Goal: Task Accomplishment & Management: Manage account settings

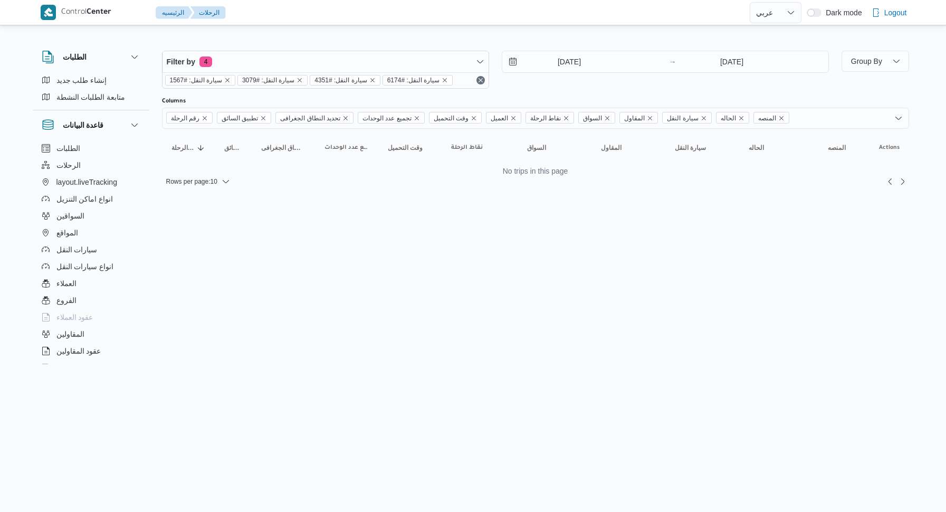
select select "ar"
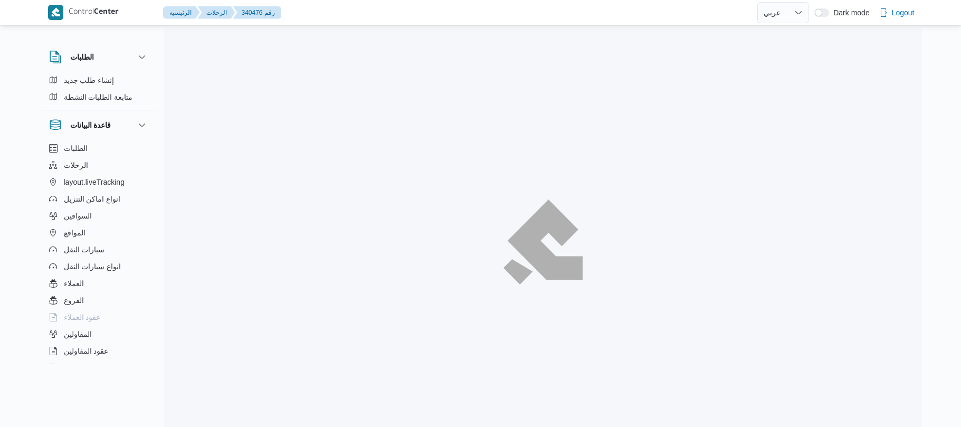
select select "ar"
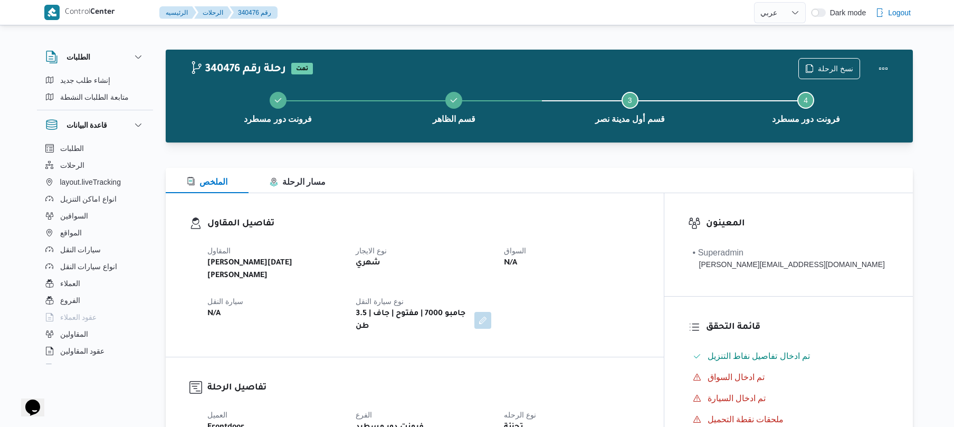
click at [647, 277] on div "المقاول ابراهيم رمضان ابراهيم عثمان ابوباشا نوع الايجار شهري السواق N/A سيارة ا…" at bounding box center [423, 288] width 445 height 101
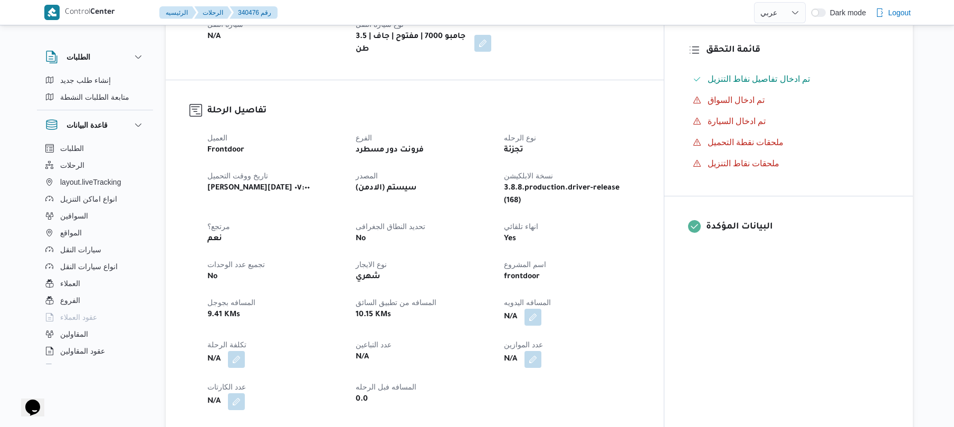
scroll to position [281, 0]
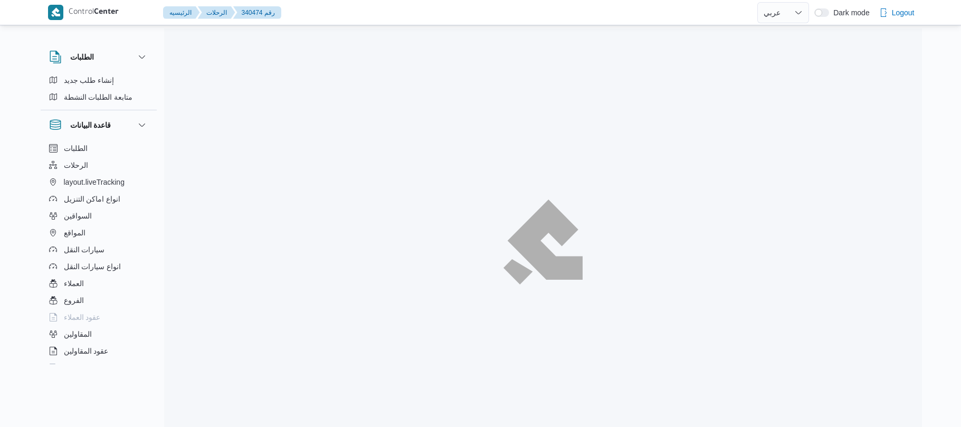
select select "ar"
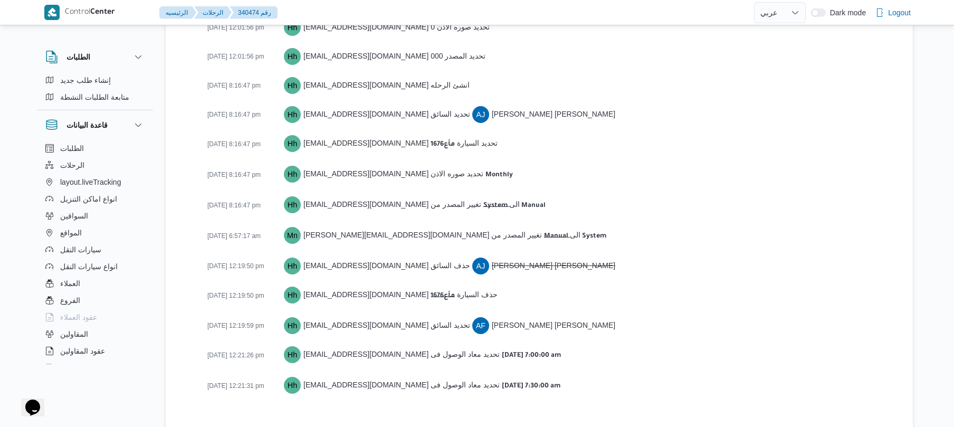
scroll to position [1589, 0]
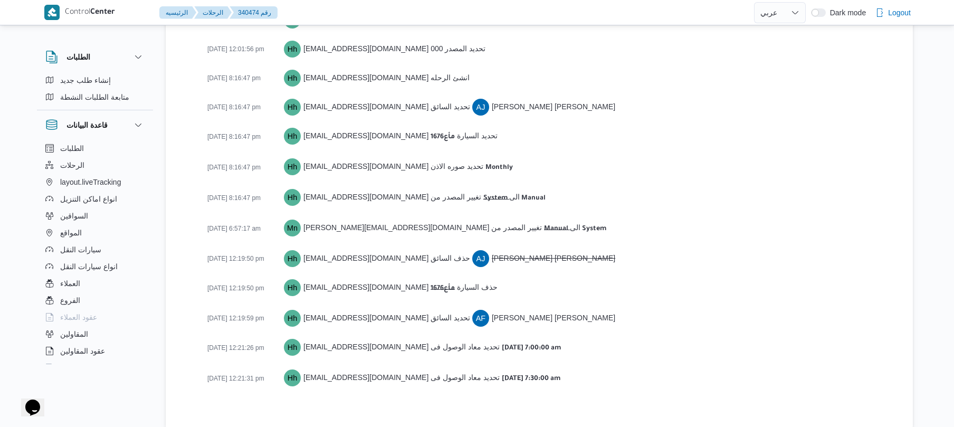
click at [623, 161] on div "29-09-2025 8:16:47 pm Hh hadeer.hesham@illa.com.eg تحديد صوره الاذن Monthly" at bounding box center [548, 167] width 682 height 20
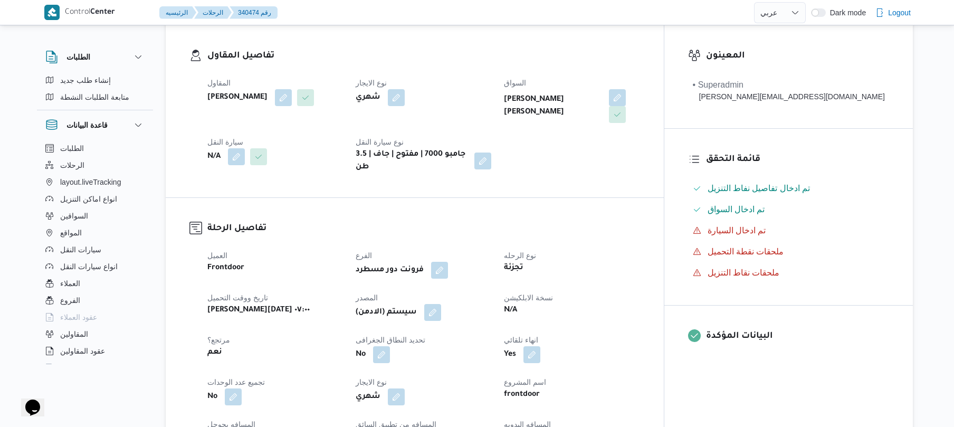
scroll to position [0, 0]
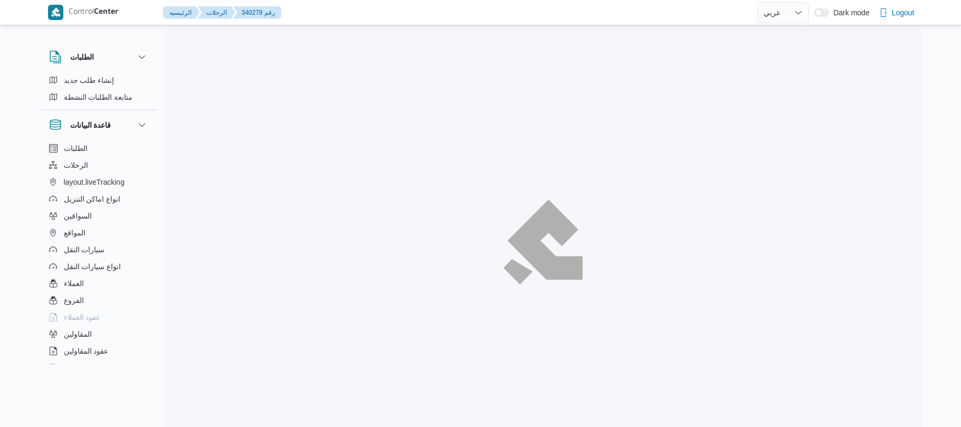
select select "ar"
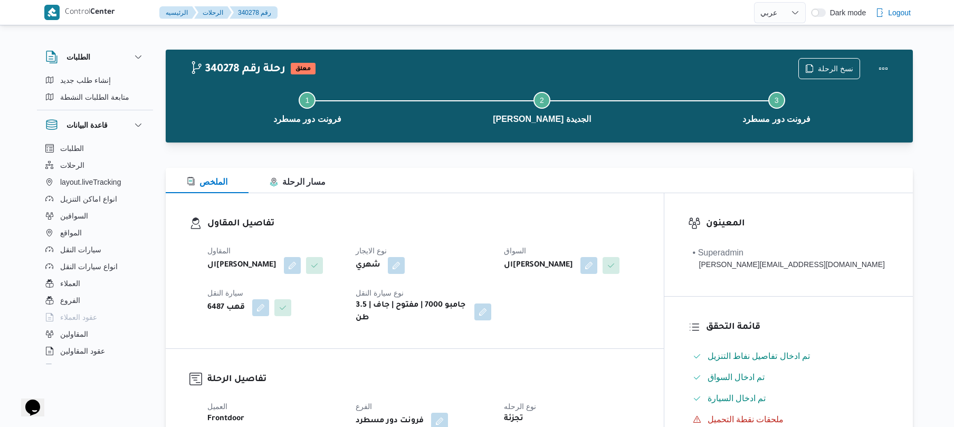
click at [602, 222] on h3 "تفاصيل المقاول" at bounding box center [423, 224] width 433 height 14
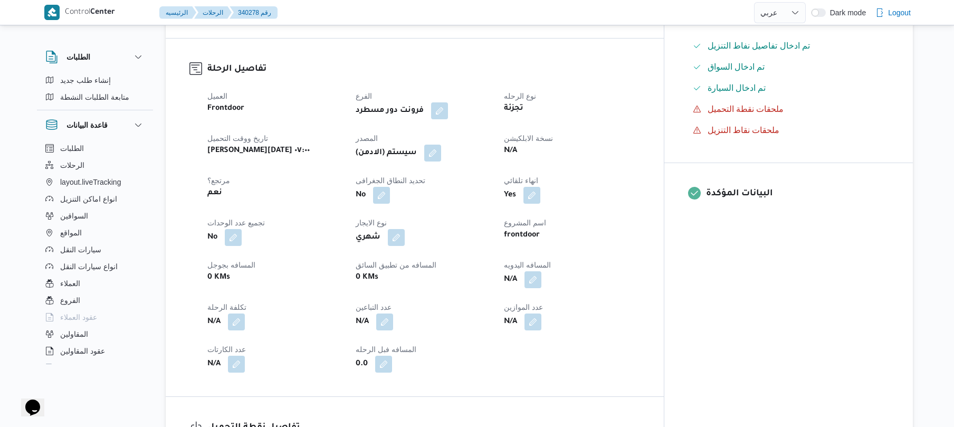
scroll to position [394, 0]
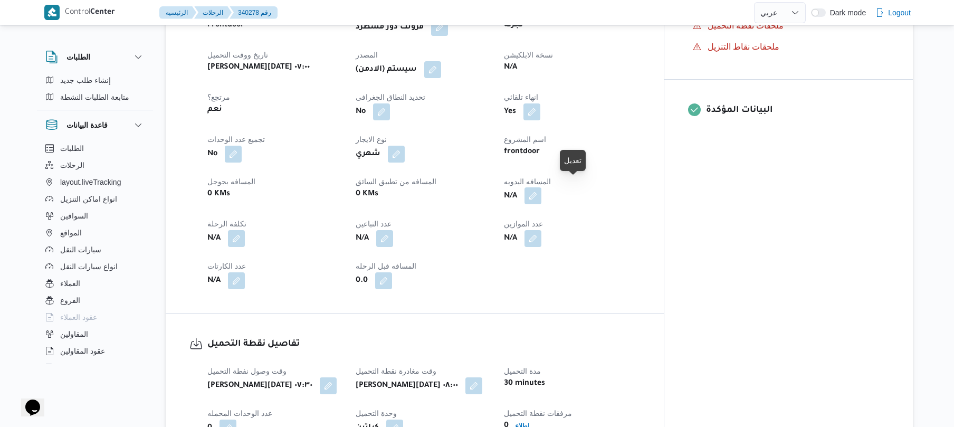
click at [541, 188] on button "button" at bounding box center [533, 195] width 17 height 17
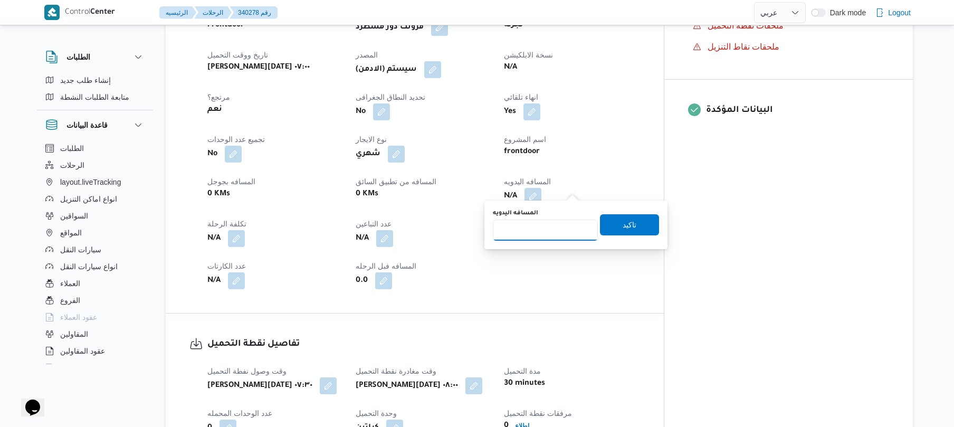
click at [547, 225] on input "المسافه اليدويه" at bounding box center [545, 230] width 105 height 21
type input "120"
click at [604, 226] on span "تاكيد" at bounding box center [629, 224] width 59 height 21
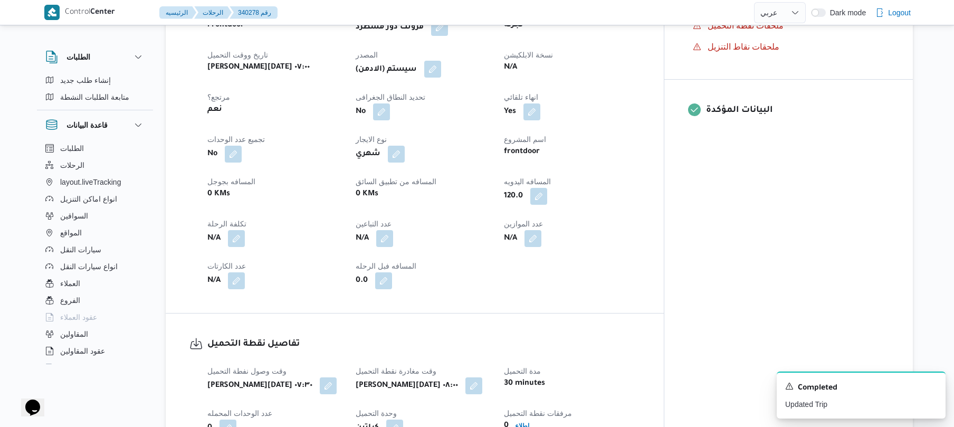
click at [441, 61] on button "button" at bounding box center [432, 69] width 17 height 17
click at [520, 89] on span "تاكيد" at bounding box center [527, 92] width 14 height 13
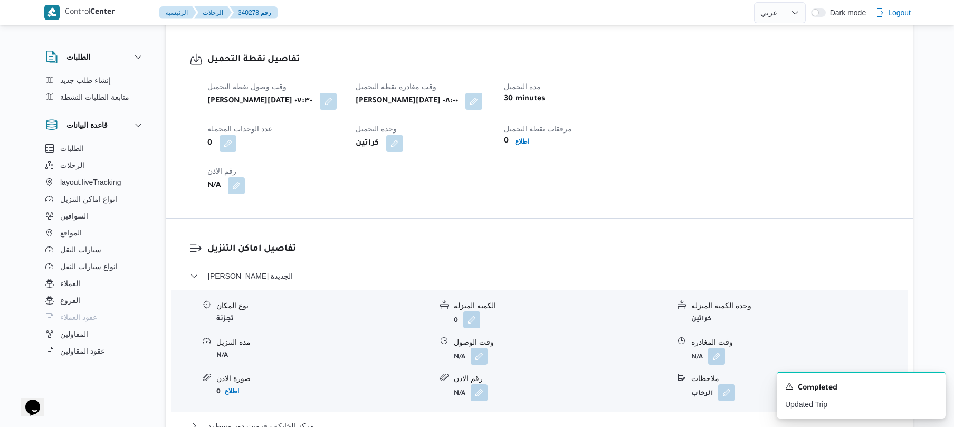
scroll to position [816, 0]
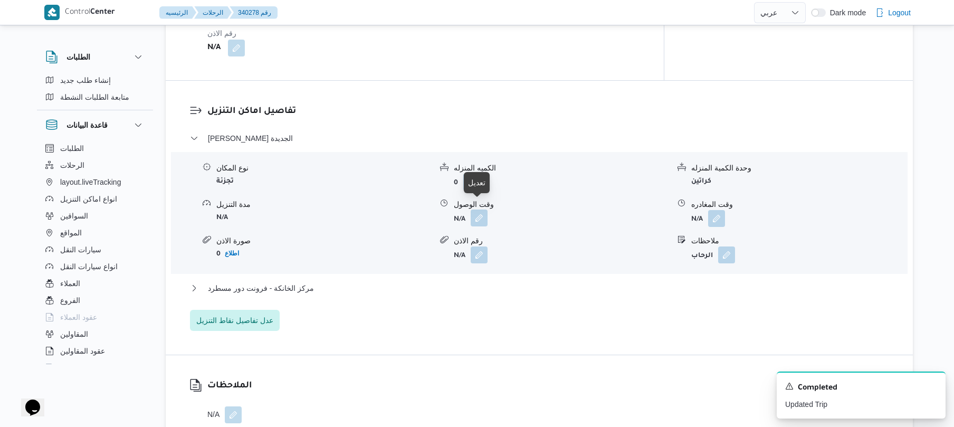
click at [473, 214] on button "button" at bounding box center [479, 218] width 17 height 17
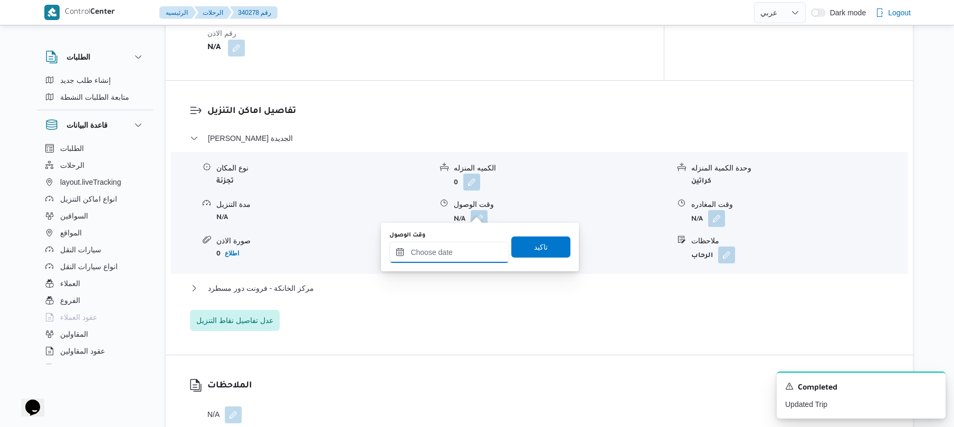
click at [446, 260] on input "وقت الوصول" at bounding box center [449, 252] width 120 height 21
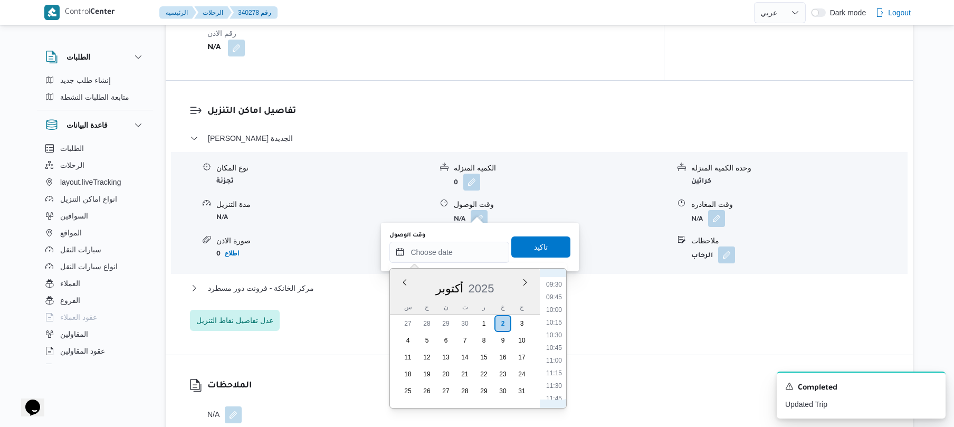
scroll to position [444, 0]
click at [556, 283] on li "08:45" at bounding box center [554, 281] width 24 height 11
type input "٠٢/١٠/٢٠٢٥ ٠٨:٤٥"
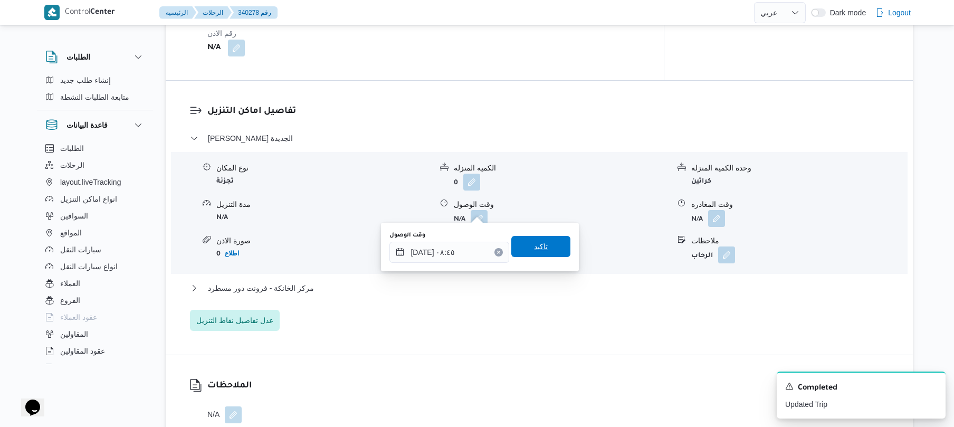
click at [539, 237] on span "تاكيد" at bounding box center [540, 246] width 59 height 21
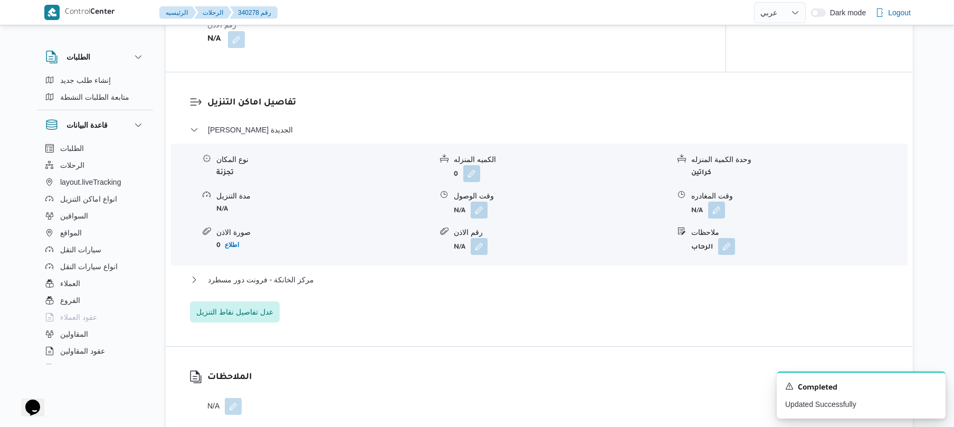
click at [492, 272] on div "ثانى القاهرة الجديدة نوع المكان تجزئة الكميه المنزله 0 وحدة الكمية المنزله كرات…" at bounding box center [539, 222] width 699 height 199
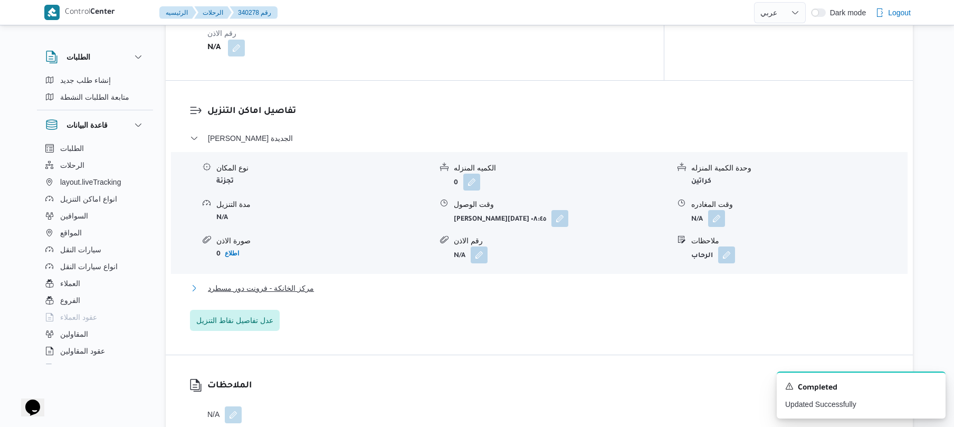
click at [527, 282] on button "مركز الخانكة - فرونت دور مسطرد" at bounding box center [539, 288] width 699 height 13
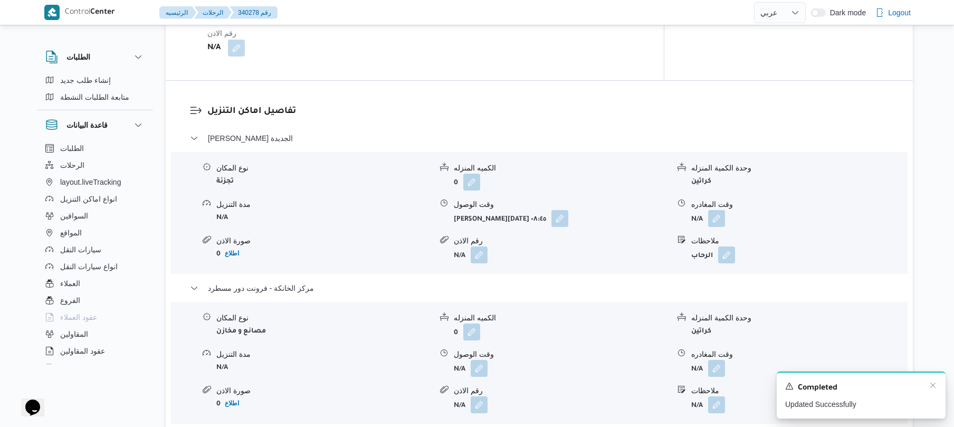
click at [927, 385] on div "Completed" at bounding box center [861, 388] width 152 height 14
click at [936, 385] on icon "Dismiss toast" at bounding box center [933, 385] width 8 height 8
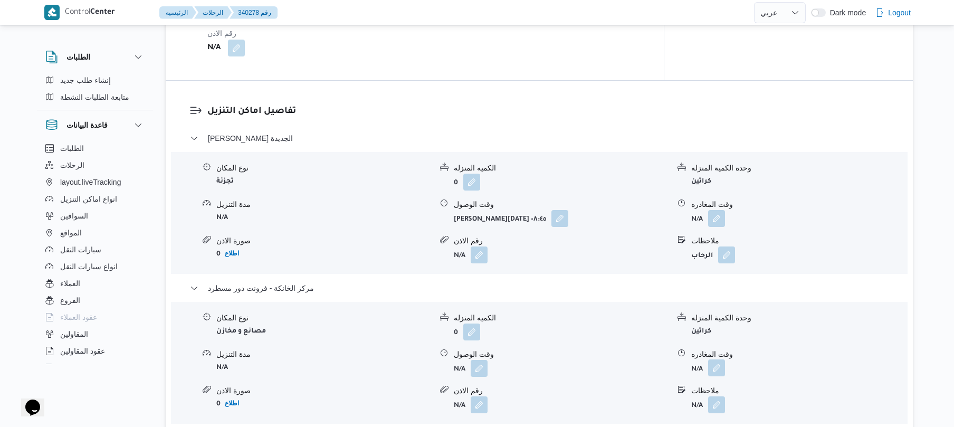
click at [714, 362] on button "button" at bounding box center [716, 367] width 17 height 17
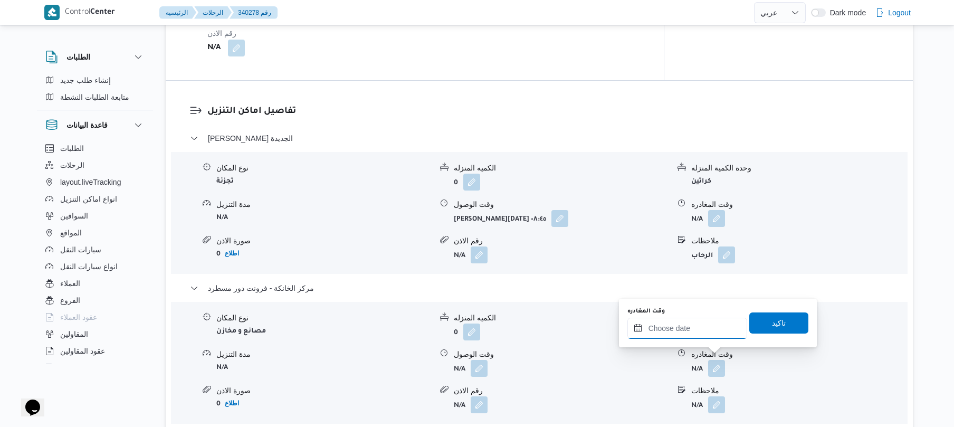
click at [691, 330] on input "وقت المغادره" at bounding box center [688, 328] width 120 height 21
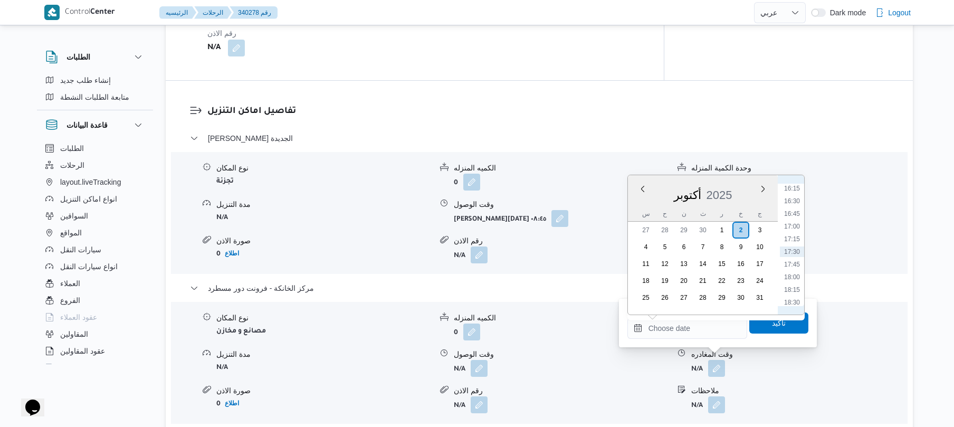
scroll to position [720, 0]
click at [792, 265] on li "15:45" at bounding box center [792, 267] width 24 height 11
type input "٠٢/١٠/٢٠٢٥ ١٥:٤٥"
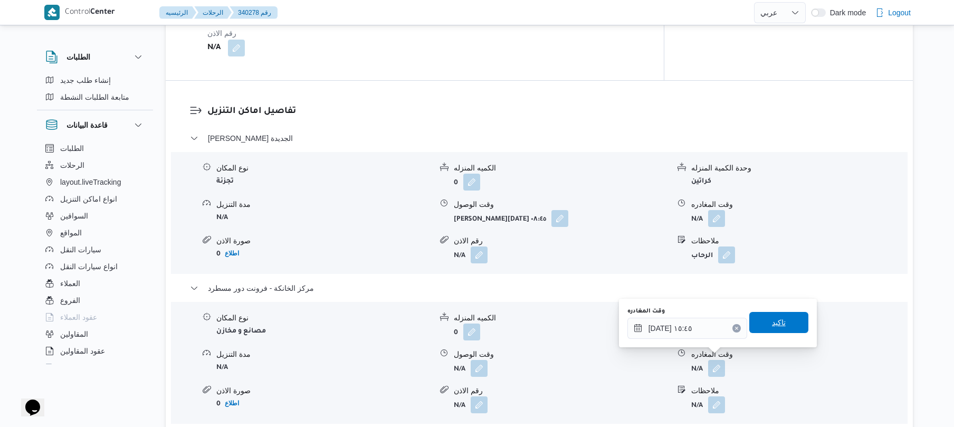
click at [774, 321] on span "تاكيد" at bounding box center [779, 322] width 14 height 13
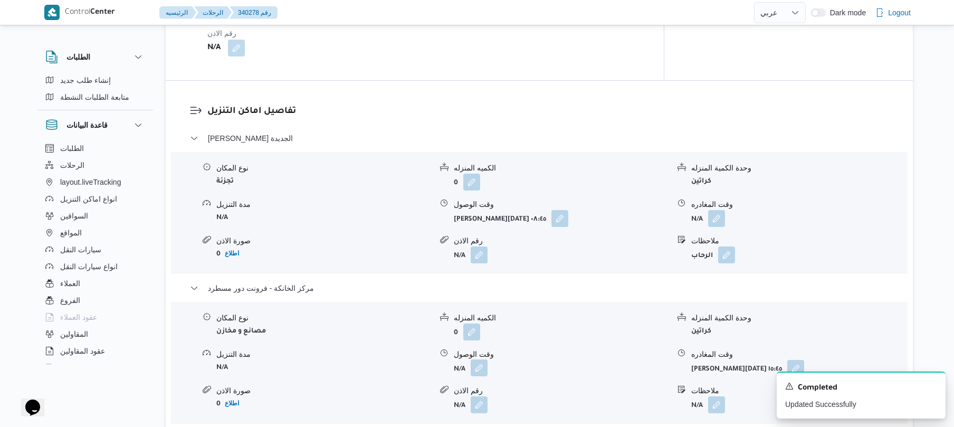
click at [481, 359] on button "button" at bounding box center [479, 367] width 17 height 17
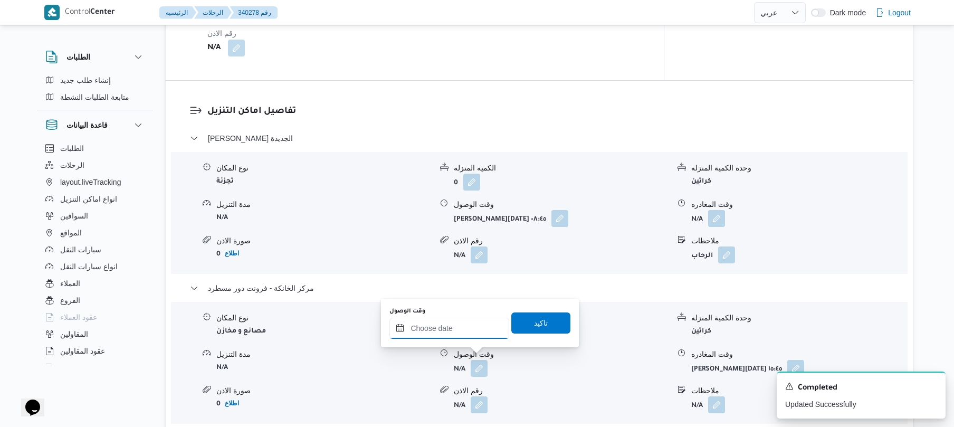
click at [462, 330] on input "وقت الوصول" at bounding box center [449, 328] width 120 height 21
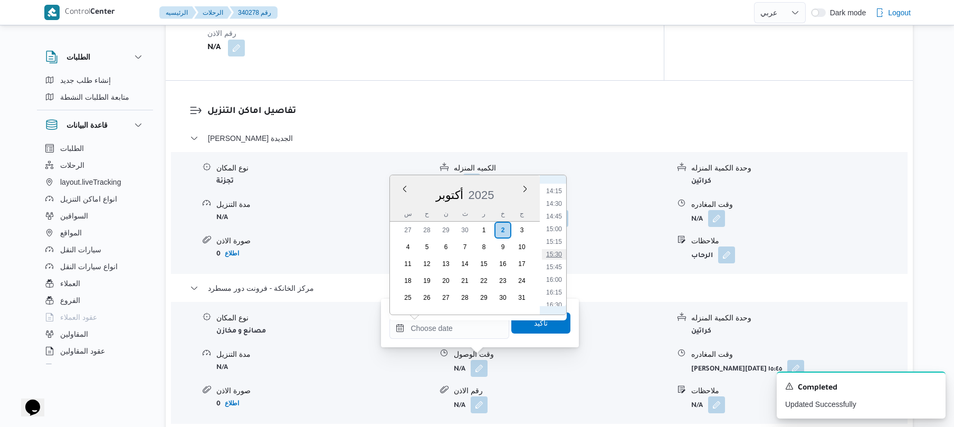
click at [556, 253] on li "15:30" at bounding box center [554, 254] width 24 height 11
type input "٠٢/١٠/٢٠٢٥ ١٥:٣٠"
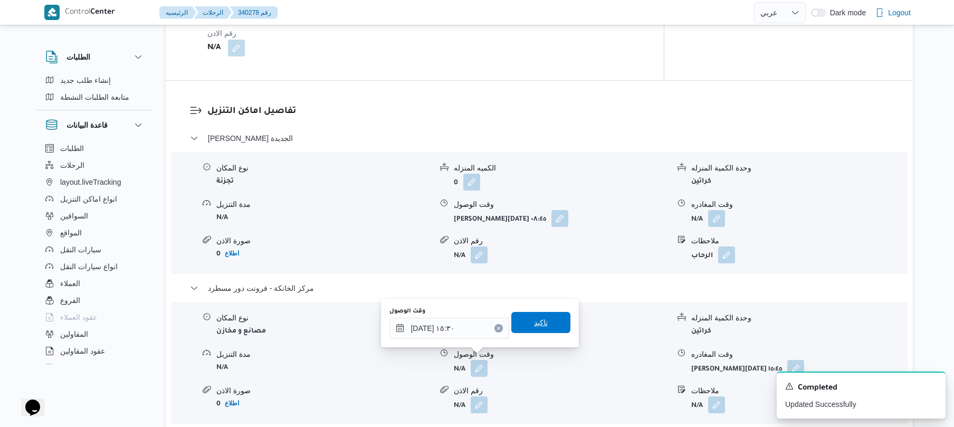
click at [537, 315] on span "تاكيد" at bounding box center [540, 322] width 59 height 21
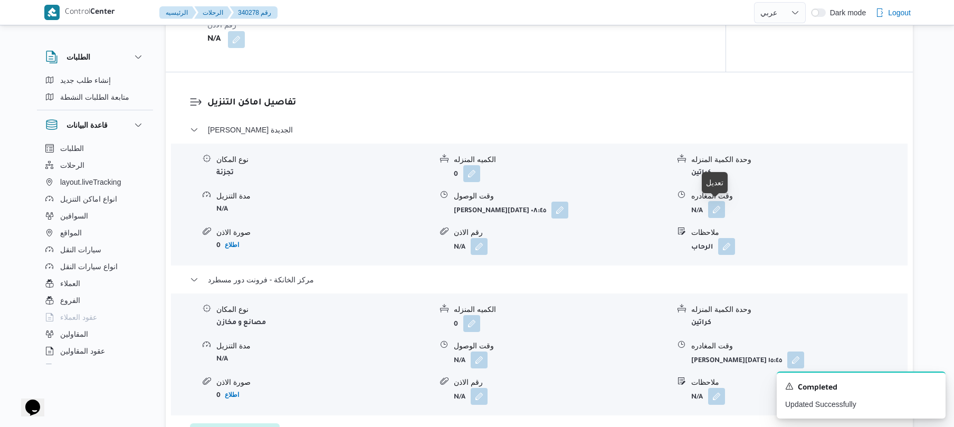
click at [714, 210] on button "button" at bounding box center [716, 209] width 17 height 17
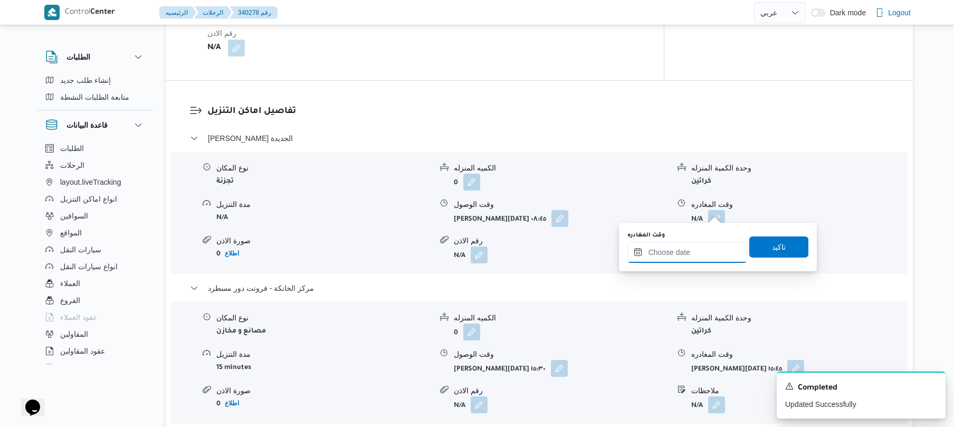
click at [673, 249] on input "وقت المغادره" at bounding box center [688, 252] width 120 height 21
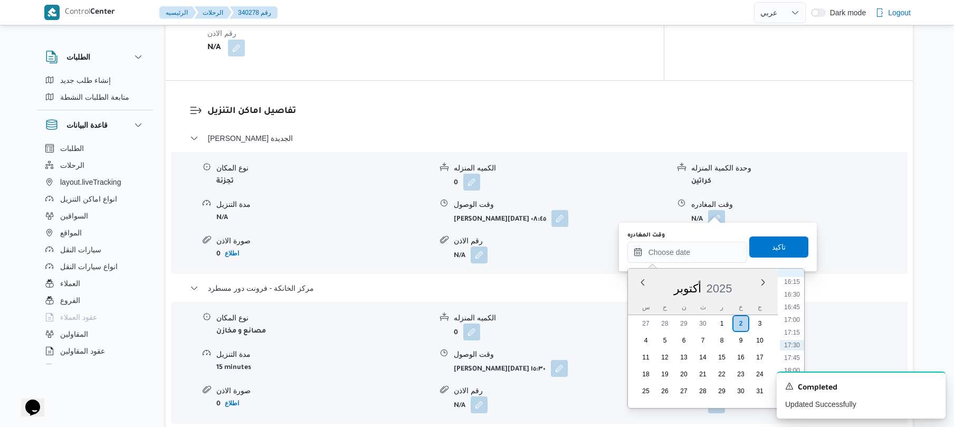
scroll to position [720, 0]
click at [792, 302] on ul "00:00 00:15 00:30 00:45 01:00 01:15 01:30 01:45 02:00 02:15 02:30 02:45 03:00 0…" at bounding box center [792, 338] width 24 height 122
click at [790, 309] on li "14:45" at bounding box center [792, 309] width 24 height 11
type input "[DATE] ١٤:٤٥"
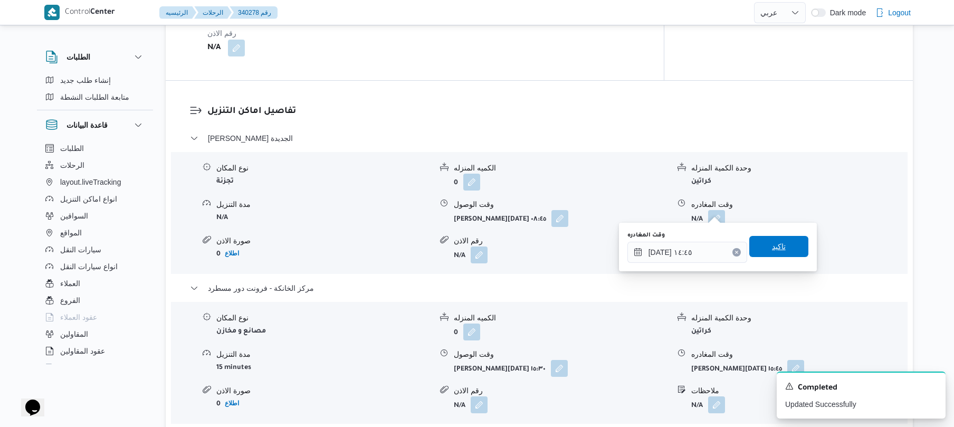
click at [786, 253] on span "تاكيد" at bounding box center [778, 246] width 59 height 21
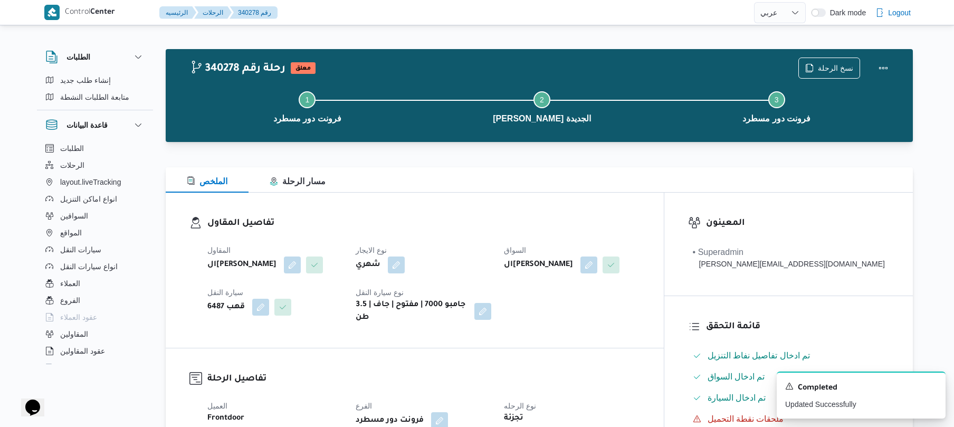
scroll to position [0, 0]
click at [881, 72] on button "Actions" at bounding box center [883, 68] width 21 height 21
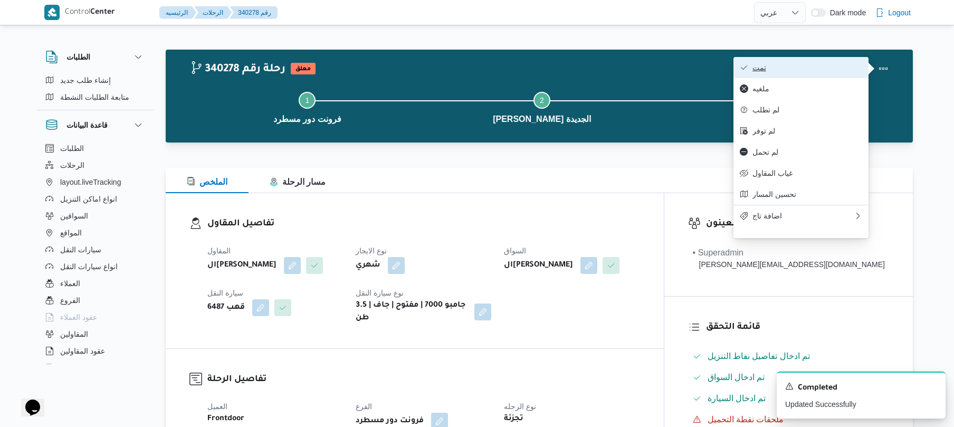
click at [836, 68] on span "تمت" at bounding box center [808, 67] width 110 height 8
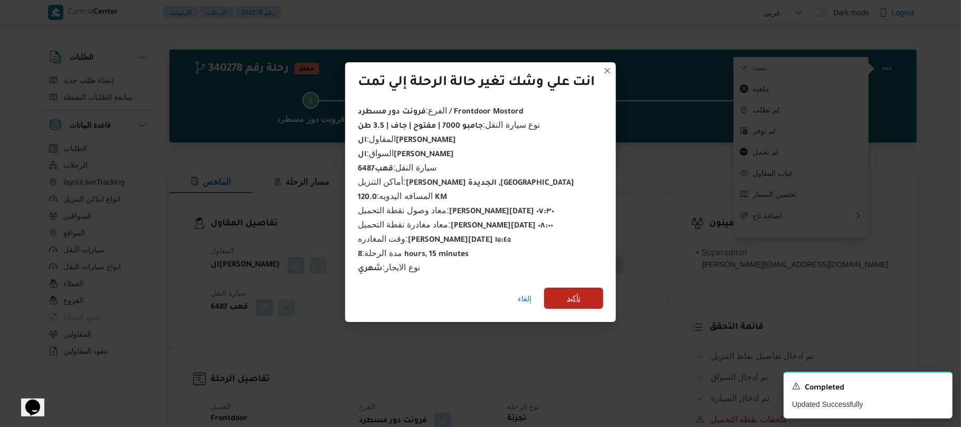
click at [570, 293] on span "تأكيد" at bounding box center [574, 298] width 14 height 13
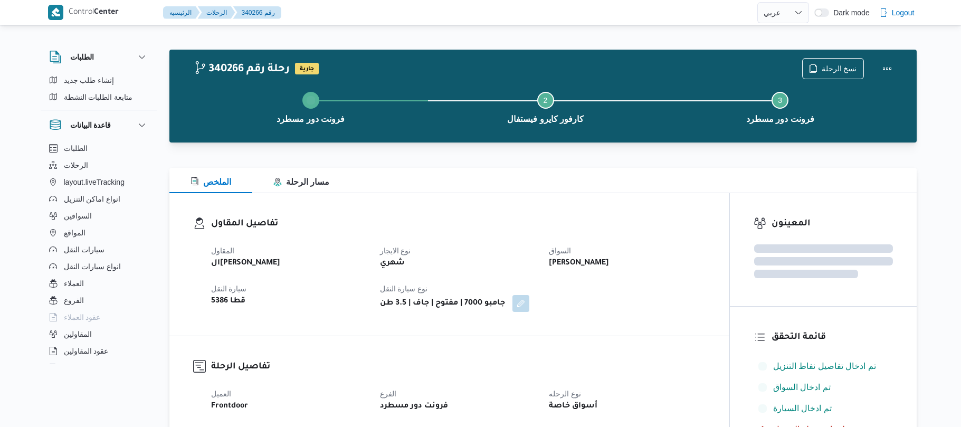
select select "ar"
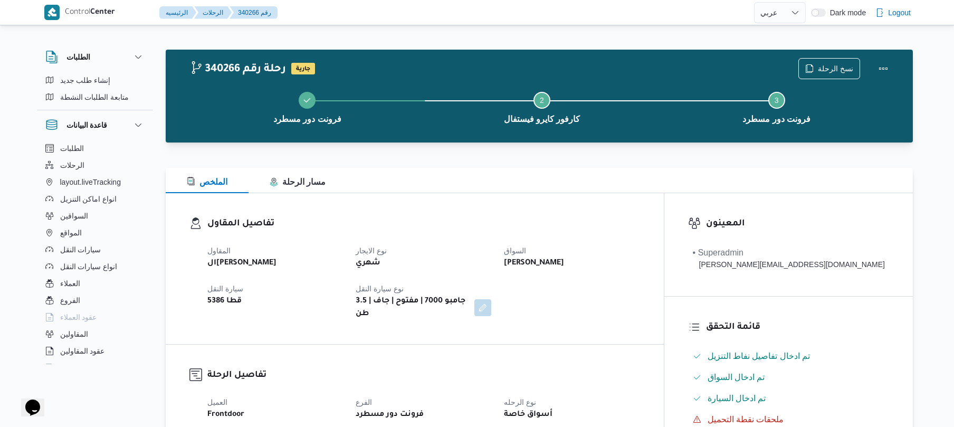
click at [602, 210] on div "تفاصيل المقاول المقاول الهامي [PERSON_NAME] نوع الايجار شهري السواق [PERSON_NAM…" at bounding box center [415, 268] width 498 height 151
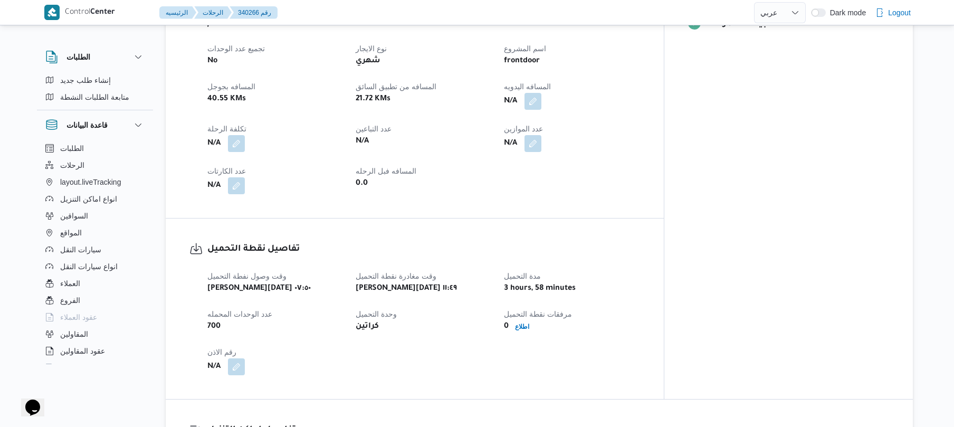
scroll to position [366, 0]
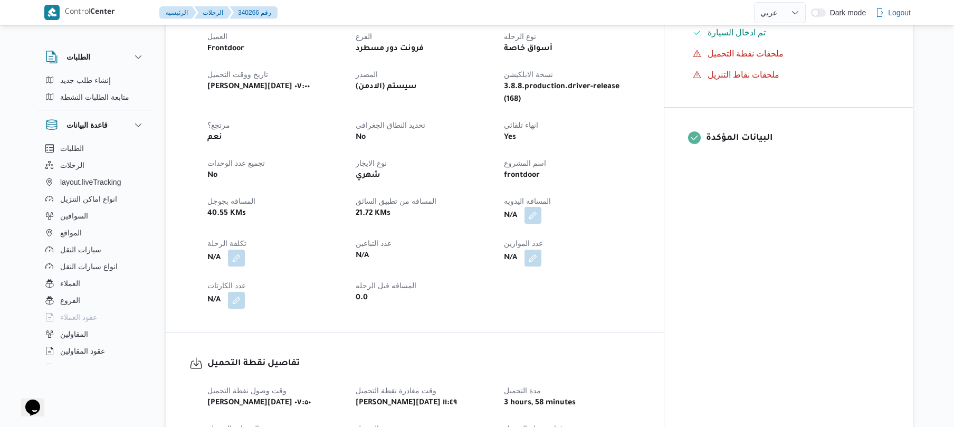
click at [541, 207] on button "button" at bounding box center [533, 215] width 17 height 17
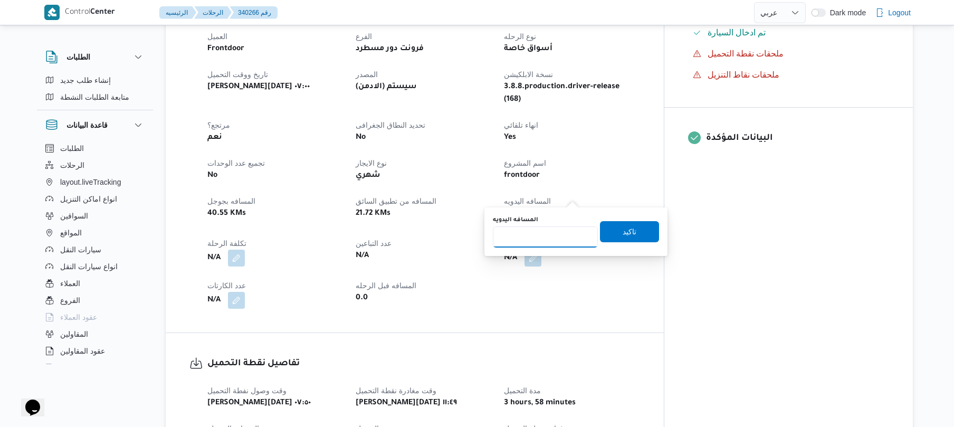
click at [543, 239] on input "المسافه اليدويه" at bounding box center [545, 236] width 105 height 21
type input "120"
click at [640, 228] on span "تاكيد" at bounding box center [629, 231] width 59 height 21
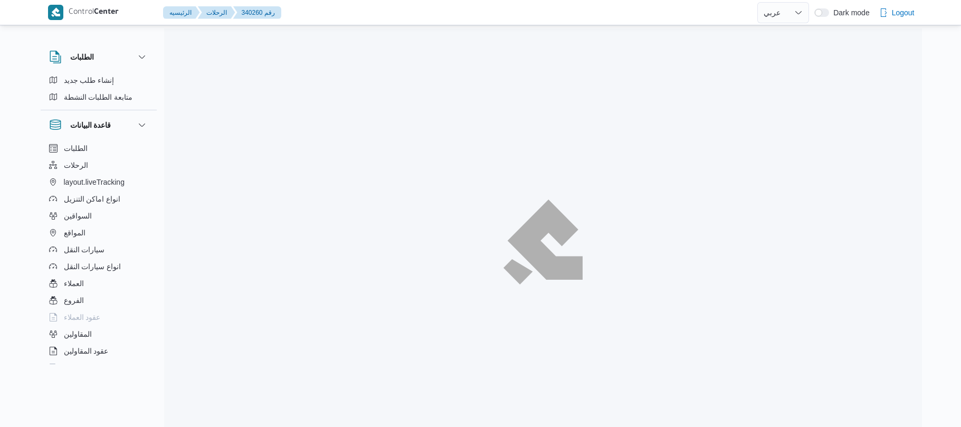
select select "ar"
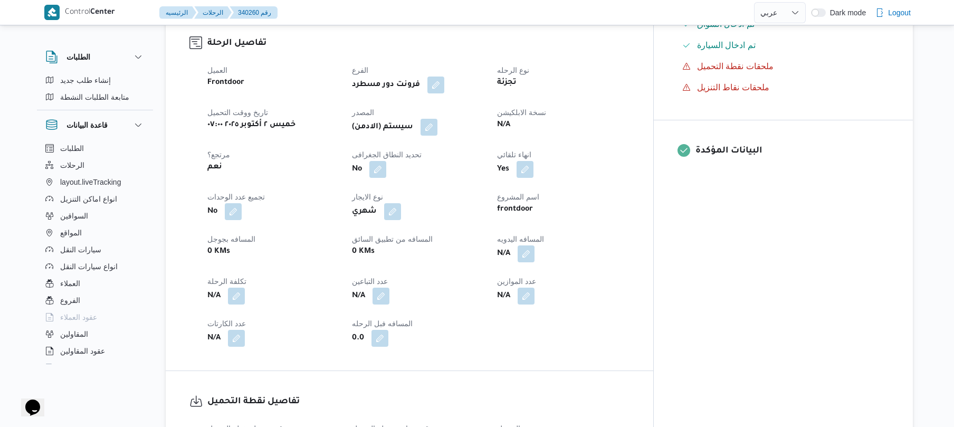
scroll to position [478, 0]
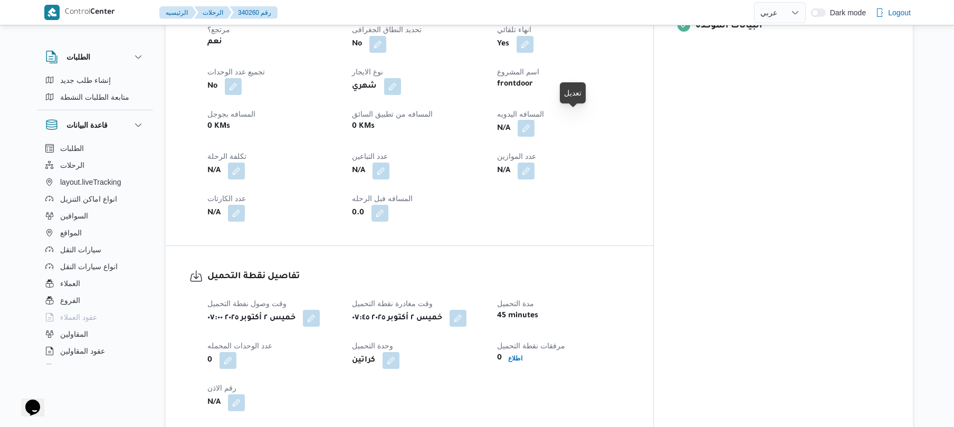
click at [535, 123] on button "button" at bounding box center [526, 128] width 17 height 17
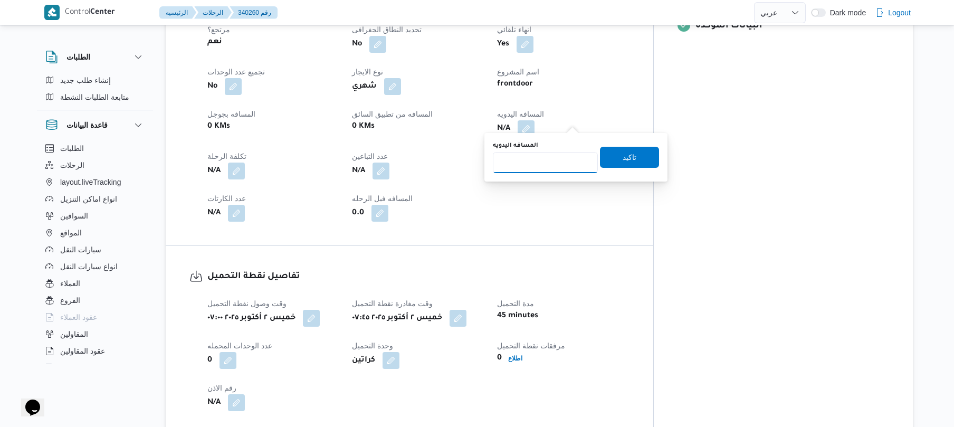
click at [530, 163] on input "المسافه اليدويه" at bounding box center [545, 162] width 105 height 21
type input "120"
click at [623, 159] on span "تاكيد" at bounding box center [630, 156] width 14 height 13
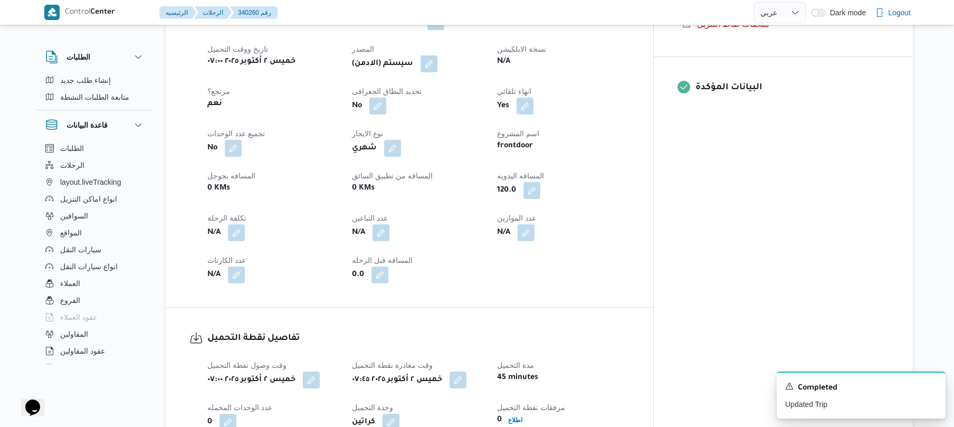
scroll to position [394, 0]
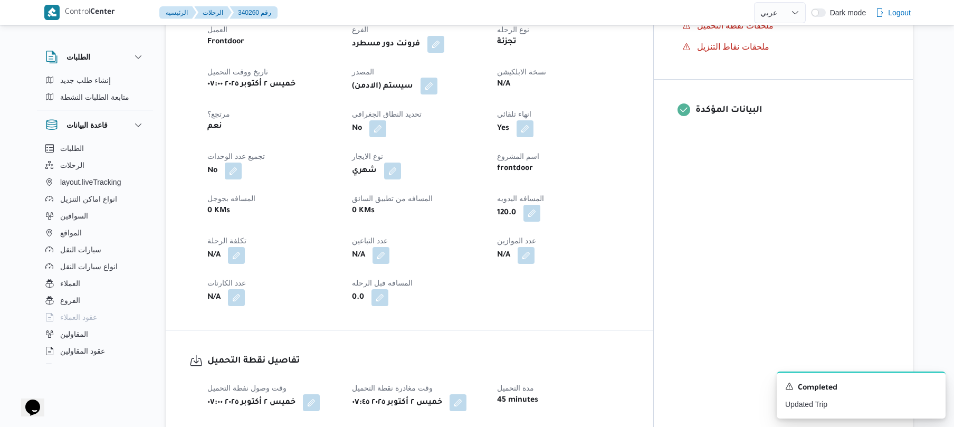
click at [438, 81] on button "button" at bounding box center [429, 86] width 17 height 17
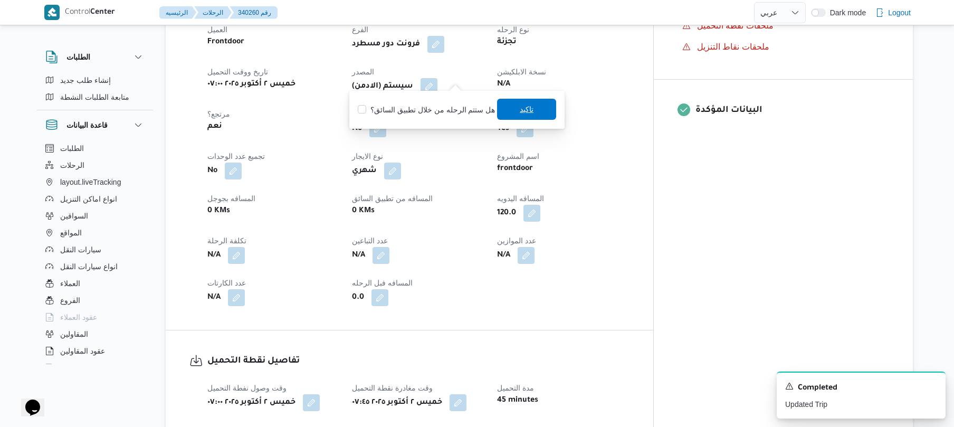
click at [514, 103] on span "تاكيد" at bounding box center [526, 109] width 59 height 21
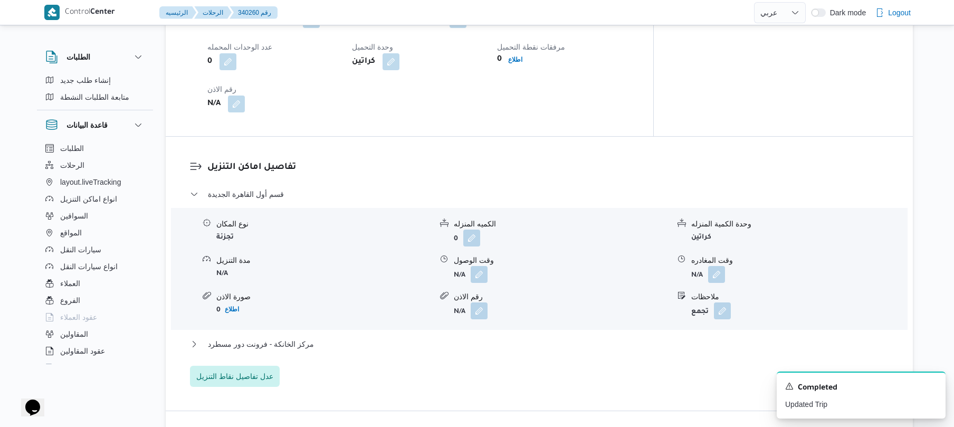
scroll to position [844, 0]
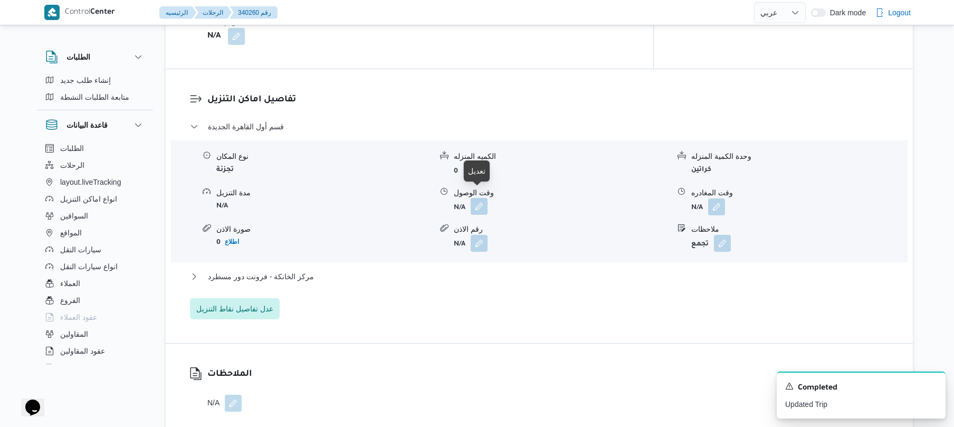
click at [480, 198] on button "button" at bounding box center [479, 206] width 17 height 17
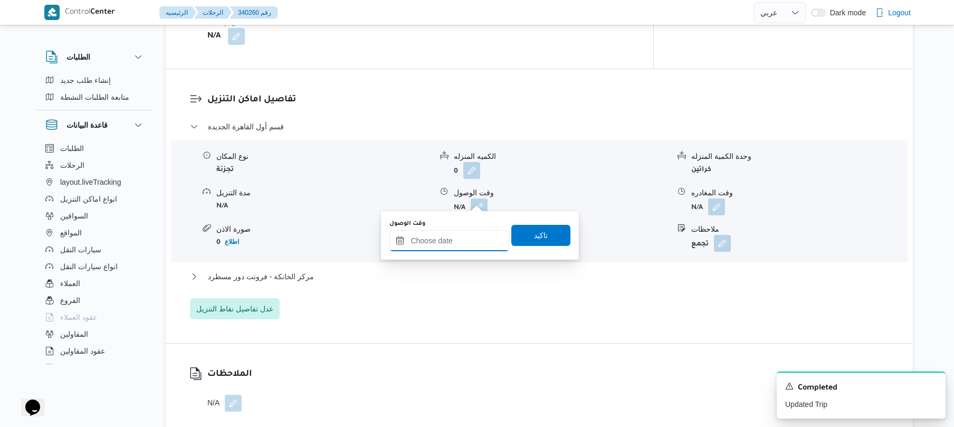
click at [451, 243] on input "وقت الوصول" at bounding box center [449, 240] width 120 height 21
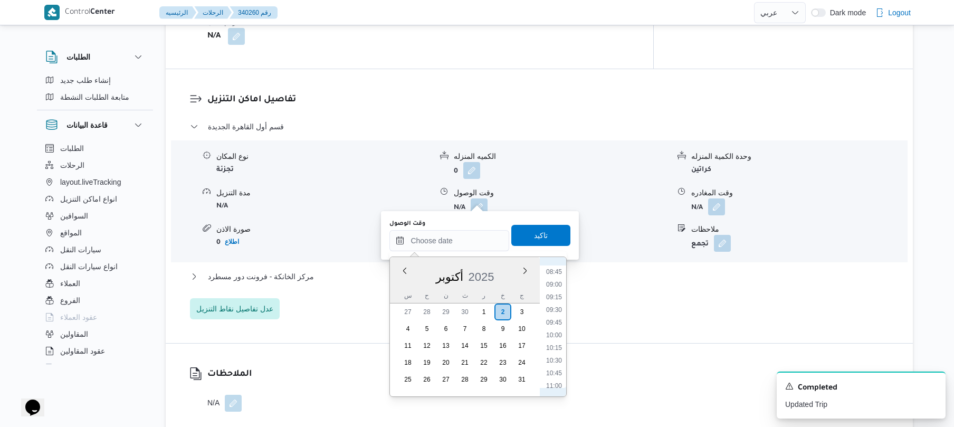
scroll to position [410, 0]
click at [556, 291] on li "08:30" at bounding box center [554, 291] width 24 height 11
type input "٠٢/١٠/٢٠٢٥ ٠٨:٣٠"
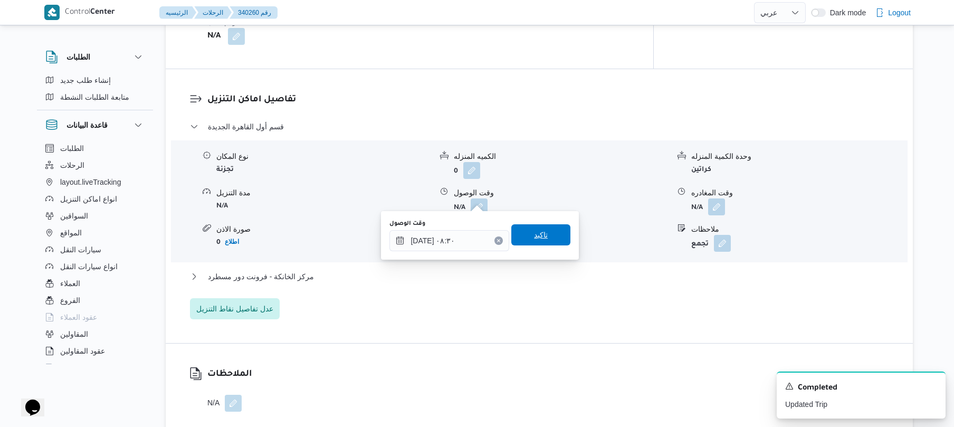
click at [547, 240] on span "تاكيد" at bounding box center [540, 234] width 59 height 21
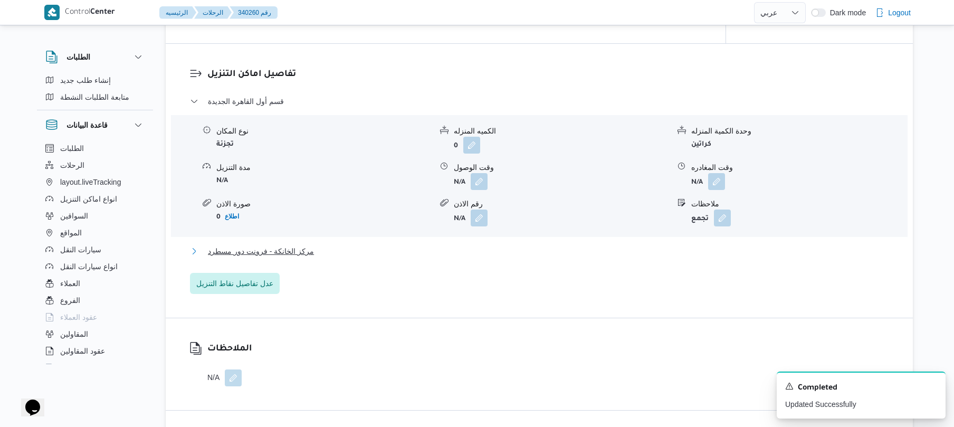
click at [501, 258] on button "مركز الخانكة - فرونت دور مسطرد" at bounding box center [539, 251] width 699 height 13
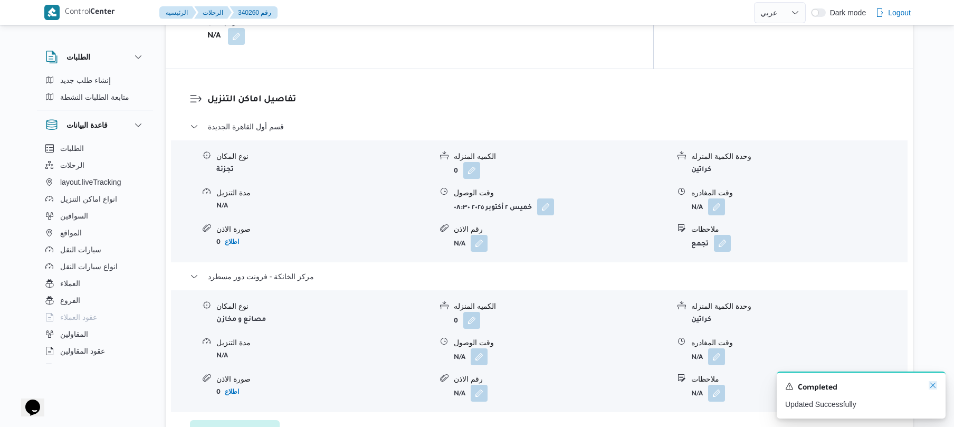
click at [934, 387] on icon "Dismiss toast" at bounding box center [932, 385] width 5 height 5
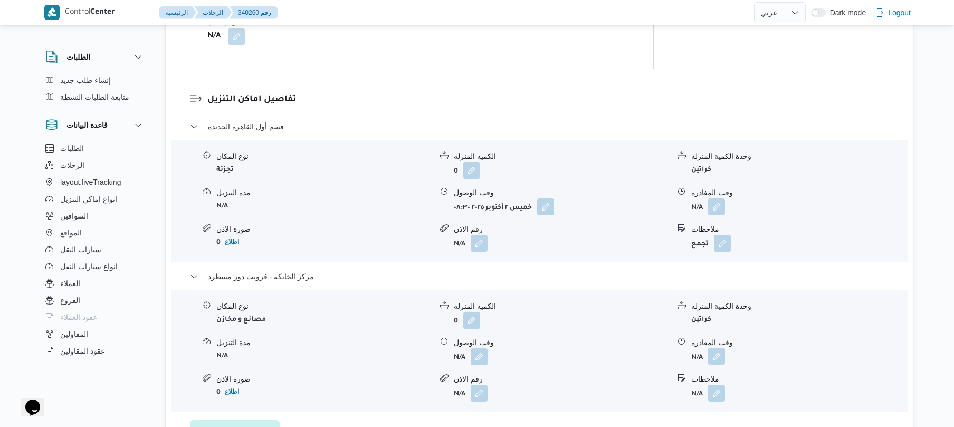
click at [718, 353] on button "button" at bounding box center [716, 356] width 17 height 17
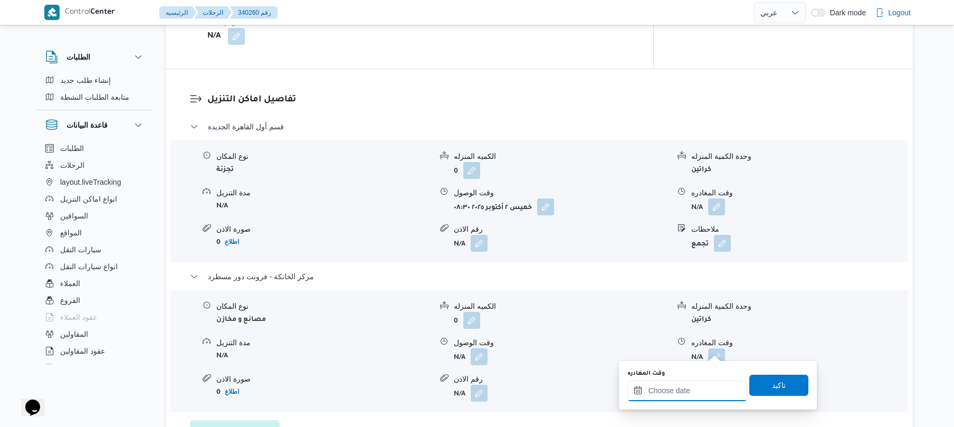
click at [671, 391] on input "وقت المغادره" at bounding box center [688, 390] width 120 height 21
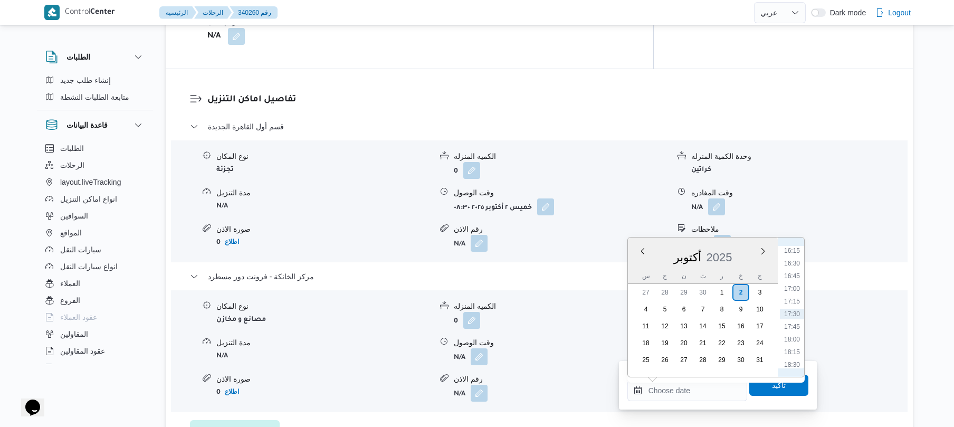
scroll to position [720, 0]
click at [791, 328] on li "15:45" at bounding box center [792, 329] width 24 height 11
type input "[DATE] ١٥:٤٥"
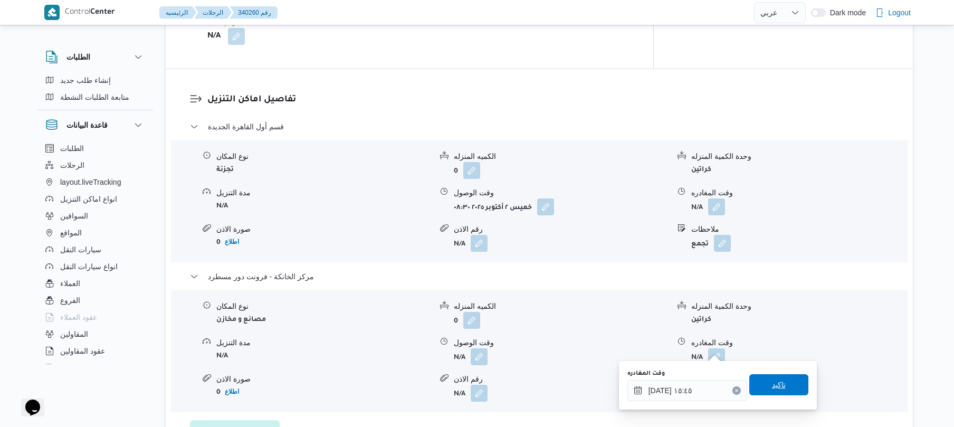
click at [763, 391] on span "تاكيد" at bounding box center [778, 384] width 59 height 21
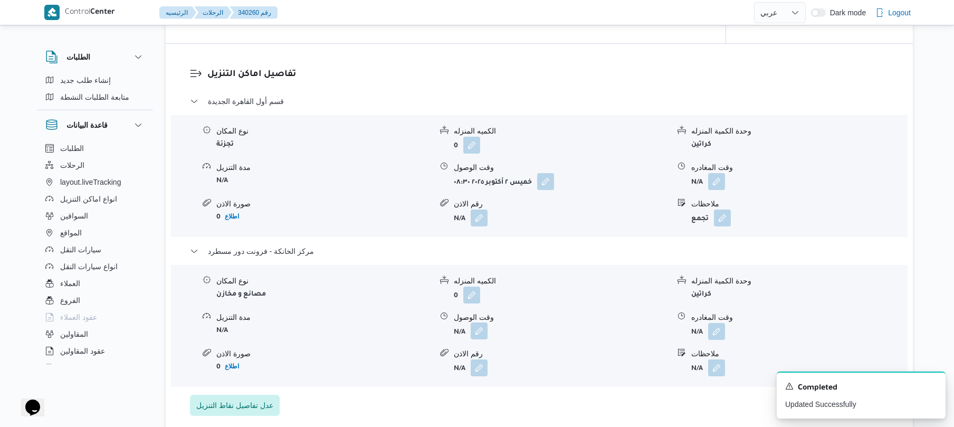
click at [479, 339] on button "button" at bounding box center [479, 330] width 17 height 17
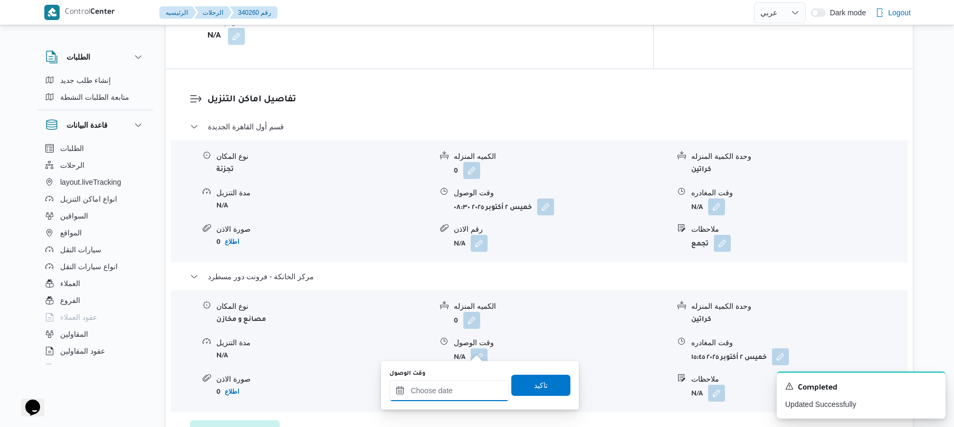
click at [473, 397] on input "وقت الوصول" at bounding box center [449, 390] width 120 height 21
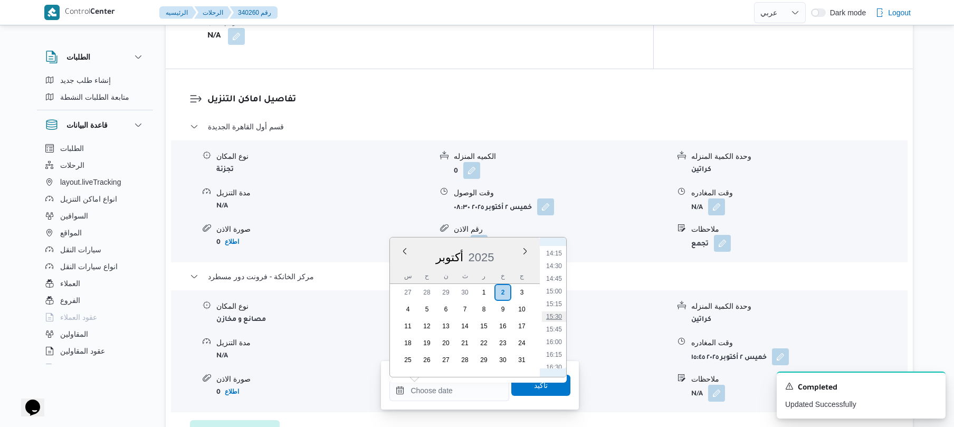
click at [555, 317] on li "15:30" at bounding box center [554, 316] width 24 height 11
type input "[DATE] ١٥:٣٠"
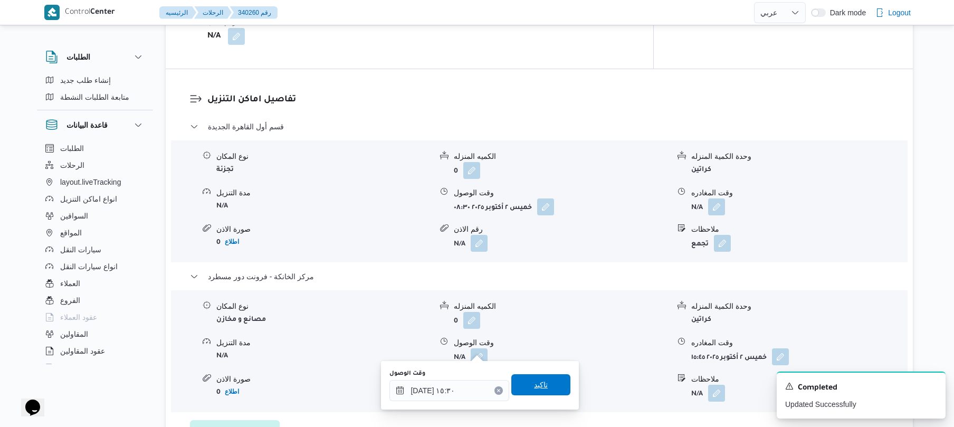
click at [536, 384] on span "تاكيد" at bounding box center [541, 384] width 14 height 13
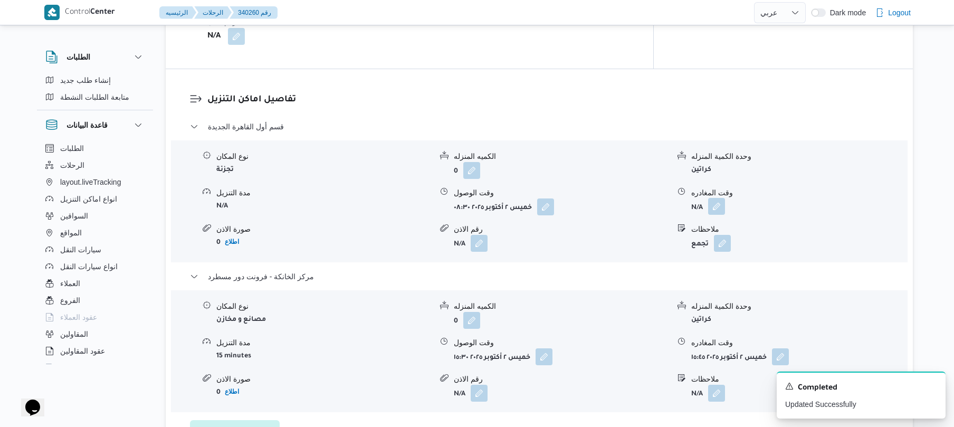
click at [716, 198] on button "button" at bounding box center [716, 206] width 17 height 17
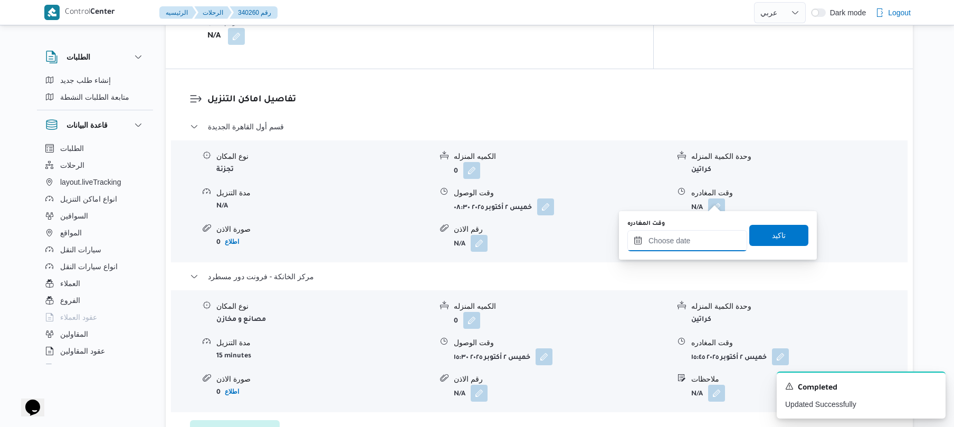
click at [693, 235] on input "وقت المغادره" at bounding box center [688, 240] width 120 height 21
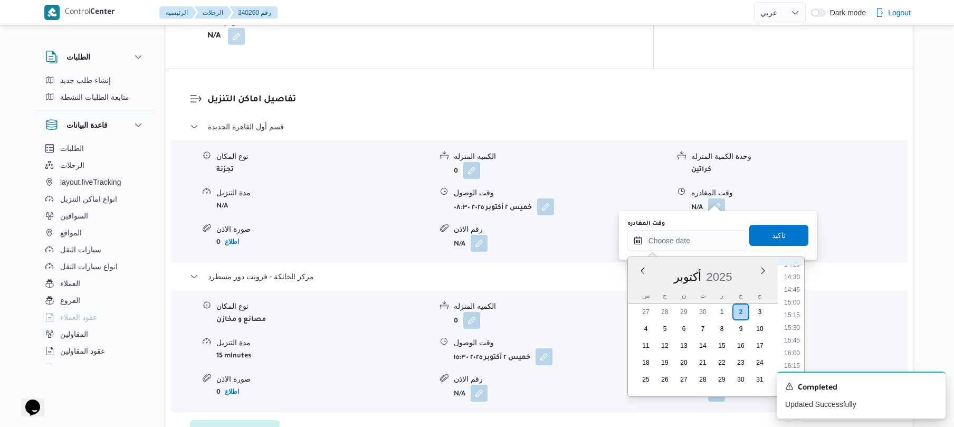
scroll to position [720, 0]
click at [790, 299] on li "14:45" at bounding box center [792, 297] width 24 height 11
type input "[DATE] ١٤:٤٥"
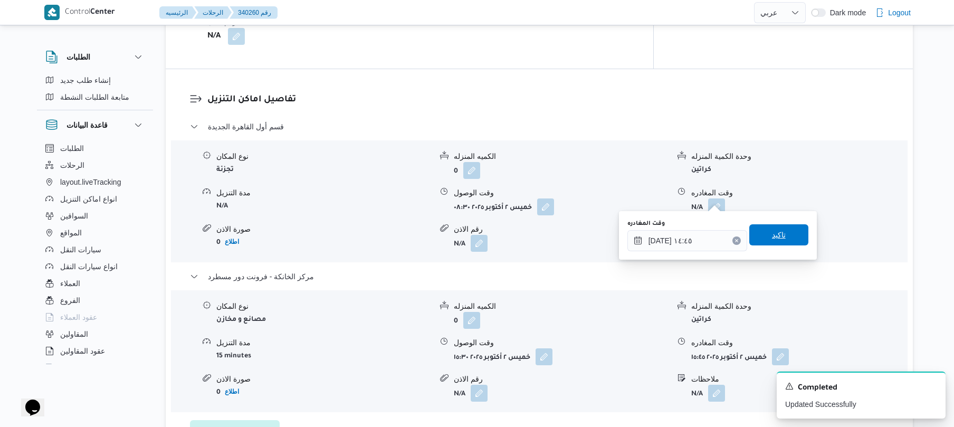
click at [777, 236] on span "تاكيد" at bounding box center [779, 235] width 14 height 13
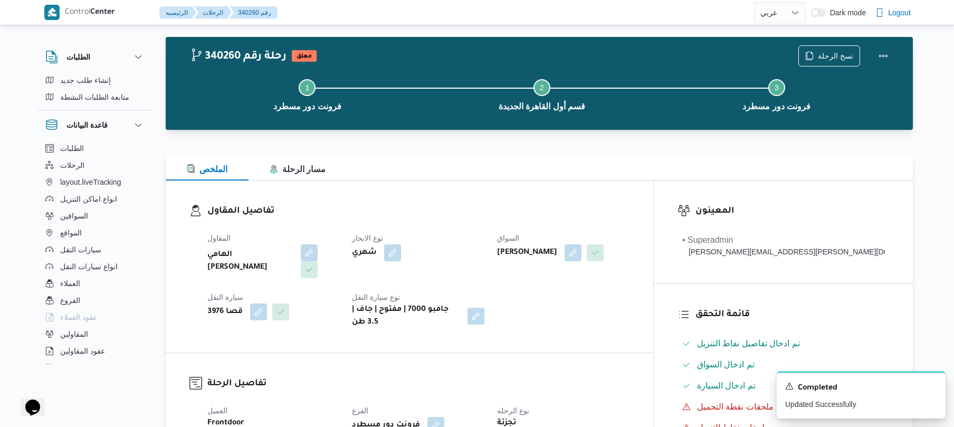
scroll to position [0, 0]
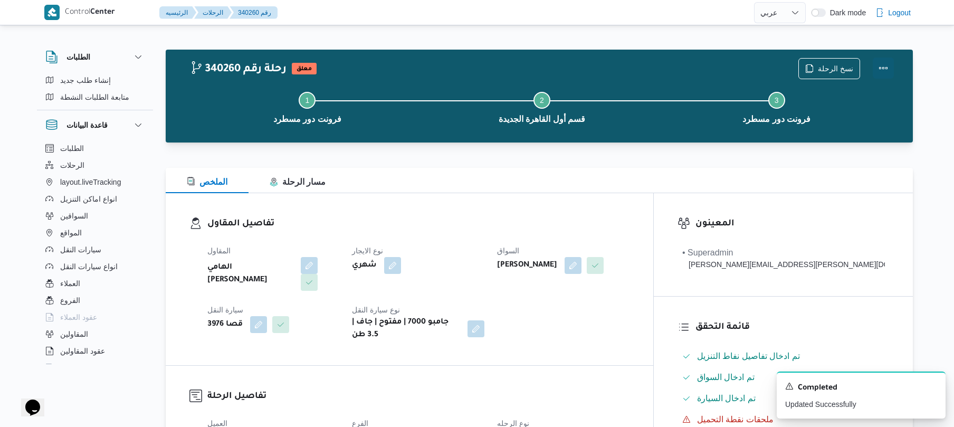
click at [886, 59] on button "Actions" at bounding box center [883, 68] width 21 height 21
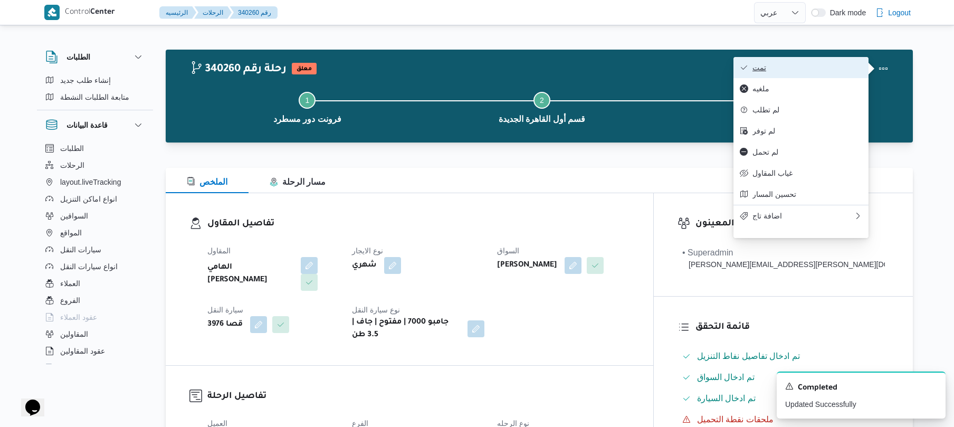
click at [836, 62] on button "تمت" at bounding box center [801, 67] width 135 height 21
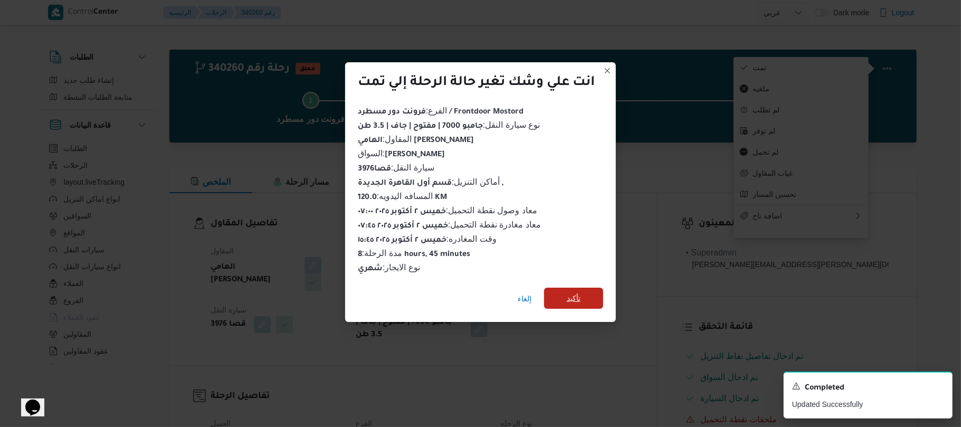
click at [586, 300] on span "تأكيد" at bounding box center [573, 298] width 59 height 21
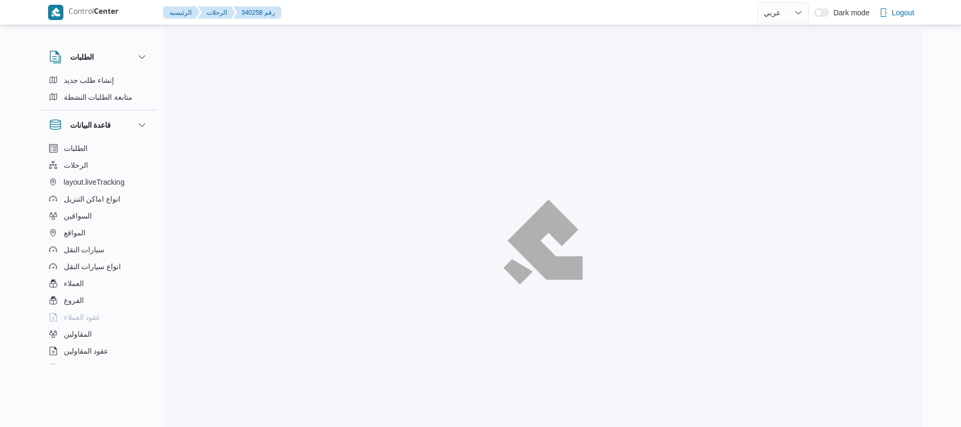
select select "ar"
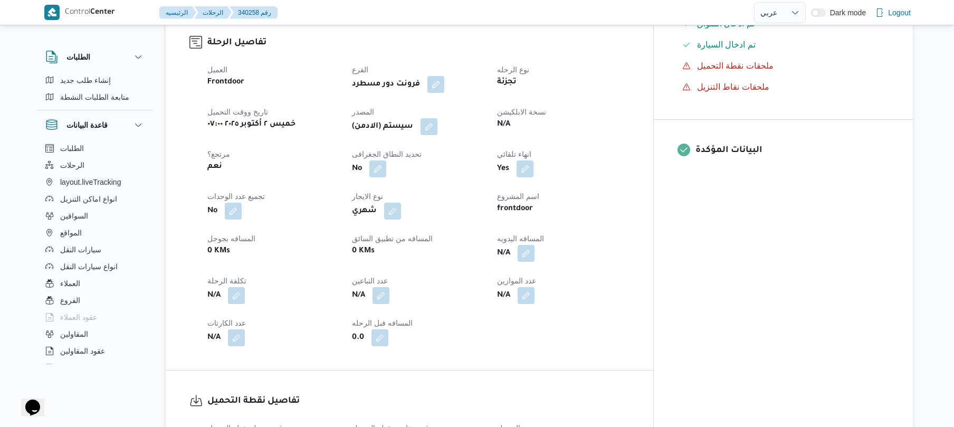
scroll to position [422, 0]
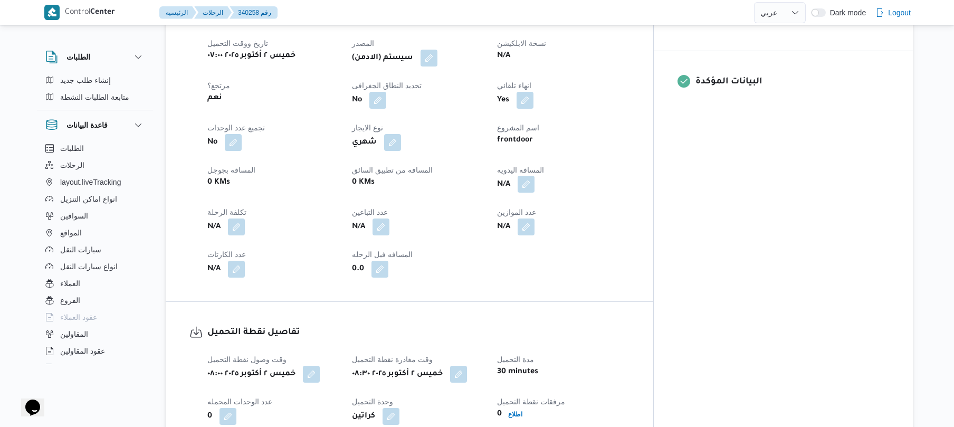
click at [535, 176] on button "button" at bounding box center [526, 184] width 17 height 17
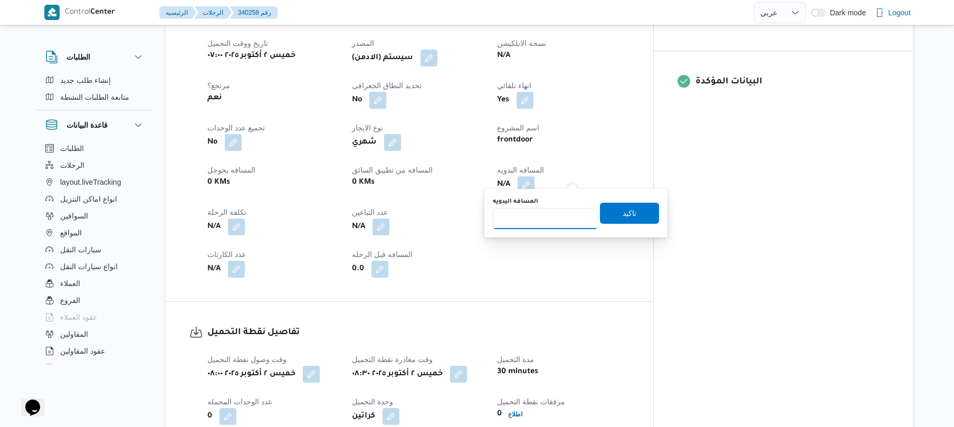
click at [552, 217] on input "المسافه اليدويه" at bounding box center [545, 218] width 105 height 21
type input "120"
click at [633, 217] on span "تاكيد" at bounding box center [629, 212] width 59 height 21
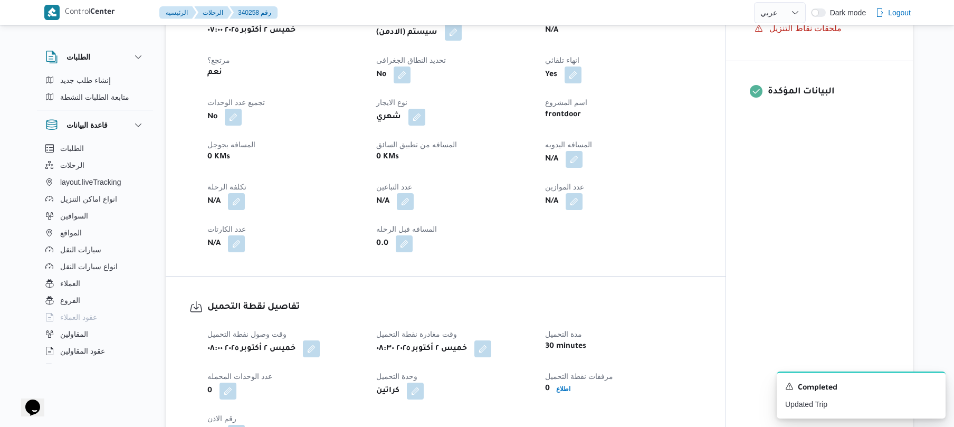
click at [462, 41] on button "button" at bounding box center [453, 32] width 17 height 17
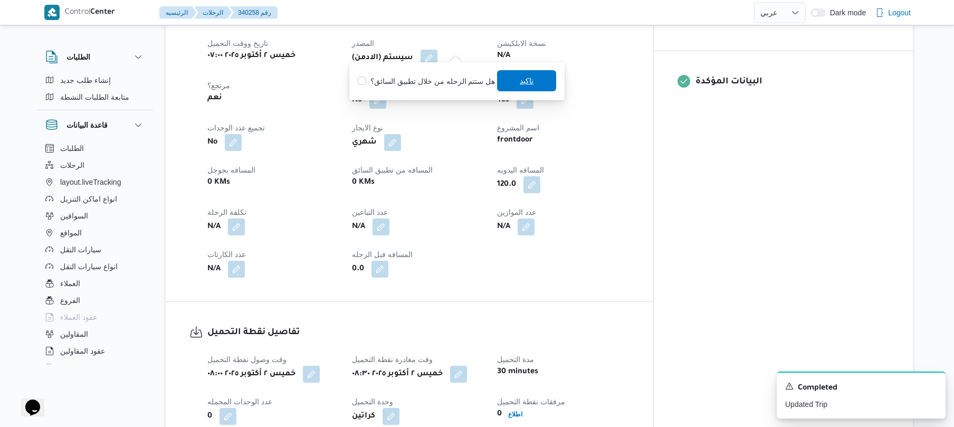
click at [511, 84] on span "تاكيد" at bounding box center [526, 80] width 59 height 21
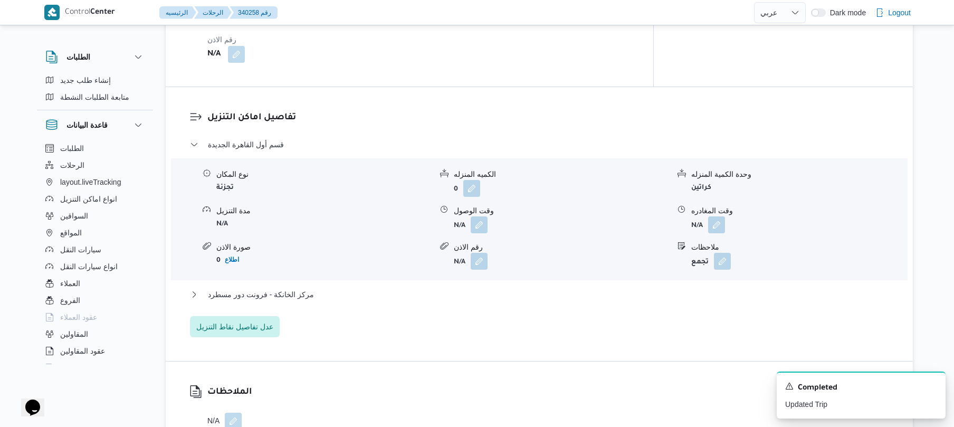
scroll to position [844, 0]
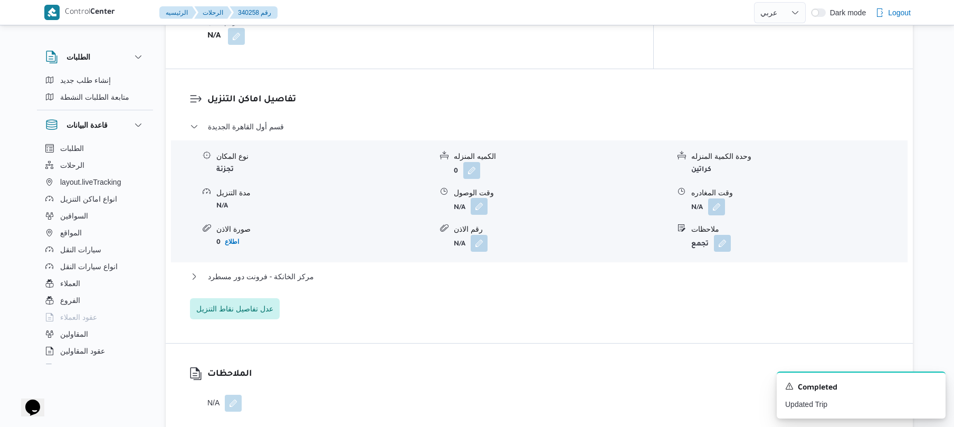
click at [476, 198] on button "button" at bounding box center [479, 206] width 17 height 17
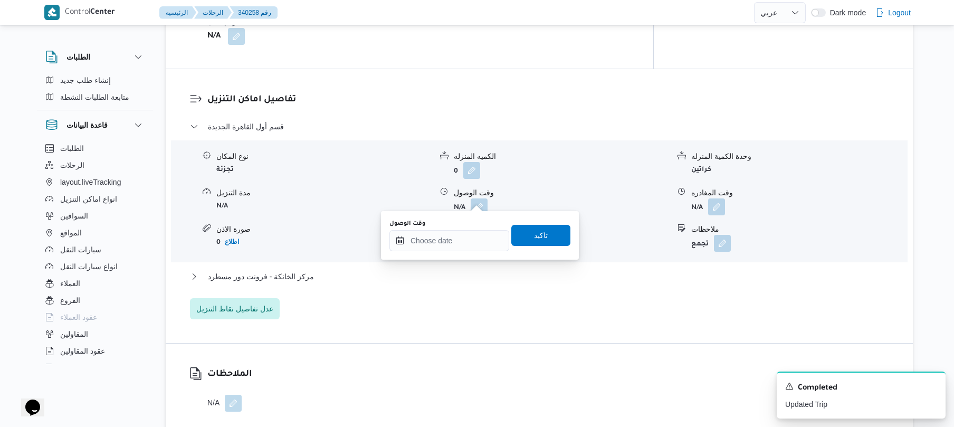
click at [435, 254] on div "You are in a dialog. To close this dialog, hit escape. وقت الوصول تاكيد" at bounding box center [480, 235] width 198 height 49
click at [444, 239] on input "وقت الوصول" at bounding box center [449, 240] width 120 height 21
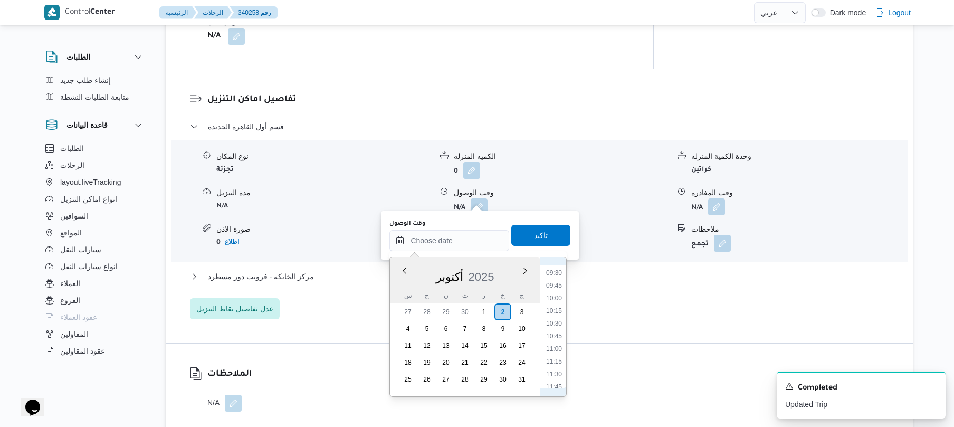
scroll to position [376, 0]
click at [551, 365] on li "09:15" at bounding box center [554, 363] width 24 height 11
type input "٠٢/١٠/٢٠٢٥ ٠٩:١٥"
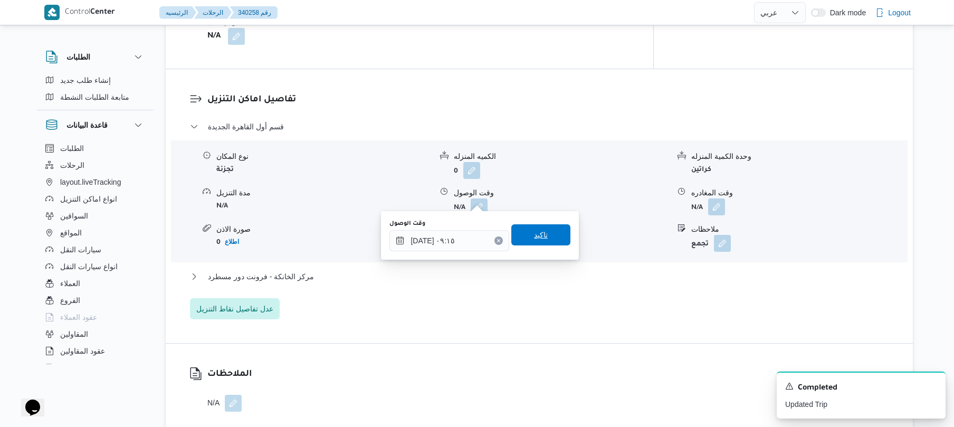
click at [524, 233] on span "تاكيد" at bounding box center [540, 234] width 59 height 21
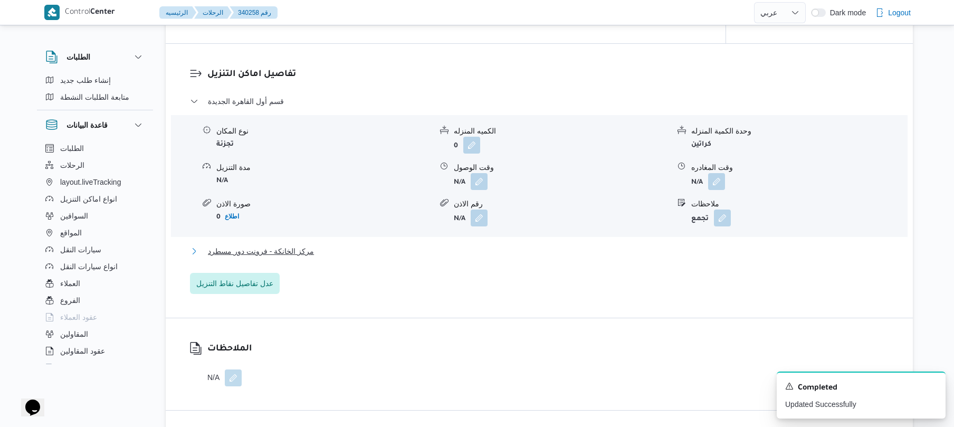
click at [492, 258] on button "مركز الخانكة - فرونت دور مسطرد" at bounding box center [539, 251] width 699 height 13
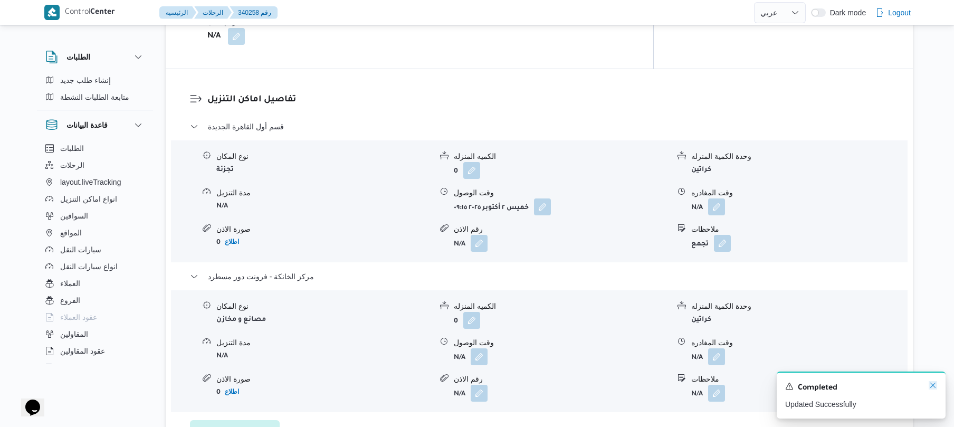
click at [932, 383] on icon "Dismiss toast" at bounding box center [933, 385] width 8 height 8
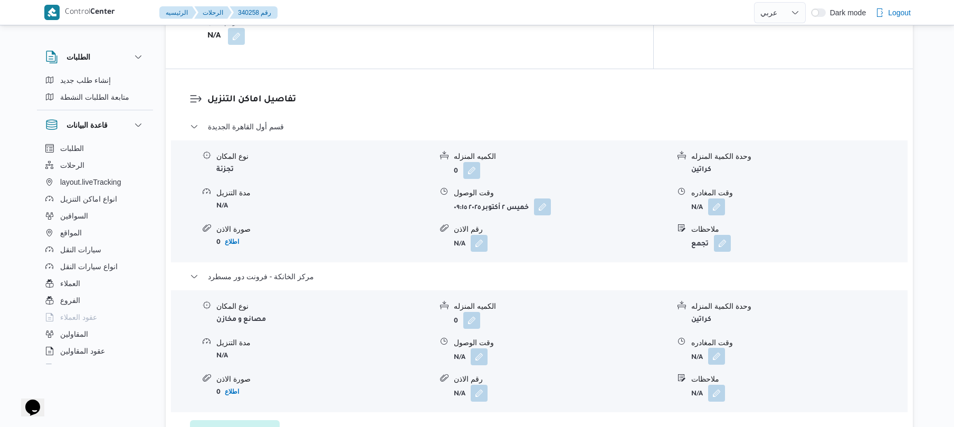
click at [716, 351] on button "button" at bounding box center [716, 356] width 17 height 17
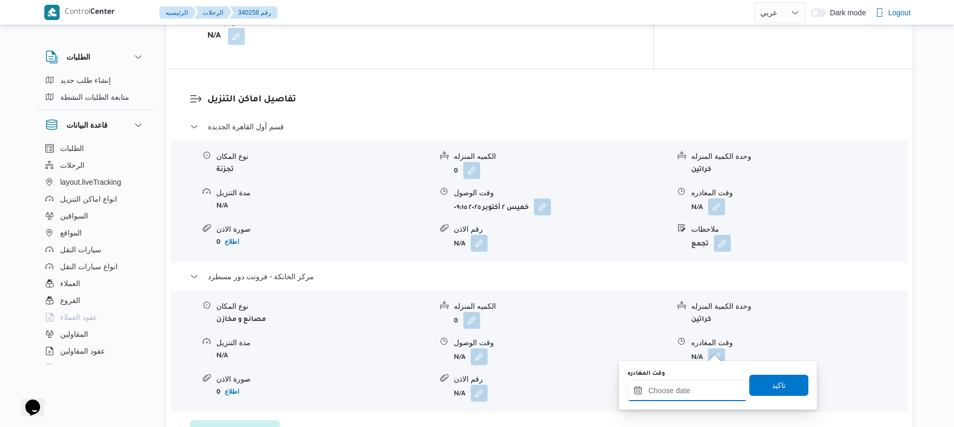
click at [680, 391] on input "وقت المغادره" at bounding box center [688, 390] width 120 height 21
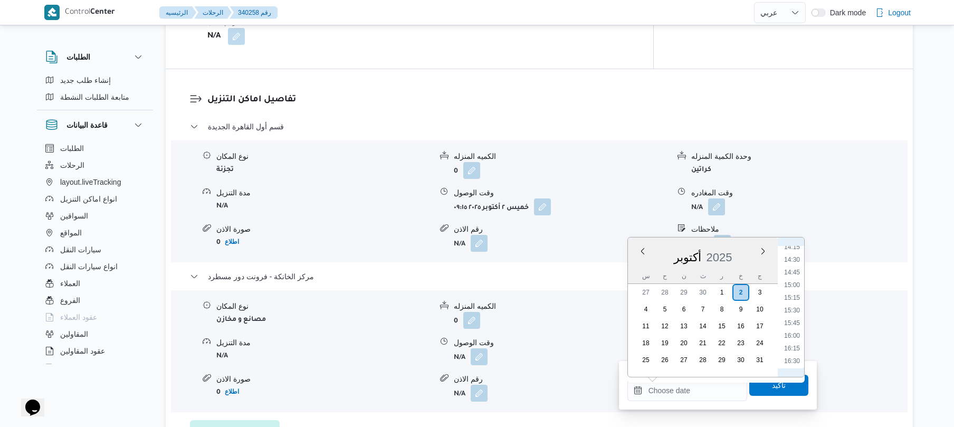
scroll to position [720, 0]
click at [791, 338] on li "16:00" at bounding box center [792, 342] width 24 height 11
type input "٠٢/١٠/٢٠٢٥ ١٦:٠٠"
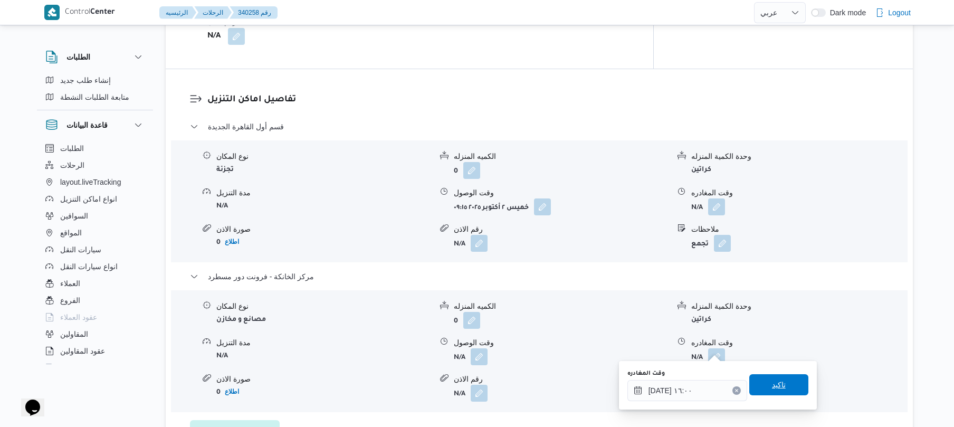
click at [763, 384] on span "تاكيد" at bounding box center [778, 384] width 59 height 21
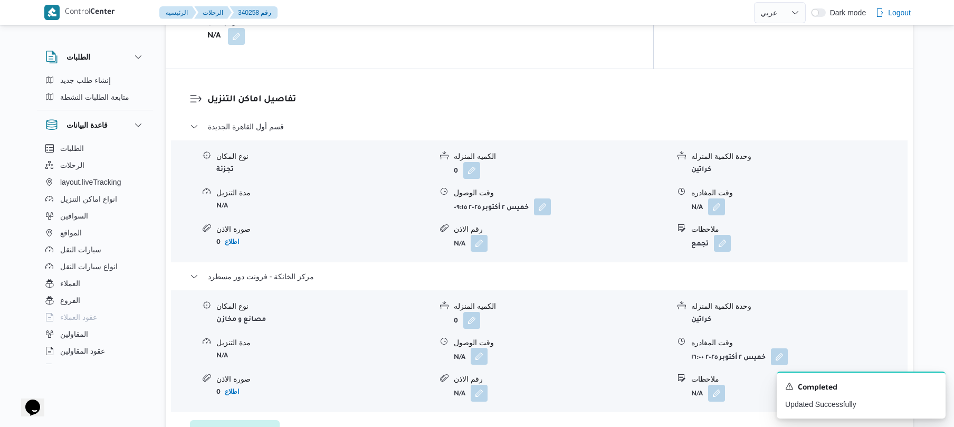
click at [480, 349] on button "button" at bounding box center [479, 356] width 17 height 17
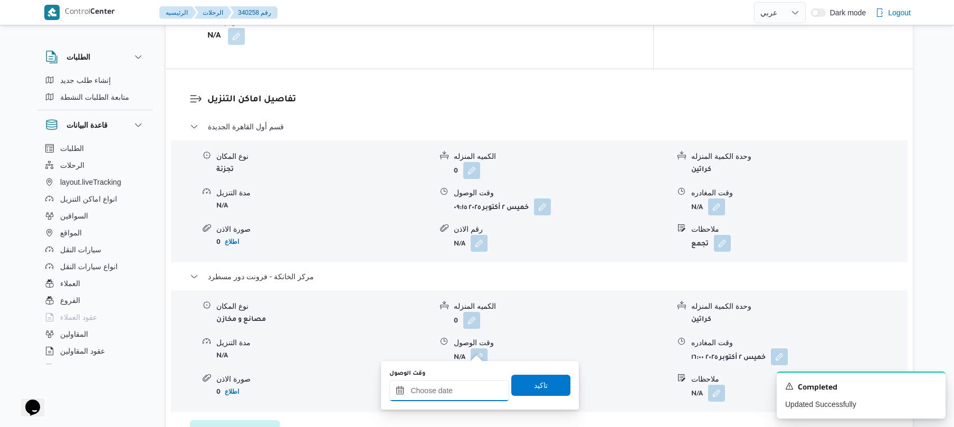
click at [469, 389] on input "وقت الوصول" at bounding box center [449, 390] width 120 height 21
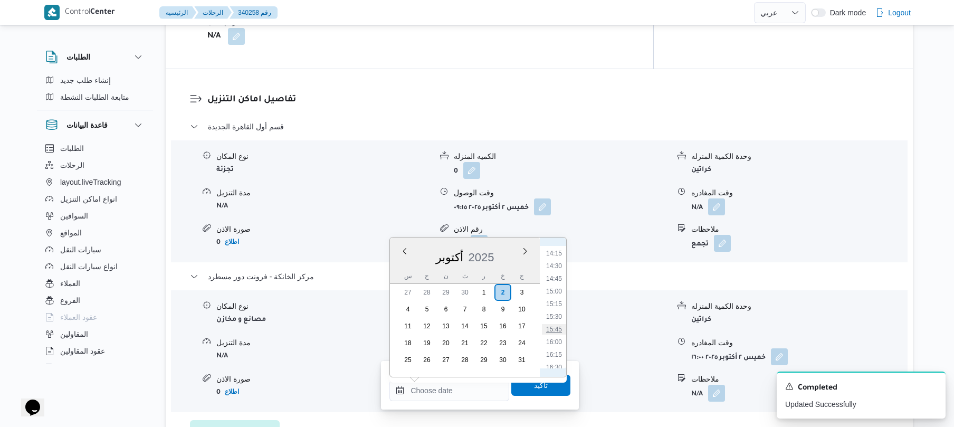
click at [554, 328] on li "15:45" at bounding box center [554, 329] width 24 height 11
type input "٠٢/١٠/٢٠٢٥ ١٥:٤٥"
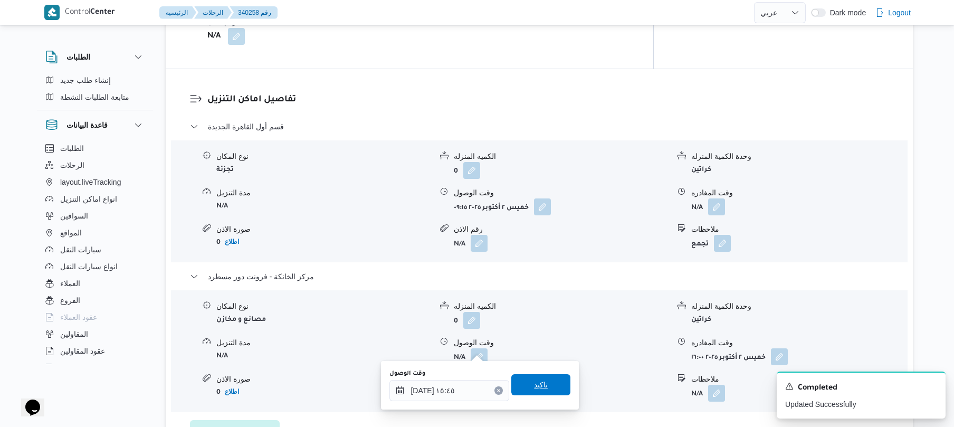
click at [537, 387] on span "تاكيد" at bounding box center [541, 384] width 14 height 13
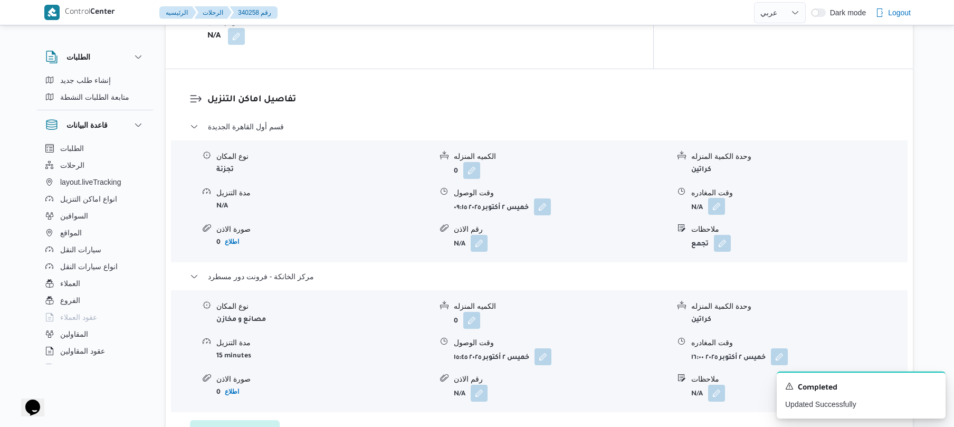
click at [716, 198] on button "button" at bounding box center [716, 206] width 17 height 17
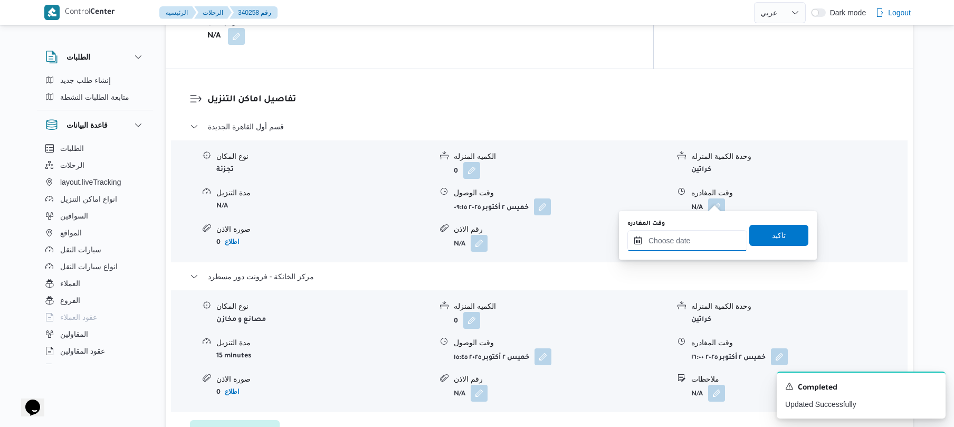
click at [689, 243] on input "وقت المغادره" at bounding box center [688, 240] width 120 height 21
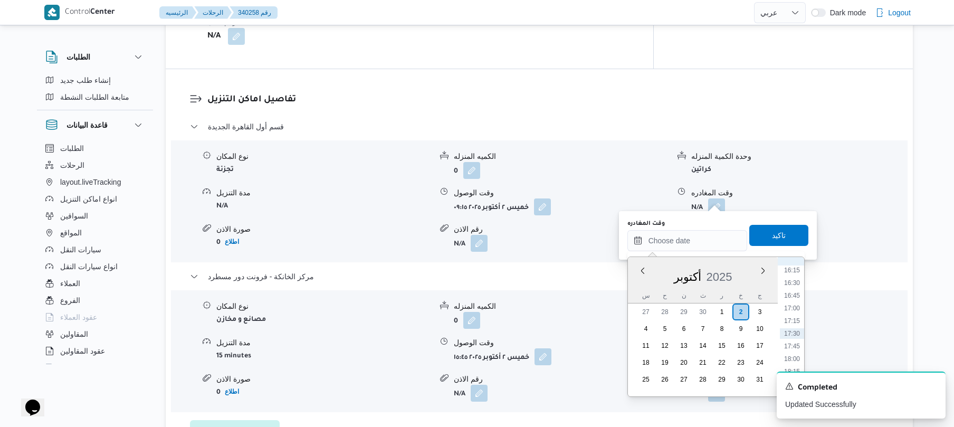
scroll to position [720, 0]
click at [794, 307] on li "15:00" at bounding box center [792, 310] width 24 height 11
type input "٠٢/١٠/٢٠٢٥ ١٥:٠٠"
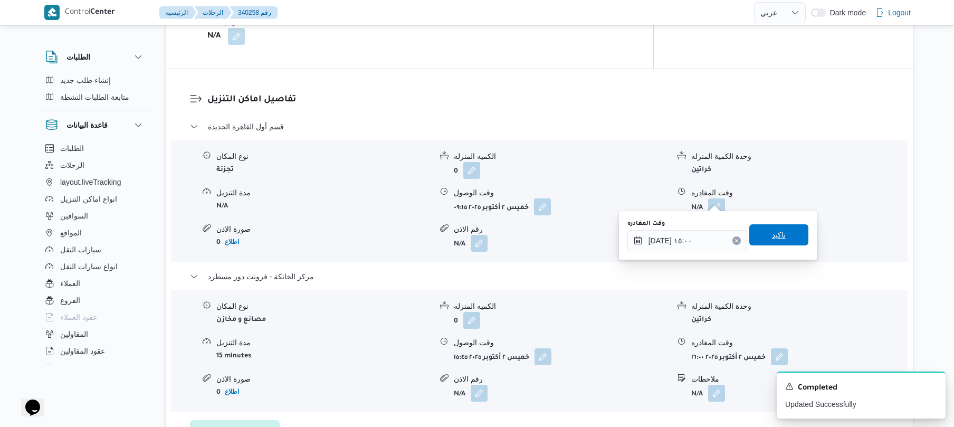
click at [782, 241] on span "تاكيد" at bounding box center [778, 234] width 59 height 21
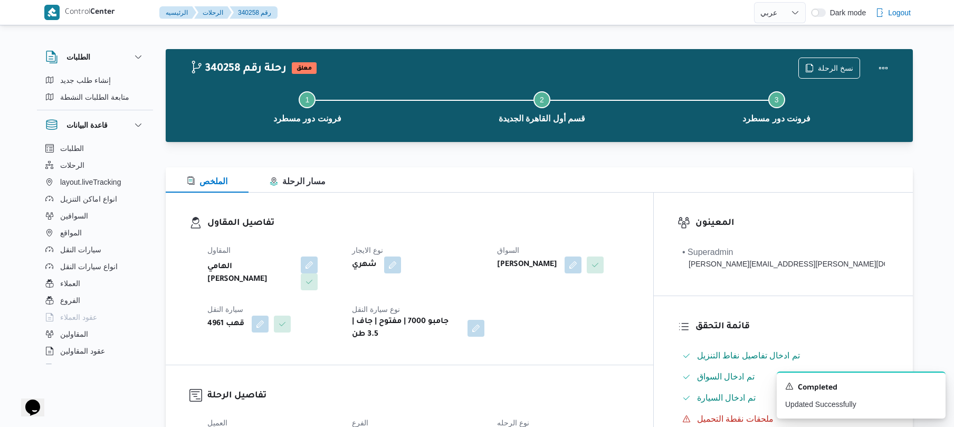
scroll to position [0, 0]
click at [883, 70] on button "Actions" at bounding box center [883, 68] width 21 height 21
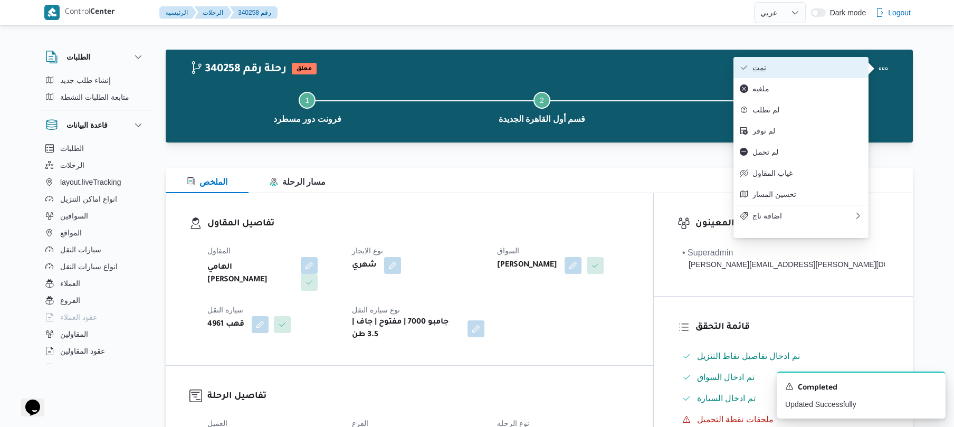
click at [833, 69] on span "تمت" at bounding box center [808, 67] width 110 height 8
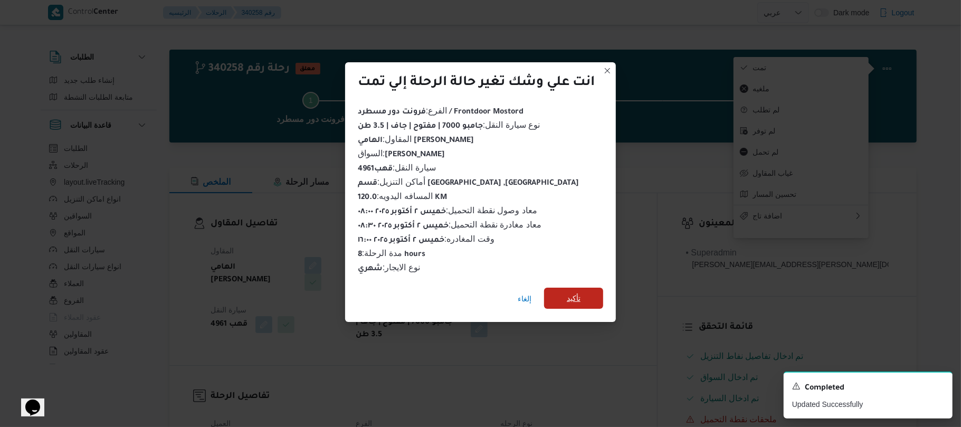
click at [573, 292] on span "تأكيد" at bounding box center [574, 298] width 14 height 13
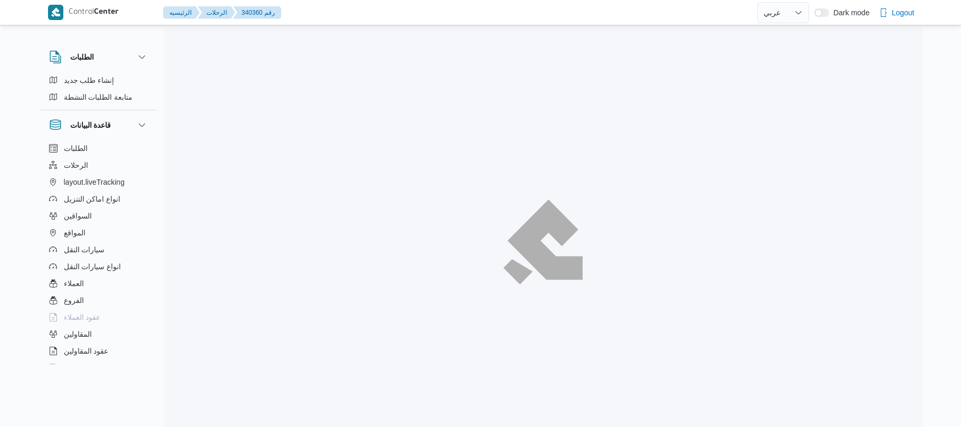
select select "ar"
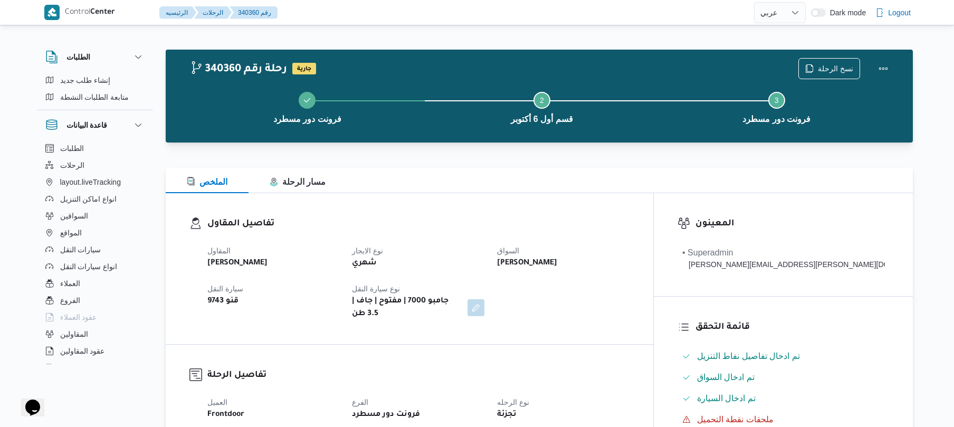
click at [474, 256] on div "شهري" at bounding box center [418, 263] width 134 height 15
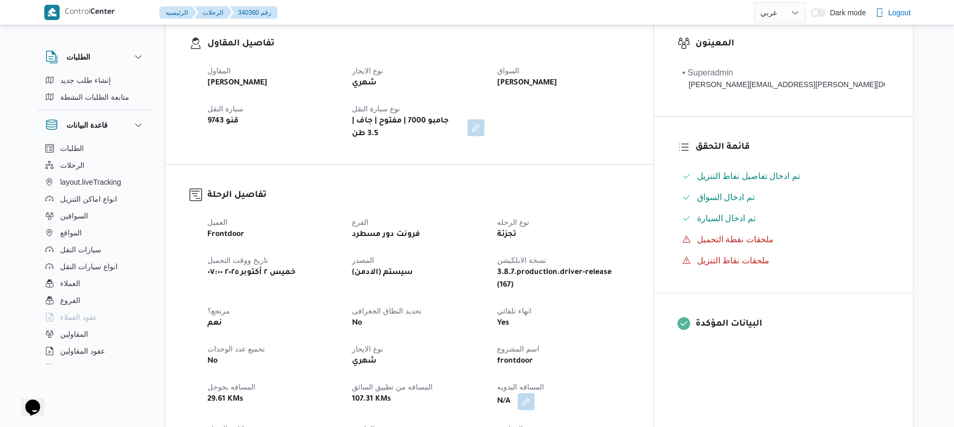
scroll to position [338, 0]
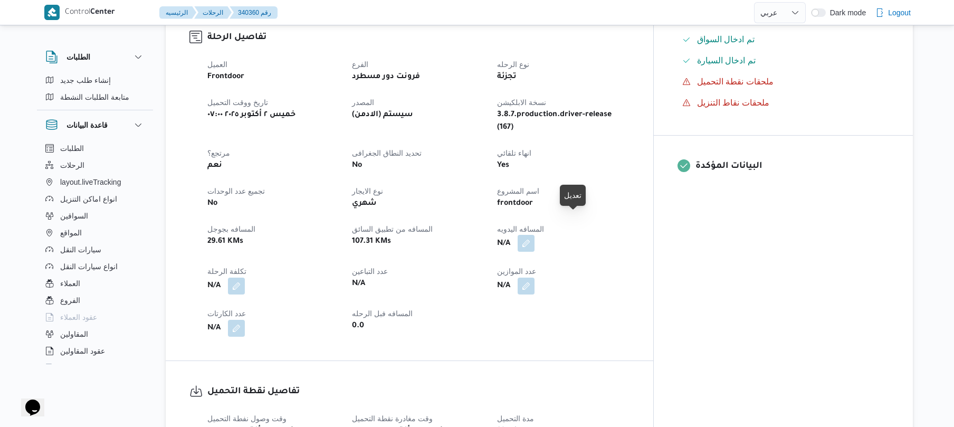
click at [535, 235] on button "button" at bounding box center [526, 243] width 17 height 17
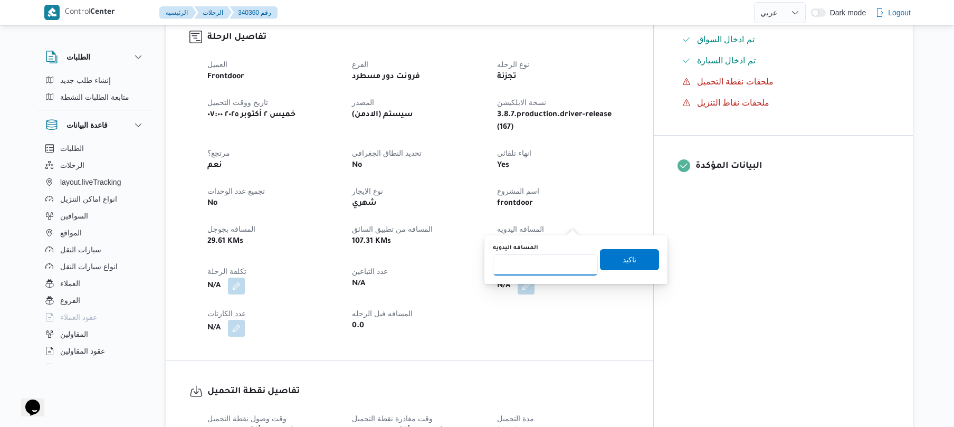
click at [550, 267] on input "المسافه اليدويه" at bounding box center [545, 264] width 105 height 21
type input "130"
click at [623, 260] on span "تاكيد" at bounding box center [630, 259] width 14 height 13
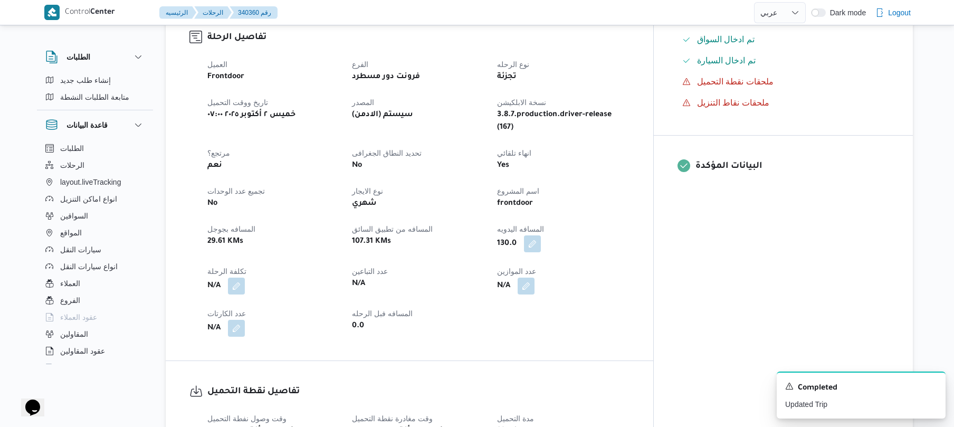
click at [621, 277] on div "N/A" at bounding box center [563, 286] width 134 height 19
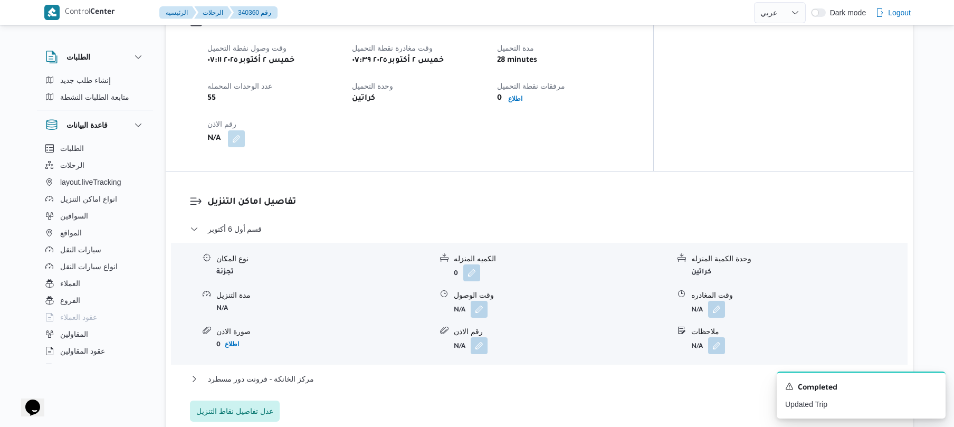
scroll to position [752, 0]
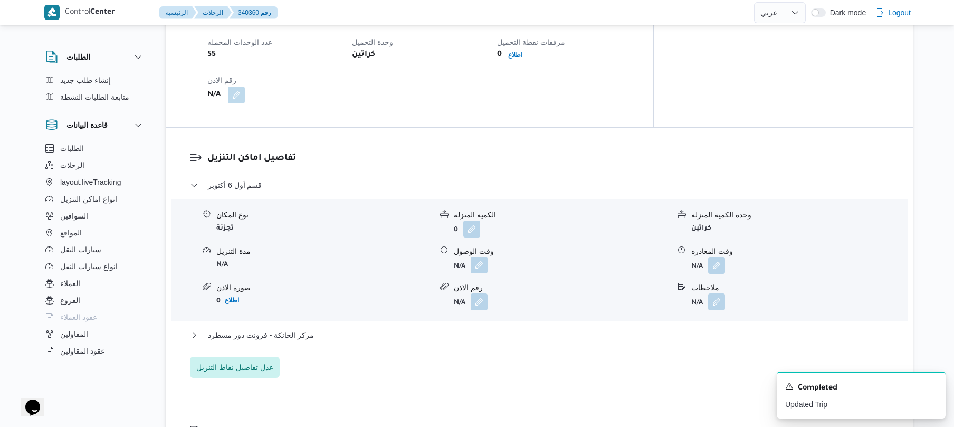
click at [486, 256] on button "button" at bounding box center [479, 264] width 17 height 17
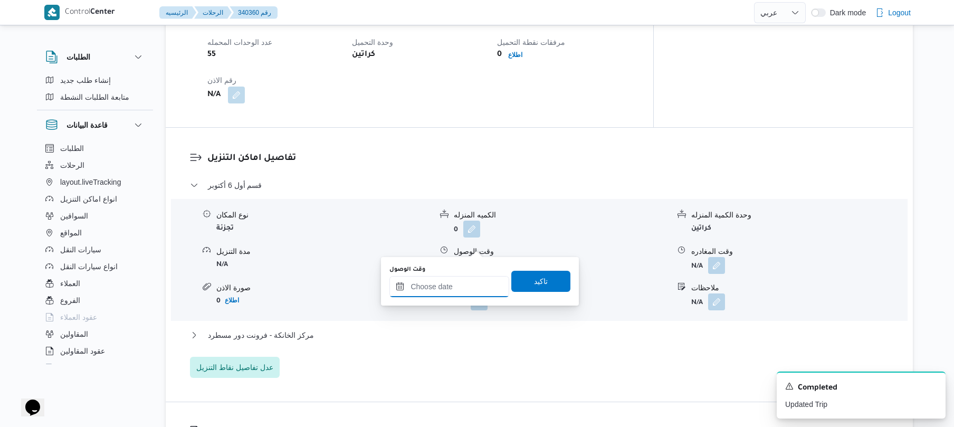
click at [463, 289] on input "وقت الوصول" at bounding box center [449, 286] width 120 height 21
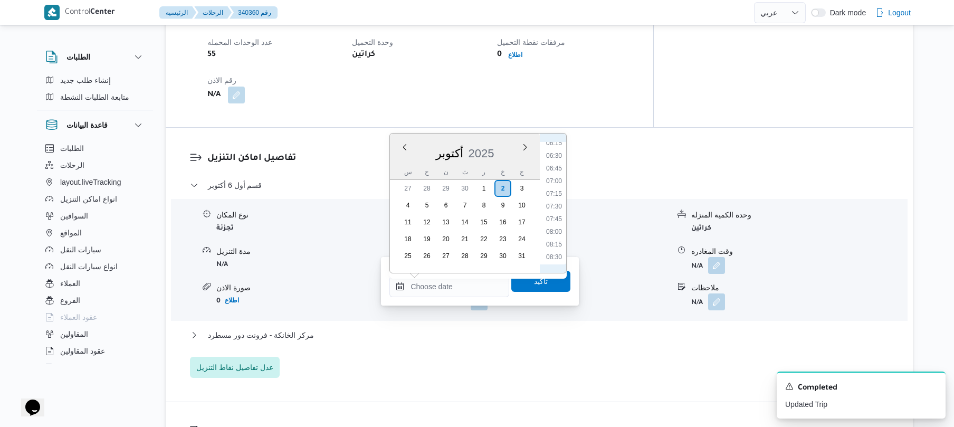
scroll to position [316, 0]
click at [556, 249] on li "08:15" at bounding box center [554, 249] width 24 height 11
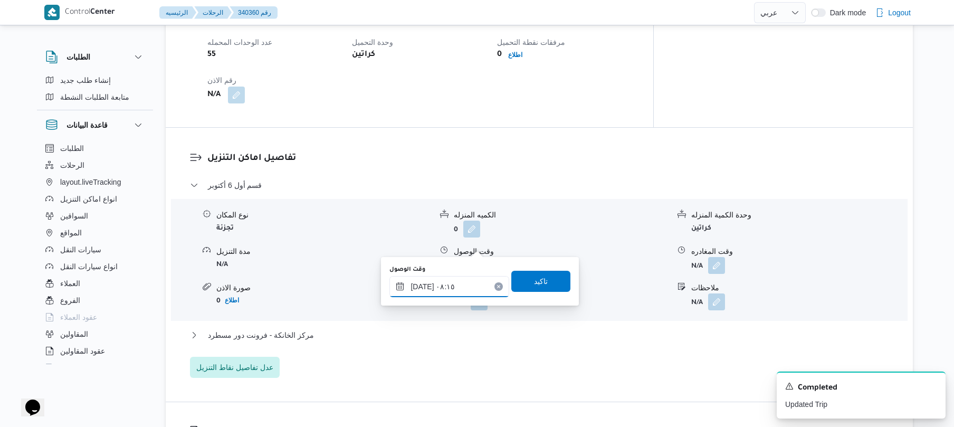
click at [425, 285] on input "٠٢/١٠/٢٠٢٥ ٠٨:١٥" at bounding box center [449, 286] width 120 height 21
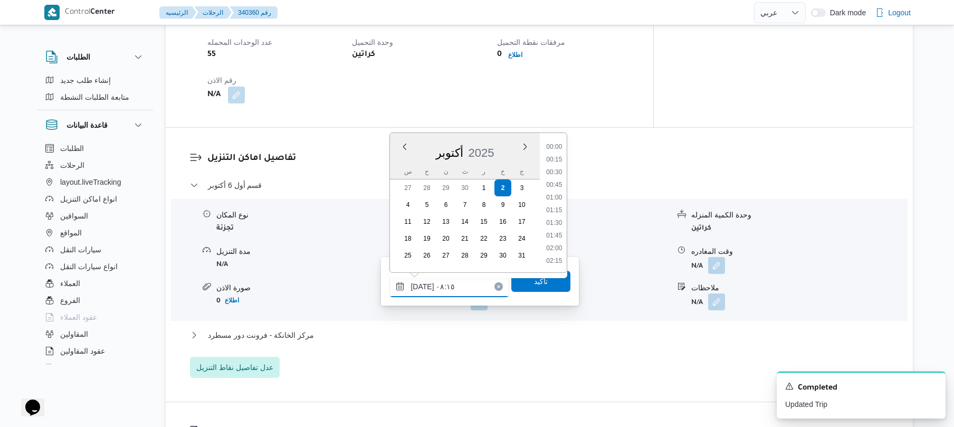
scroll to position [355, 0]
click at [423, 283] on input "٠٢/١٠/٢٠٢٥ ٠٨:١٥" at bounding box center [449, 286] width 120 height 21
type input "٠٢/١٠/٢٠٢٥ ٠٨:40"
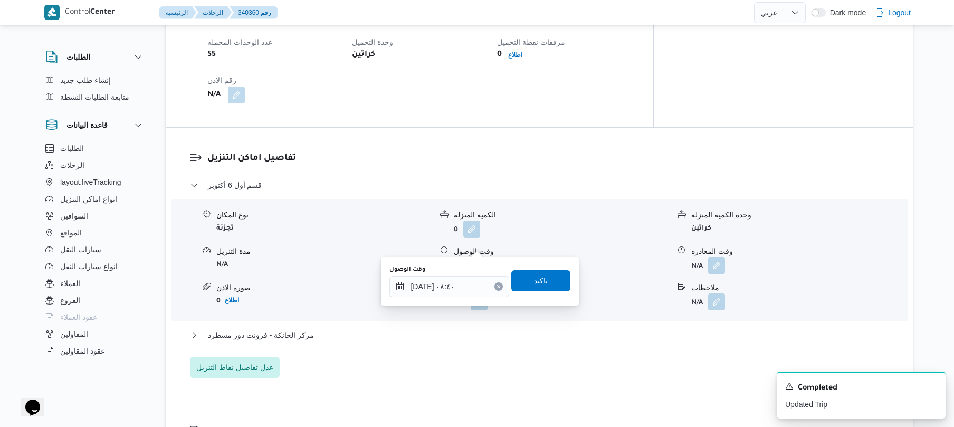
click at [526, 283] on span "تاكيد" at bounding box center [540, 280] width 59 height 21
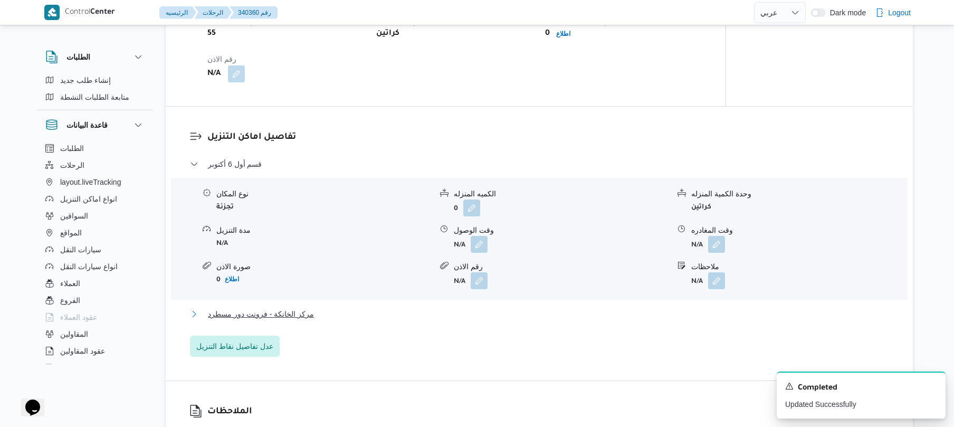
click at [436, 317] on button "مركز الخانكة - فرونت دور مسطرد" at bounding box center [539, 314] width 699 height 13
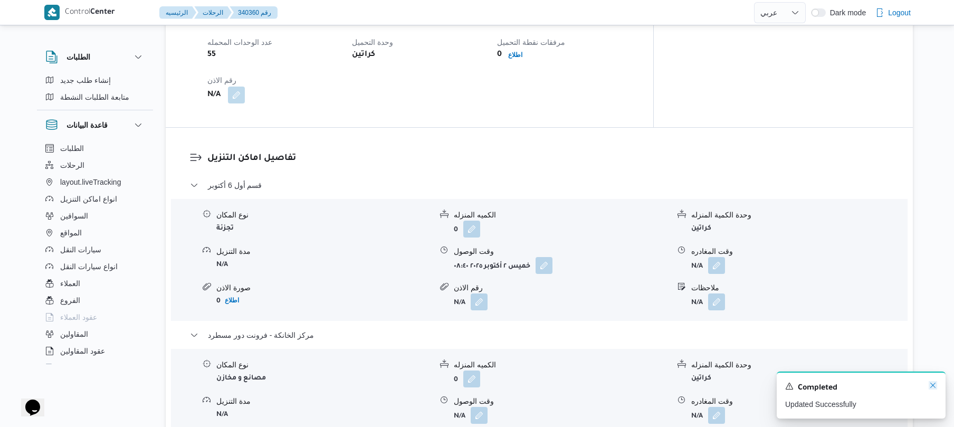
click at [934, 385] on icon "Dismiss toast" at bounding box center [933, 385] width 8 height 8
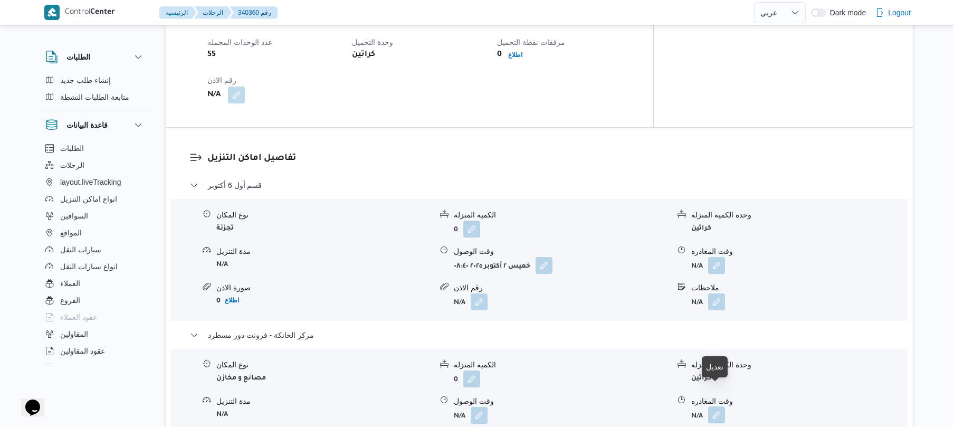
click at [720, 406] on button "button" at bounding box center [716, 414] width 17 height 17
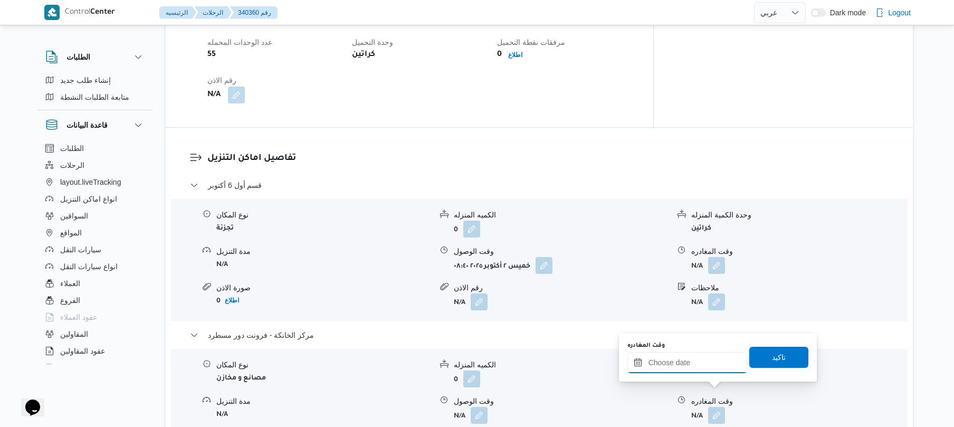
click at [664, 357] on input "وقت المغادره" at bounding box center [688, 362] width 120 height 21
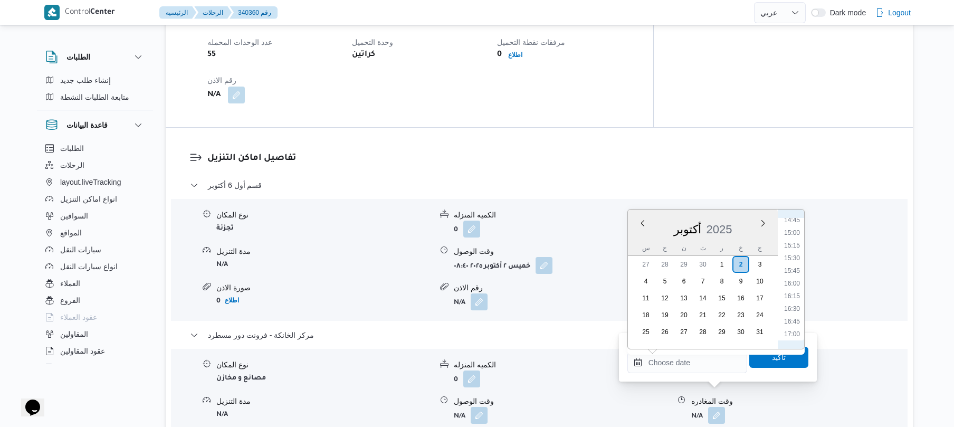
scroll to position [733, 0]
click at [796, 300] on li "16:00" at bounding box center [792, 301] width 24 height 11
type input "٠٢/١٠/٢٠٢٥ ١٦:٠٠"
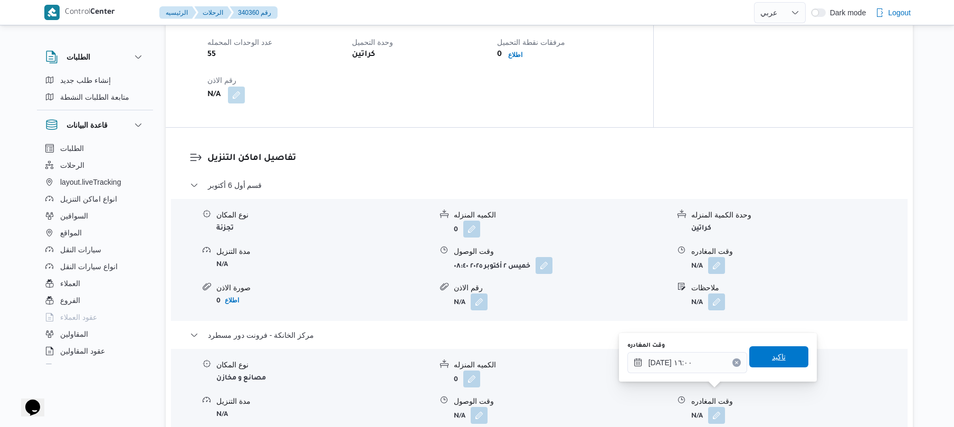
click at [758, 355] on span "تاكيد" at bounding box center [778, 356] width 59 height 21
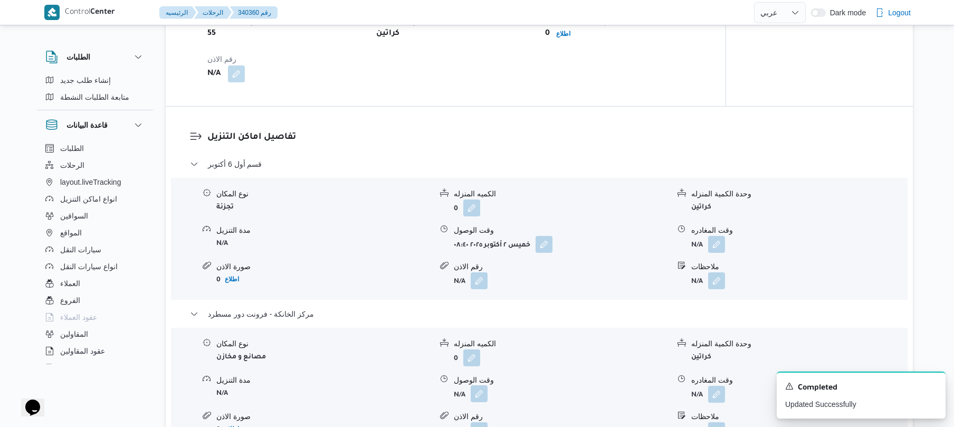
click at [478, 393] on button "button" at bounding box center [479, 393] width 17 height 17
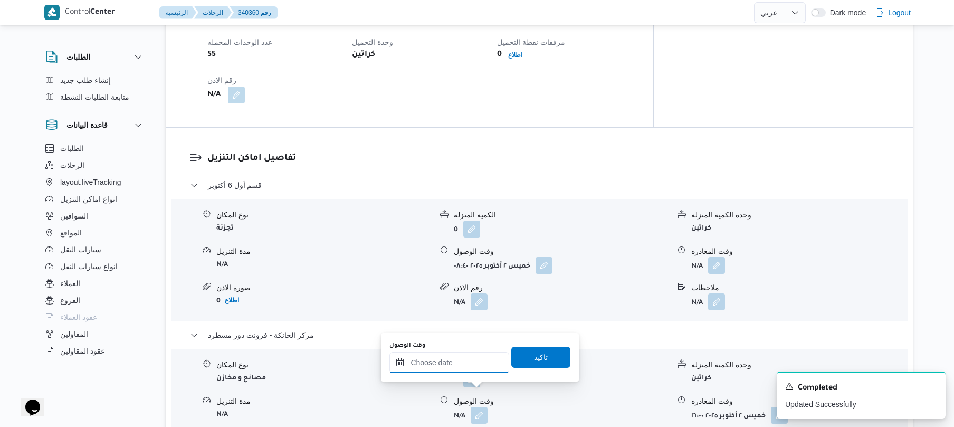
click at [469, 368] on input "وقت الوصول" at bounding box center [449, 362] width 120 height 21
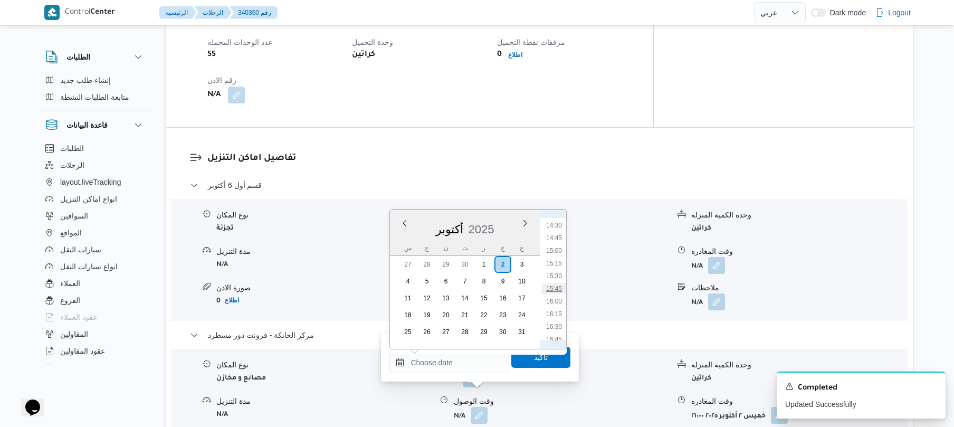
click at [557, 292] on li "15:45" at bounding box center [554, 288] width 24 height 11
type input "[DATE] ١٥:٤٥"
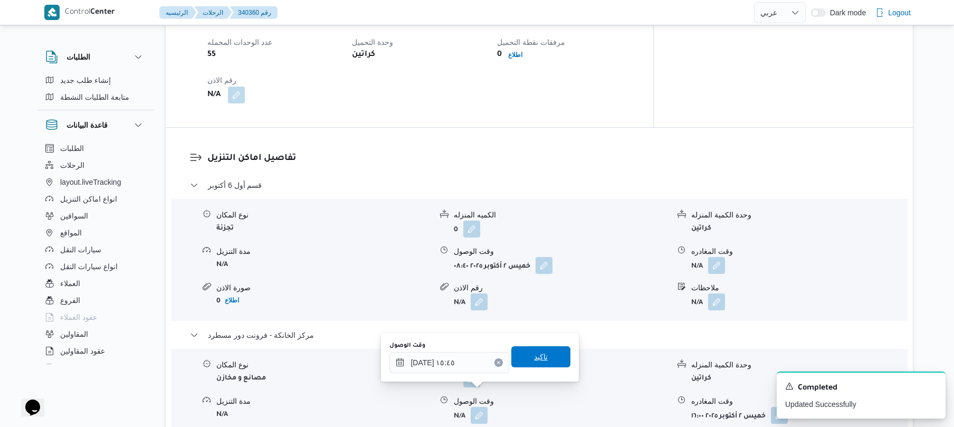
click at [534, 357] on span "تاكيد" at bounding box center [541, 356] width 14 height 13
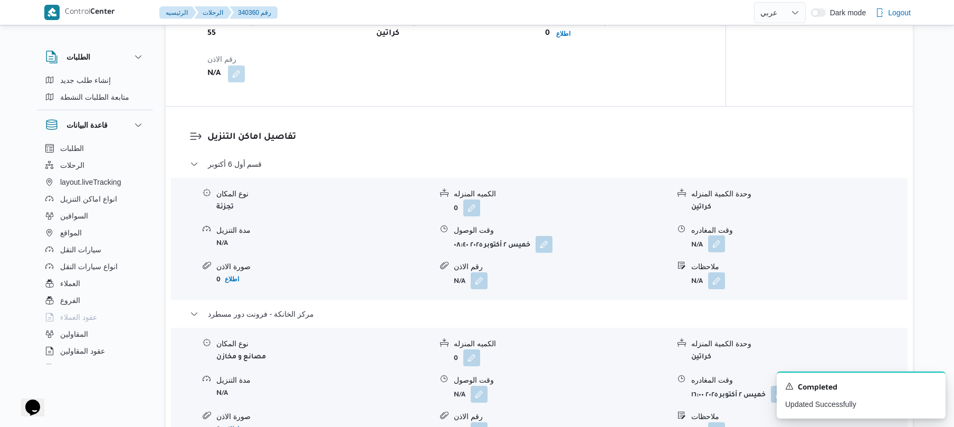
click at [712, 246] on button "button" at bounding box center [716, 243] width 17 height 17
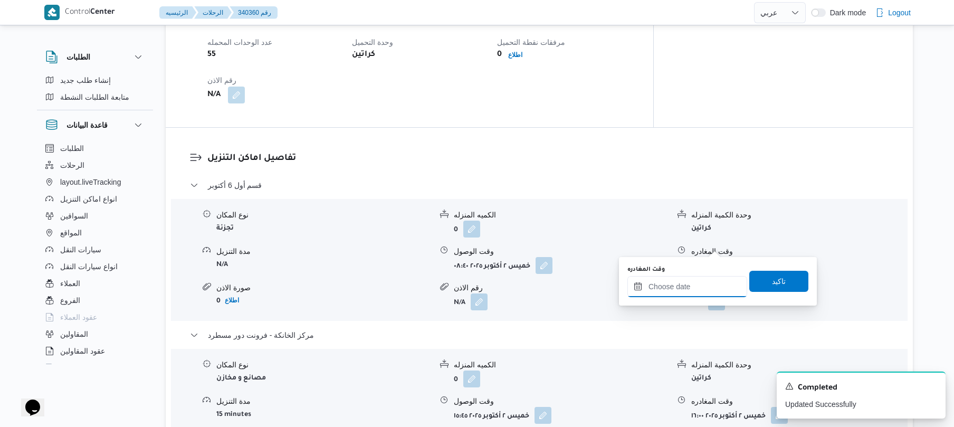
click at [670, 284] on input "وقت المغادره" at bounding box center [688, 286] width 120 height 21
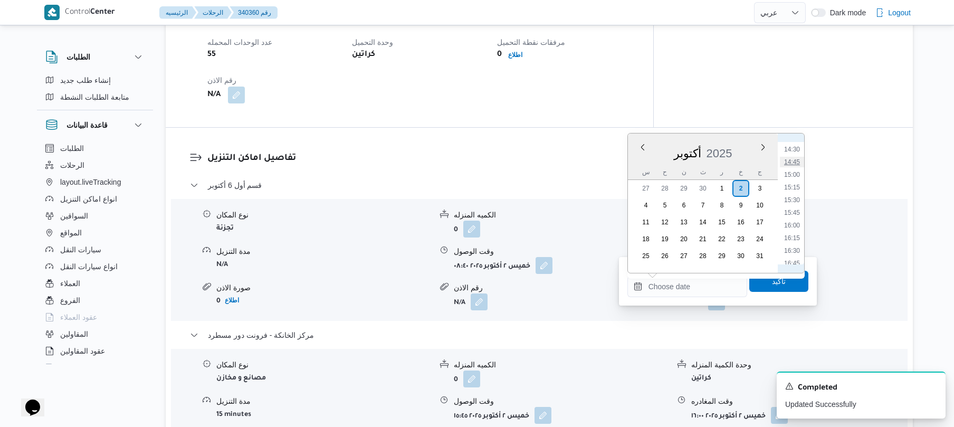
click at [792, 163] on li "14:45" at bounding box center [792, 162] width 24 height 11
type input "٠٢/١٠/٢٠٢٥ ١٤:٤٥"
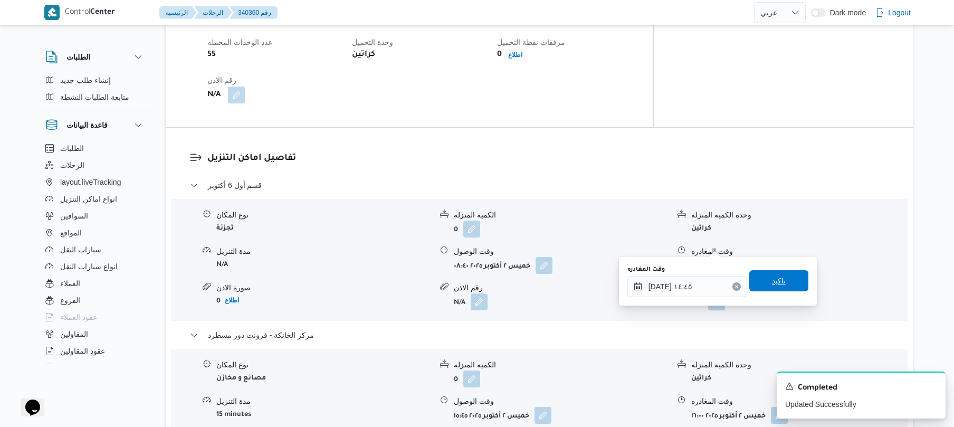
click at [772, 279] on span "تاكيد" at bounding box center [779, 280] width 14 height 13
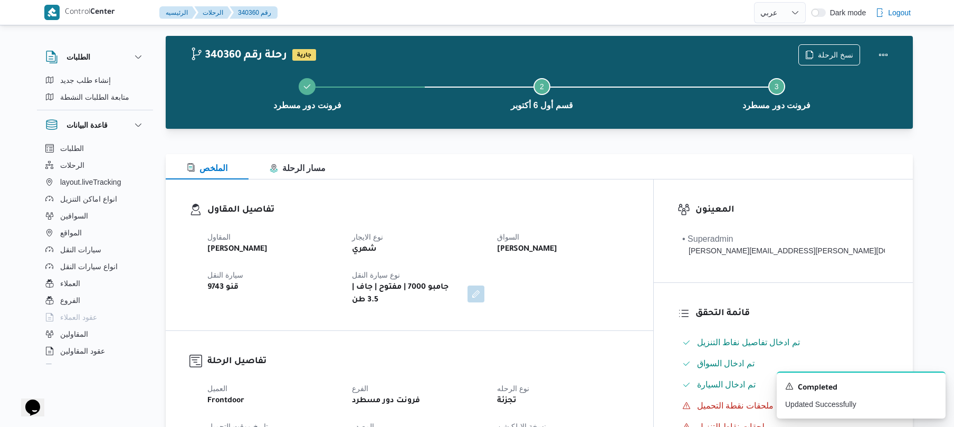
scroll to position [0, 0]
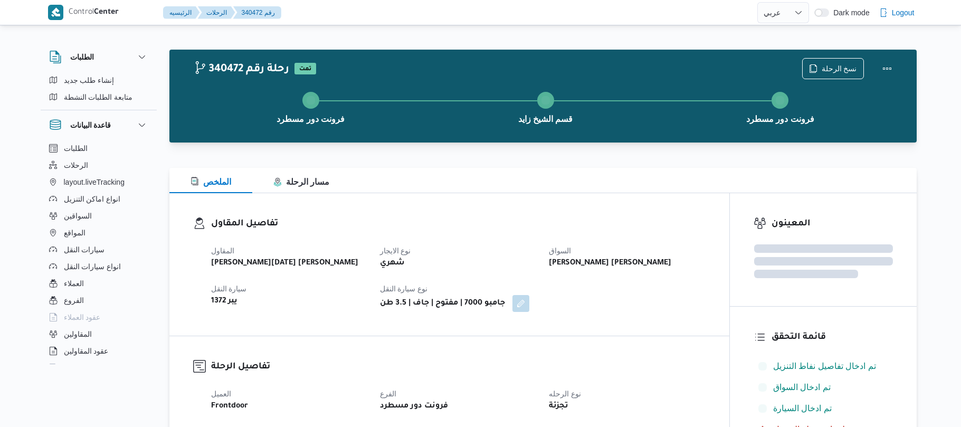
select select "ar"
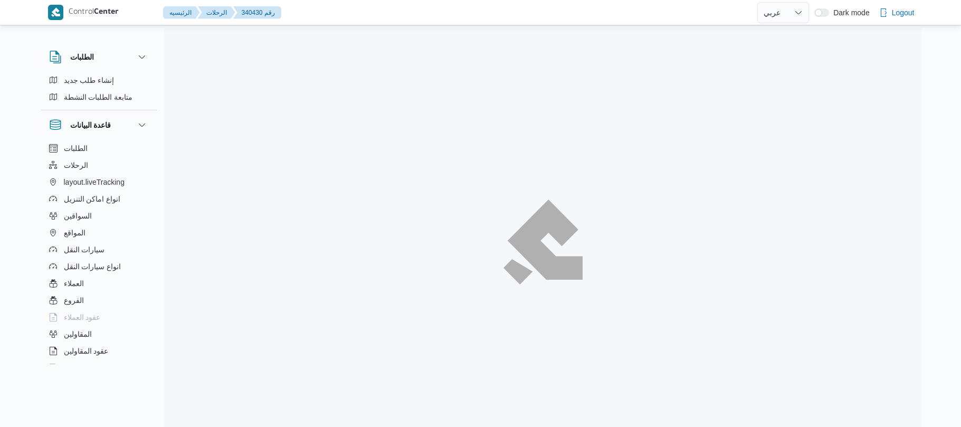
select select "ar"
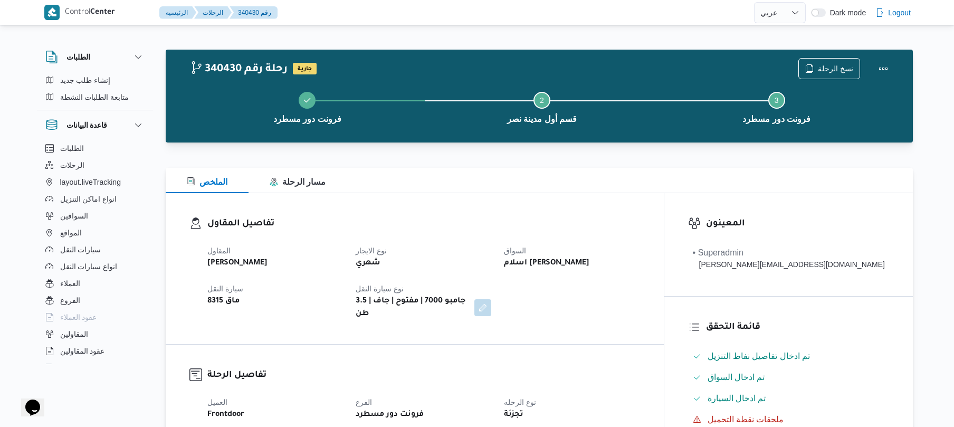
click at [544, 241] on div "المقاول محمد صلاح عبداللطيف الشريف نوع الايجار شهري السواق اسلام حسن محمد حسن س…" at bounding box center [423, 282] width 445 height 89
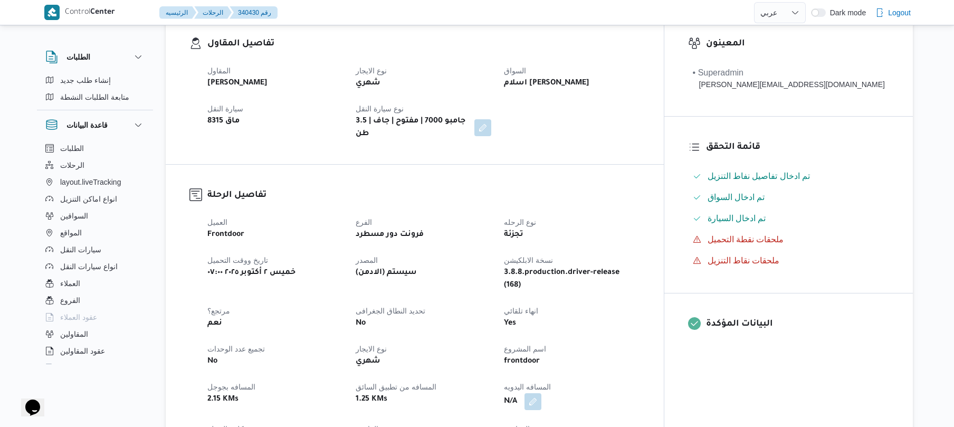
scroll to position [338, 0]
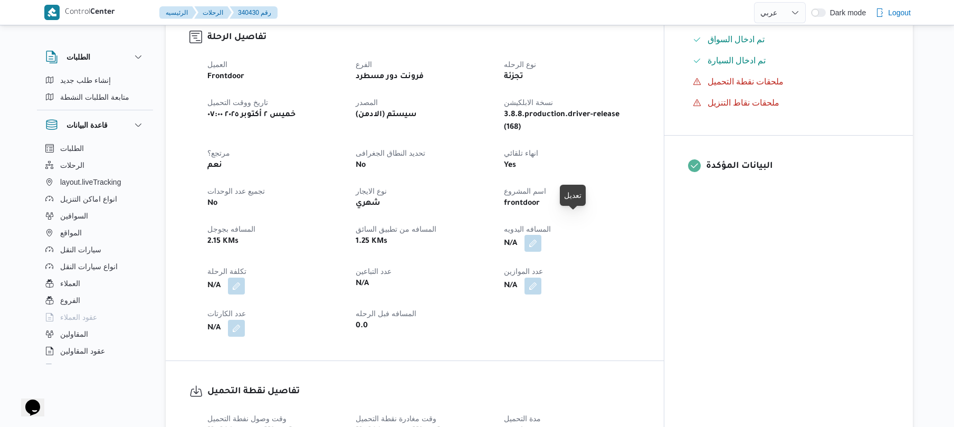
click at [541, 235] on button "button" at bounding box center [533, 243] width 17 height 17
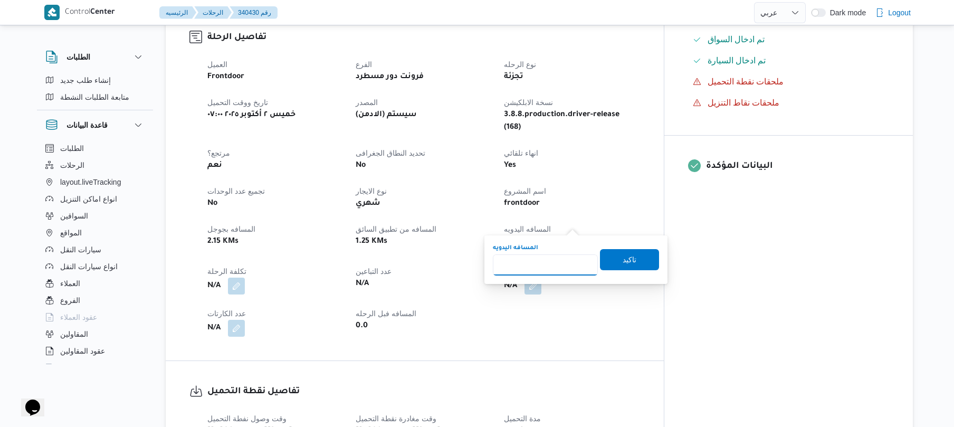
click at [547, 274] on input "المسافه اليدويه" at bounding box center [545, 264] width 105 height 21
type input "90"
click at [636, 261] on span "تاكيد" at bounding box center [629, 259] width 59 height 21
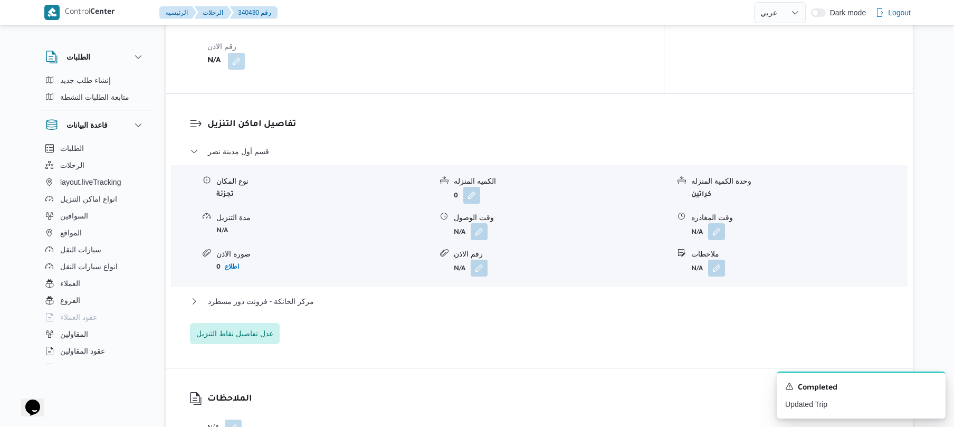
scroll to position [788, 0]
click at [480, 221] on button "button" at bounding box center [479, 229] width 17 height 17
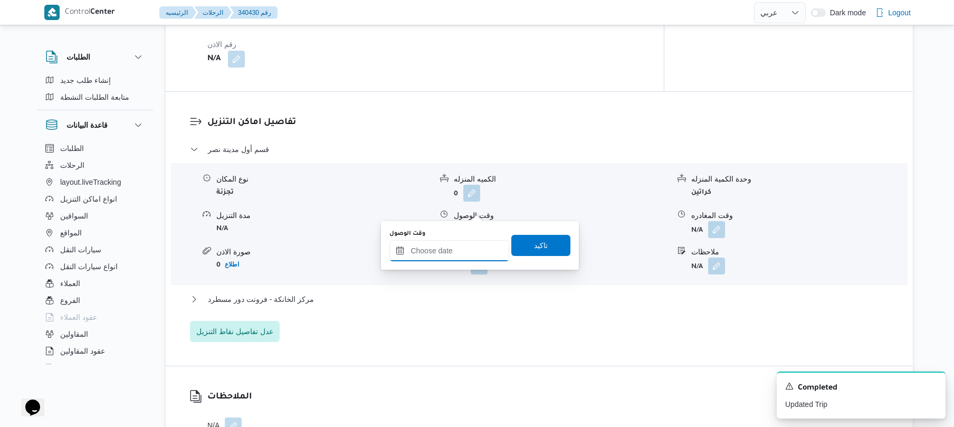
click at [462, 256] on input "وقت الوصول" at bounding box center [449, 250] width 120 height 21
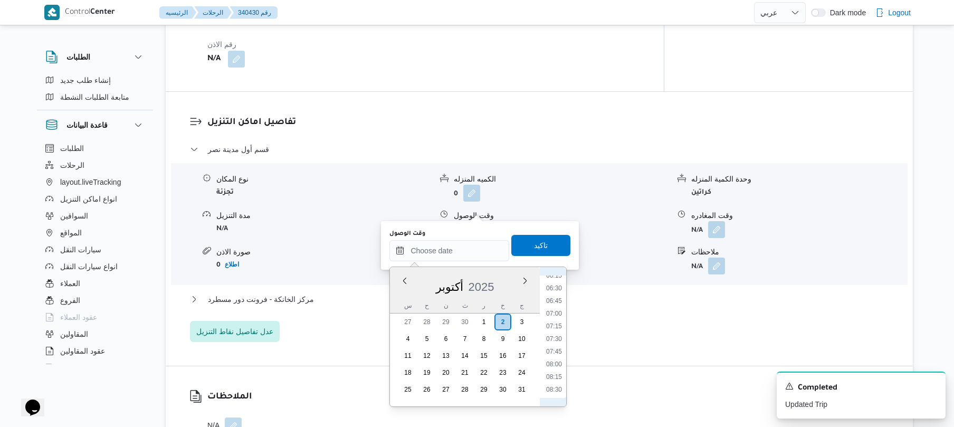
scroll to position [354, 0]
click at [557, 381] on li "09:00" at bounding box center [554, 383] width 24 height 11
type input "٠٢/١٠/٢٠٢٥ ٠٩:٠٠"
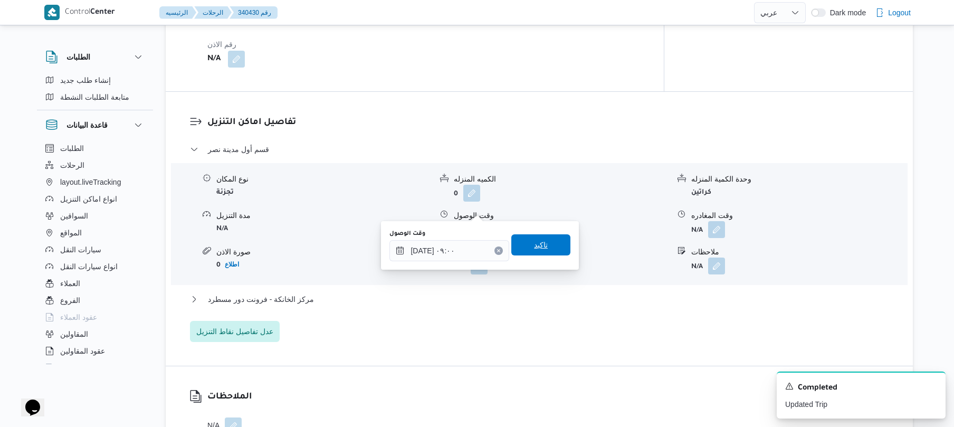
click at [538, 241] on span "تاكيد" at bounding box center [541, 245] width 14 height 13
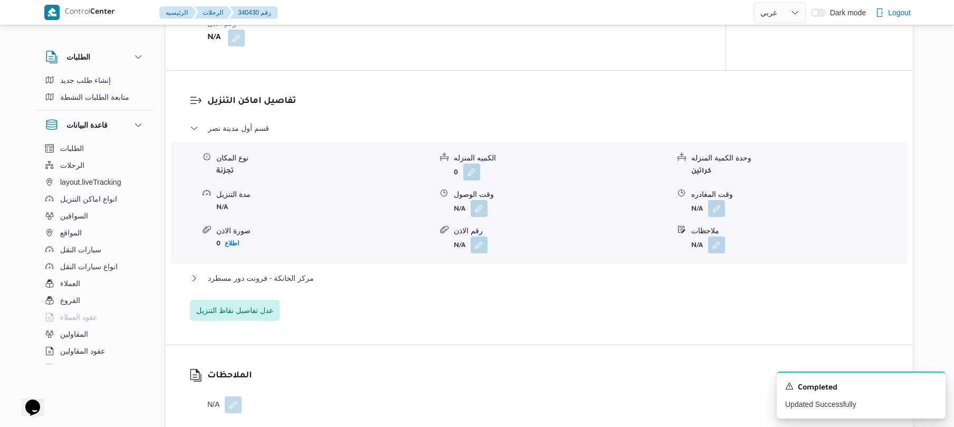
click at [510, 270] on div "قسم أول مدينة نصر نوع المكان تجزئة الكميه المنزله 0 وحدة الكمية المنزله كراتين …" at bounding box center [539, 221] width 699 height 199
click at [508, 279] on button "مركز الخانكة - فرونت دور مسطرد" at bounding box center [539, 278] width 699 height 13
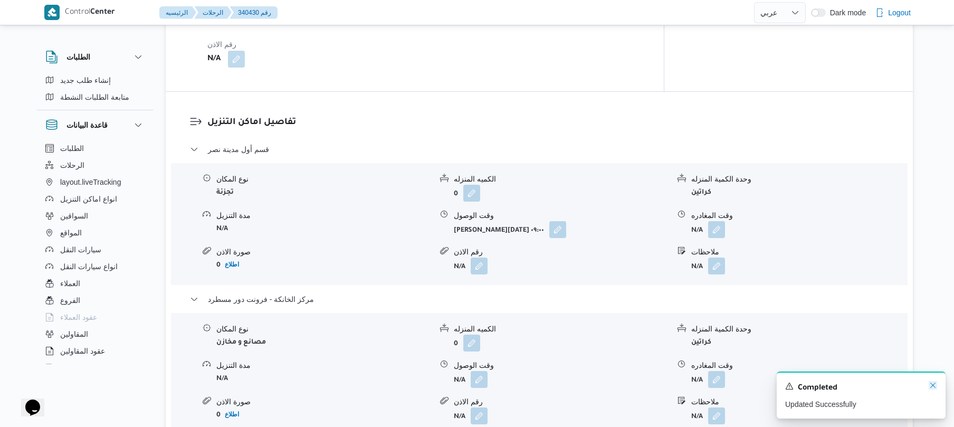
click at [932, 386] on icon "Dismiss toast" at bounding box center [933, 385] width 8 height 8
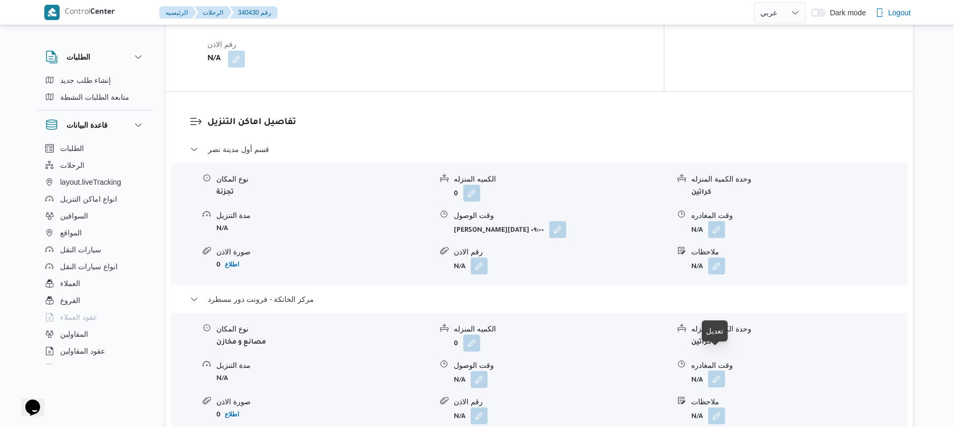
click at [716, 370] on button "button" at bounding box center [716, 378] width 17 height 17
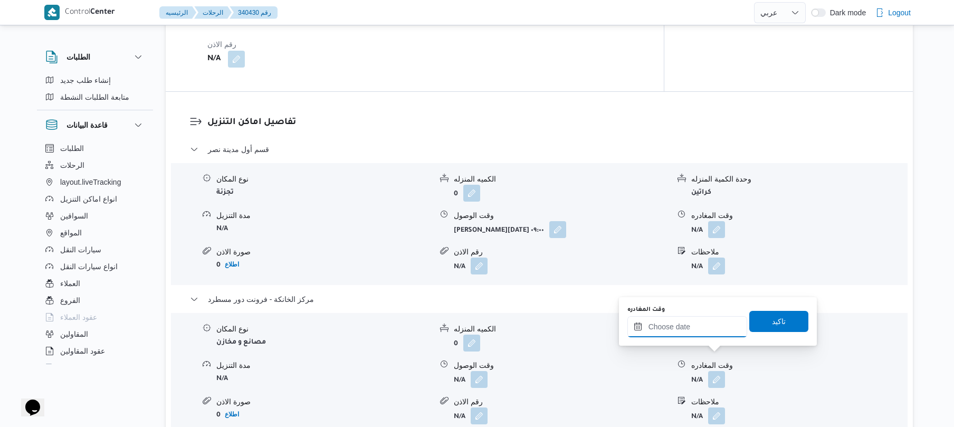
click at [708, 326] on input "وقت المغادره" at bounding box center [688, 326] width 120 height 21
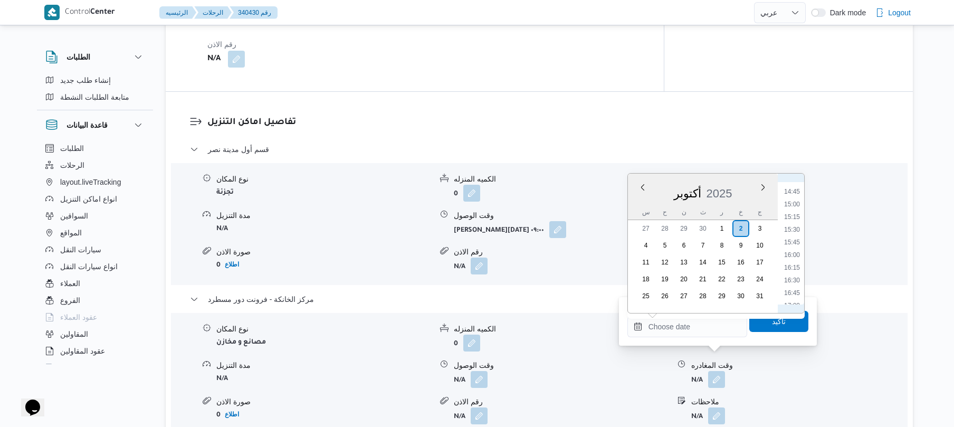
scroll to position [733, 0]
click at [593, 367] on div "نوع المكان مصانع و مخازن الكميه المنزله 0 وحدة الكمية المنزله كراتين مدة التنزي…" at bounding box center [539, 374] width 745 height 120
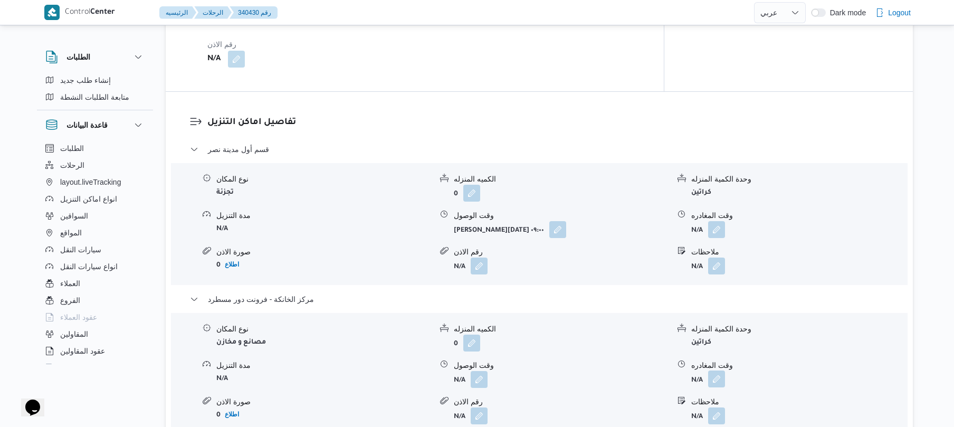
click at [718, 370] on button "button" at bounding box center [716, 378] width 17 height 17
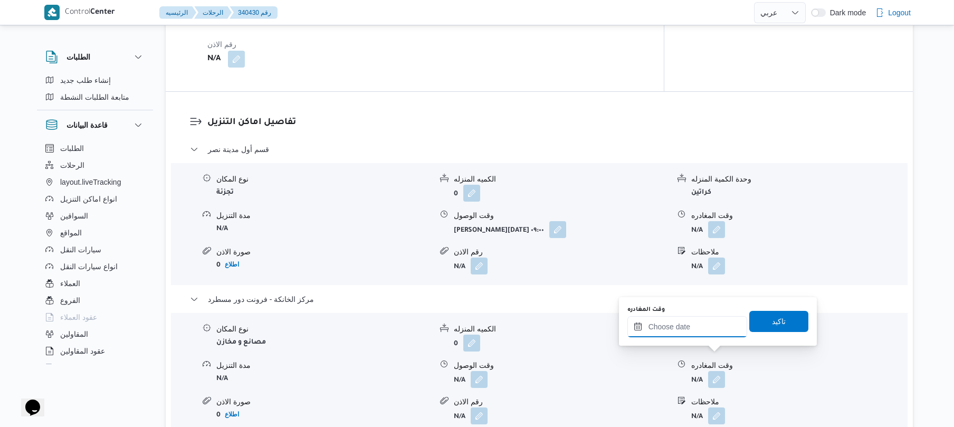
click at [693, 327] on input "وقت المغادره" at bounding box center [688, 326] width 120 height 21
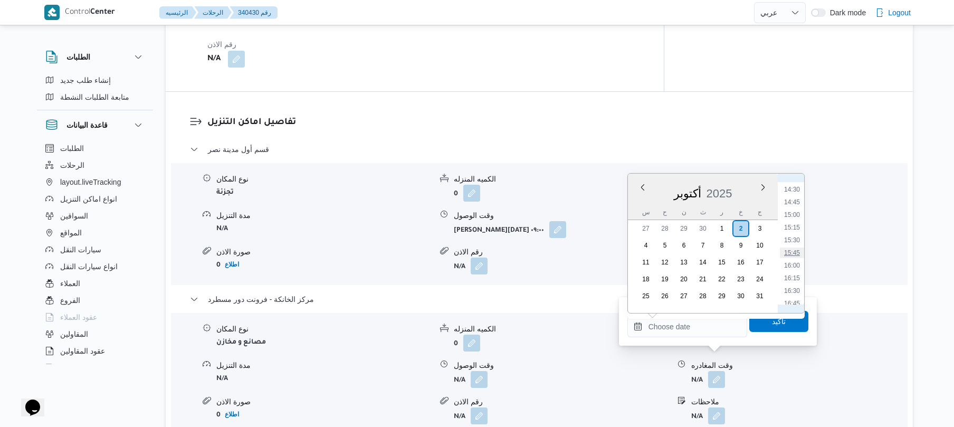
click at [797, 254] on li "15:45" at bounding box center [792, 253] width 24 height 11
type input "[DATE] ١٥:٤٥"
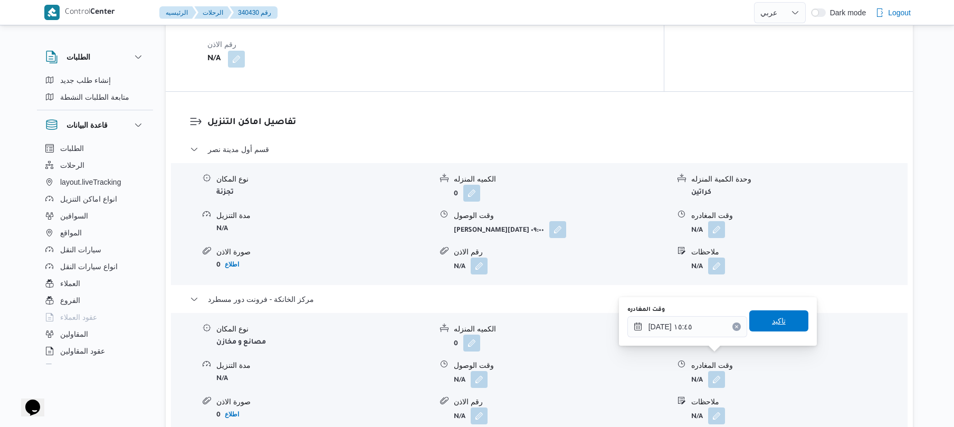
click at [775, 317] on span "تاكيد" at bounding box center [779, 321] width 14 height 13
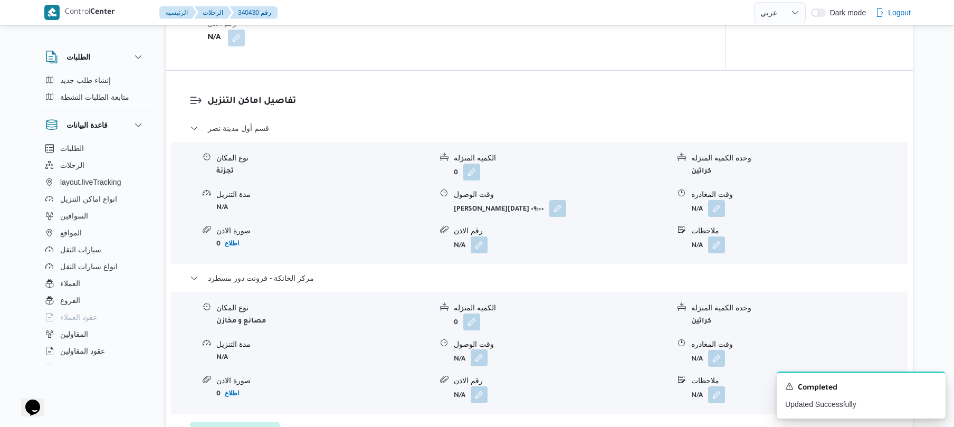
click at [482, 358] on button "button" at bounding box center [479, 357] width 17 height 17
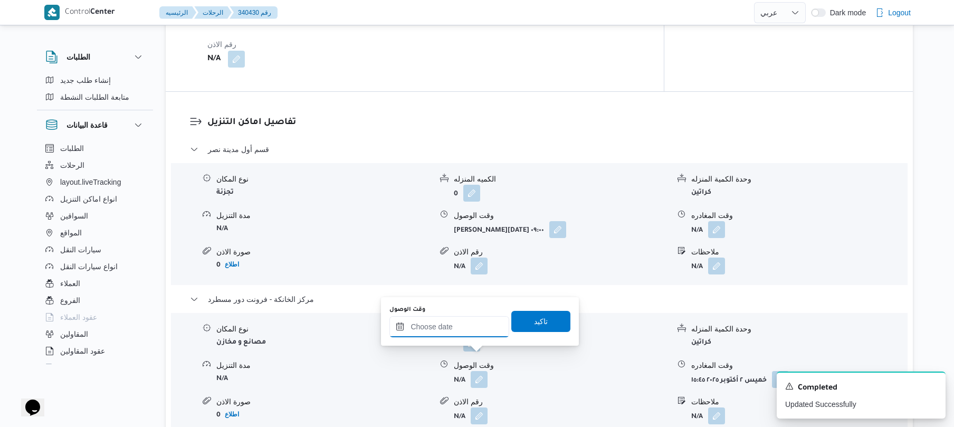
click at [451, 329] on input "وقت الوصول" at bounding box center [449, 326] width 120 height 21
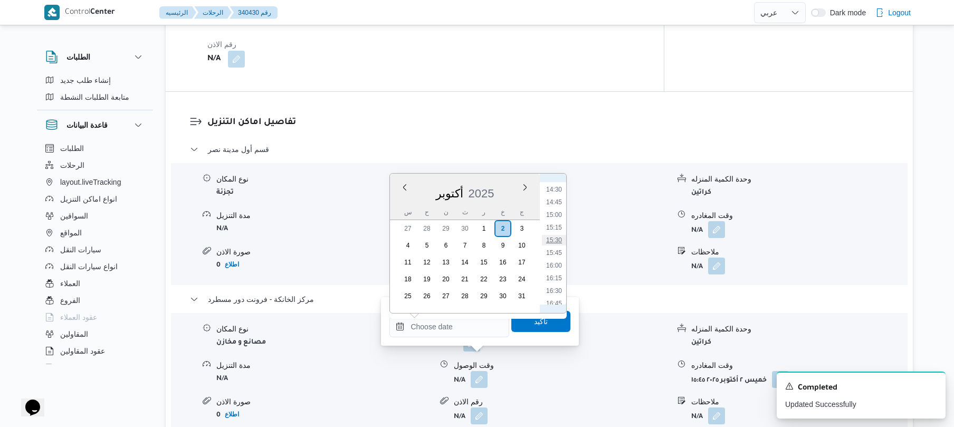
click at [556, 236] on li "15:30" at bounding box center [554, 240] width 24 height 11
type input "[DATE] ١٥:٣٠"
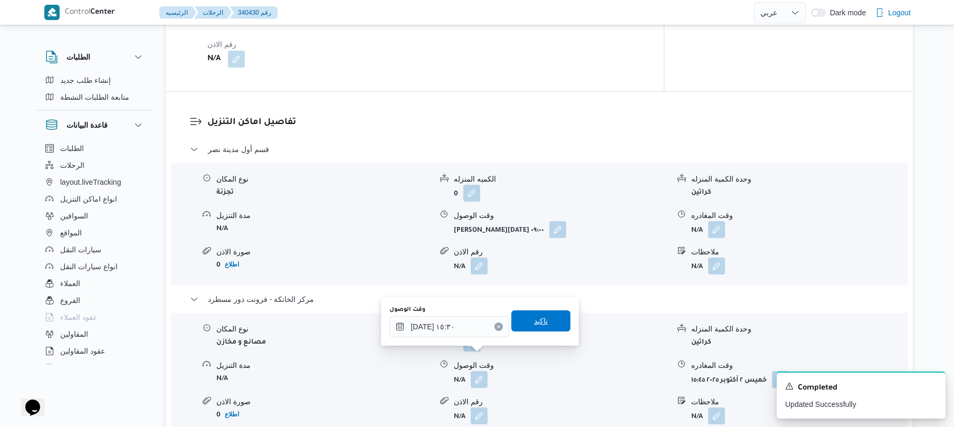
click at [535, 317] on span "تاكيد" at bounding box center [541, 321] width 14 height 13
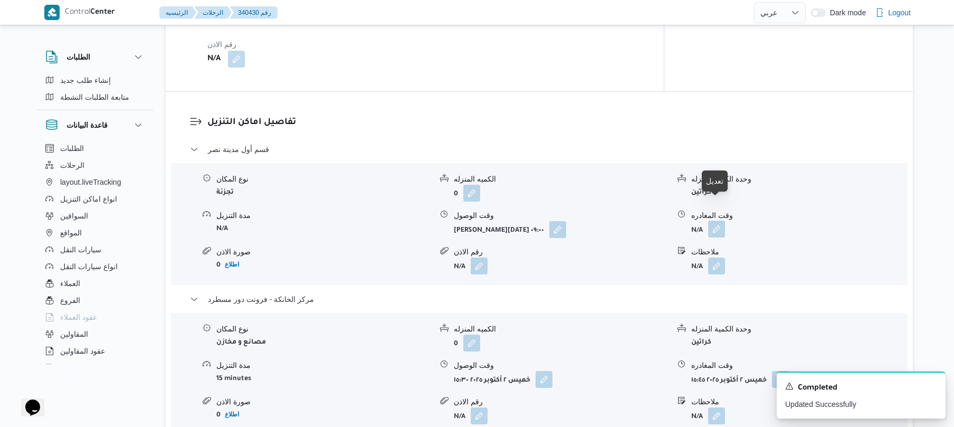
click at [717, 221] on button "button" at bounding box center [716, 229] width 17 height 17
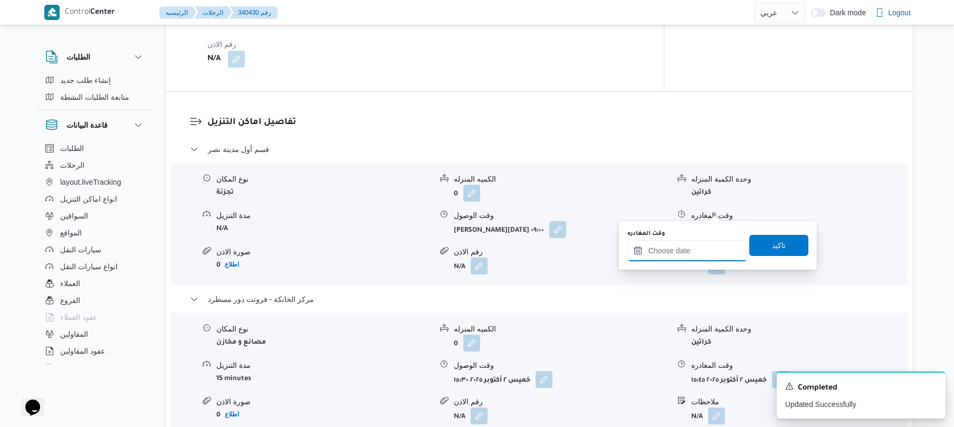
click at [669, 252] on input "وقت المغادره" at bounding box center [688, 250] width 120 height 21
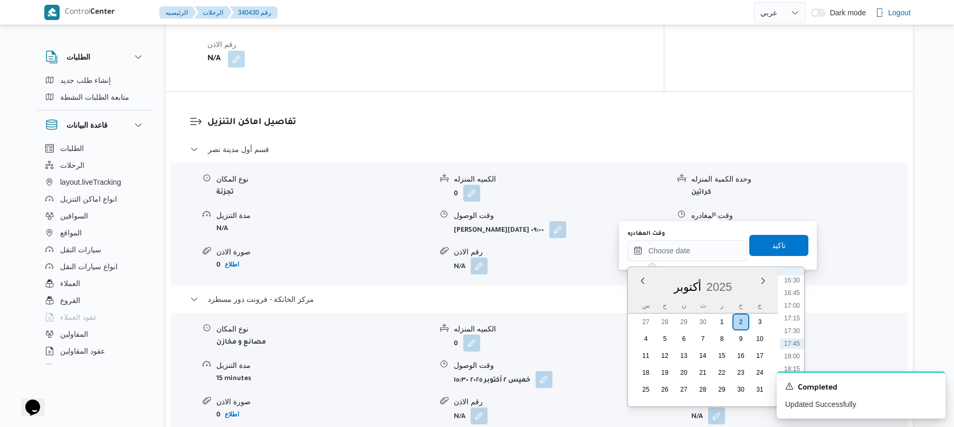
scroll to position [733, 0]
click at [791, 297] on li "14:45" at bounding box center [792, 295] width 24 height 11
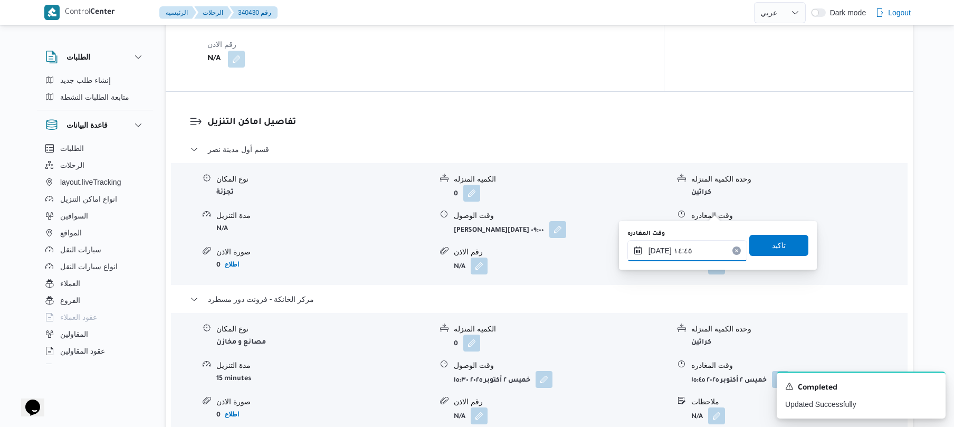
click at [661, 250] on input "٠٢/١٠/٢٠٢٥ ١٤:٤٥" at bounding box center [688, 250] width 120 height 21
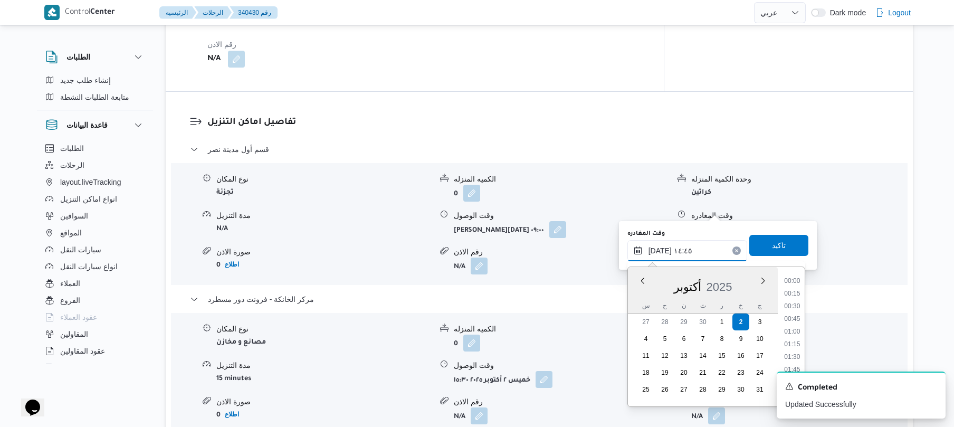
scroll to position [684, 0]
type input "٠٢/١٠/٢٠٢٥ ١٤:50"
click at [790, 248] on span "تاكيد" at bounding box center [778, 244] width 59 height 21
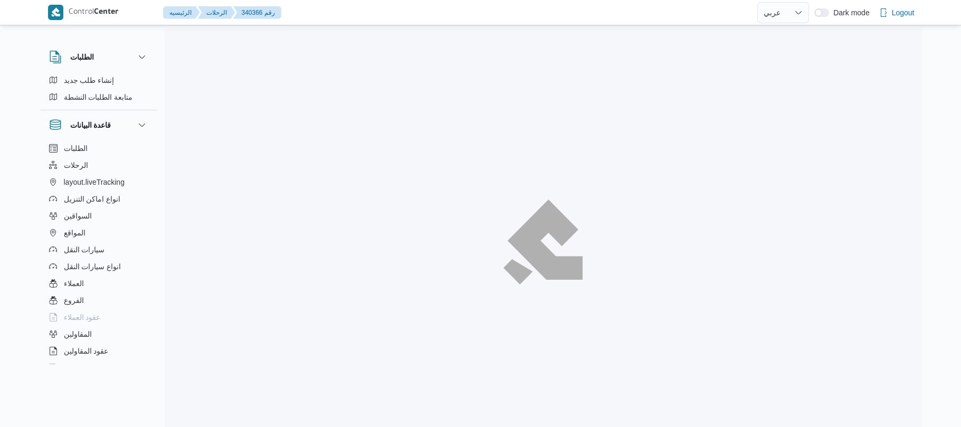
select select "ar"
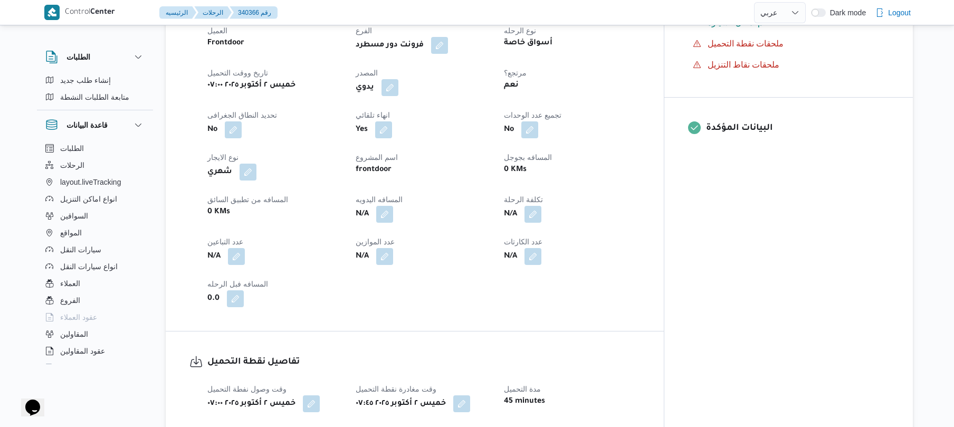
scroll to position [366, 0]
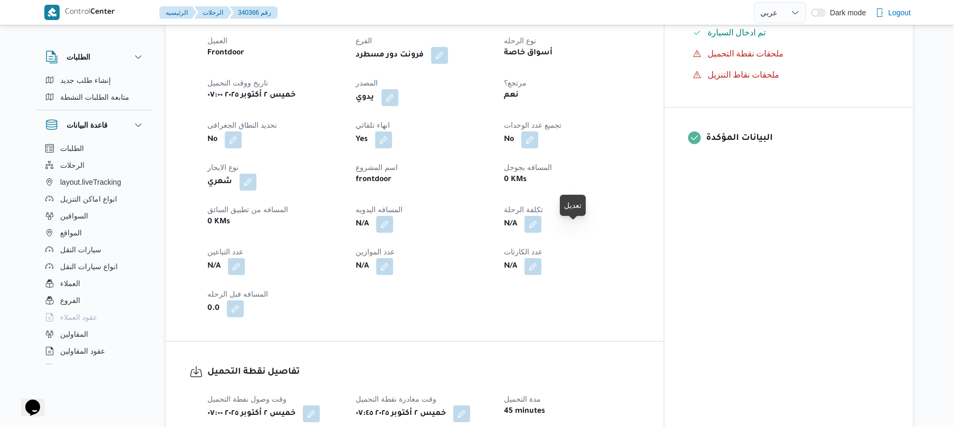
click at [541, 233] on span at bounding box center [530, 224] width 22 height 17
click at [393, 232] on button "button" at bounding box center [384, 223] width 17 height 17
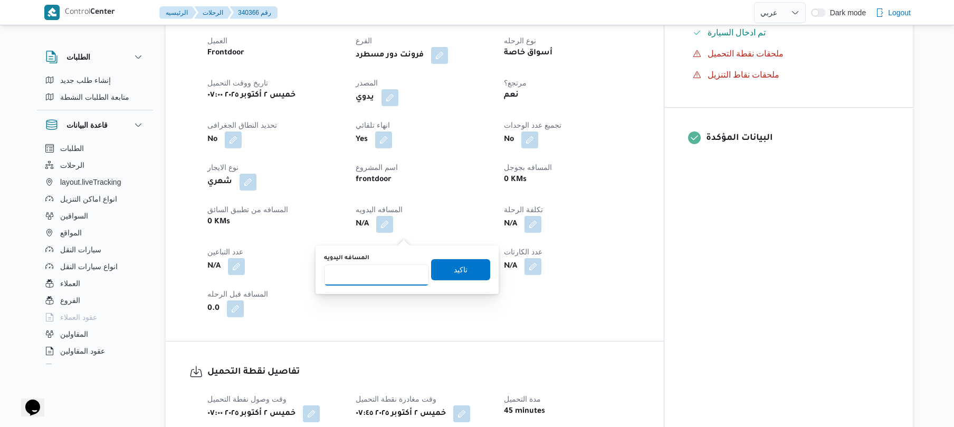
click at [391, 266] on input "المسافه اليدويه" at bounding box center [376, 274] width 105 height 21
type input "130"
click at [454, 267] on span "تاكيد" at bounding box center [461, 269] width 14 height 13
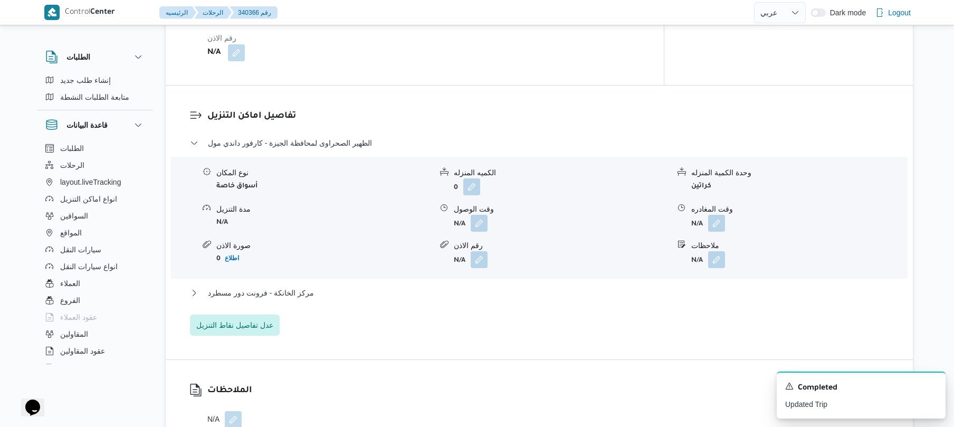
scroll to position [816, 0]
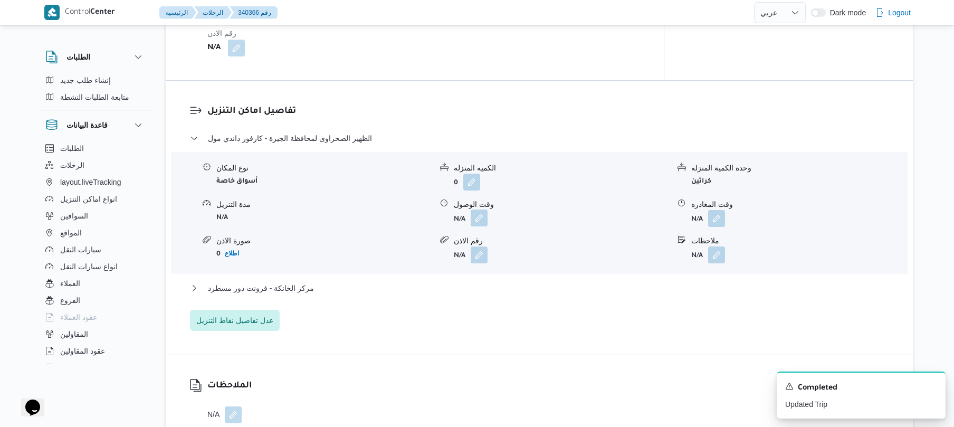
click at [480, 226] on button "button" at bounding box center [479, 218] width 17 height 17
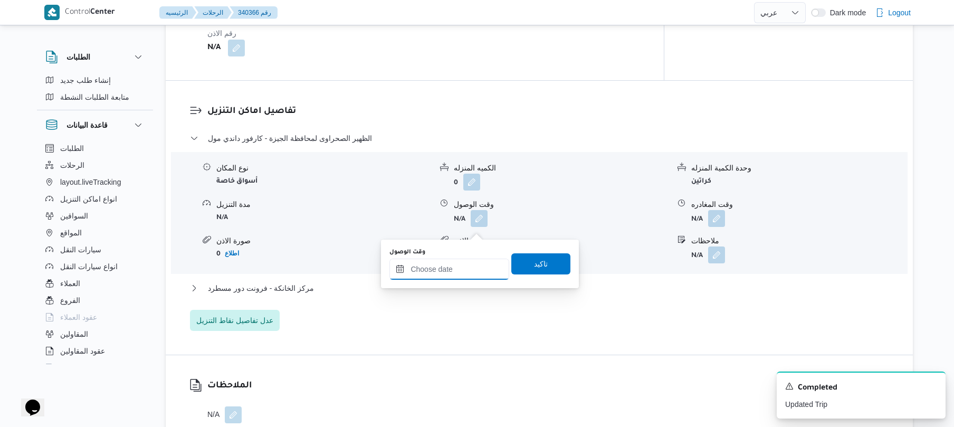
click at [453, 265] on input "وقت الوصول" at bounding box center [449, 269] width 120 height 21
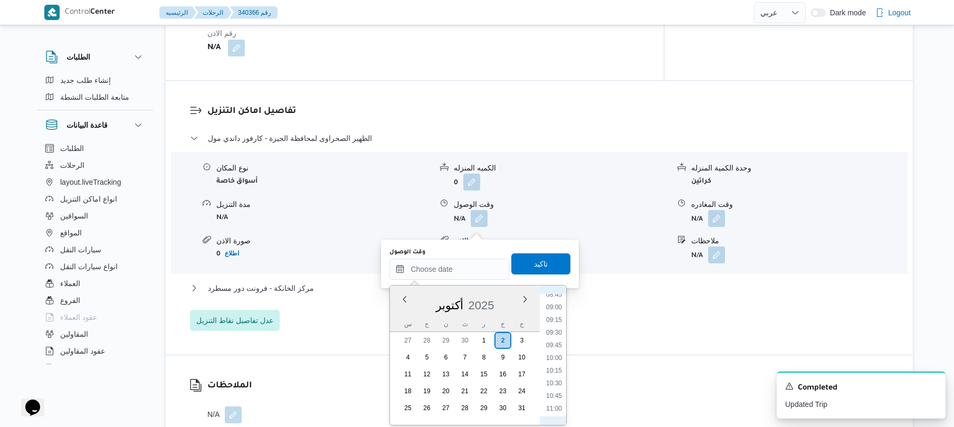
scroll to position [423, 0]
click at [553, 324] on li "08:45" at bounding box center [554, 320] width 24 height 11
type input "[DATE] ٠٨:٤٥"
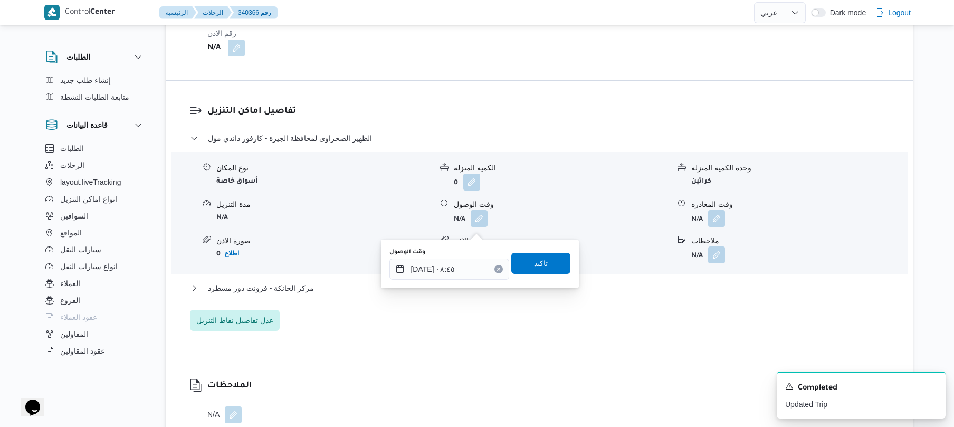
click at [552, 267] on span "تاكيد" at bounding box center [540, 263] width 59 height 21
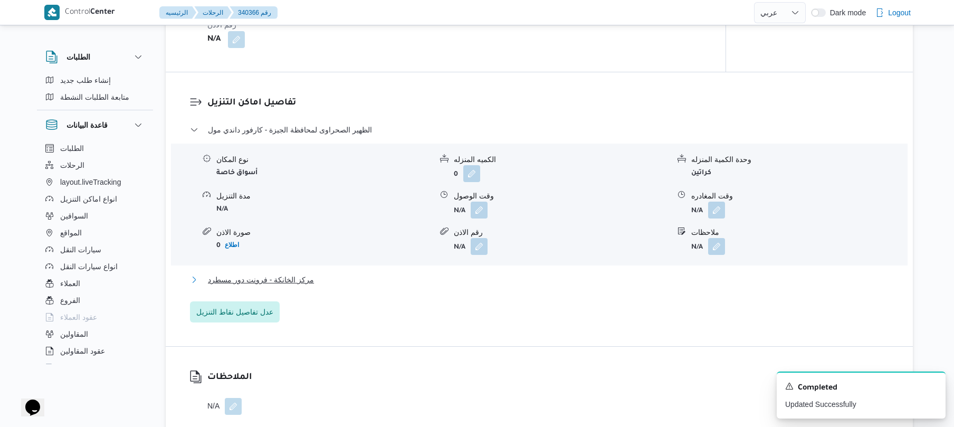
click at [508, 286] on button "مركز الخانكة - فرونت دور مسطرد" at bounding box center [539, 279] width 699 height 13
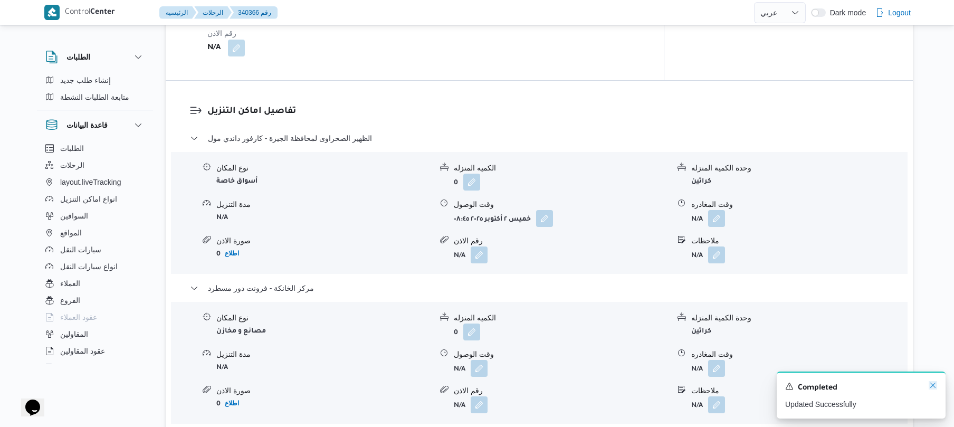
click at [933, 389] on icon "Dismiss toast" at bounding box center [933, 385] width 8 height 8
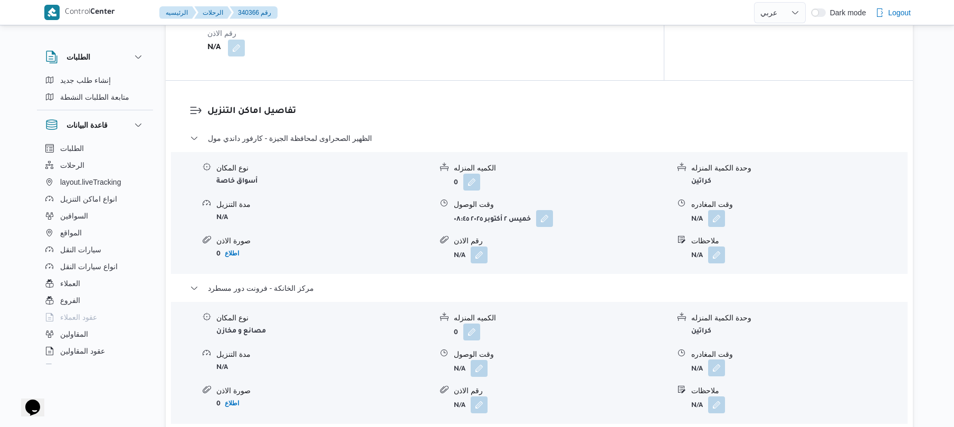
click at [716, 376] on button "button" at bounding box center [716, 367] width 17 height 17
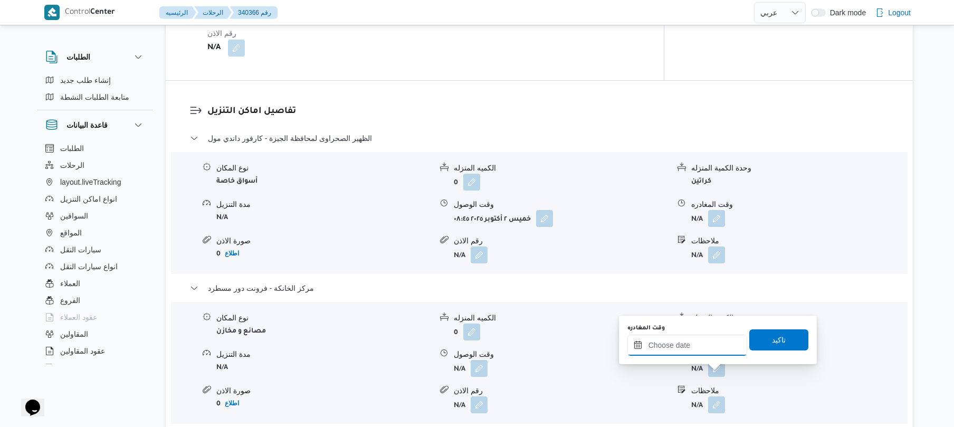
click at [700, 351] on input "وقت المغادره" at bounding box center [688, 345] width 120 height 21
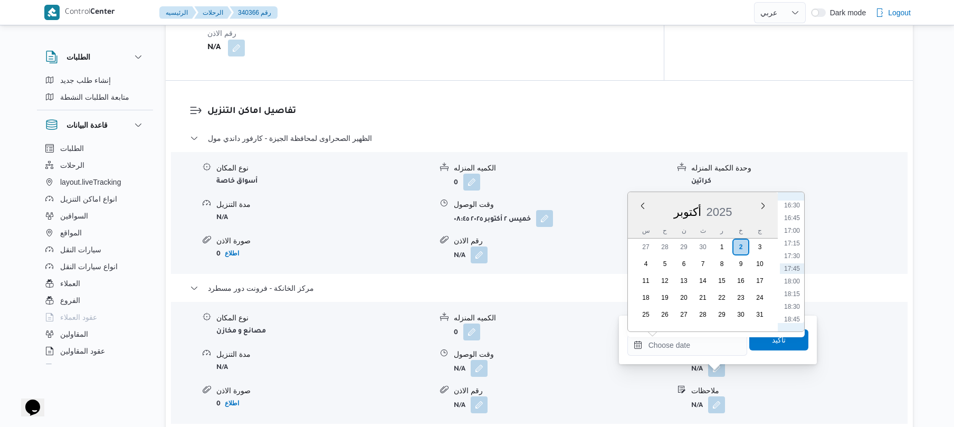
scroll to position [733, 0]
click at [792, 271] on li "15:45" at bounding box center [792, 271] width 24 height 11
type input "[DATE] ١٥:٤٥"
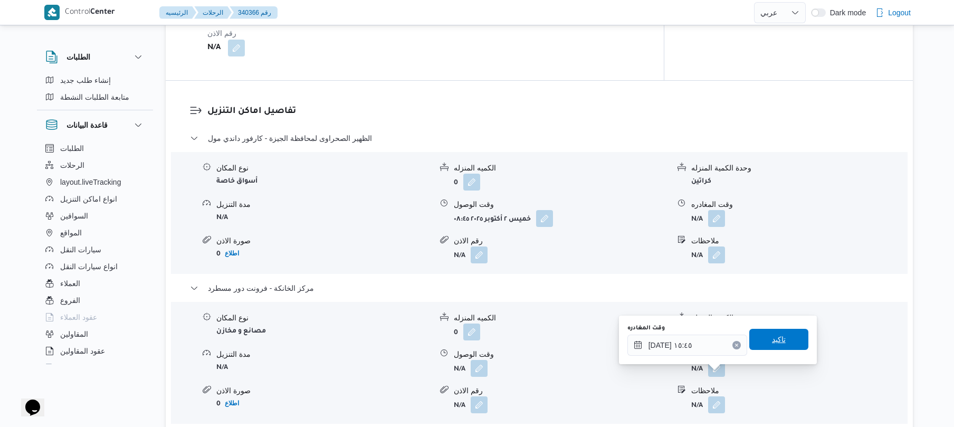
click at [775, 334] on span "تاكيد" at bounding box center [779, 339] width 14 height 13
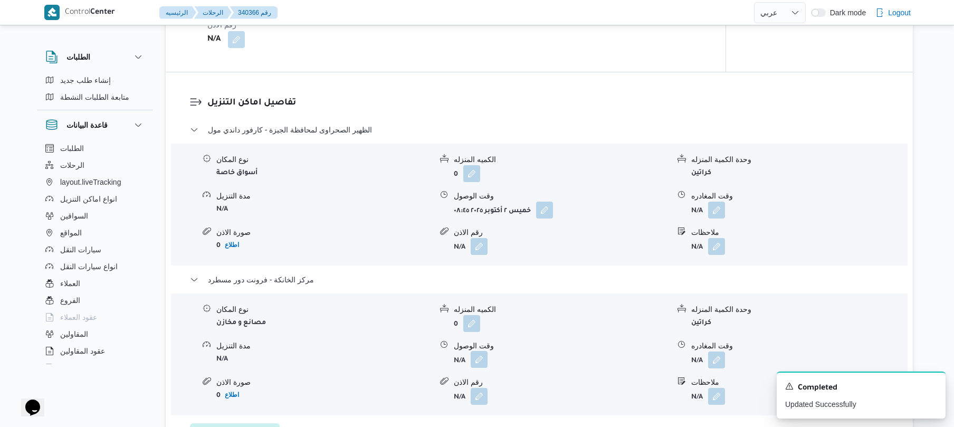
click at [477, 368] on button "button" at bounding box center [479, 359] width 17 height 17
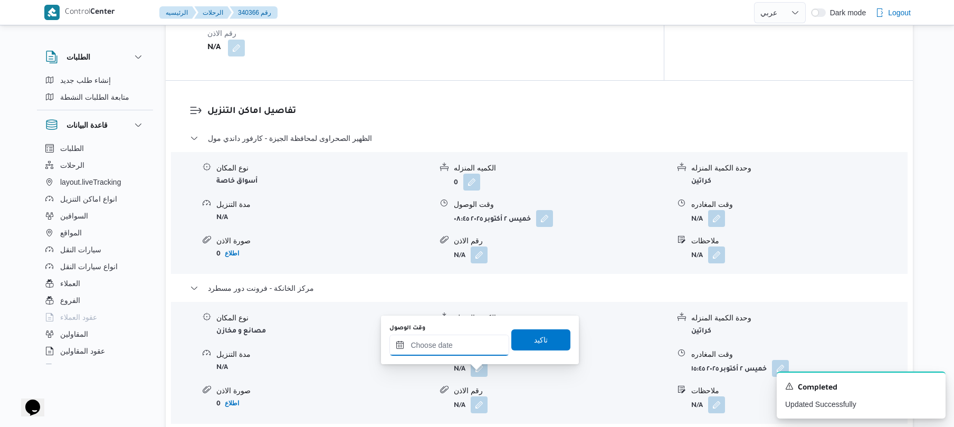
click at [471, 353] on input "وقت الوصول" at bounding box center [449, 345] width 120 height 21
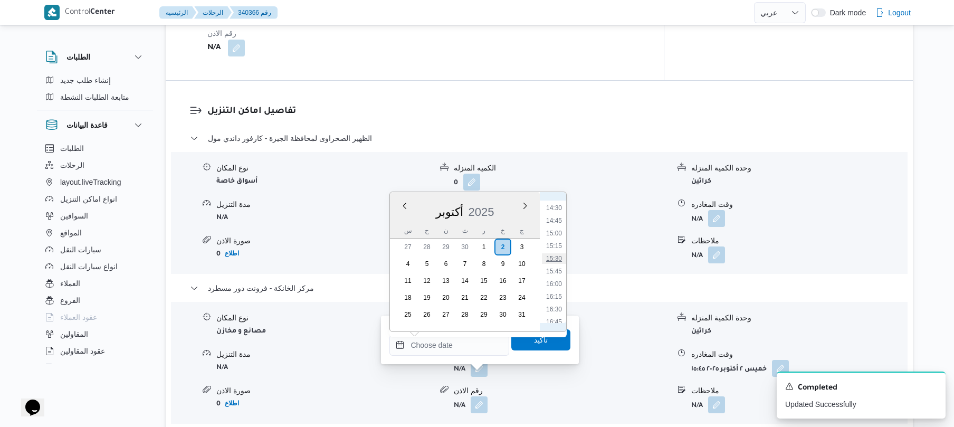
click at [558, 256] on li "15:30" at bounding box center [554, 258] width 24 height 11
type input "[DATE] ١٥:٣٠"
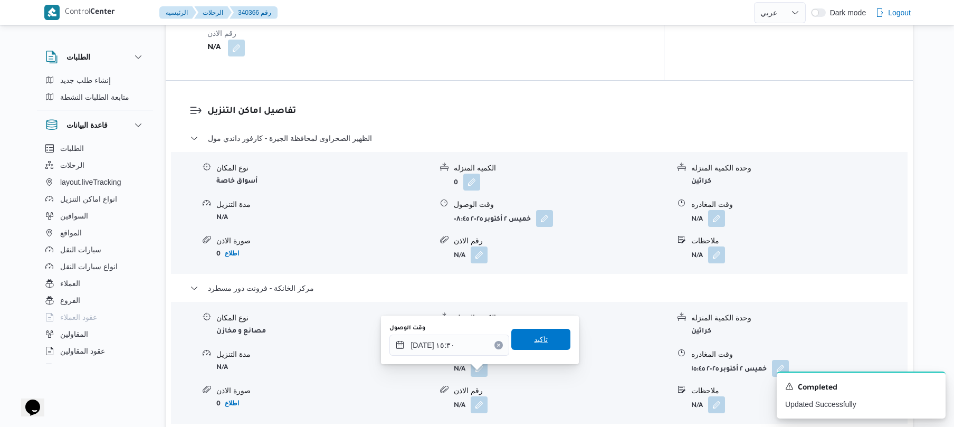
click at [543, 334] on span "تاكيد" at bounding box center [540, 339] width 59 height 21
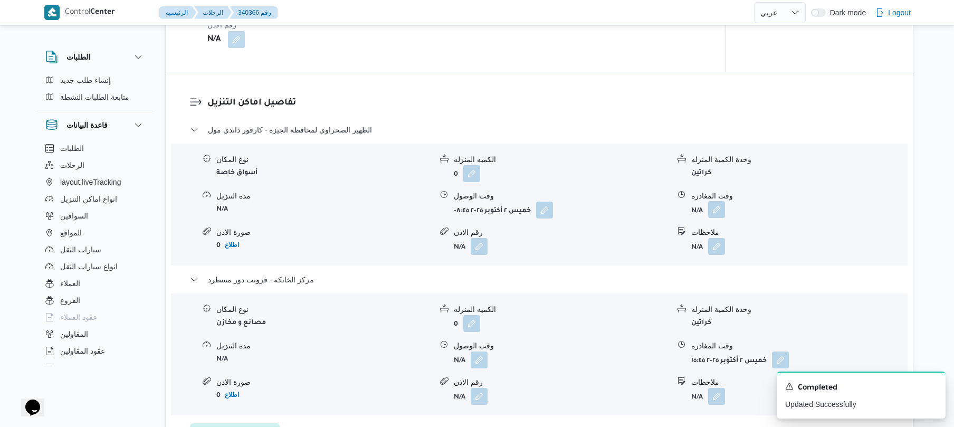
click at [716, 218] on button "button" at bounding box center [716, 209] width 17 height 17
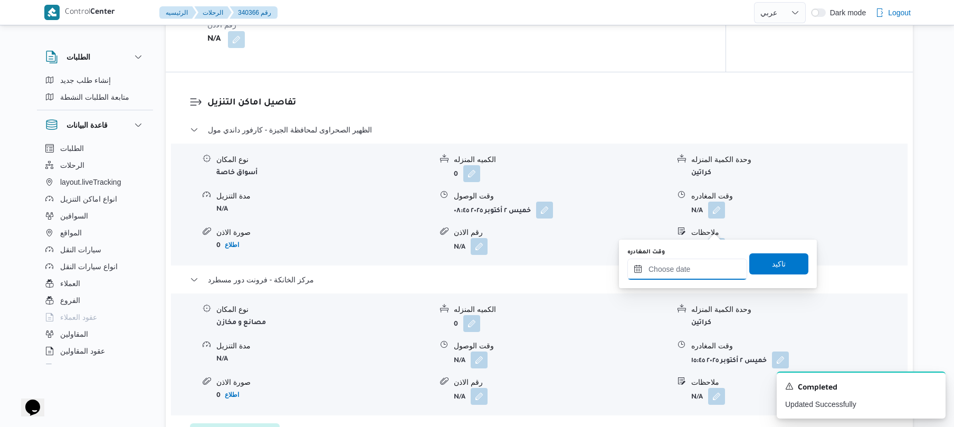
click at [680, 262] on input "وقت المغادره" at bounding box center [688, 269] width 120 height 21
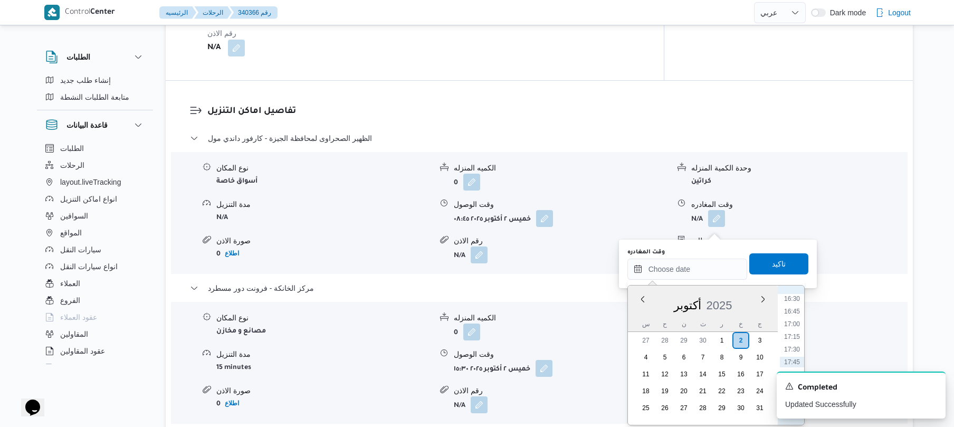
scroll to position [733, 0]
click at [794, 299] on li "14:30" at bounding box center [792, 301] width 24 height 11
type input "[DATE] ١٤:٣٠"
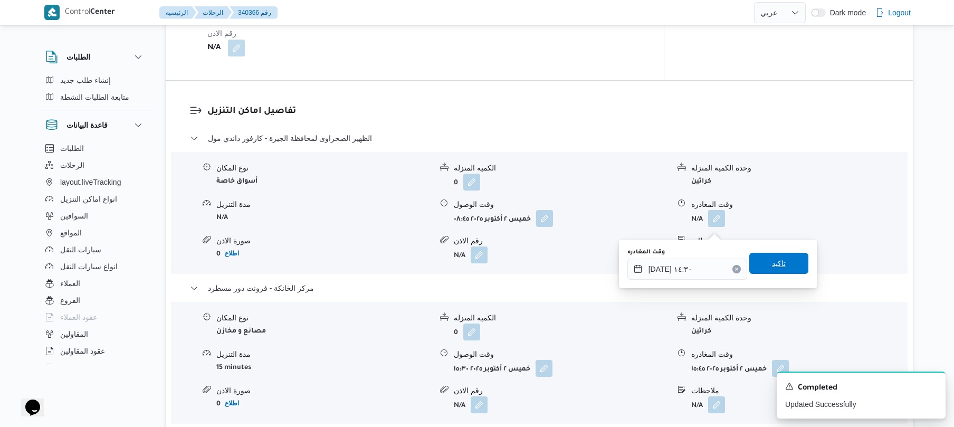
click at [790, 264] on span "تاكيد" at bounding box center [778, 263] width 59 height 21
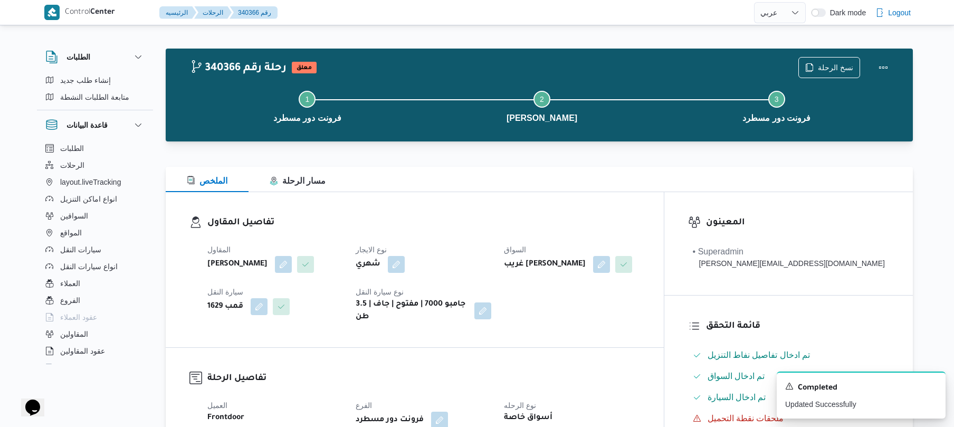
scroll to position [0, 0]
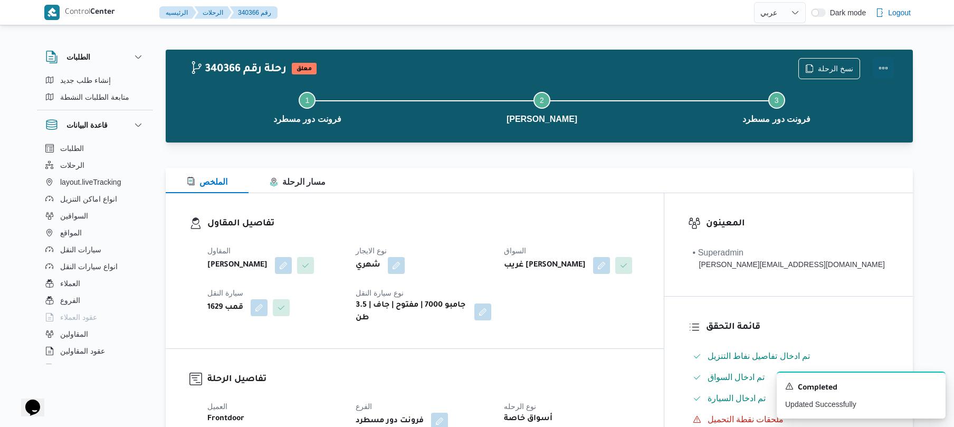
click at [889, 70] on button "Actions" at bounding box center [883, 68] width 21 height 21
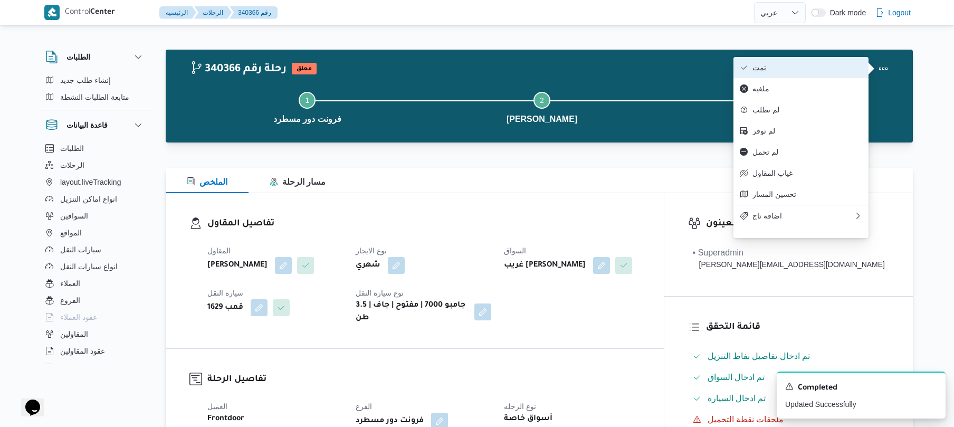
click at [825, 66] on span "تمت" at bounding box center [808, 67] width 110 height 8
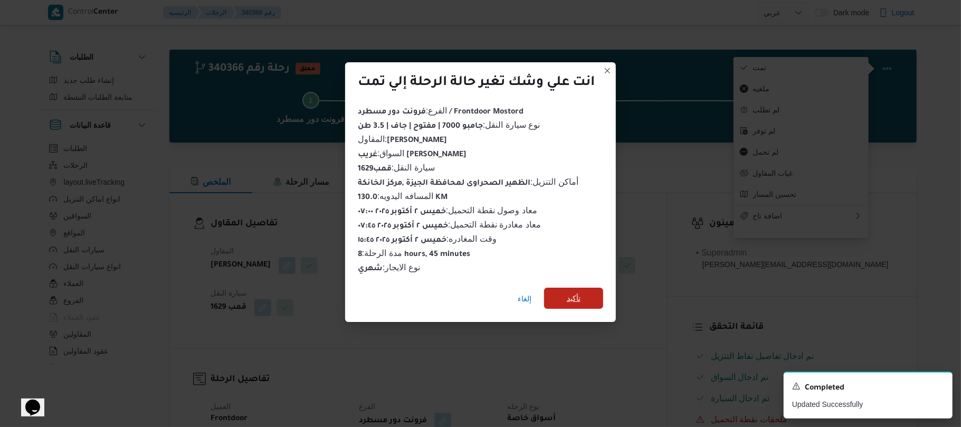
click at [573, 292] on span "تأكيد" at bounding box center [574, 298] width 14 height 13
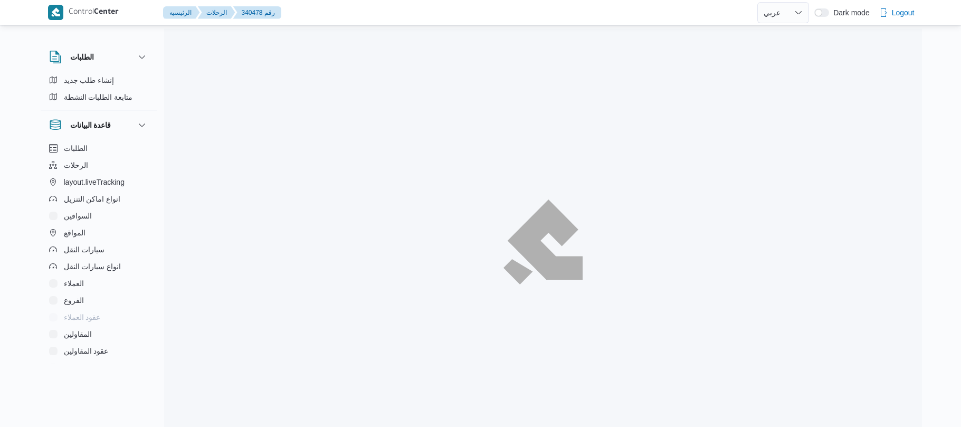
select select "ar"
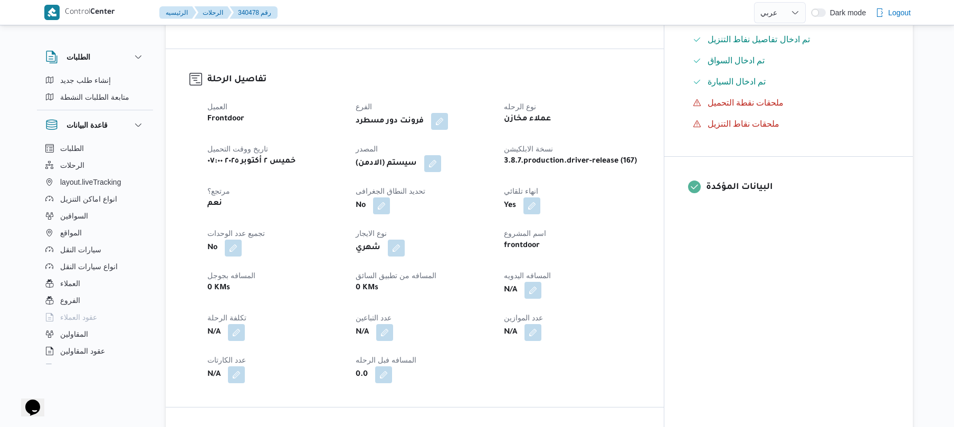
scroll to position [338, 0]
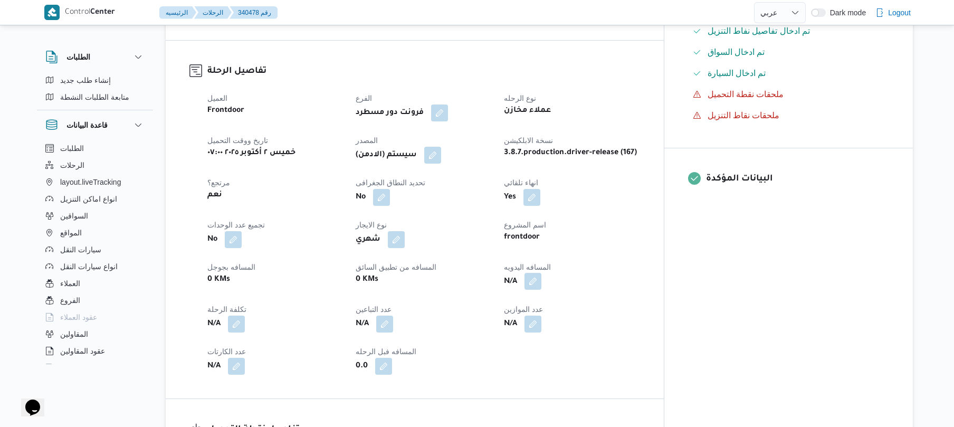
click at [541, 273] on button "button" at bounding box center [533, 281] width 17 height 17
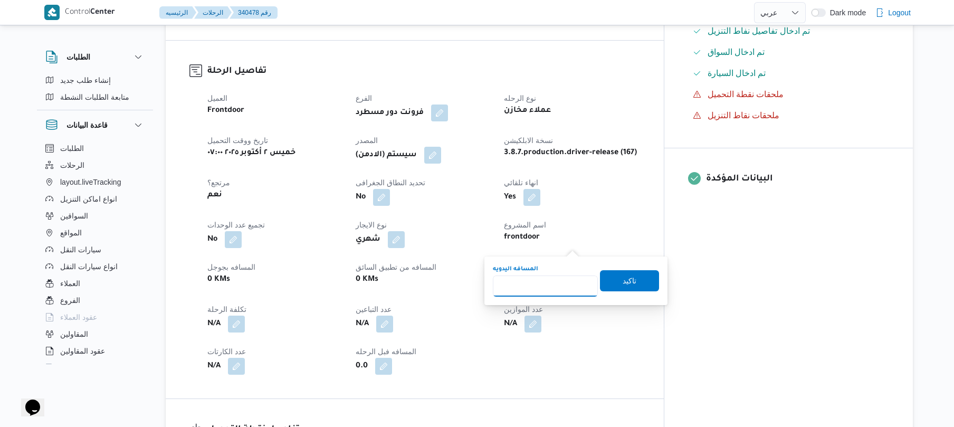
click at [556, 284] on input "المسافه اليدويه" at bounding box center [545, 285] width 105 height 21
type input "95"
click at [602, 283] on span "تاكيد" at bounding box center [629, 280] width 59 height 21
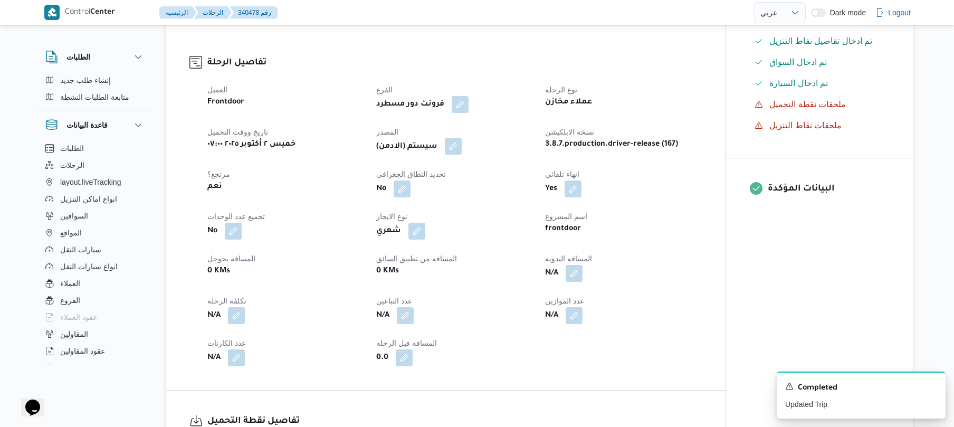
click at [459, 138] on button "button" at bounding box center [453, 146] width 17 height 17
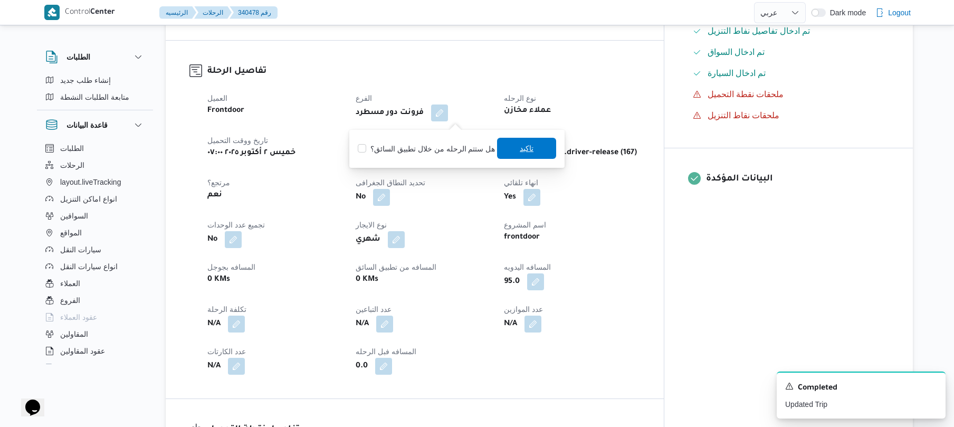
click at [520, 146] on span "تاكيد" at bounding box center [527, 148] width 14 height 13
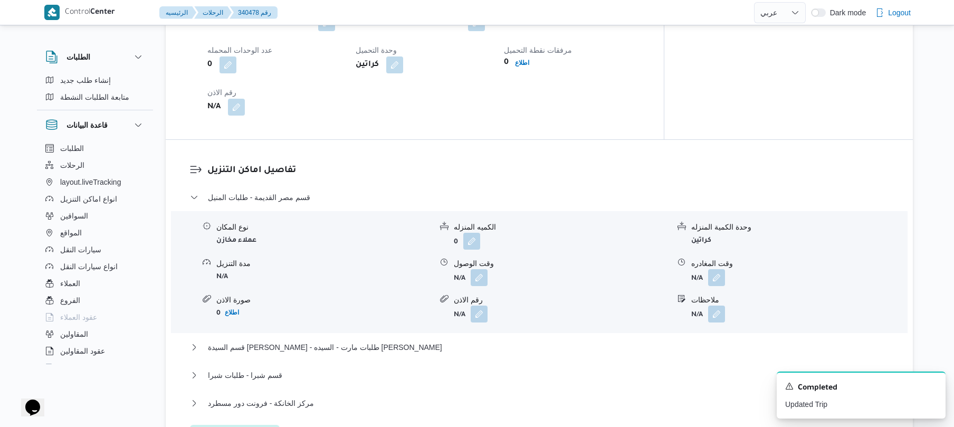
scroll to position [788, 0]
click at [483, 267] on button "button" at bounding box center [479, 275] width 17 height 17
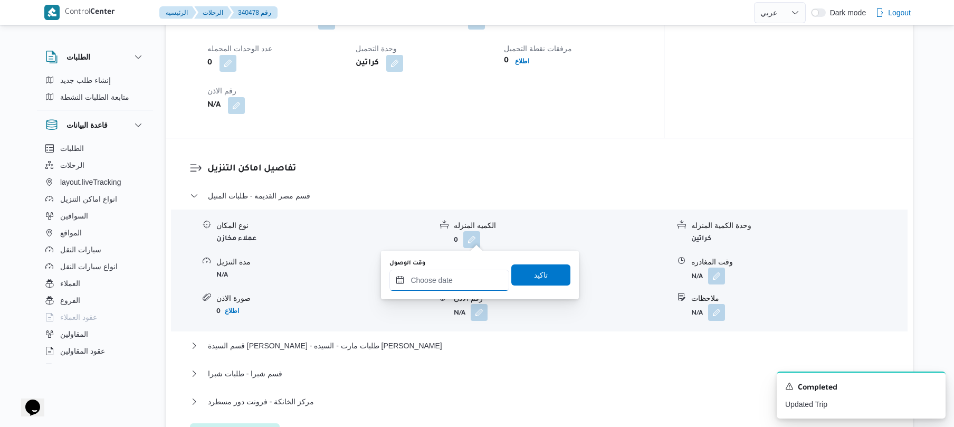
click at [439, 275] on input "وقت الوصول" at bounding box center [449, 280] width 120 height 21
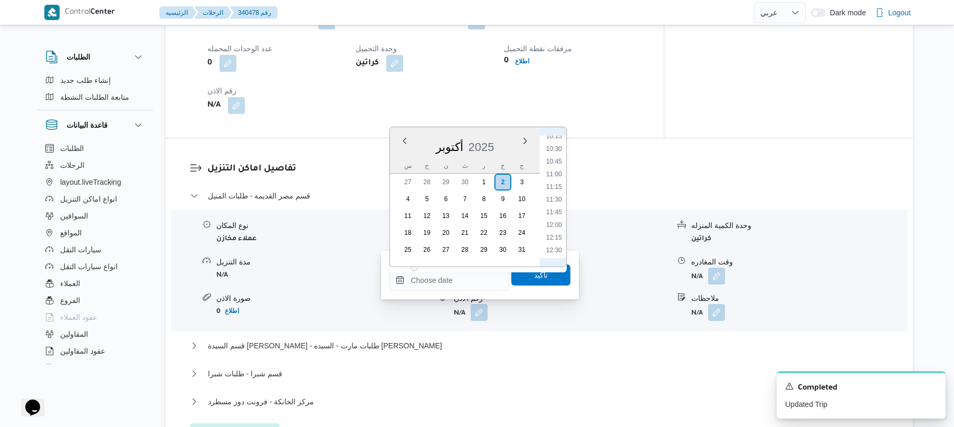
scroll to position [420, 0]
click at [557, 163] on li "08:45" at bounding box center [554, 164] width 24 height 11
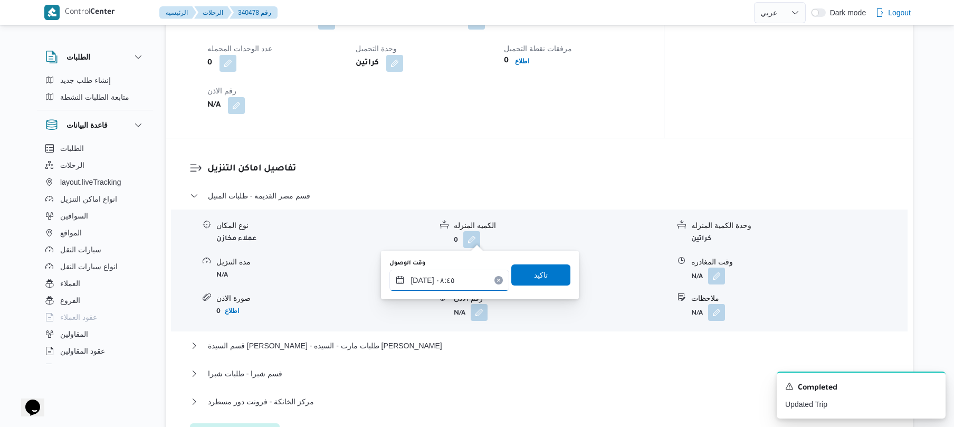
click at [424, 281] on input "[DATE] ٠٨:٤٥" at bounding box center [449, 280] width 120 height 21
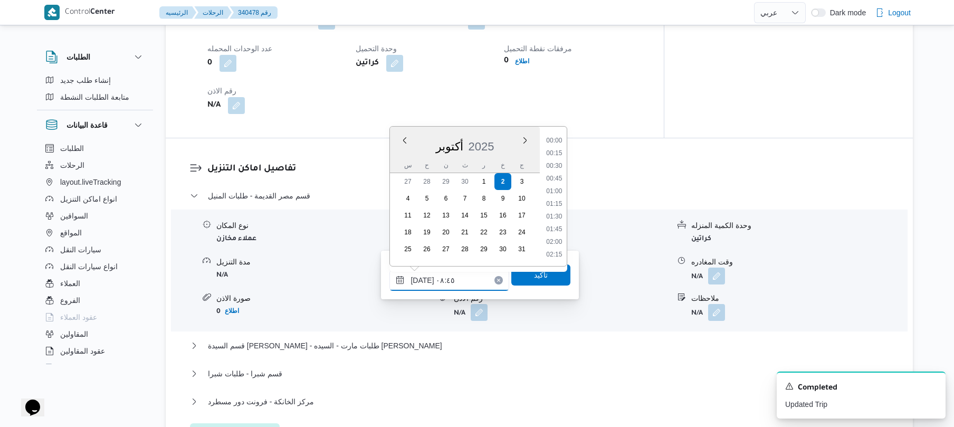
click at [424, 281] on input "[DATE] ٠٨:٤٥" at bounding box center [449, 280] width 120 height 21
type input "٠٢/١٠/٢٠٢٥ ٠٨:٢٥"
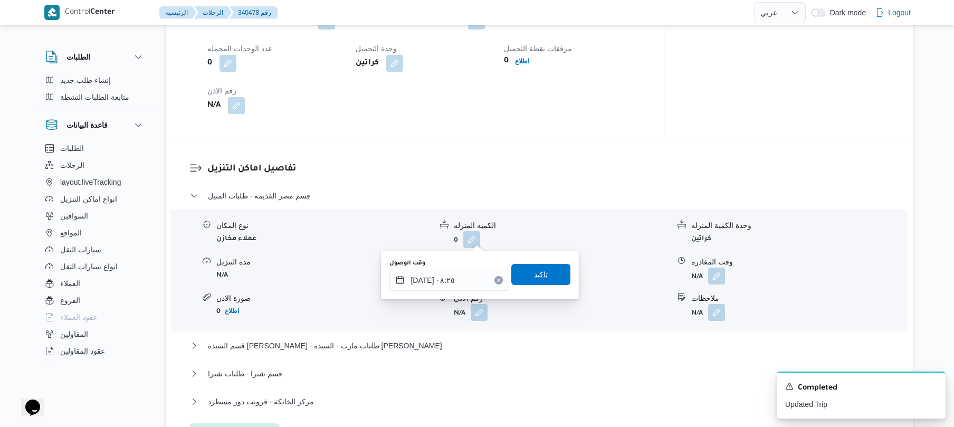
click at [514, 274] on span "تاكيد" at bounding box center [540, 274] width 59 height 21
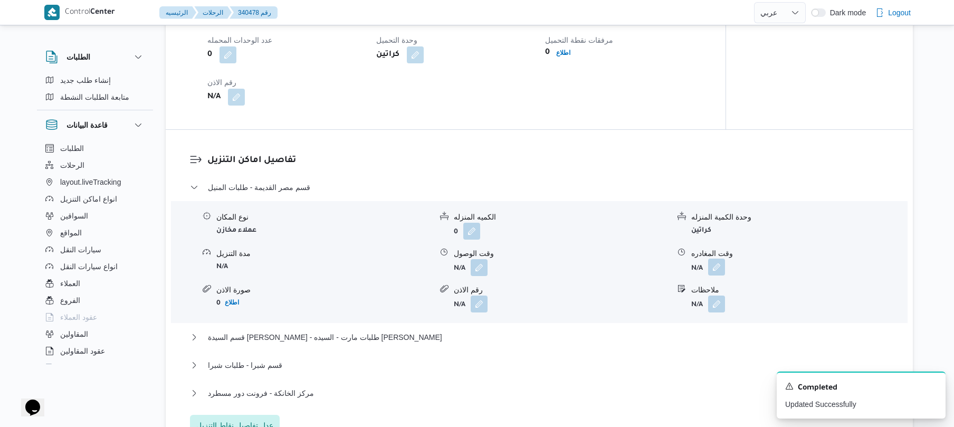
click at [719, 259] on button "button" at bounding box center [716, 267] width 17 height 17
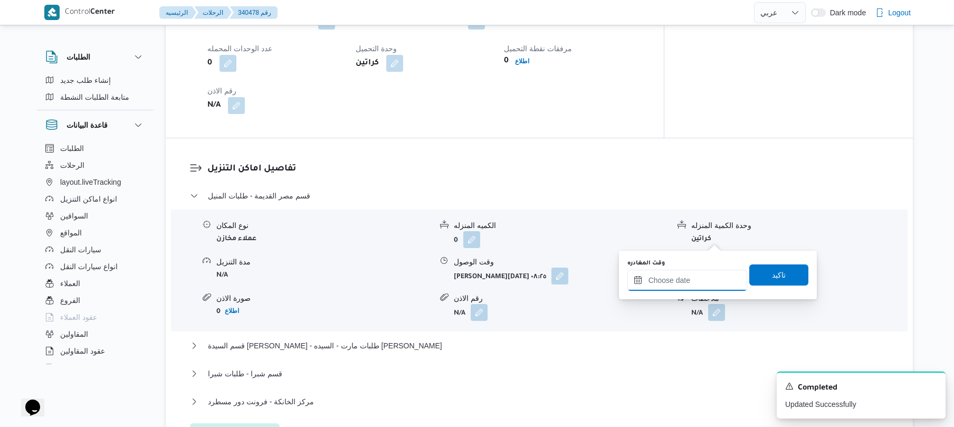
click at [684, 281] on input "وقت المغادره" at bounding box center [688, 280] width 120 height 21
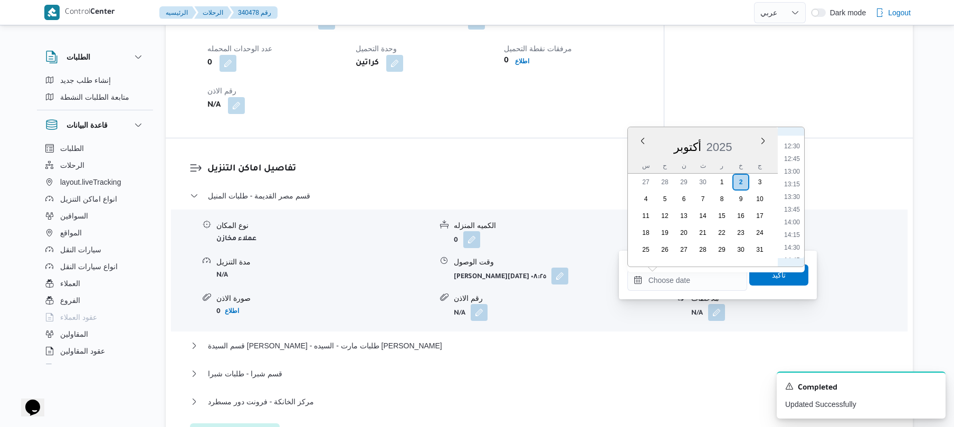
scroll to position [524, 0]
click at [794, 174] on li "11:00" at bounding box center [792, 174] width 24 height 11
type input "٠٢/١٠/٢٠٢٥ ١١:٠٠"
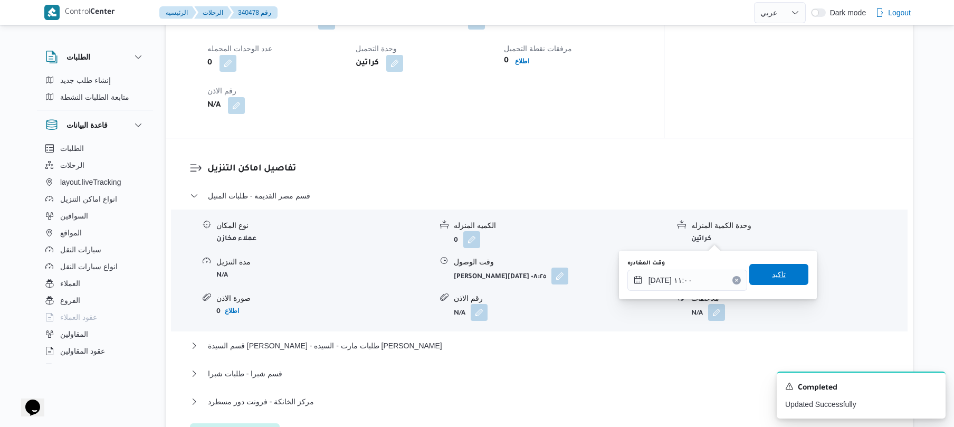
click at [760, 275] on span "تاكيد" at bounding box center [778, 274] width 59 height 21
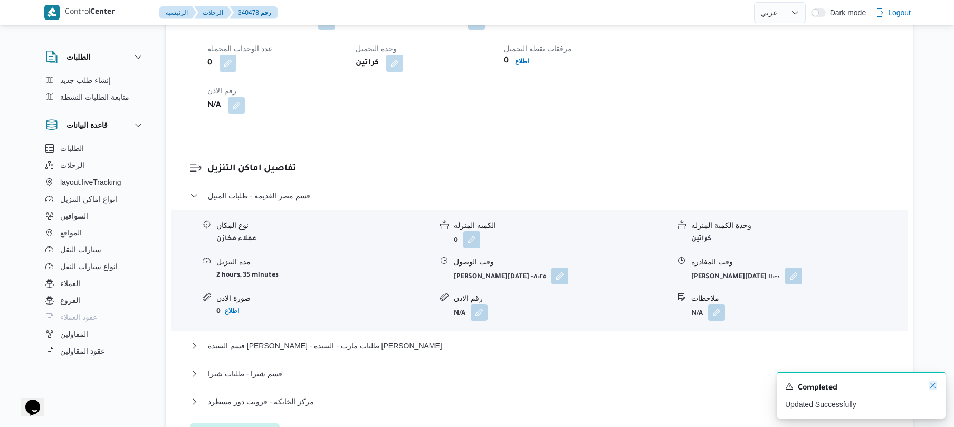
click at [932, 386] on icon "Dismiss toast" at bounding box center [933, 385] width 8 height 8
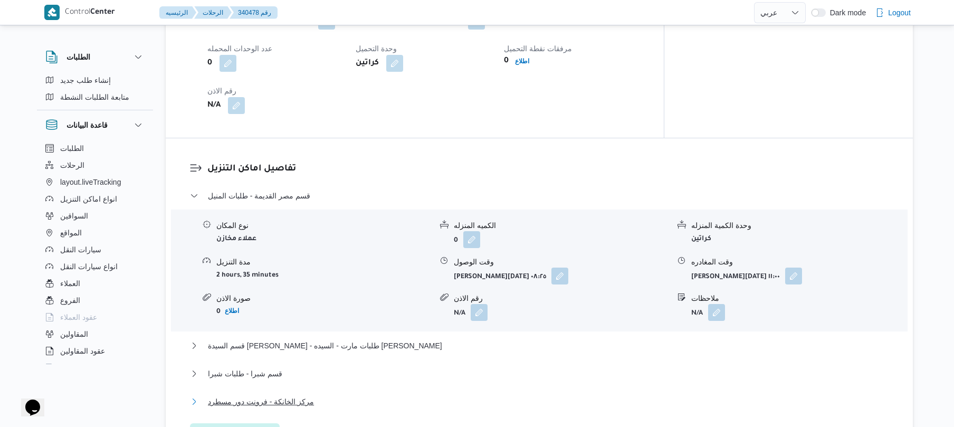
click at [552, 395] on button "مركز الخانكة - فرونت دور مسطرد" at bounding box center [539, 401] width 699 height 13
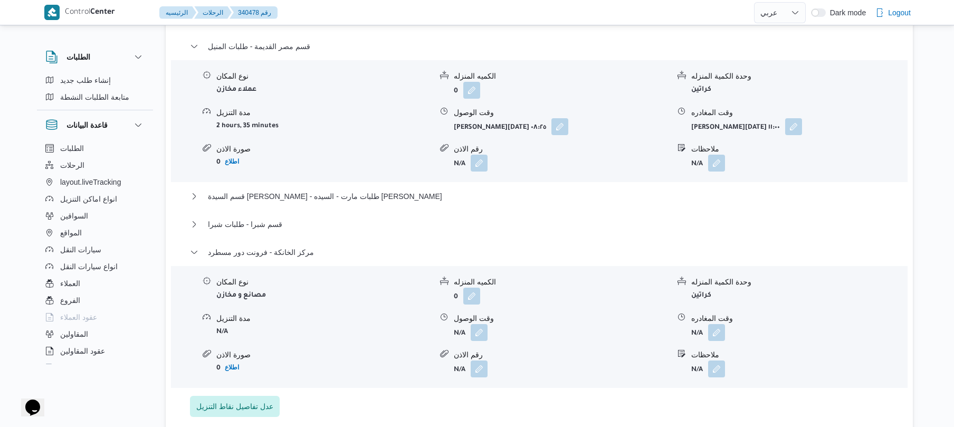
scroll to position [1041, 0]
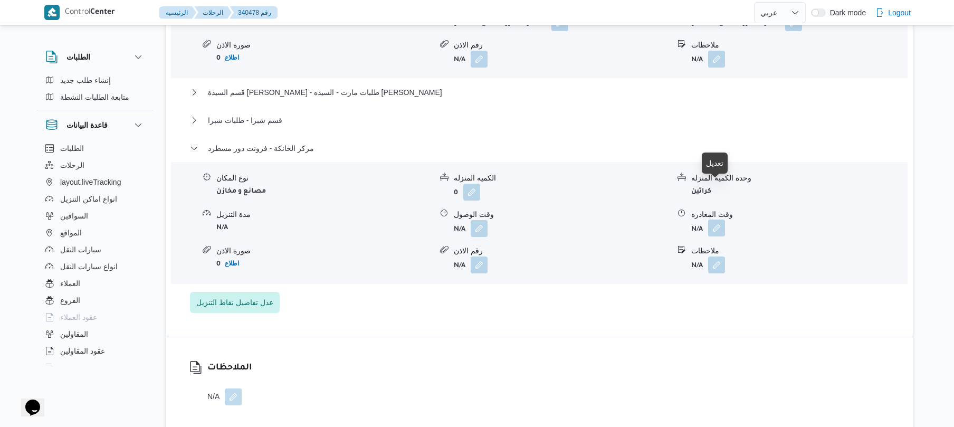
click at [714, 220] on button "button" at bounding box center [716, 228] width 17 height 17
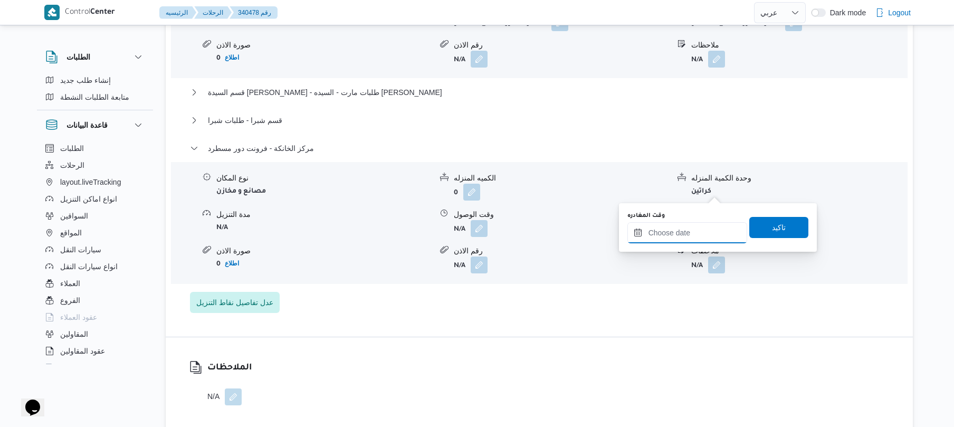
click at [687, 229] on input "وقت المغادره" at bounding box center [688, 232] width 120 height 21
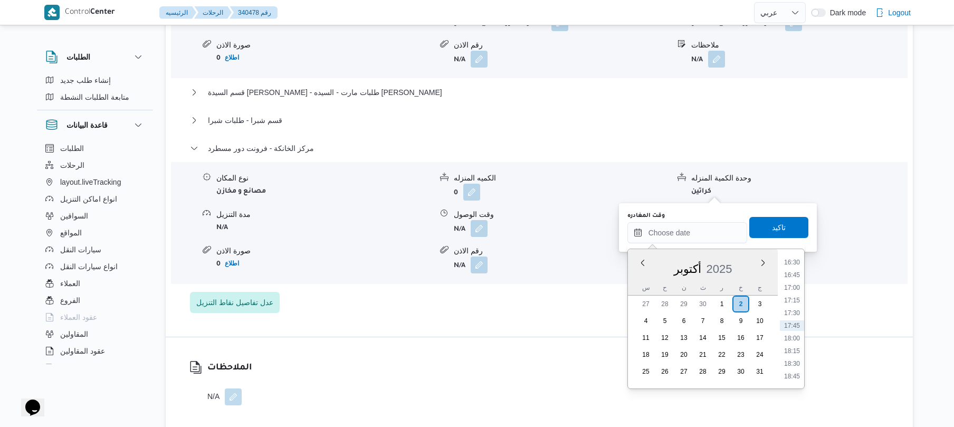
scroll to position [733, 0]
click at [794, 327] on li "15:45" at bounding box center [792, 327] width 24 height 11
type input "[DATE] ١٥:٤٥"
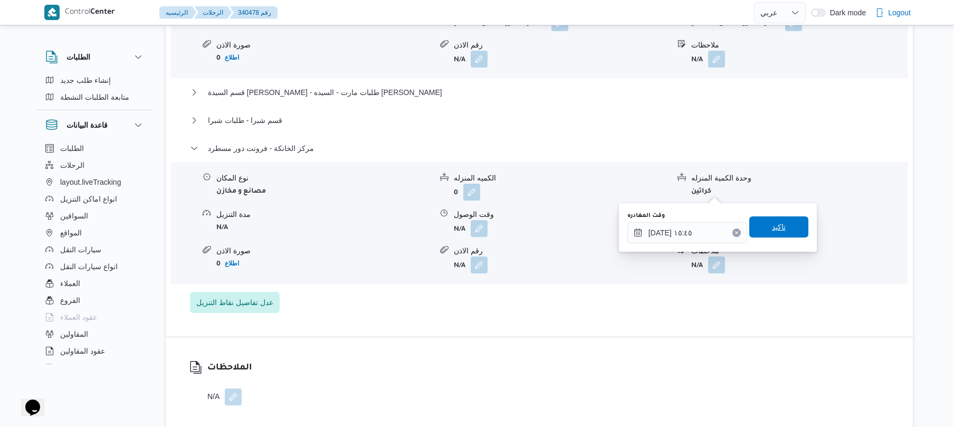
click at [780, 234] on span "تاكيد" at bounding box center [778, 226] width 59 height 21
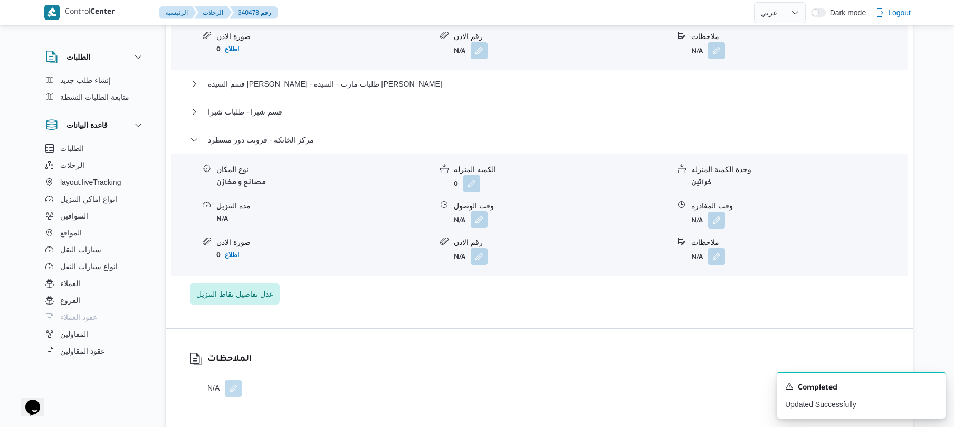
click at [484, 211] on button "button" at bounding box center [479, 219] width 17 height 17
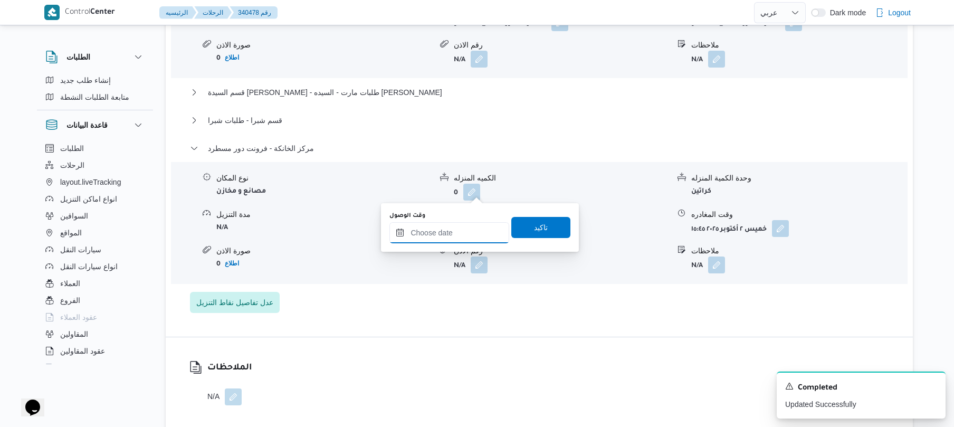
click at [476, 229] on input "وقت الوصول" at bounding box center [449, 232] width 120 height 21
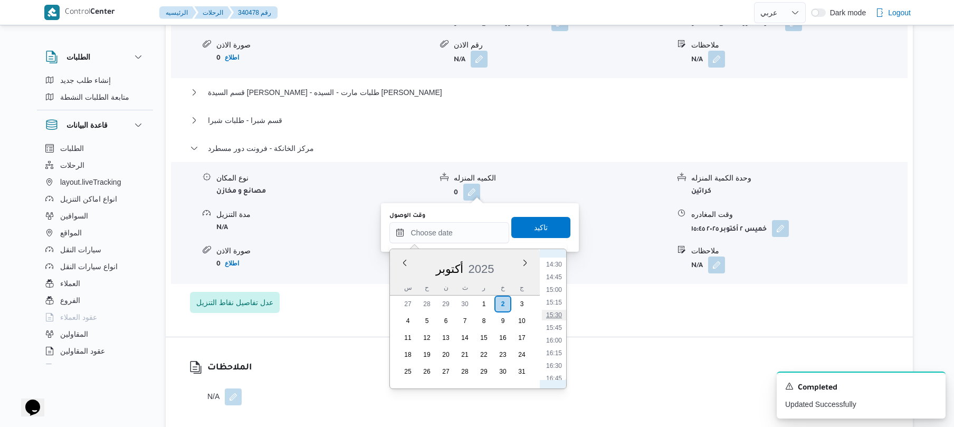
click at [557, 315] on li "15:30" at bounding box center [554, 315] width 24 height 11
type input "٠٢/١٠/٢٠٢٥ ١٥:٣٠"
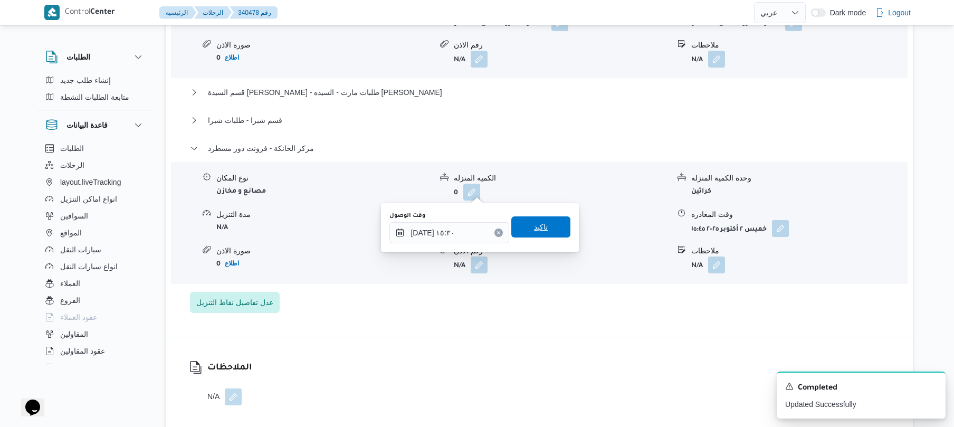
click at [546, 228] on span "تاكيد" at bounding box center [540, 226] width 59 height 21
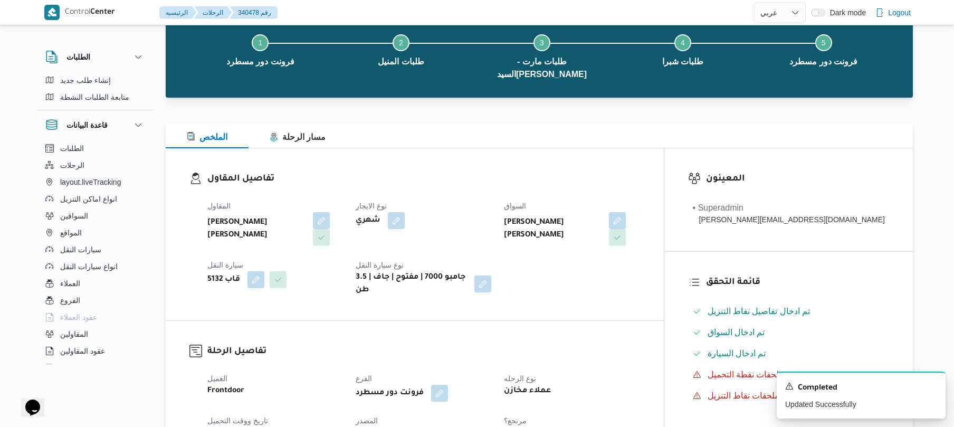
scroll to position [0, 0]
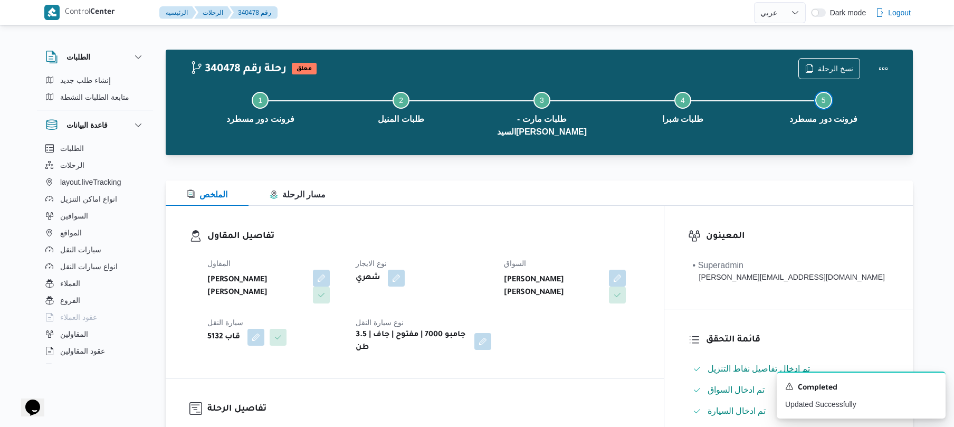
click at [877, 79] on button "Step 5 is incomplete 5 فرونت دور مسطرد" at bounding box center [823, 106] width 141 height 55
click at [879, 73] on button "Actions" at bounding box center [883, 68] width 21 height 21
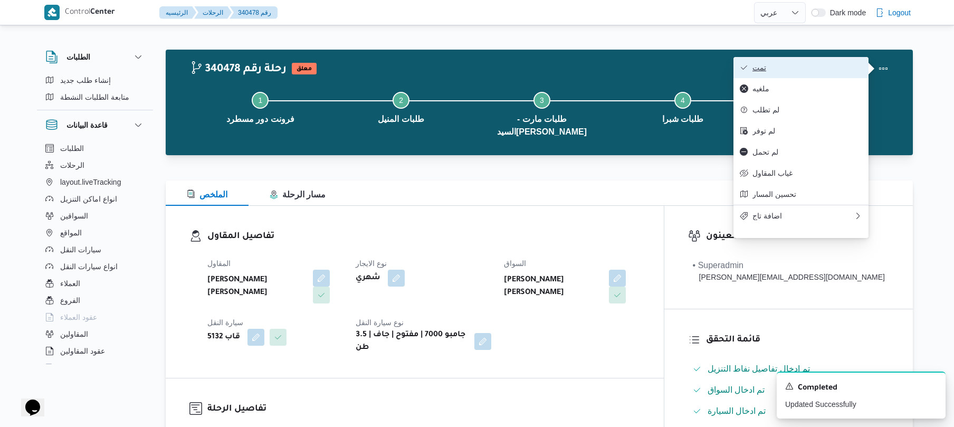
click at [824, 70] on span "تمت" at bounding box center [808, 67] width 110 height 8
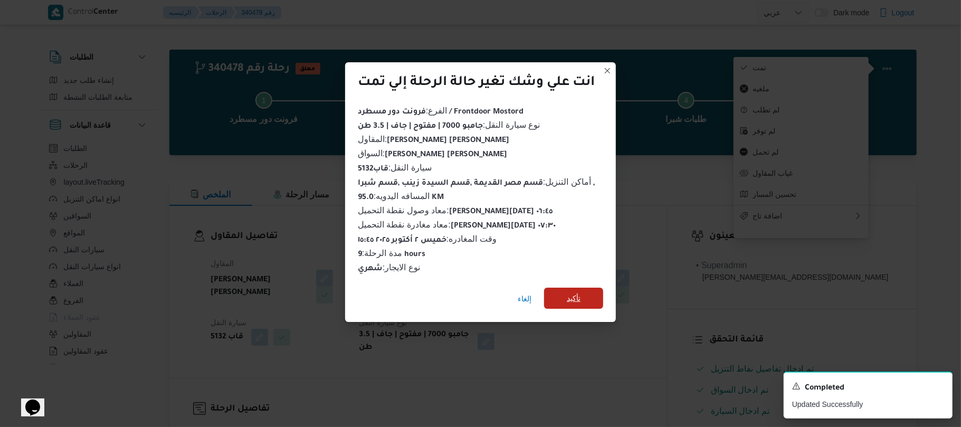
click at [573, 296] on span "تأكيد" at bounding box center [574, 298] width 14 height 13
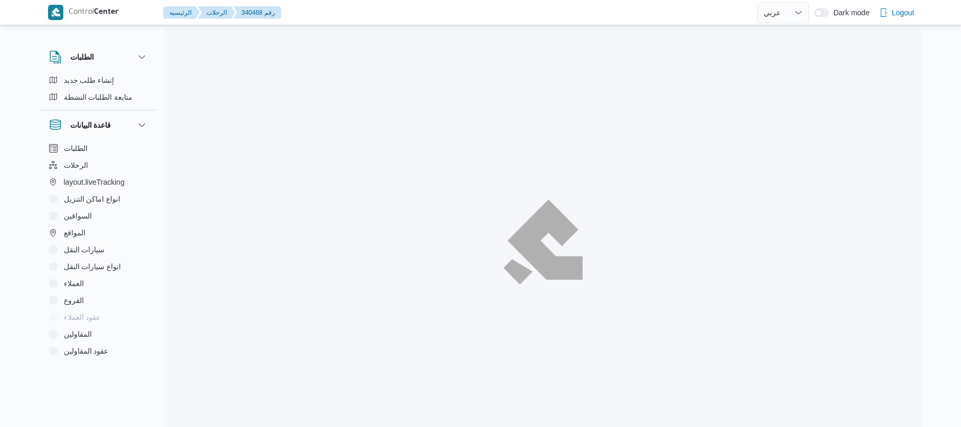
select select "ar"
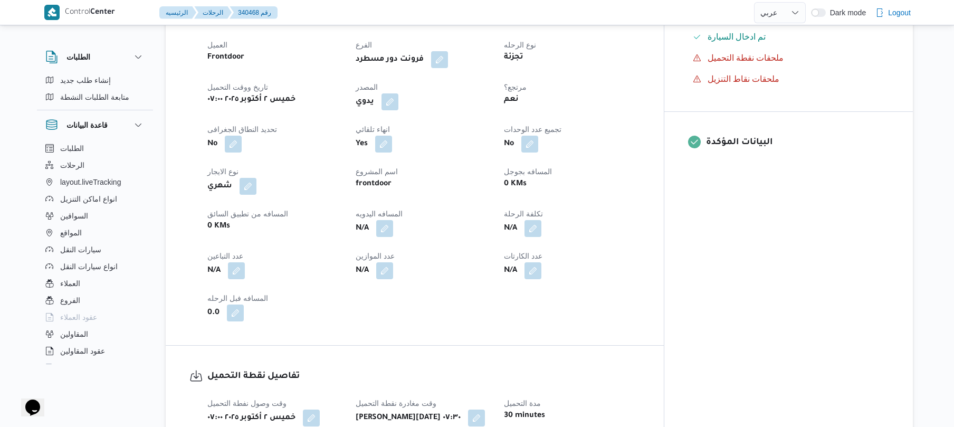
scroll to position [366, 0]
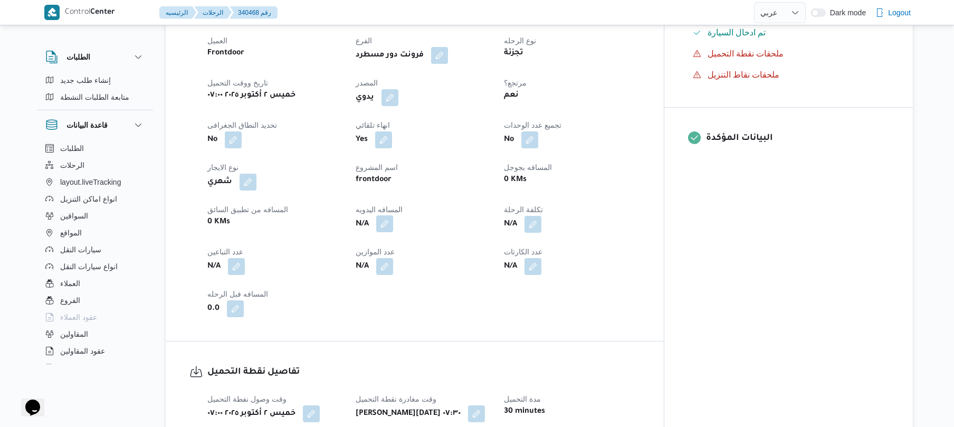
click at [393, 227] on button "button" at bounding box center [384, 223] width 17 height 17
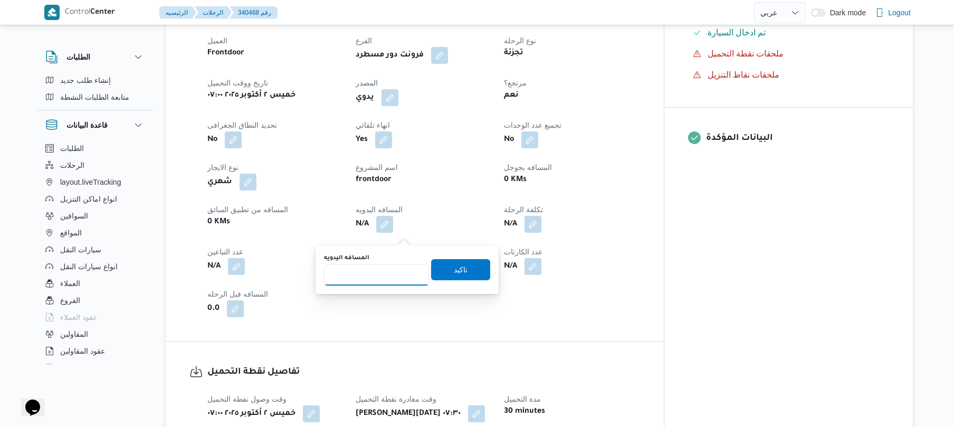
click at [383, 277] on input "المسافه اليدويه" at bounding box center [376, 274] width 105 height 21
type input "90"
click at [454, 267] on span "تاكيد" at bounding box center [461, 269] width 14 height 13
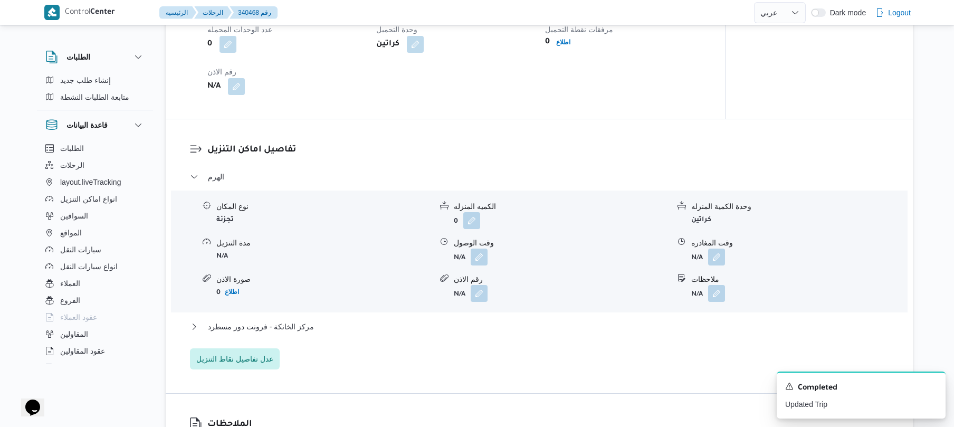
scroll to position [788, 0]
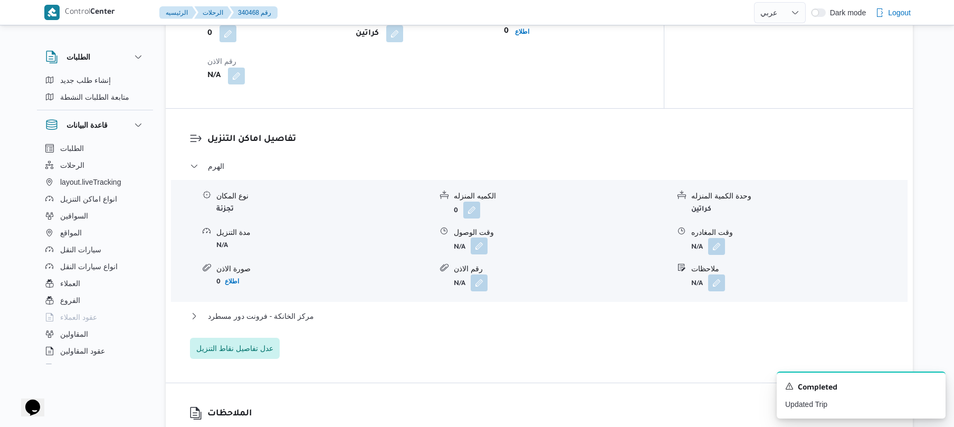
click at [479, 251] on button "button" at bounding box center [479, 245] width 17 height 17
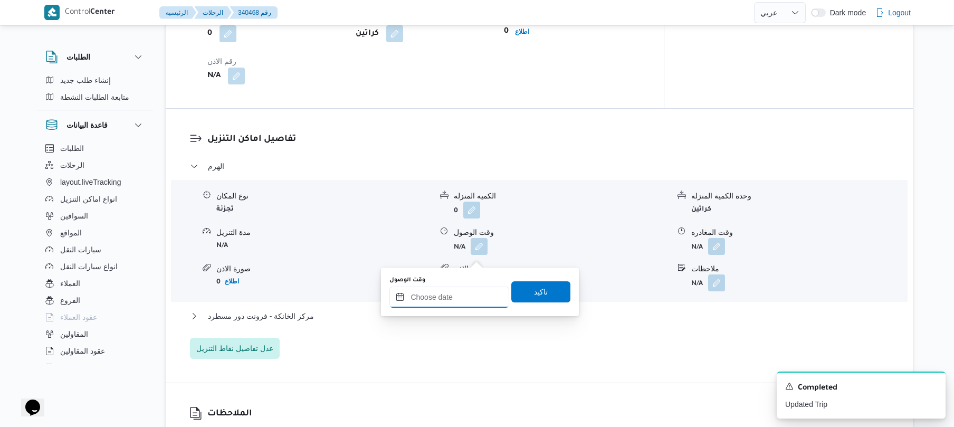
click at [427, 296] on input "وقت الوصول" at bounding box center [449, 297] width 120 height 21
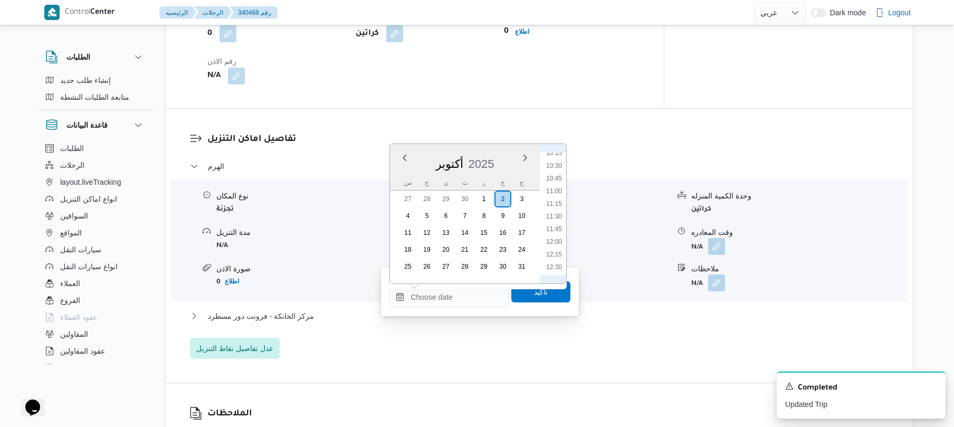
scroll to position [420, 0]
click at [559, 184] on li "08:45" at bounding box center [554, 181] width 24 height 11
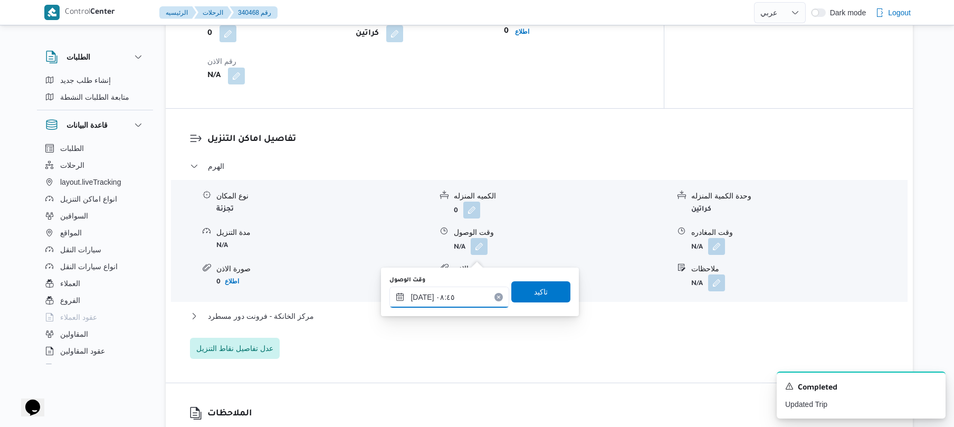
click at [423, 294] on input "٠٢/١٠/٢٠٢٥ ٠٨:٤٥" at bounding box center [449, 297] width 120 height 21
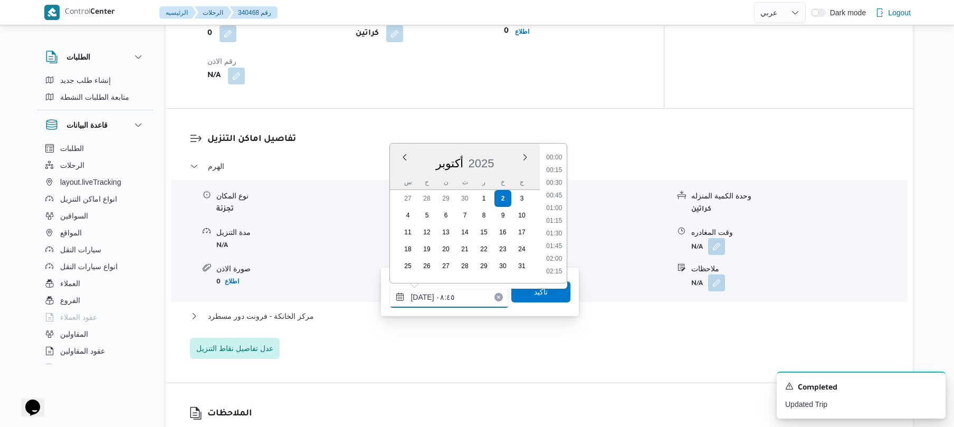
scroll to position [380, 0]
type input "٠٢/١٠/٢٠٢٥ ٠٨:٥٠"
click at [545, 288] on span "تاكيد" at bounding box center [540, 291] width 59 height 21
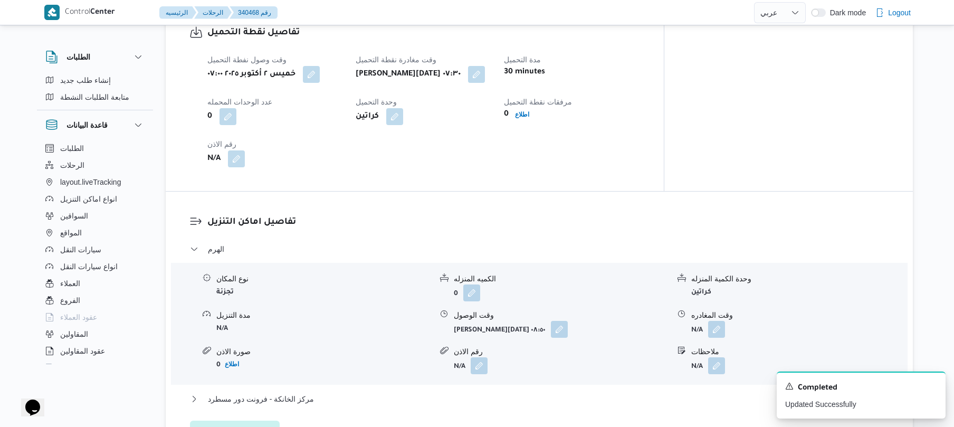
scroll to position [704, 0]
click at [551, 336] on button "button" at bounding box center [559, 330] width 17 height 17
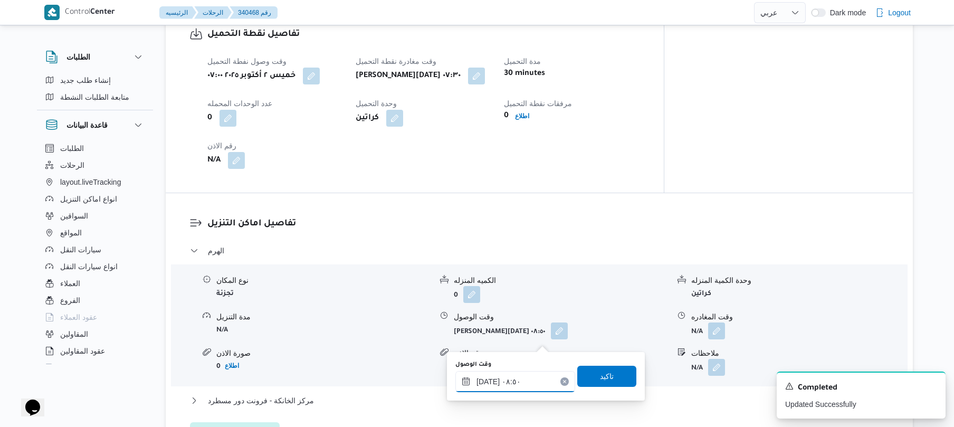
click at [491, 381] on input "٠٢/١٠/٢٠٢٥ ٠٨:٥٠" at bounding box center [515, 381] width 120 height 21
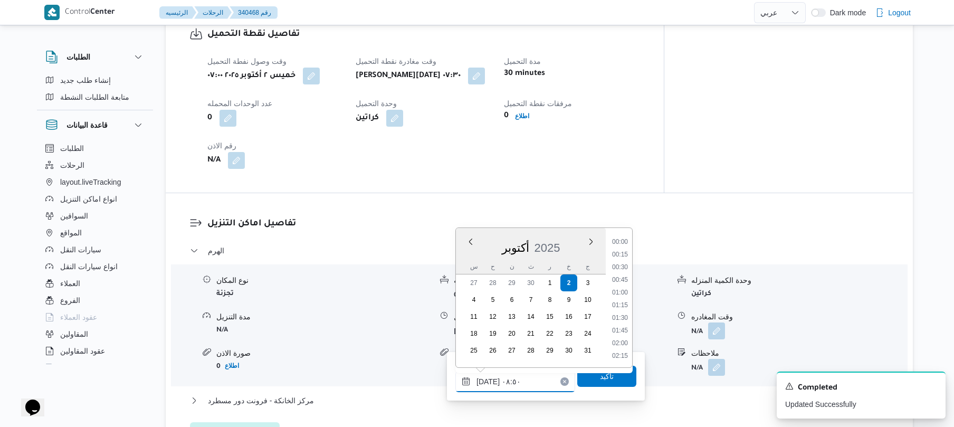
click at [491, 381] on input "٠٢/١٠/٢٠٢٥ ٠٨:٥٠" at bounding box center [515, 381] width 120 height 21
type input "٠٢/١٠/٢٠٢٥ ٠٨:25"
click at [579, 377] on span "تاكيد" at bounding box center [606, 375] width 59 height 21
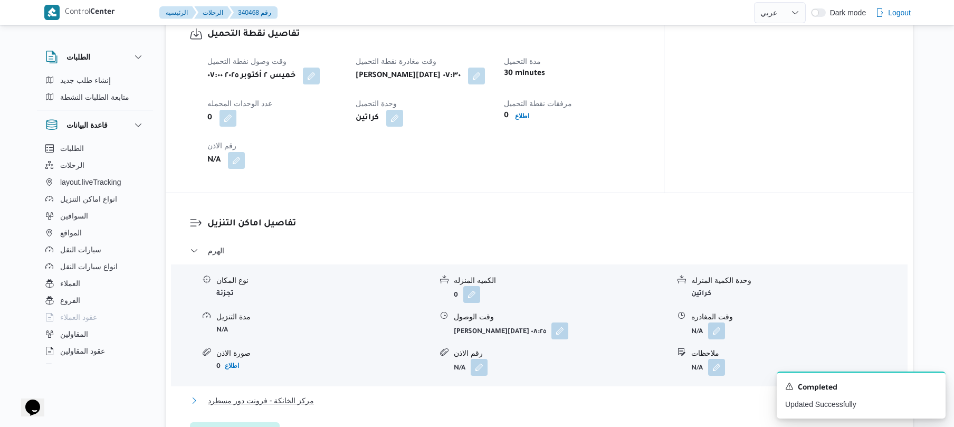
click at [452, 407] on button "مركز الخانكة - فرونت دور مسطرد" at bounding box center [539, 400] width 699 height 13
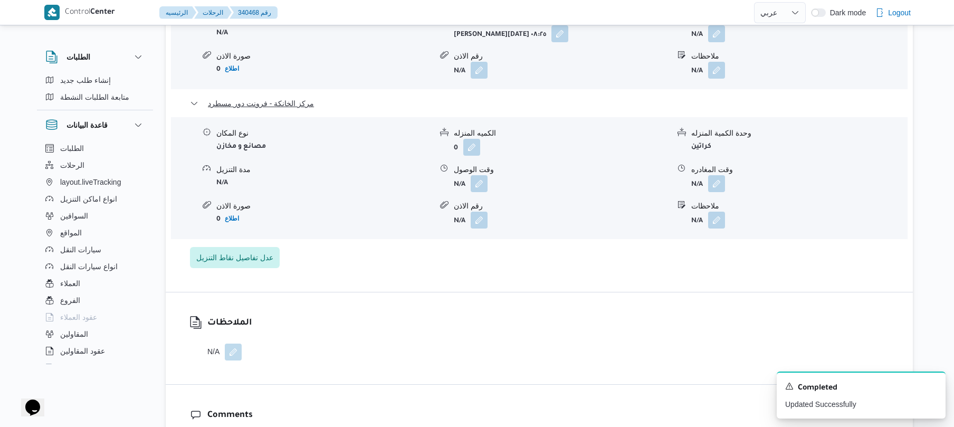
scroll to position [1041, 0]
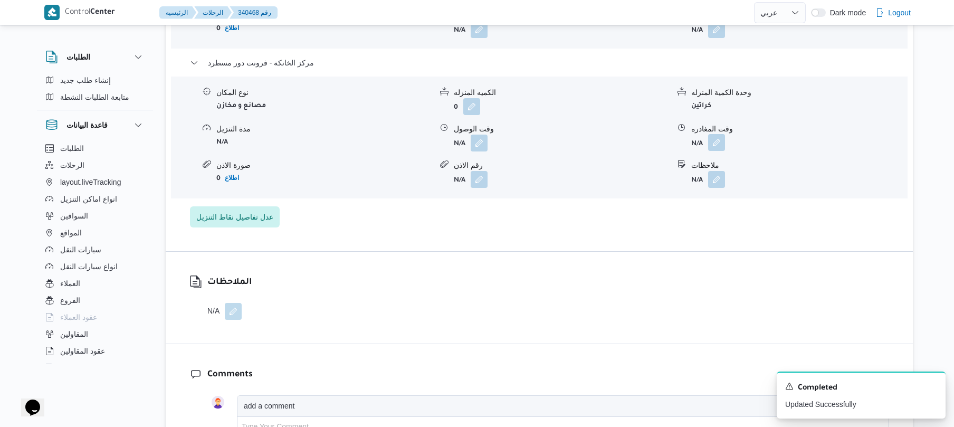
click at [710, 151] on button "button" at bounding box center [716, 142] width 17 height 17
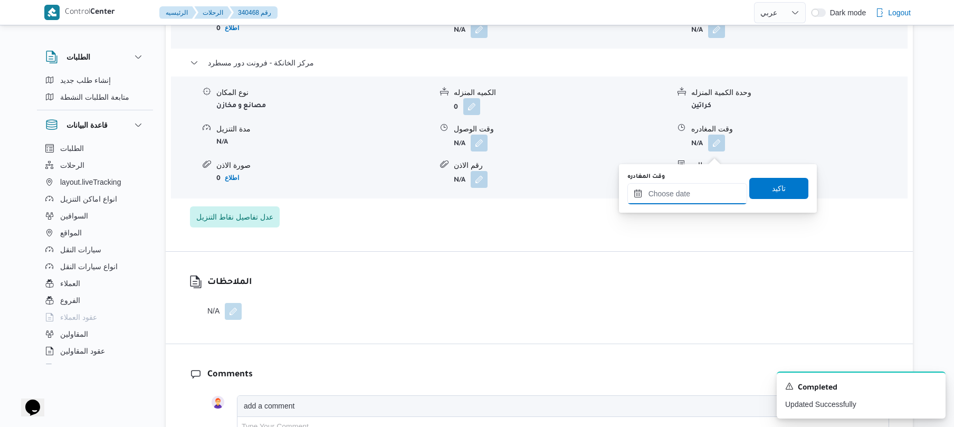
click at [674, 192] on input "وقت المغادره" at bounding box center [688, 193] width 120 height 21
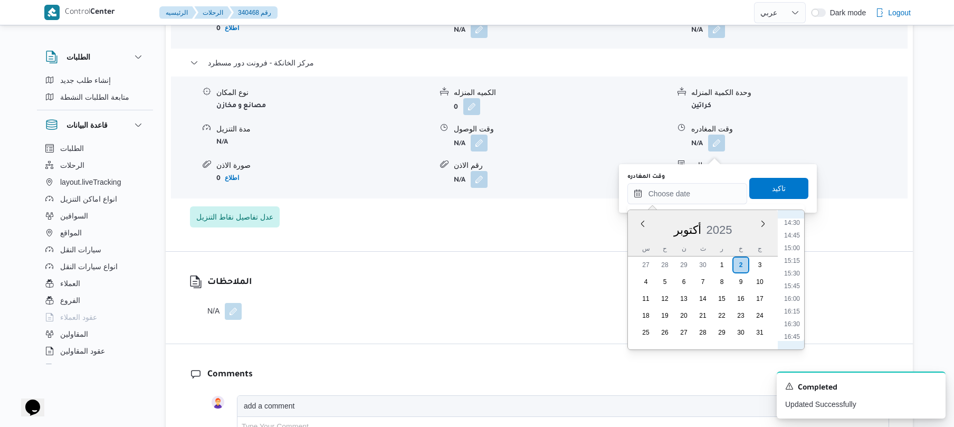
scroll to position [733, 0]
click at [792, 290] on li "15:45" at bounding box center [792, 288] width 24 height 11
type input "[DATE] ١٥:٤٥"
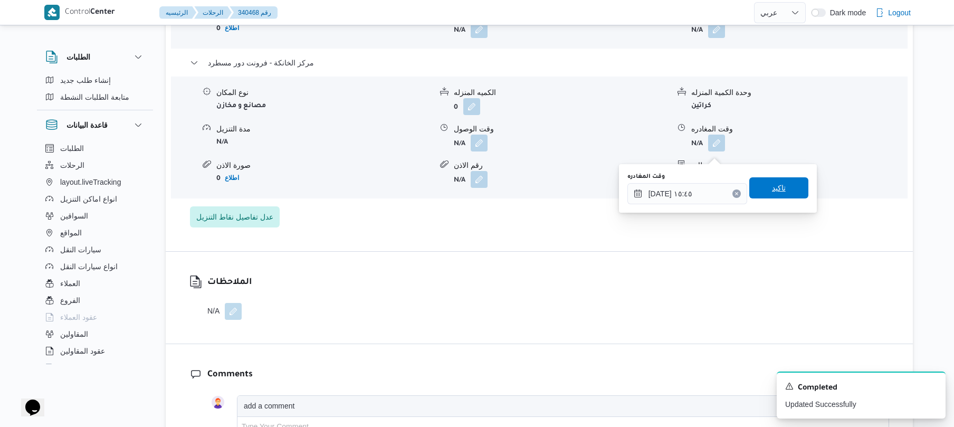
click at [782, 191] on span "تاكيد" at bounding box center [778, 187] width 59 height 21
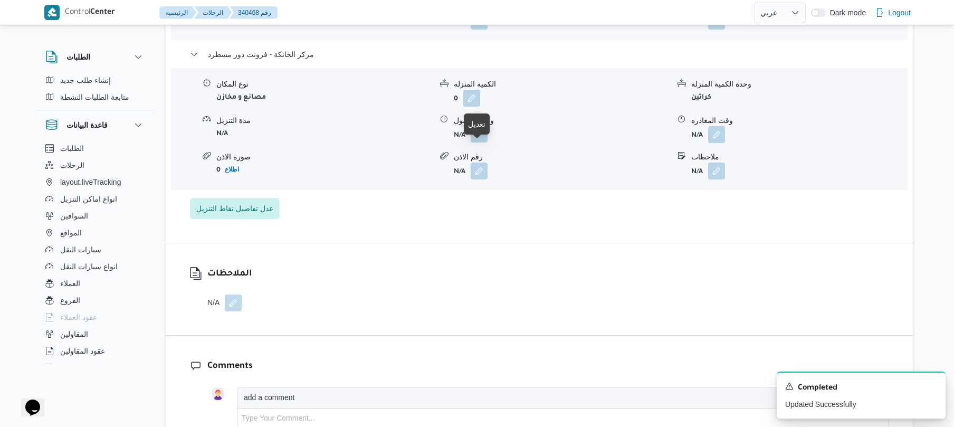
click at [478, 142] on button "button" at bounding box center [479, 134] width 17 height 17
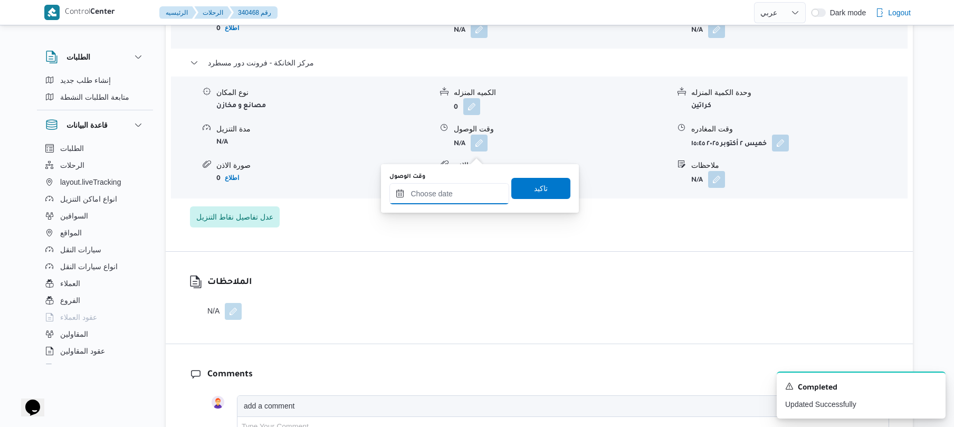
click at [461, 193] on input "وقت الوصول" at bounding box center [449, 193] width 120 height 21
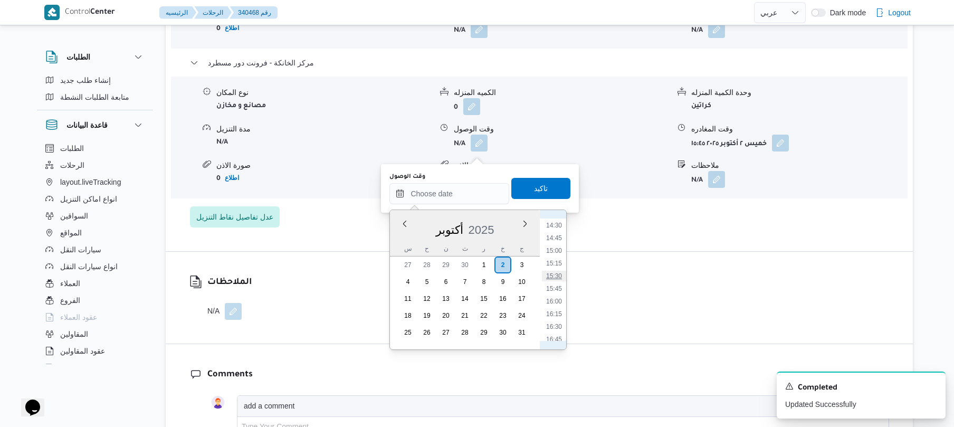
click at [556, 279] on li "15:30" at bounding box center [554, 276] width 24 height 11
type input "[DATE] ١٥:٣٠"
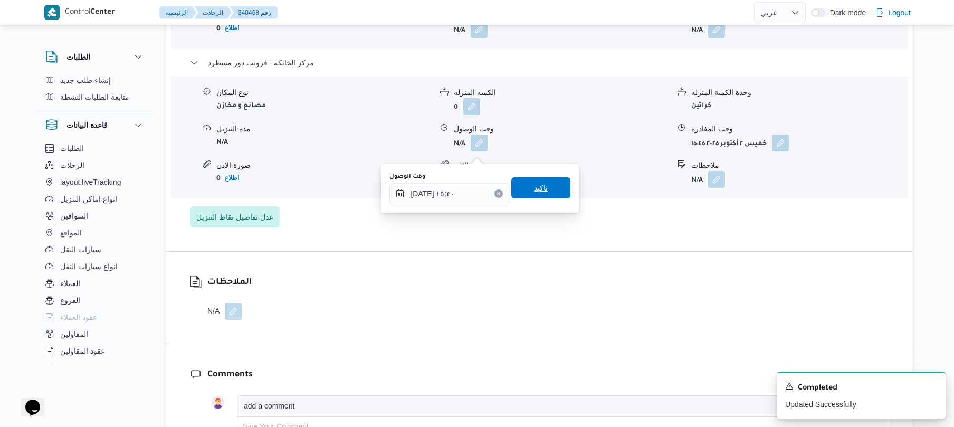
click at [547, 186] on span "تاكيد" at bounding box center [540, 187] width 59 height 21
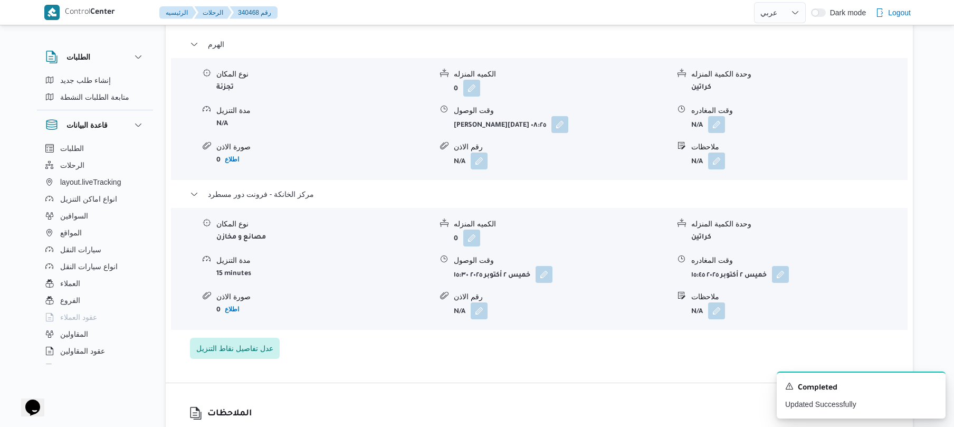
scroll to position [872, 0]
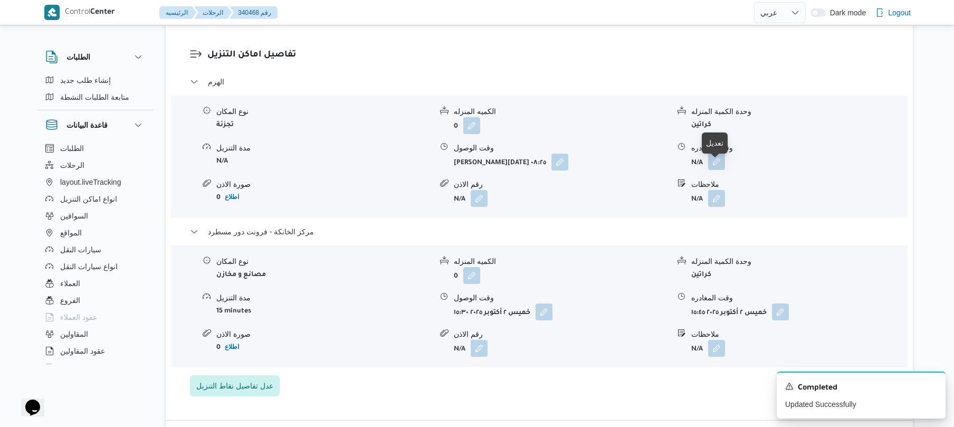
click at [725, 170] on button "button" at bounding box center [716, 161] width 17 height 17
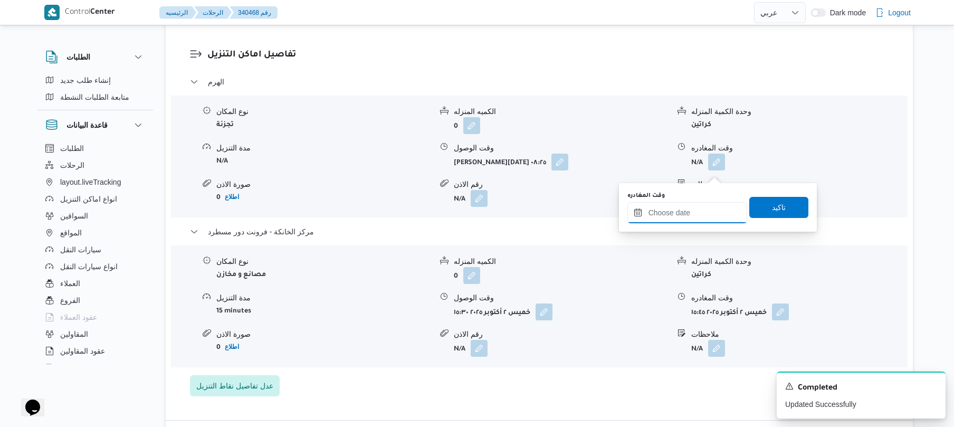
click at [668, 213] on input "وقت المغادره" at bounding box center [688, 212] width 120 height 21
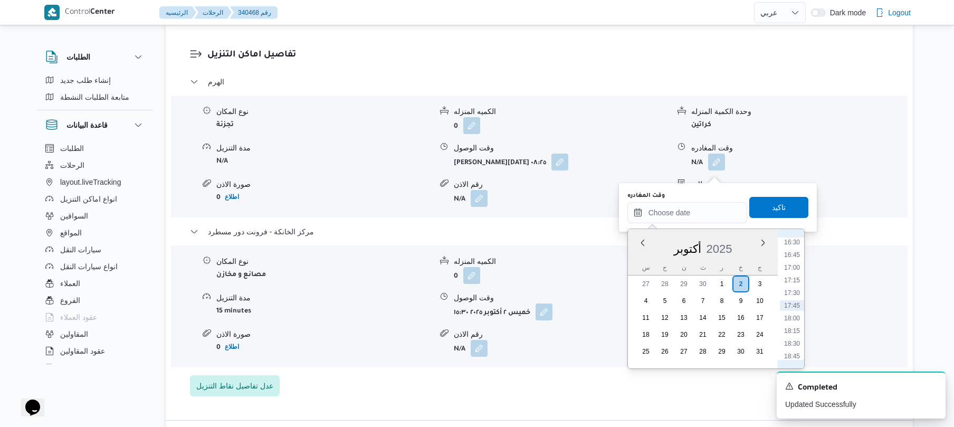
scroll to position [733, 0]
click at [794, 256] on li "14:45" at bounding box center [792, 257] width 24 height 11
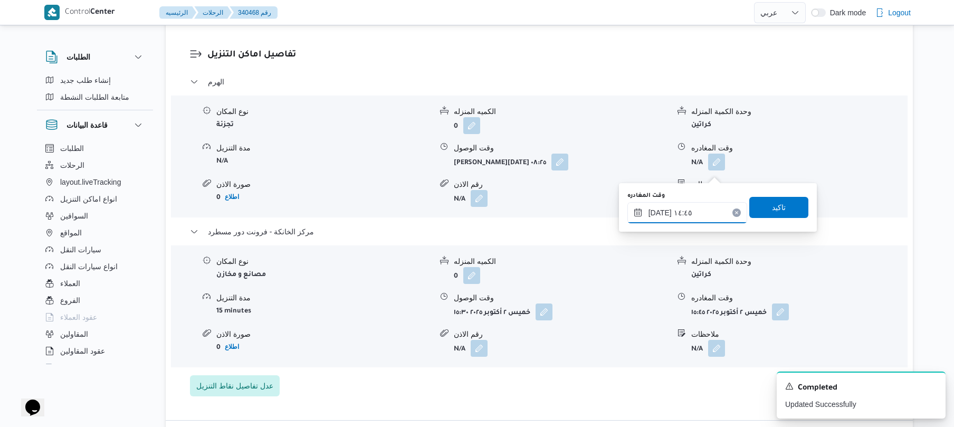
click at [661, 208] on input "[DATE] ١٤:٤٥" at bounding box center [688, 212] width 120 height 21
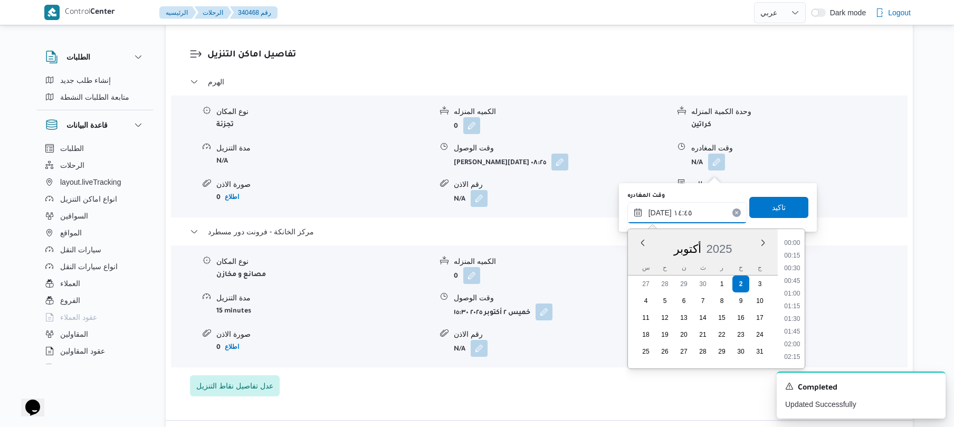
scroll to position [684, 0]
type input "٠٢/١٠/٢٠٢٥ ١٤:40"
click at [755, 211] on span "تاكيد" at bounding box center [778, 206] width 59 height 21
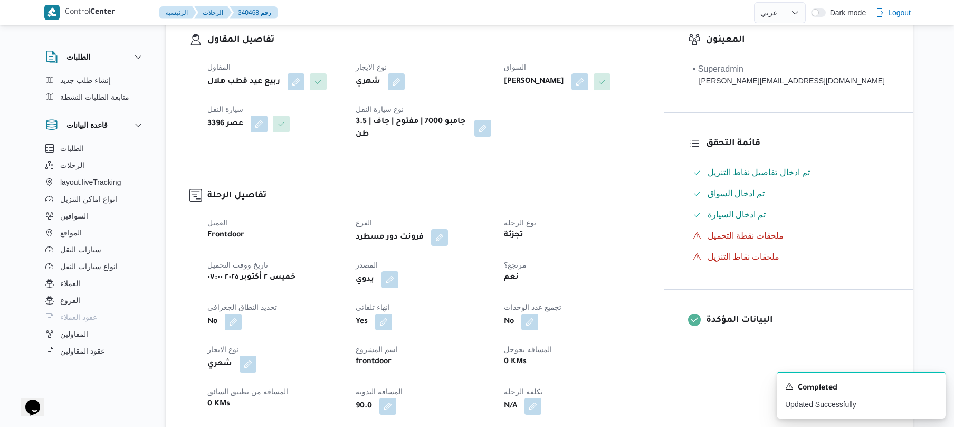
scroll to position [0, 0]
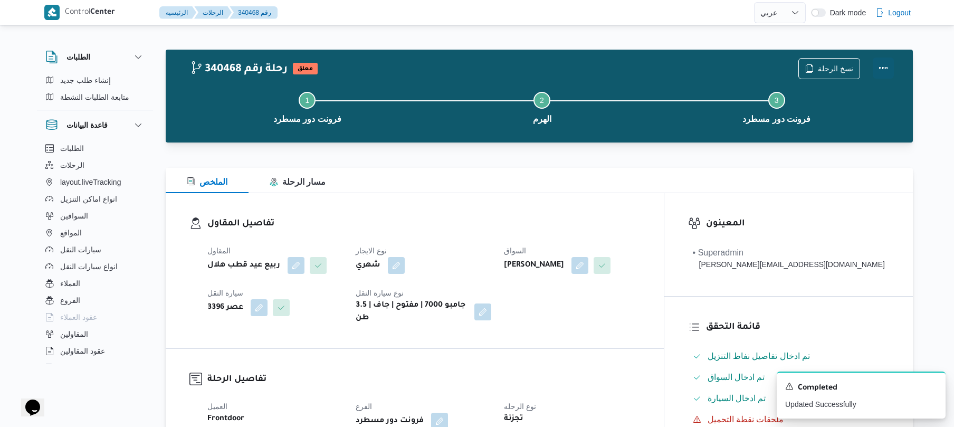
click at [886, 64] on button "Actions" at bounding box center [883, 68] width 21 height 21
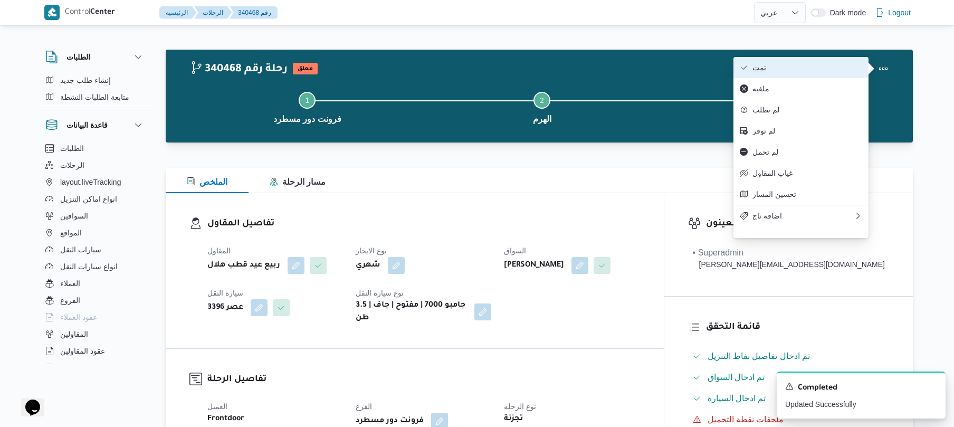
click at [851, 60] on button "تمت" at bounding box center [801, 67] width 135 height 21
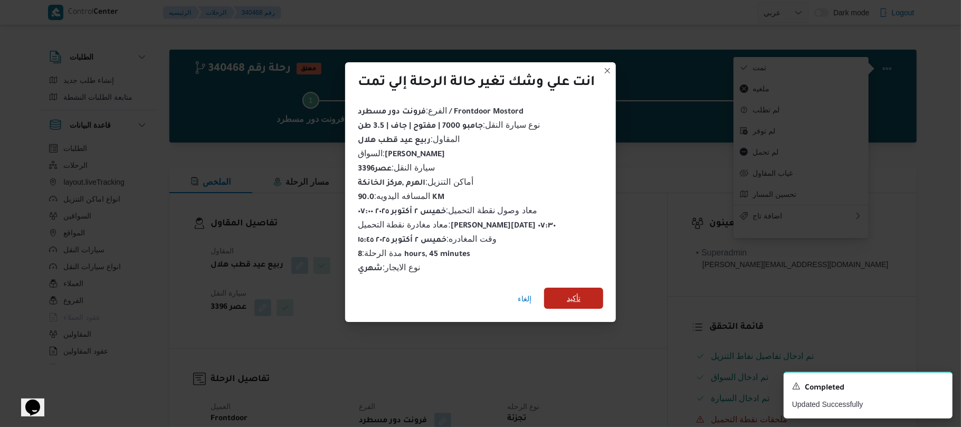
click at [585, 297] on span "تأكيد" at bounding box center [573, 298] width 59 height 21
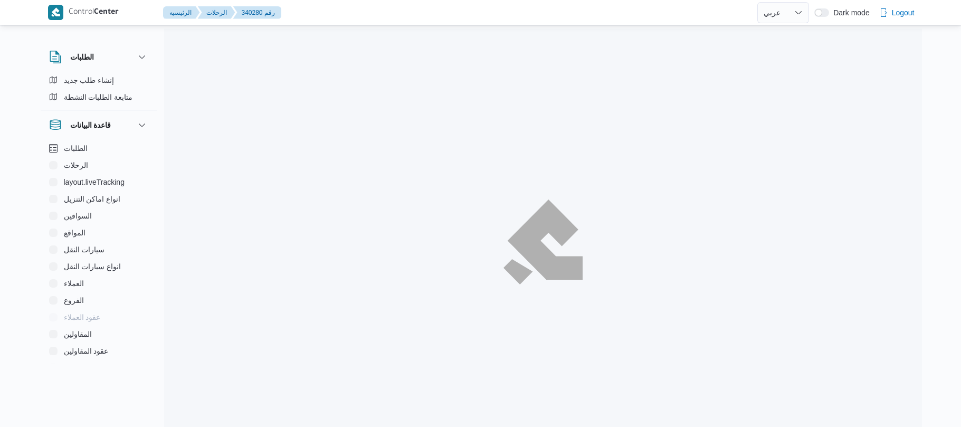
select select "ar"
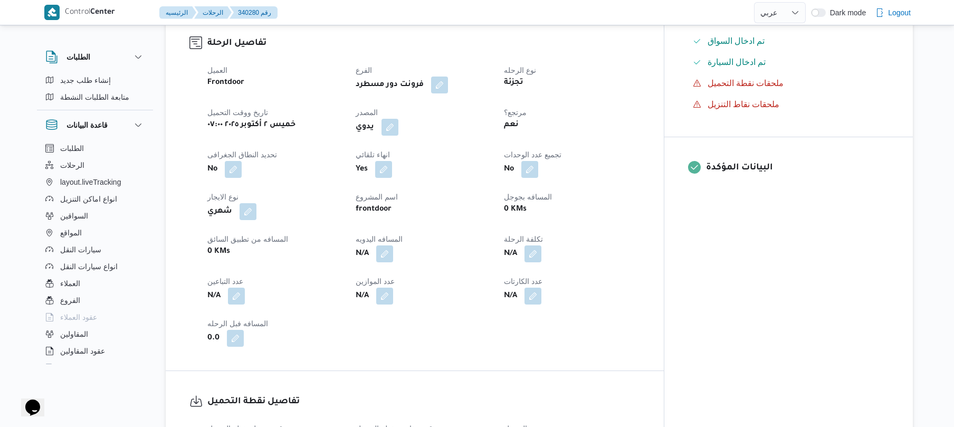
scroll to position [338, 0]
click at [393, 246] on button "button" at bounding box center [384, 251] width 17 height 17
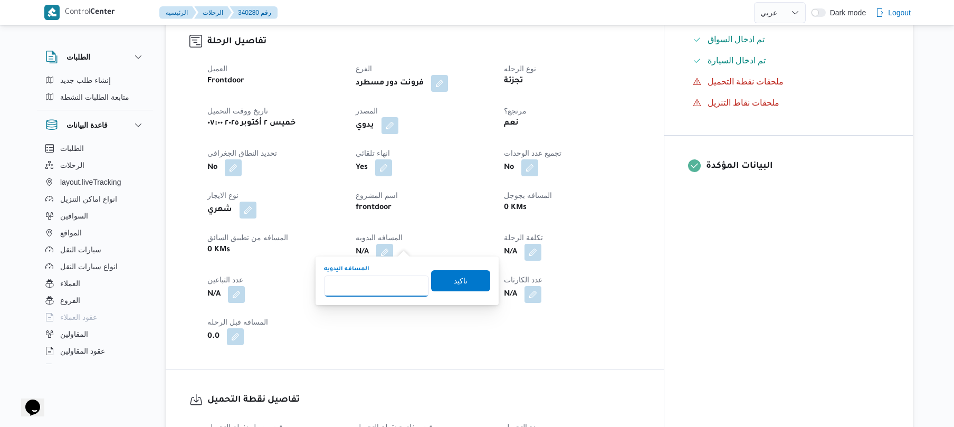
click at [370, 283] on input "المسافه اليدويه" at bounding box center [376, 285] width 105 height 21
type input "120"
click at [445, 287] on span "تاكيد" at bounding box center [460, 280] width 59 height 21
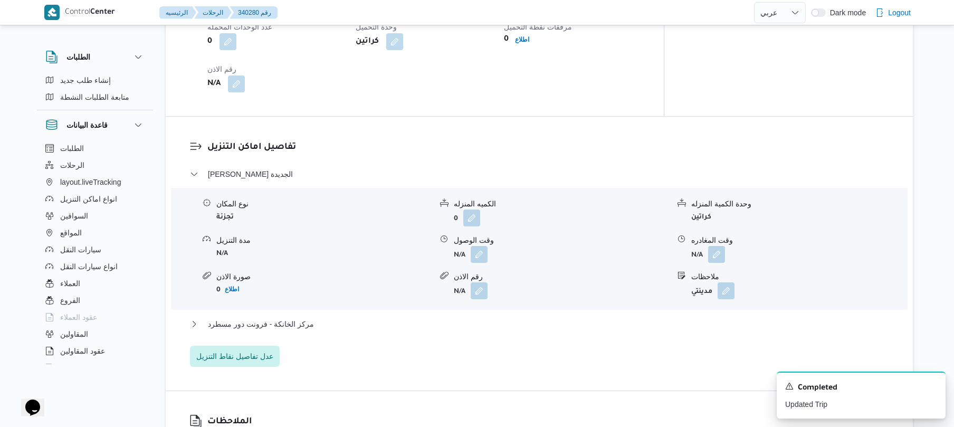
scroll to position [788, 0]
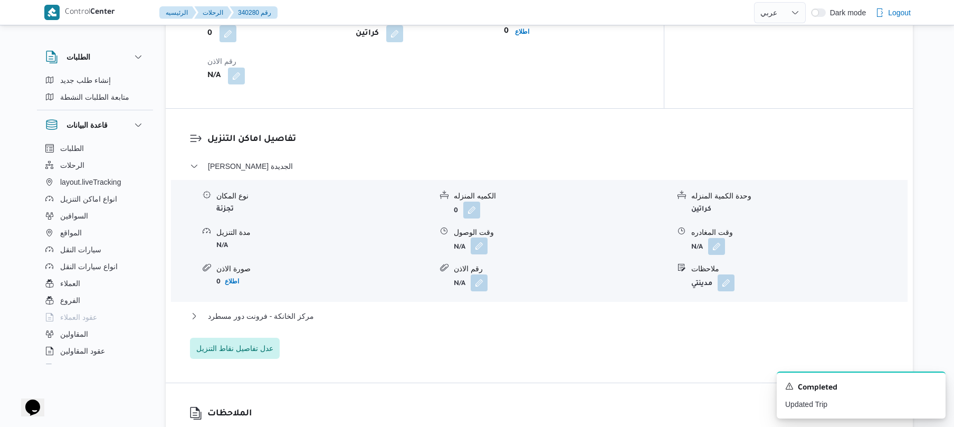
click at [482, 237] on button "button" at bounding box center [479, 245] width 17 height 17
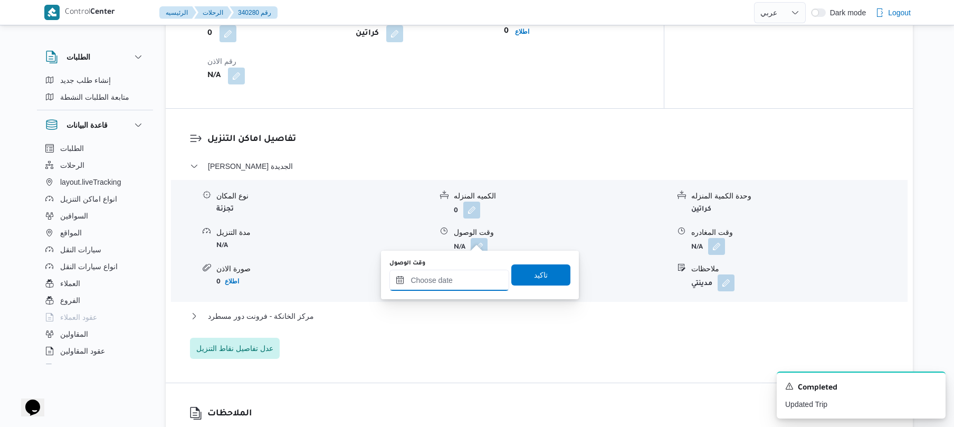
click at [453, 280] on input "وقت الوصول" at bounding box center [449, 280] width 120 height 21
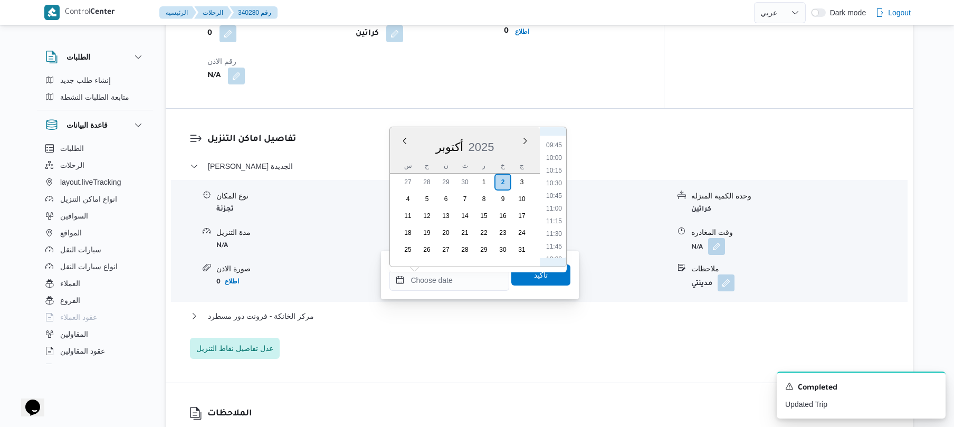
scroll to position [385, 0]
click at [551, 222] on li "09:15" at bounding box center [554, 224] width 24 height 11
type input "[DATE] ٠٩:١٥"
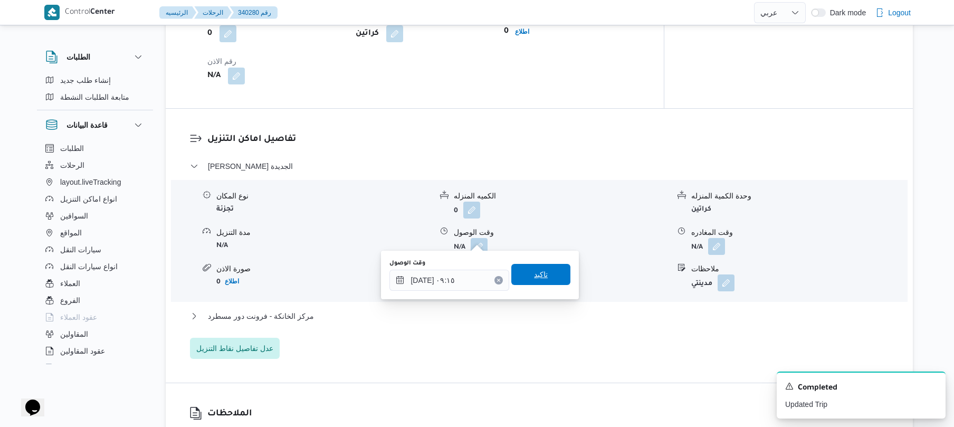
click at [534, 272] on span "تاكيد" at bounding box center [541, 274] width 14 height 13
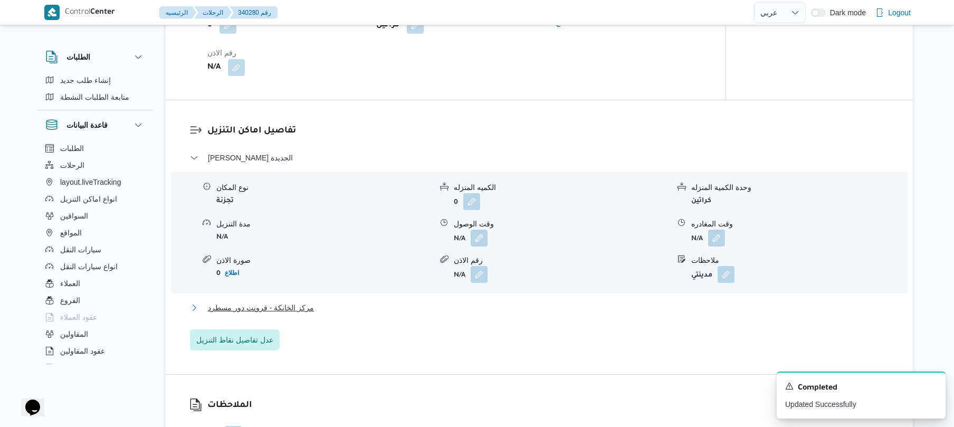
click at [457, 307] on button "مركز الخانكة - فرونت دور مسطرد" at bounding box center [539, 307] width 699 height 13
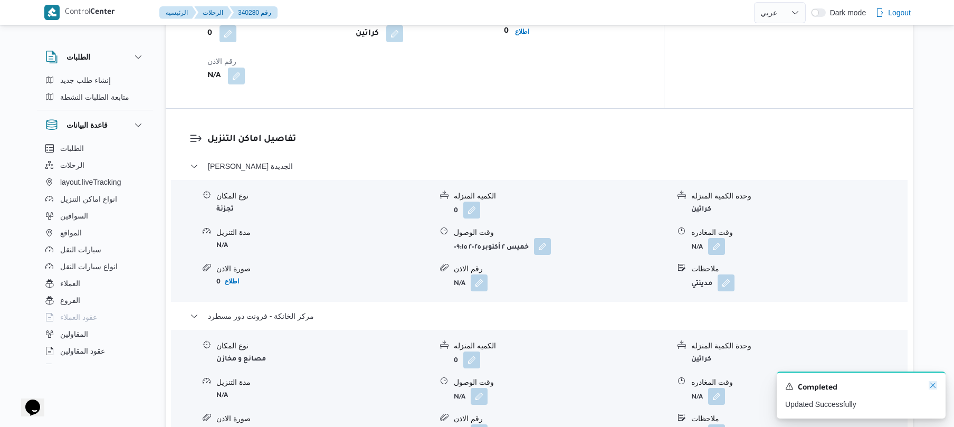
click at [932, 384] on icon "Dismiss toast" at bounding box center [933, 385] width 8 height 8
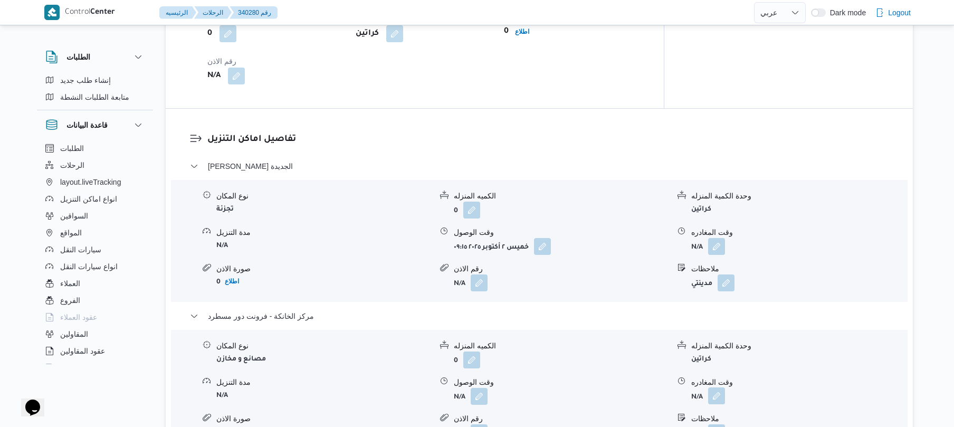
click at [716, 387] on button "button" at bounding box center [716, 395] width 17 height 17
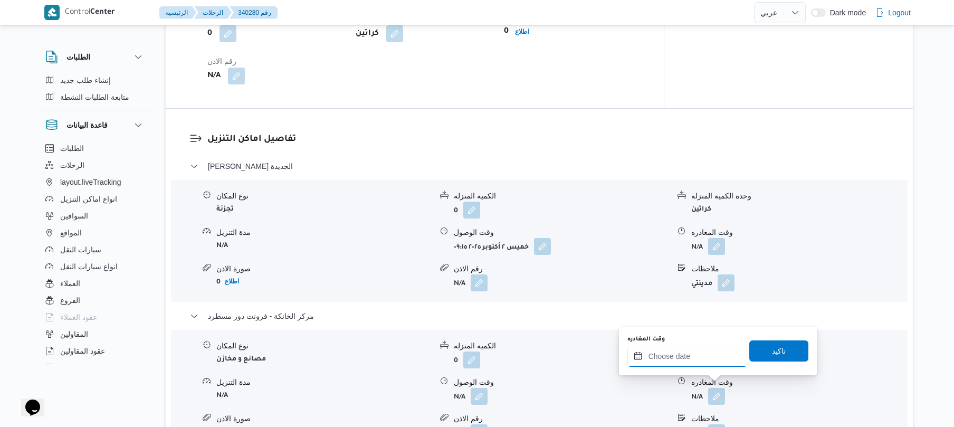
click at [698, 355] on input "وقت المغادره" at bounding box center [688, 356] width 120 height 21
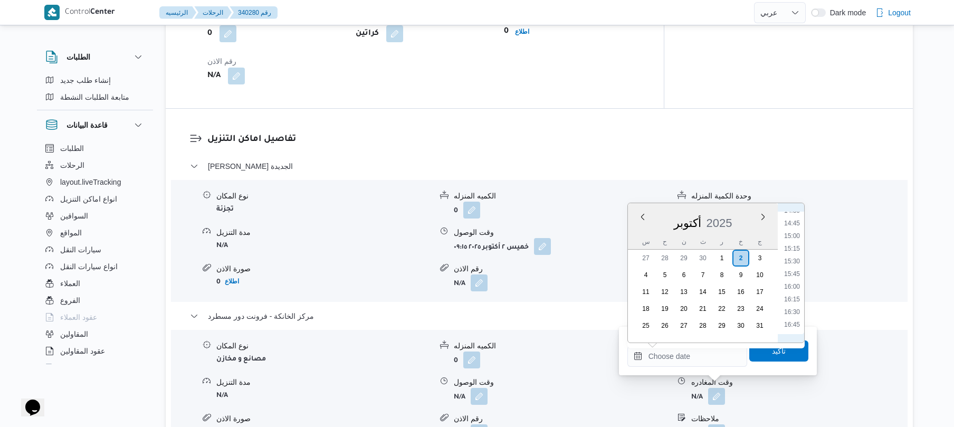
scroll to position [733, 0]
click at [794, 298] on li "16:00" at bounding box center [792, 295] width 24 height 11
type input "[DATE] ١٦:٠٠"
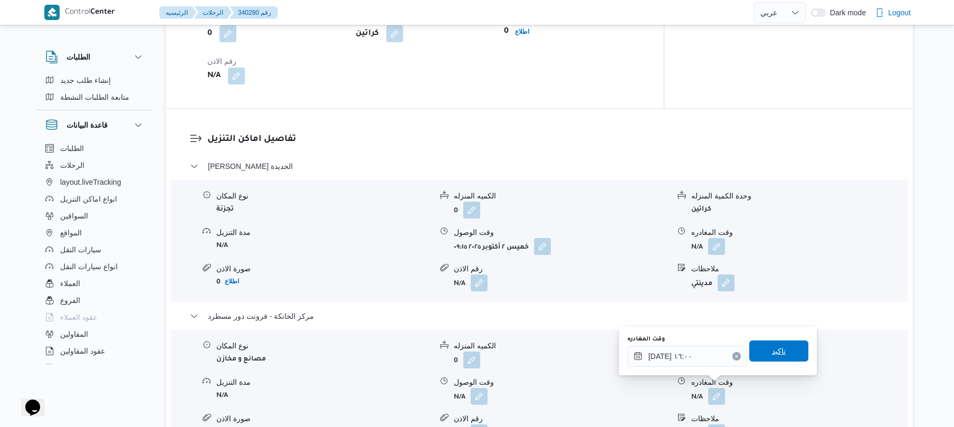
click at [773, 344] on span "تاكيد" at bounding box center [778, 350] width 59 height 21
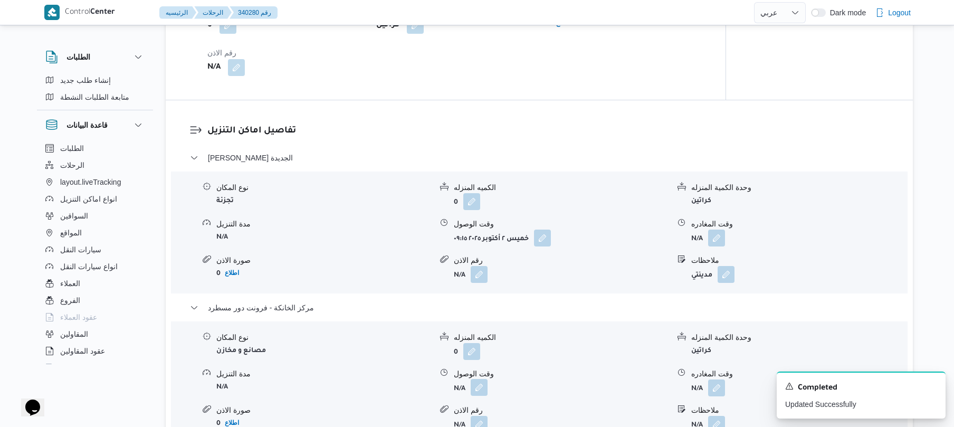
click at [483, 387] on button "button" at bounding box center [479, 387] width 17 height 17
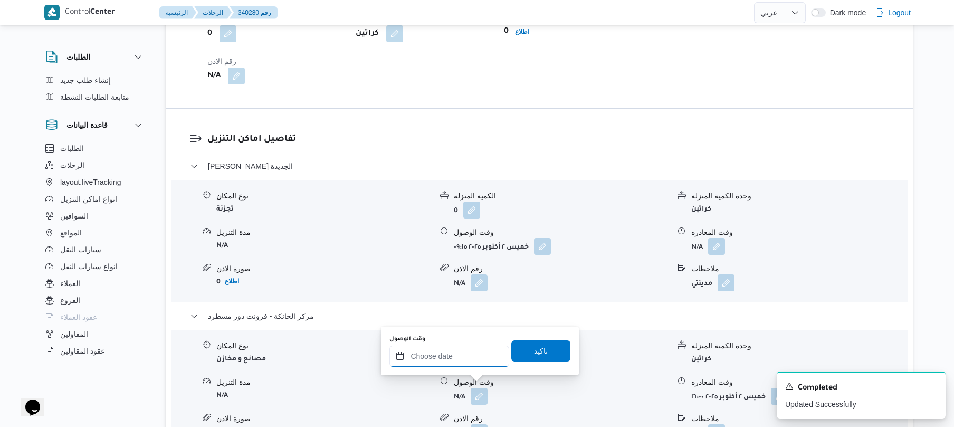
click at [483, 357] on input "وقت الوصول" at bounding box center [449, 356] width 120 height 21
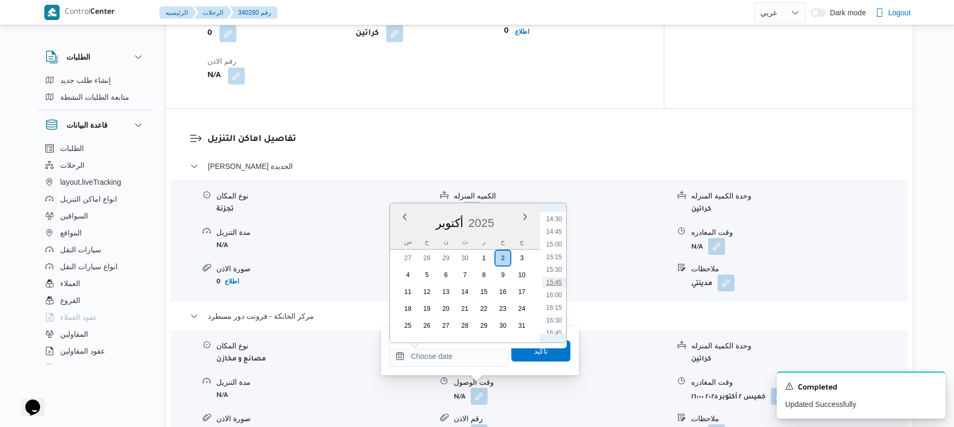
click at [557, 281] on li "15:45" at bounding box center [554, 282] width 24 height 11
type input "٠٢/١٠/٢٠٢٥ ١٥:٤٥"
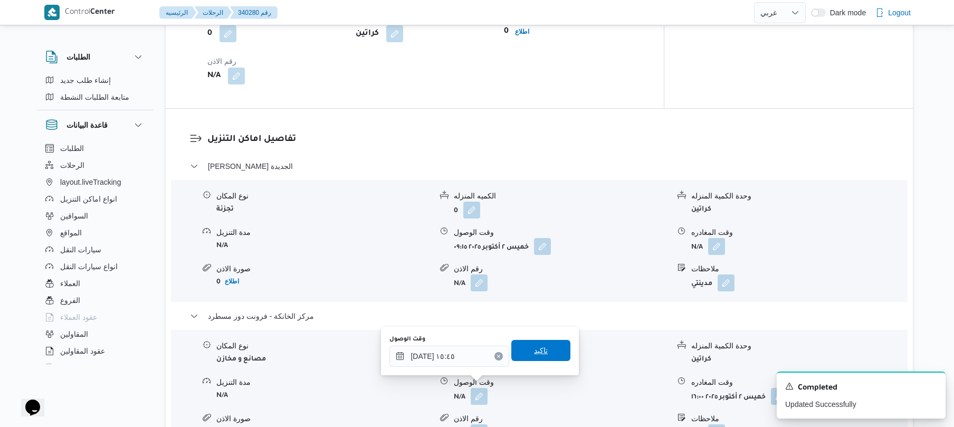
click at [534, 351] on span "تاكيد" at bounding box center [541, 350] width 14 height 13
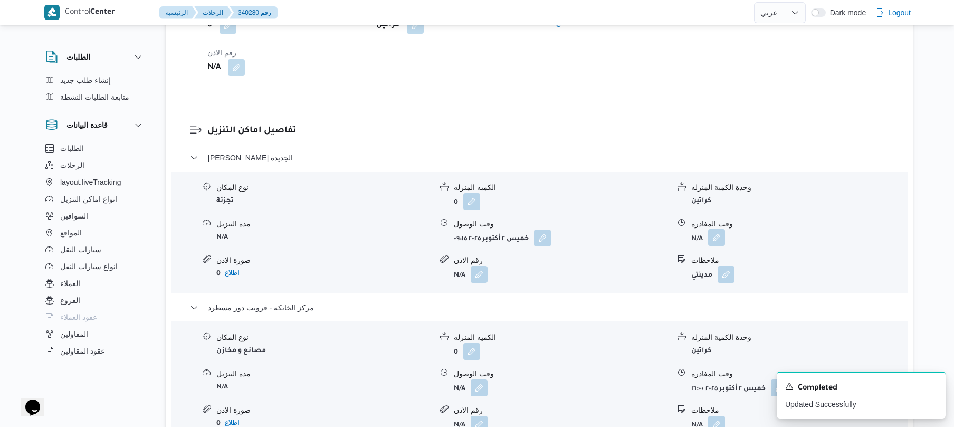
click at [716, 236] on button "button" at bounding box center [716, 237] width 17 height 17
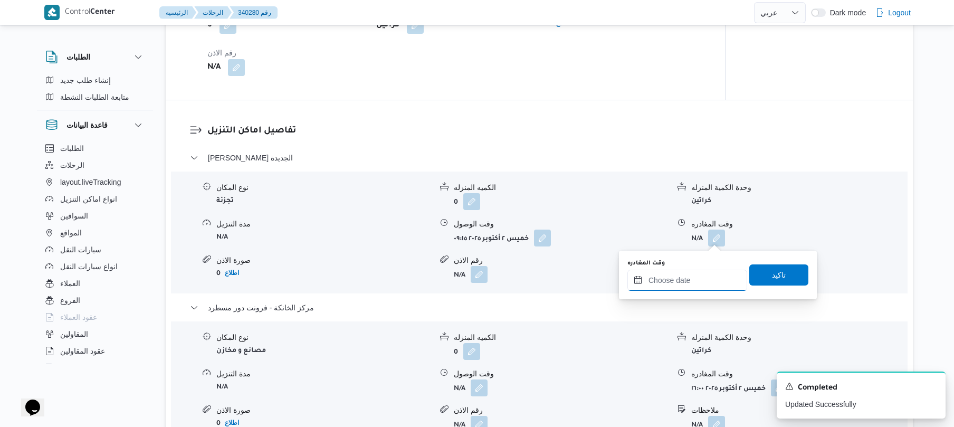
click at [684, 282] on input "وقت المغادره" at bounding box center [688, 280] width 120 height 21
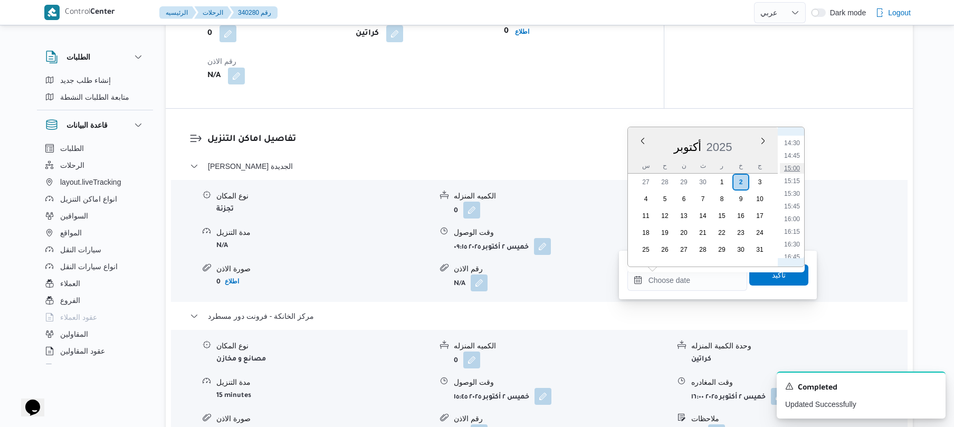
click at [797, 169] on li "15:00" at bounding box center [792, 168] width 24 height 11
type input "٠٢/١٠/٢٠٢٥ ١٥:٠٠"
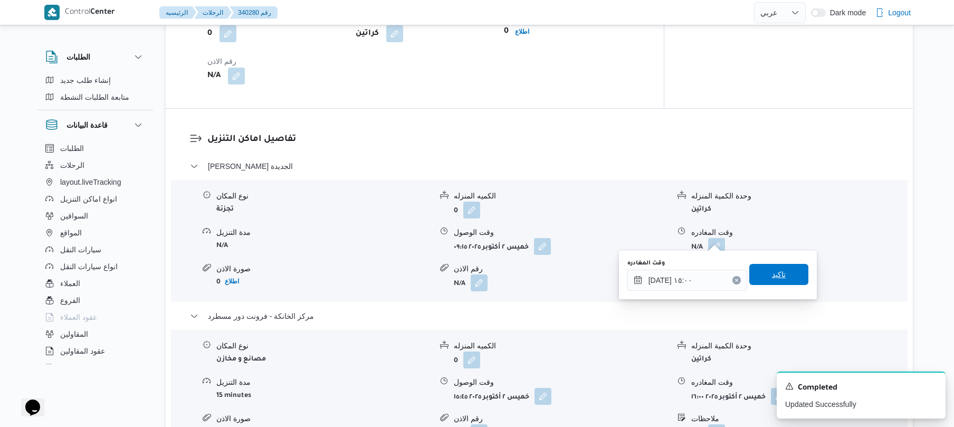
click at [773, 279] on span "تاكيد" at bounding box center [779, 274] width 14 height 13
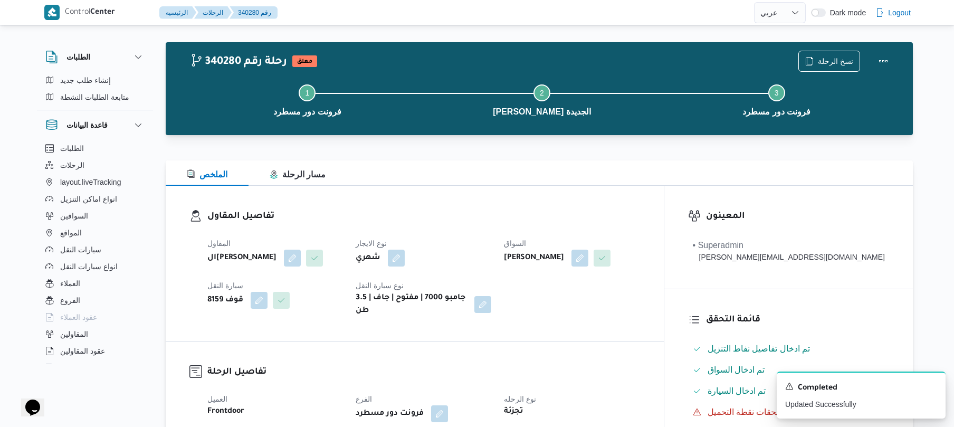
scroll to position [0, 0]
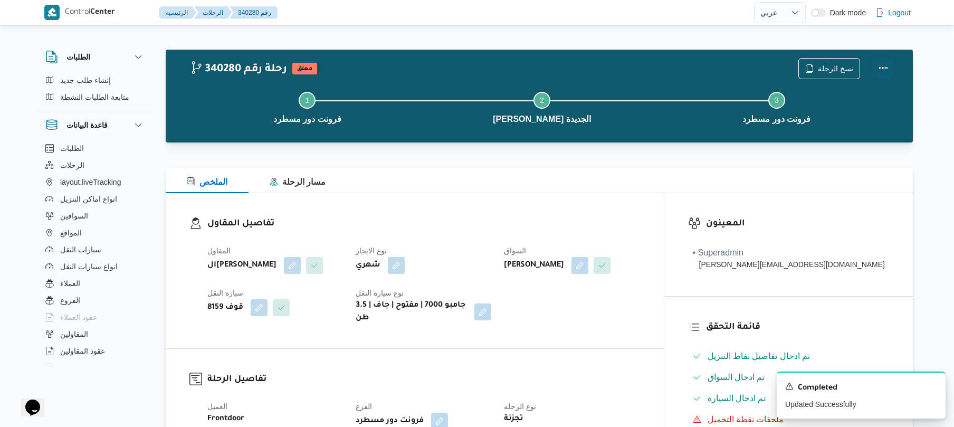
click at [889, 73] on button "Actions" at bounding box center [883, 68] width 21 height 21
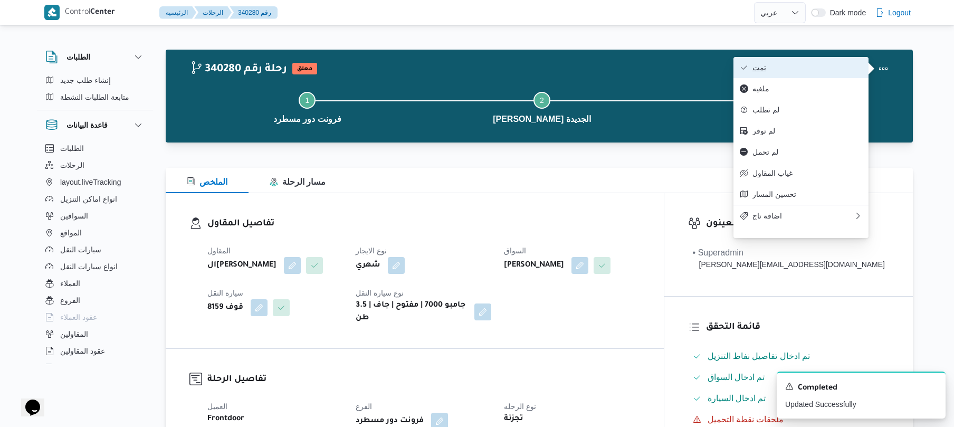
click at [822, 68] on span "تمت" at bounding box center [808, 67] width 110 height 8
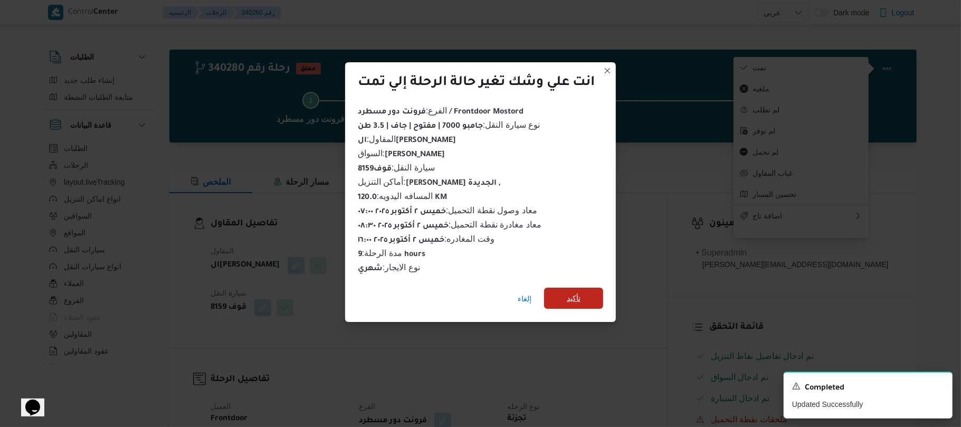
click at [585, 292] on span "تأكيد" at bounding box center [573, 298] width 59 height 21
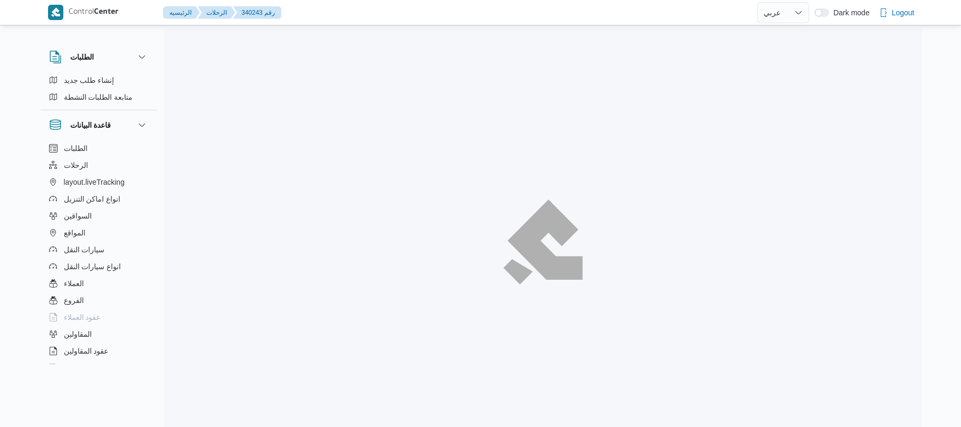
select select "ar"
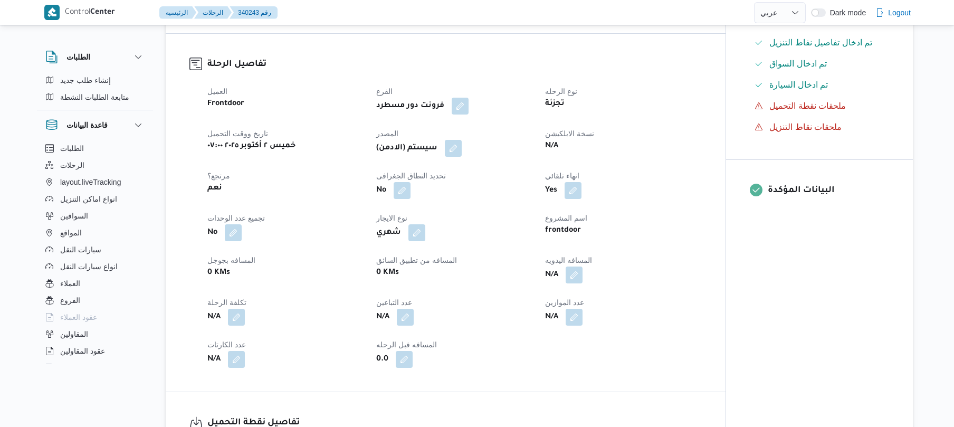
scroll to position [450, 0]
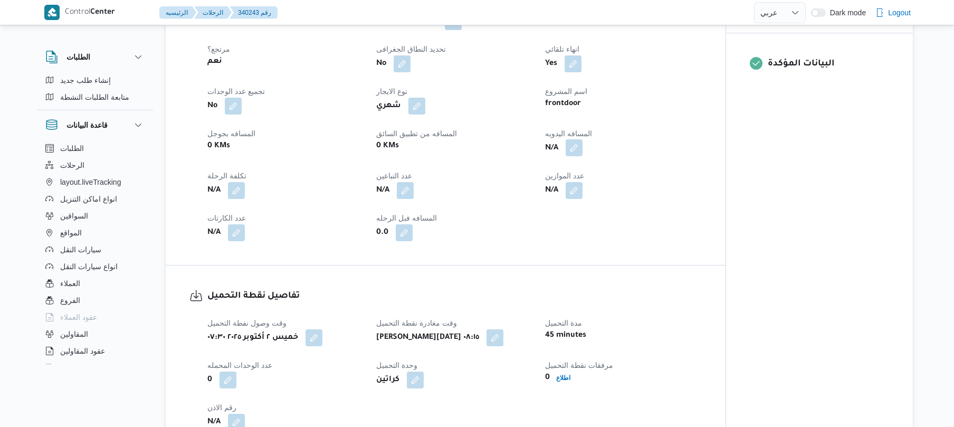
click at [579, 139] on button "button" at bounding box center [574, 147] width 17 height 17
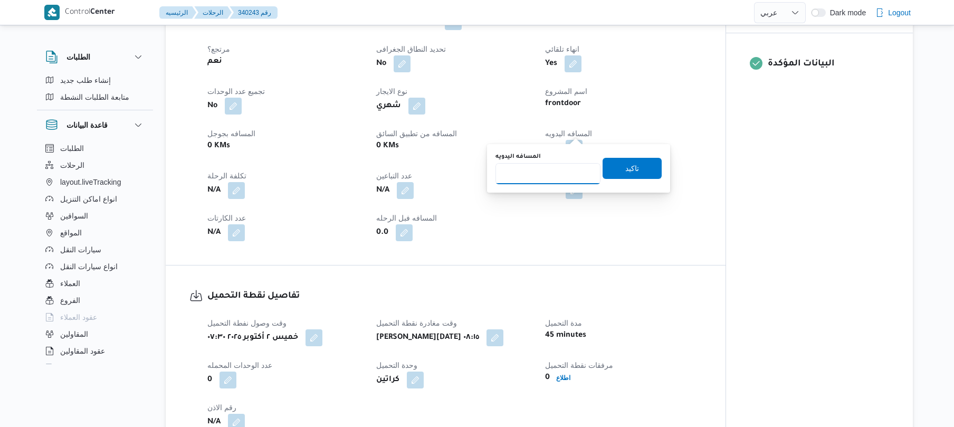
click at [552, 171] on input "المسافه اليدويه" at bounding box center [548, 173] width 105 height 21
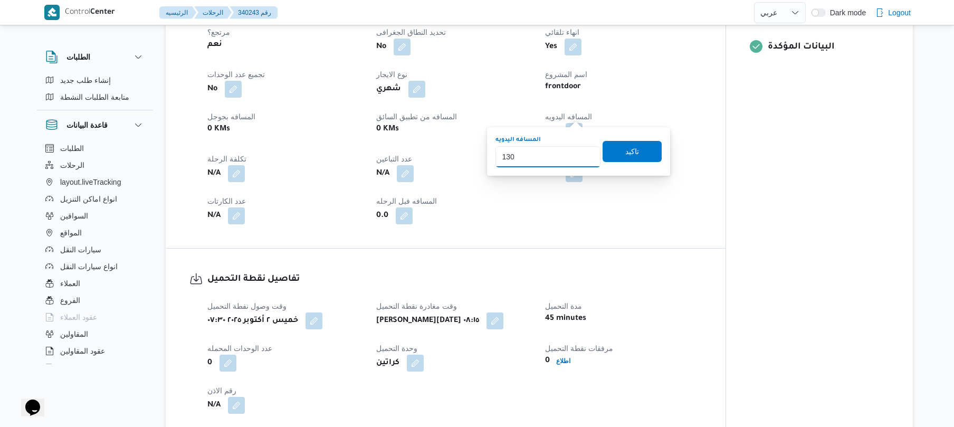
scroll to position [0, 0]
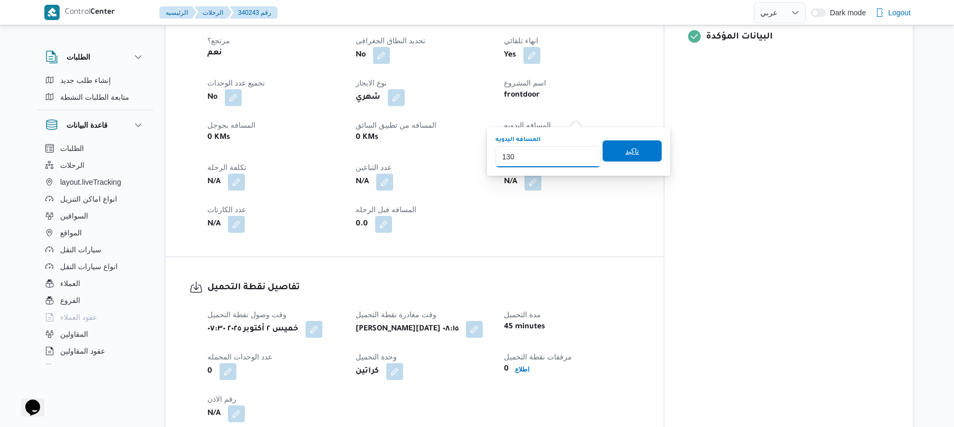
type input "130"
click at [627, 150] on div "You are in a dialog. To close this dialog, hit escape. المسافه اليدويه 130 تاكيد" at bounding box center [578, 151] width 183 height 49
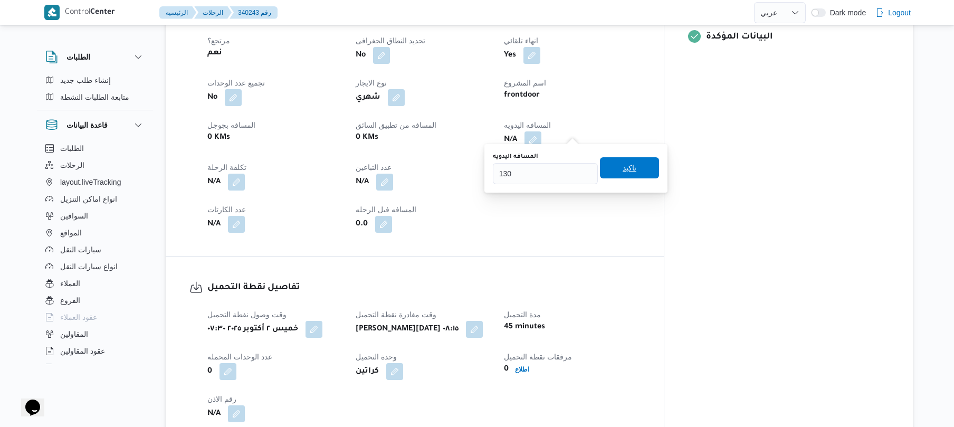
click at [623, 167] on span "تاكيد" at bounding box center [630, 167] width 14 height 13
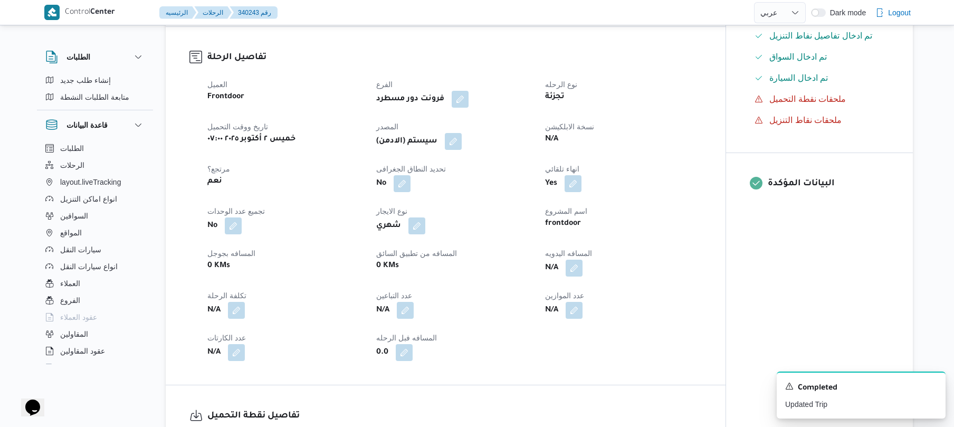
scroll to position [326, 0]
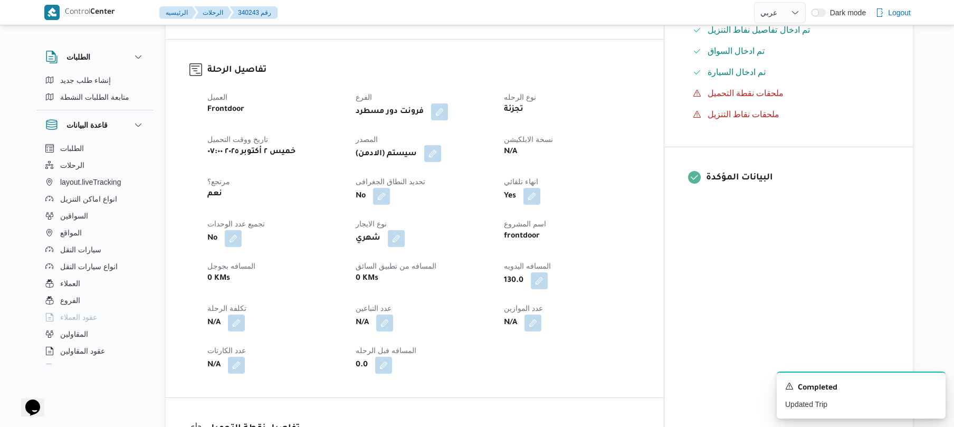
click at [441, 150] on button "button" at bounding box center [432, 153] width 17 height 17
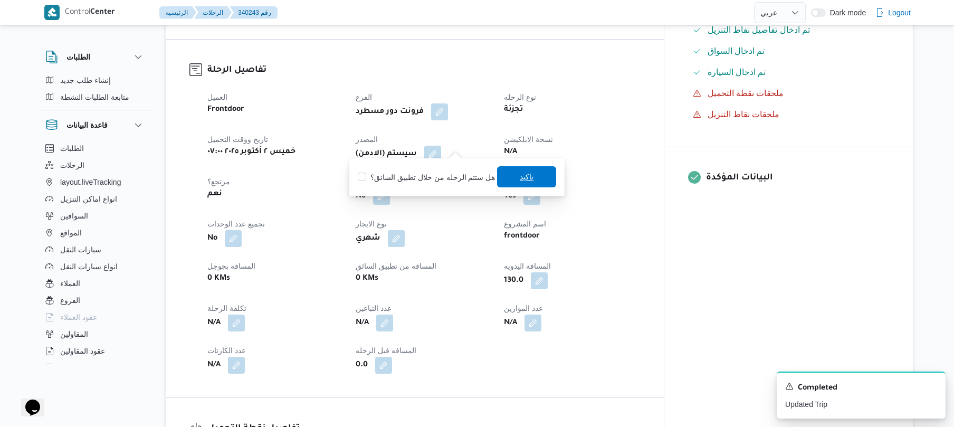
click at [514, 178] on span "تاكيد" at bounding box center [526, 176] width 59 height 21
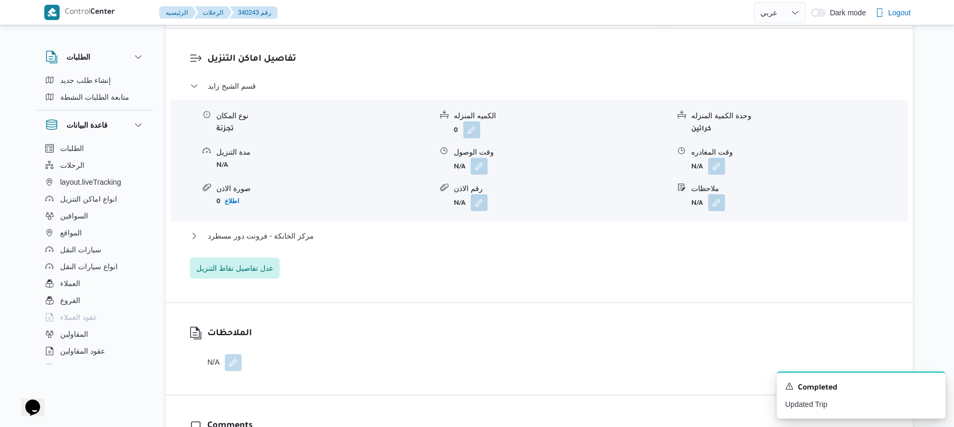
scroll to position [946, 0]
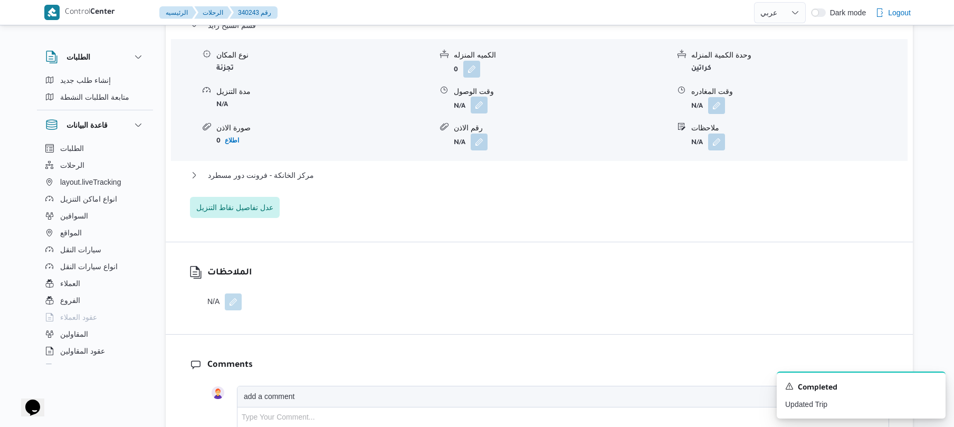
click at [483, 98] on button "button" at bounding box center [479, 105] width 17 height 17
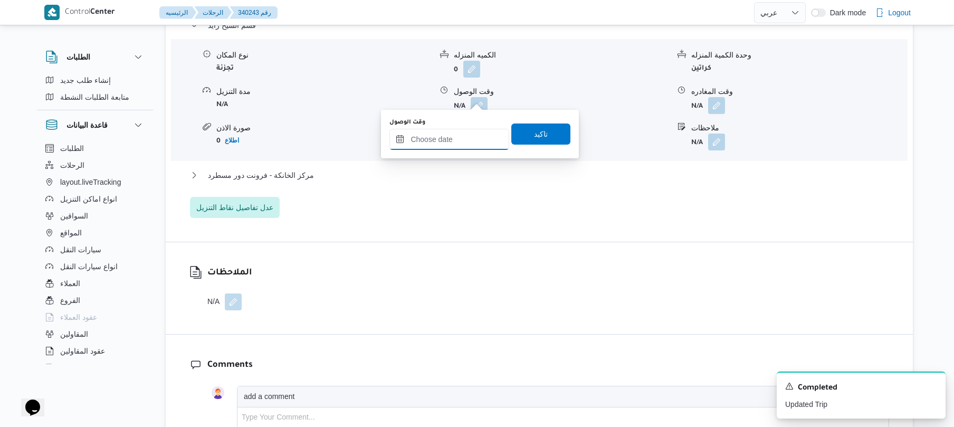
click at [457, 138] on input "وقت الوصول" at bounding box center [449, 139] width 120 height 21
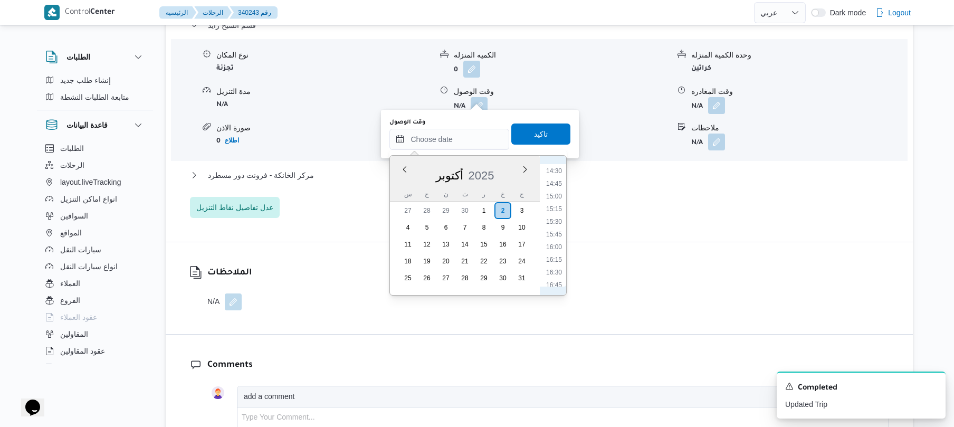
scroll to position [388, 0]
click at [552, 248] on li "09:15" at bounding box center [554, 249] width 24 height 11
type input "٠٢/١٠/٢٠٢٥ ٠٩:١٥"
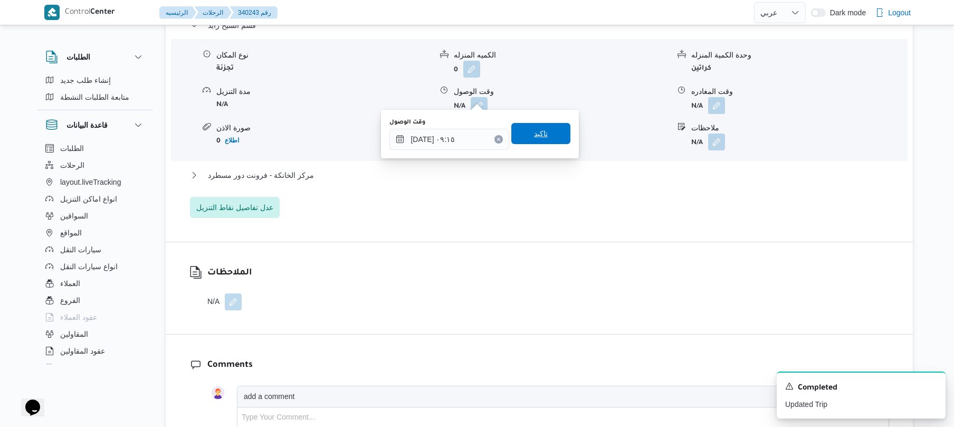
click at [534, 129] on span "تاكيد" at bounding box center [541, 133] width 14 height 13
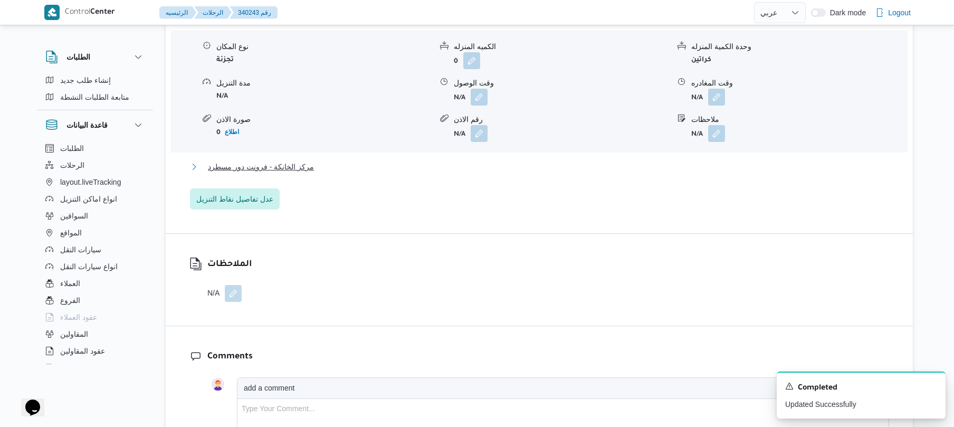
click at [503, 161] on button "مركز الخانكة - فرونت دور مسطرد" at bounding box center [539, 166] width 699 height 13
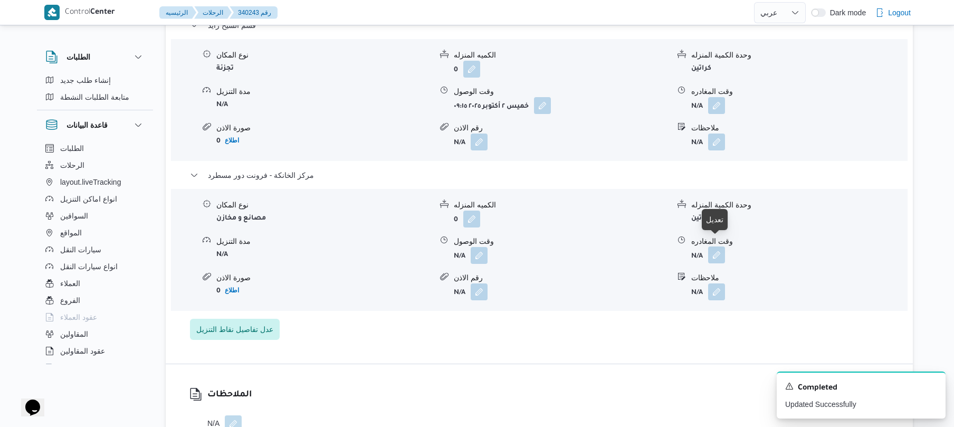
click at [716, 248] on button "button" at bounding box center [716, 254] width 17 height 17
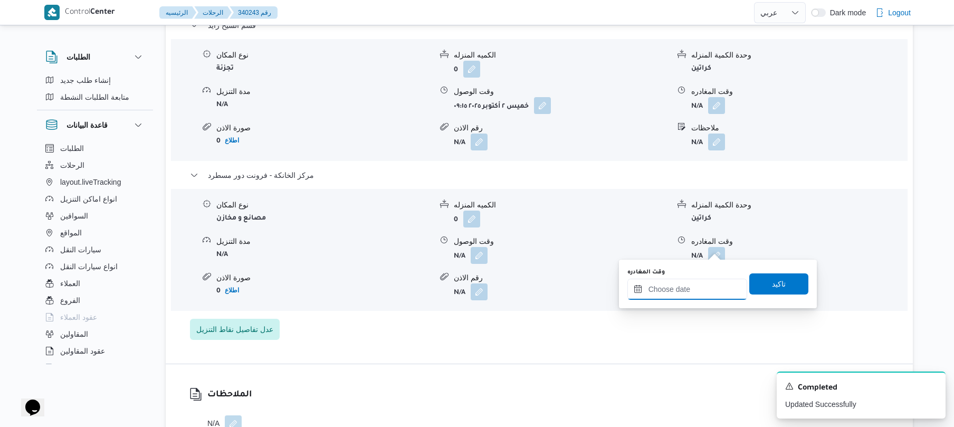
click at [672, 292] on input "وقت المغادره" at bounding box center [688, 289] width 120 height 21
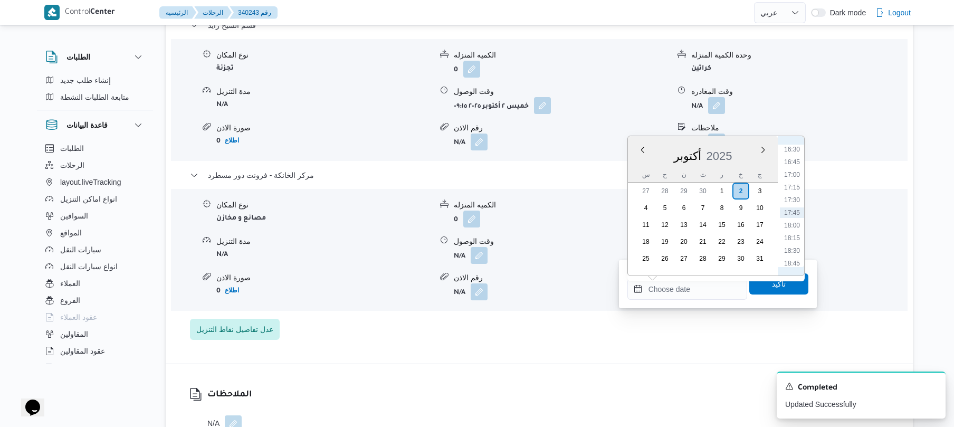
scroll to position [733, 0]
click at [795, 224] on li "16:00" at bounding box center [792, 228] width 24 height 11
type input "٠٢/١٠/٢٠٢٥ ١٦:٠٠"
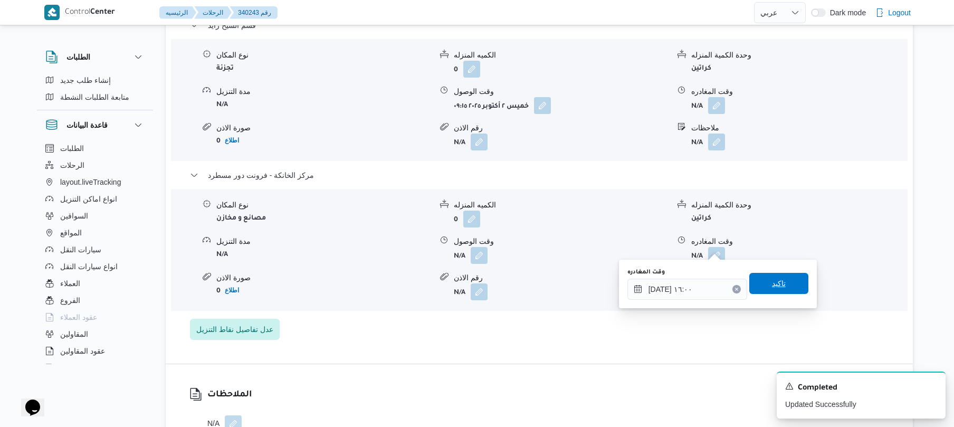
click at [772, 279] on span "تاكيد" at bounding box center [779, 283] width 14 height 13
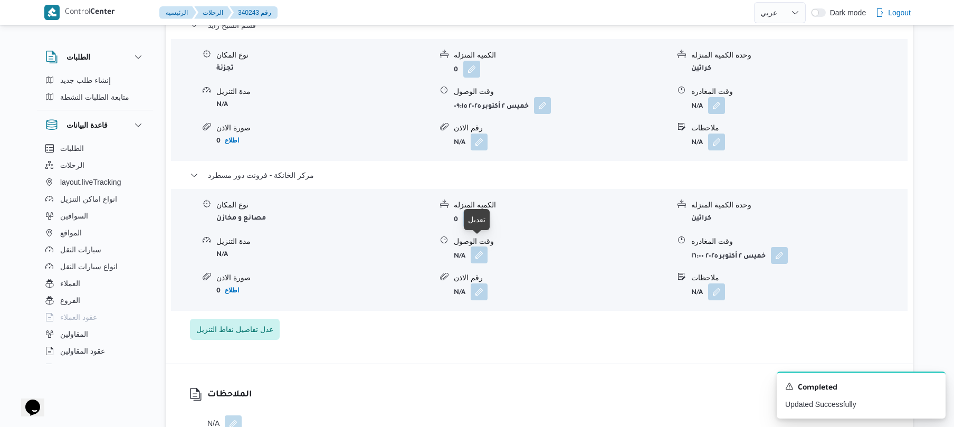
click at [482, 248] on button "button" at bounding box center [479, 254] width 17 height 17
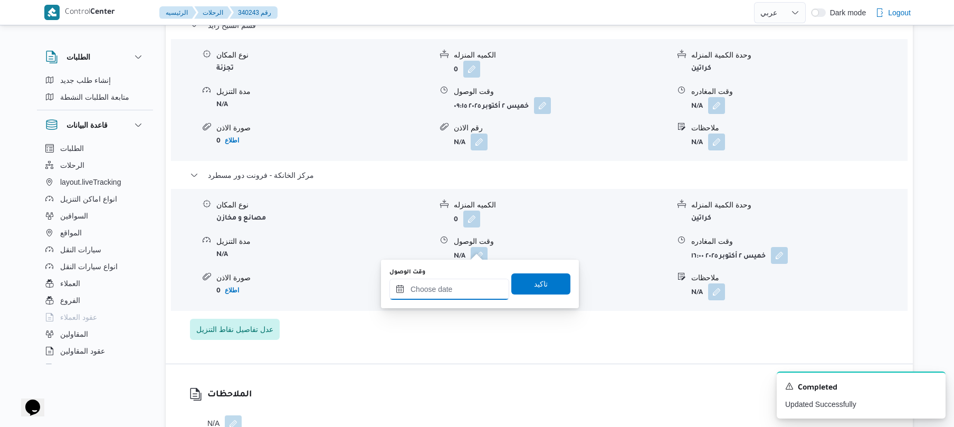
click at [463, 294] on input "وقت الوصول" at bounding box center [449, 289] width 120 height 21
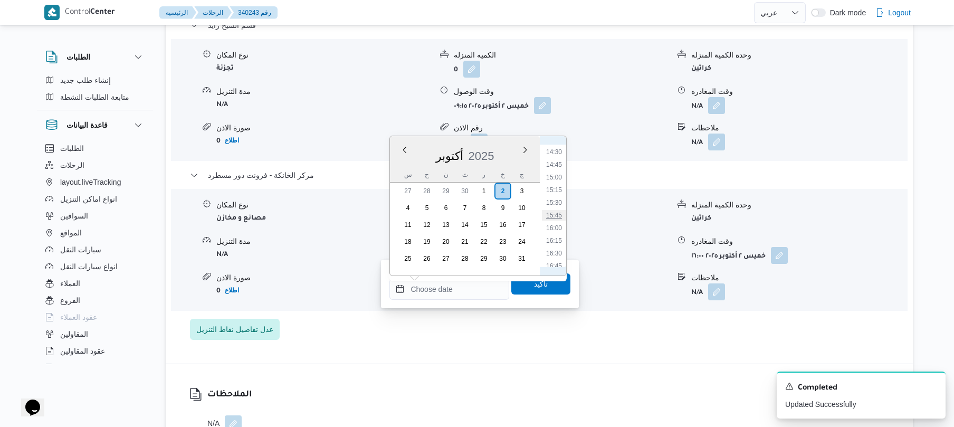
click at [556, 216] on li "15:45" at bounding box center [554, 215] width 24 height 11
type input "[DATE] ١٥:٤٥"
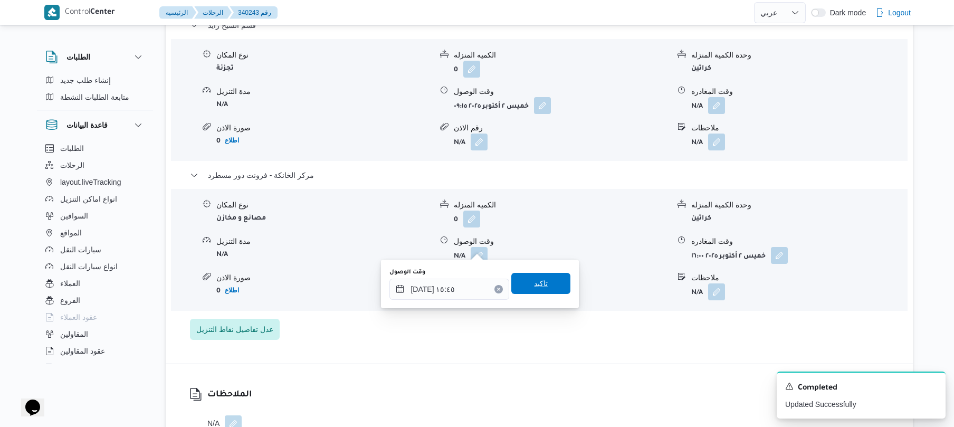
click at [538, 283] on span "تاكيد" at bounding box center [541, 283] width 14 height 13
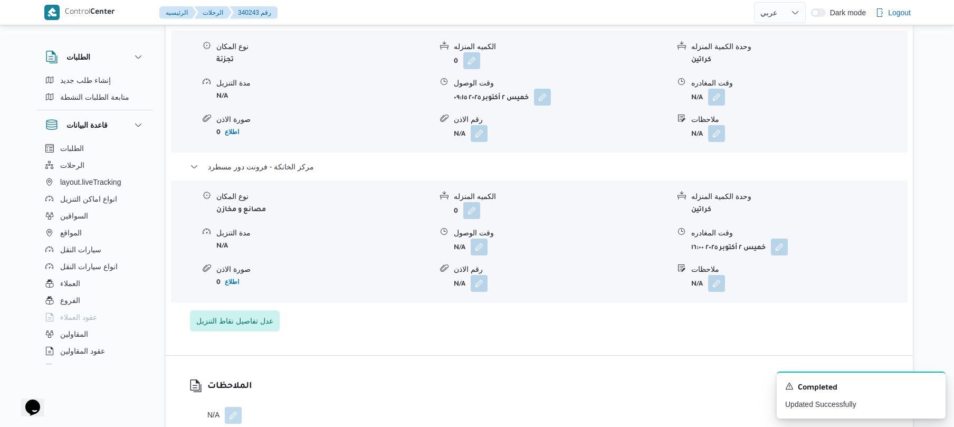
scroll to position [917, 0]
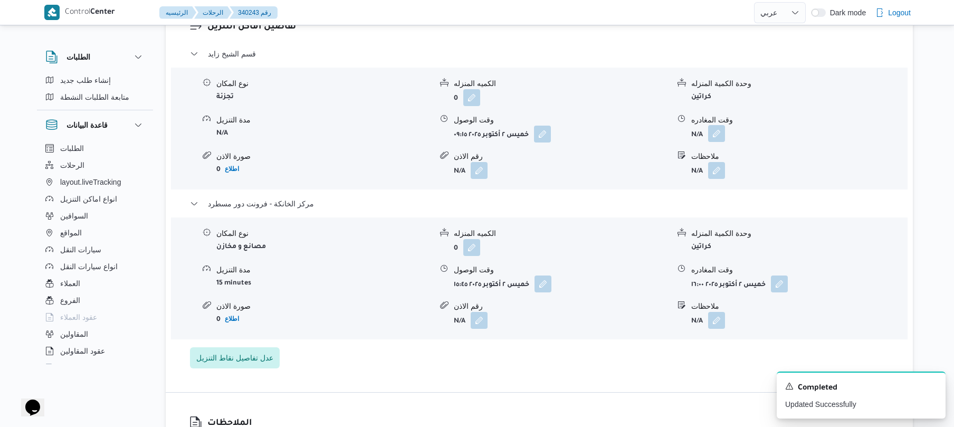
click at [716, 126] on button "button" at bounding box center [716, 133] width 17 height 17
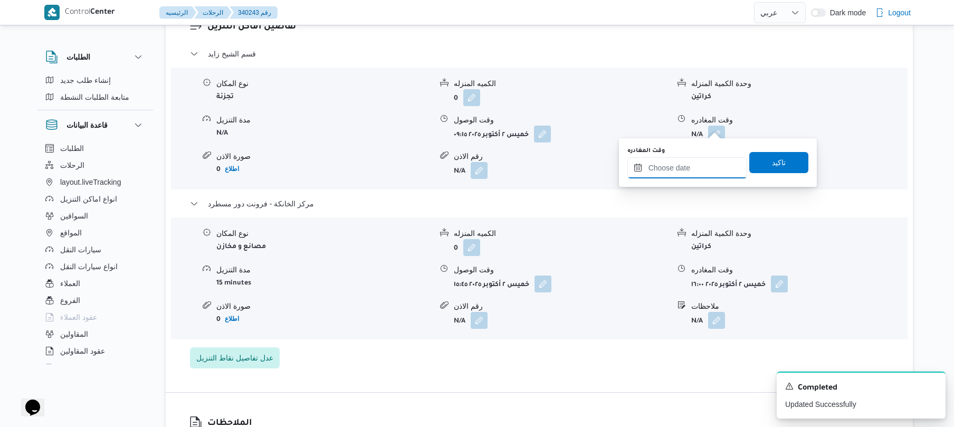
click at [678, 163] on input "وقت المغادره" at bounding box center [688, 167] width 120 height 21
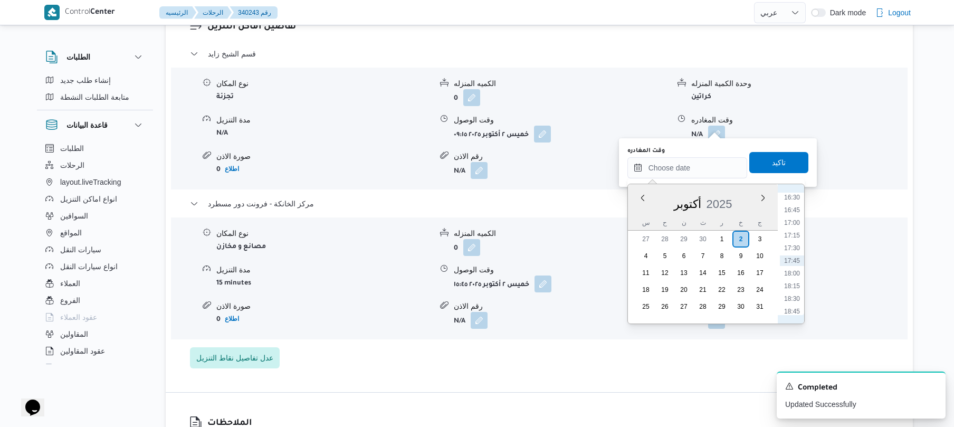
scroll to position [733, 0]
click at [787, 213] on li "14:45" at bounding box center [792, 212] width 24 height 11
type input "٠٢/١٠/٢٠٢٥ ١٤:٤٥"
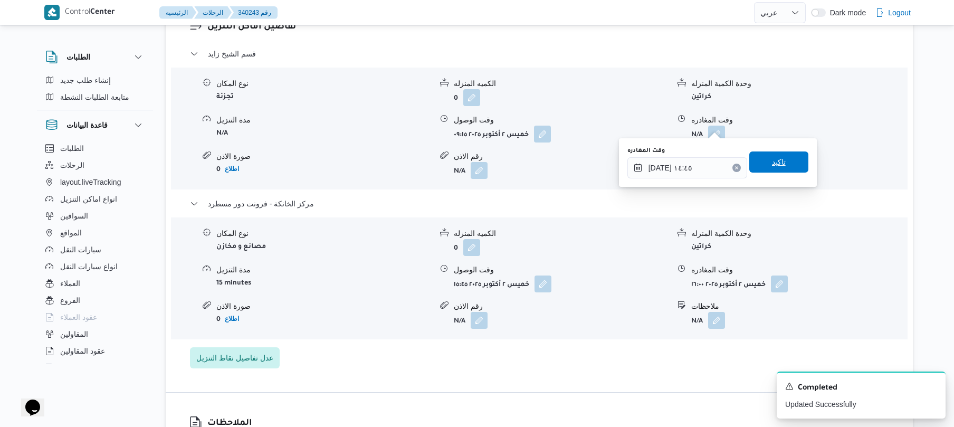
click at [777, 164] on span "تاكيد" at bounding box center [779, 162] width 14 height 13
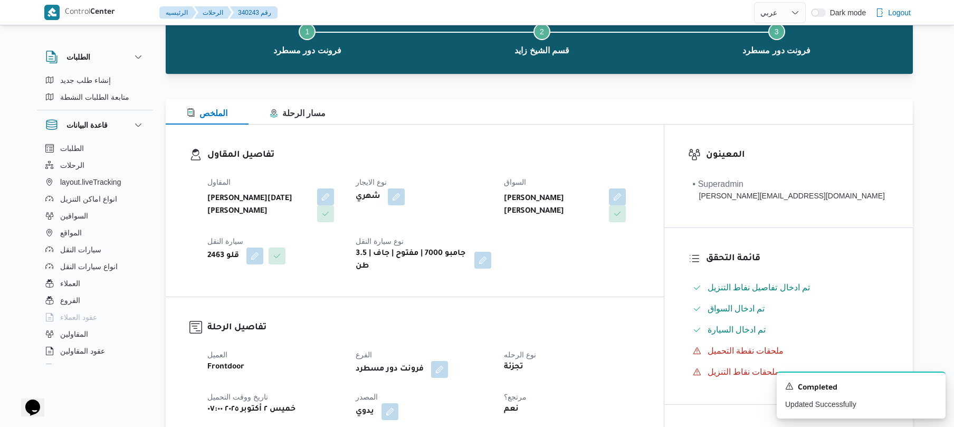
scroll to position [0, 0]
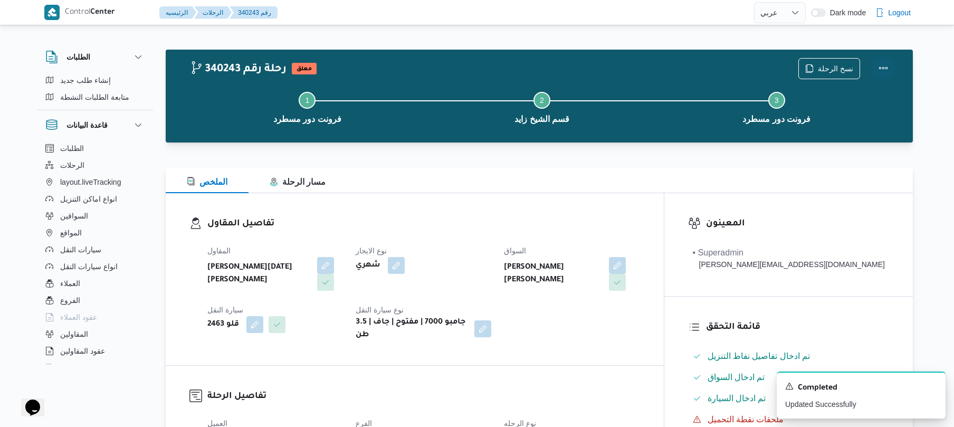
click at [889, 74] on button "Actions" at bounding box center [883, 68] width 21 height 21
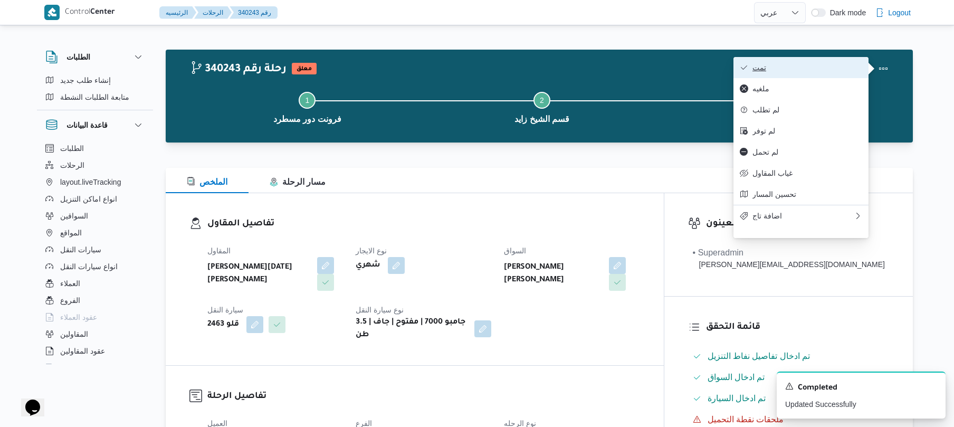
click at [835, 72] on span "تمت" at bounding box center [808, 67] width 110 height 8
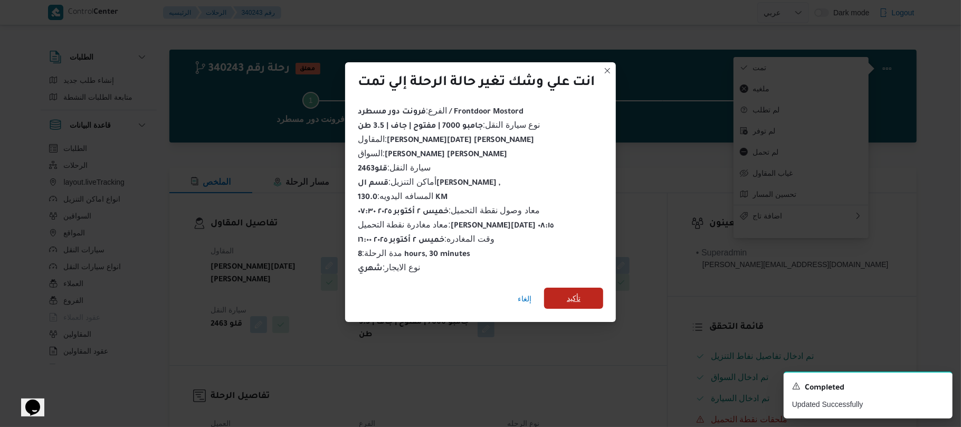
click at [586, 289] on span "تأكيد" at bounding box center [573, 298] width 59 height 21
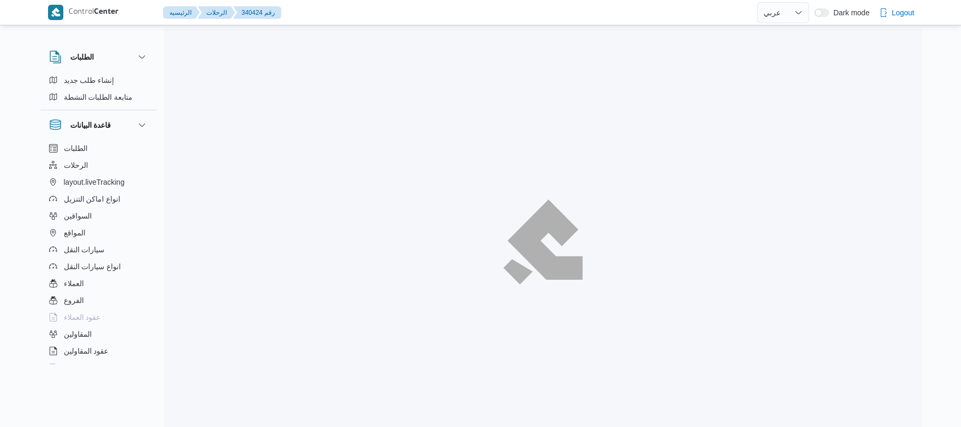
select select "ar"
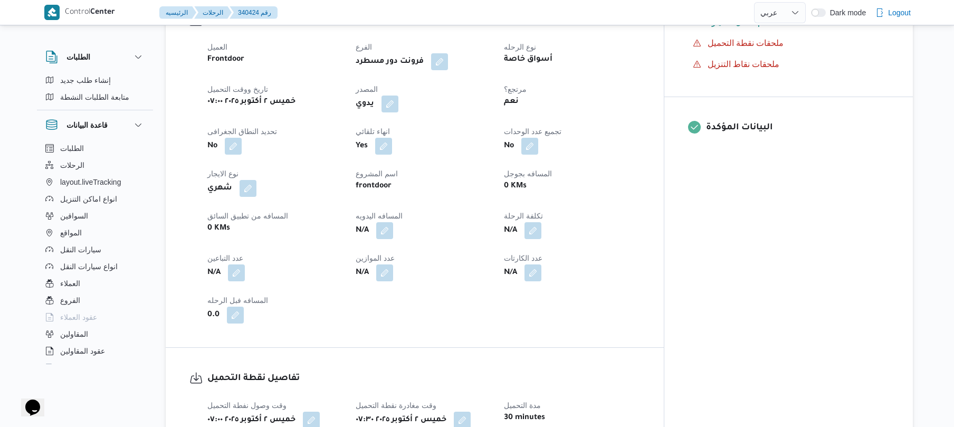
scroll to position [338, 0]
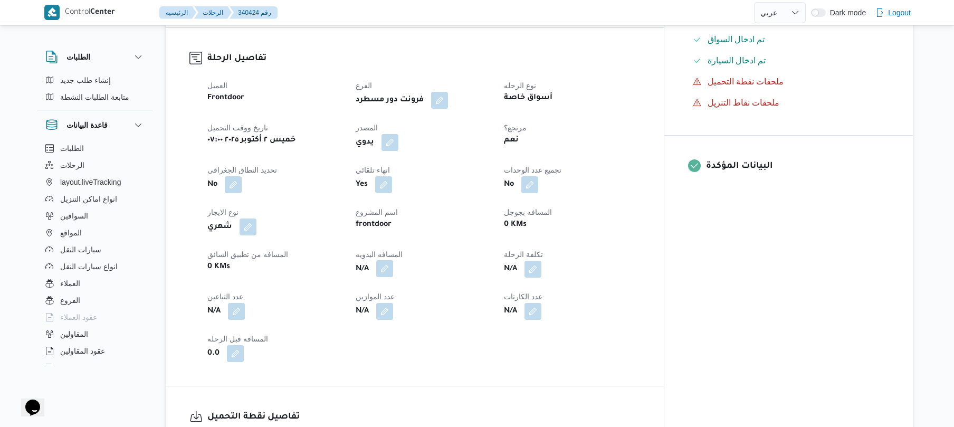
click at [393, 260] on button "button" at bounding box center [384, 268] width 17 height 17
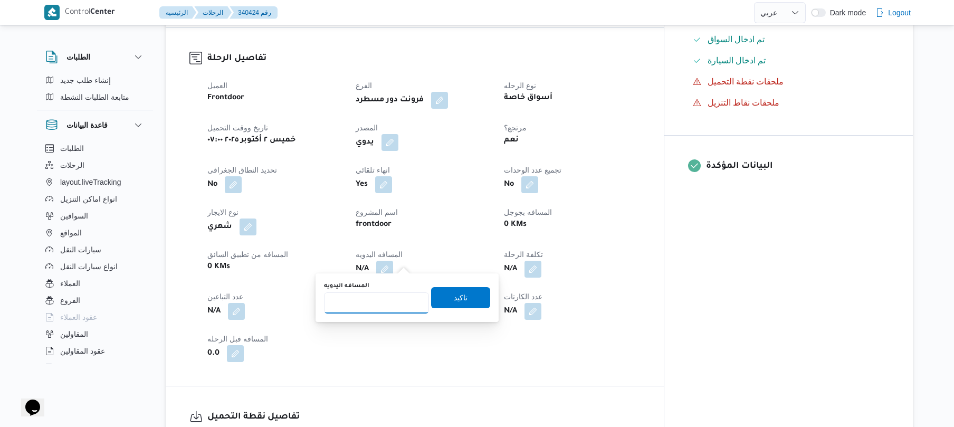
click at [394, 309] on input "المسافه اليدويه" at bounding box center [376, 302] width 105 height 21
type input "90"
click at [454, 296] on span "تاكيد" at bounding box center [461, 297] width 14 height 13
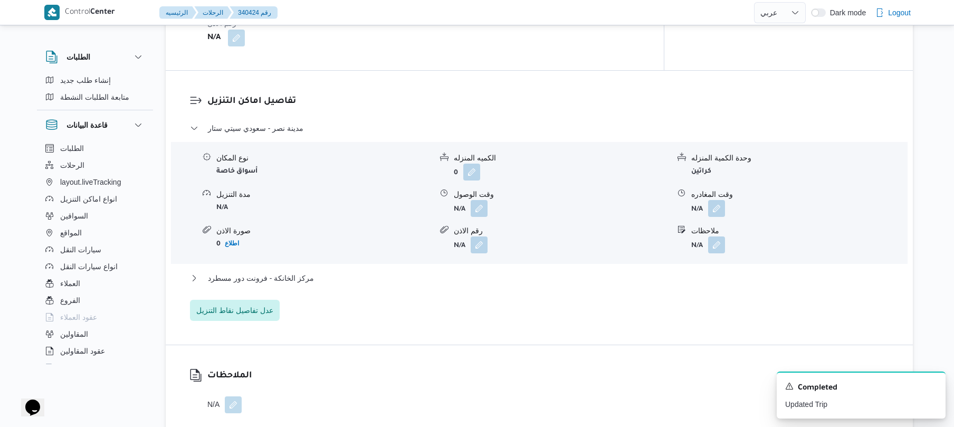
scroll to position [844, 0]
click at [488, 203] on form "N/A" at bounding box center [561, 206] width 215 height 17
click at [478, 198] on button "button" at bounding box center [479, 206] width 17 height 17
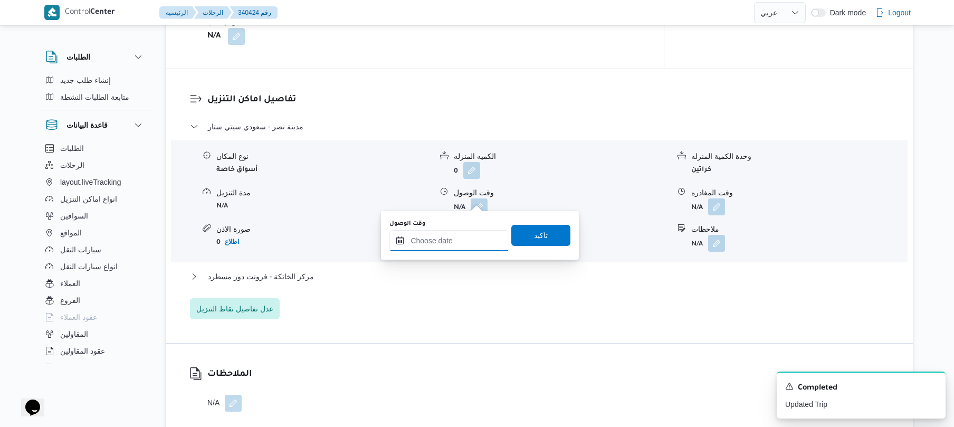
click at [450, 246] on input "وقت الوصول" at bounding box center [449, 240] width 120 height 21
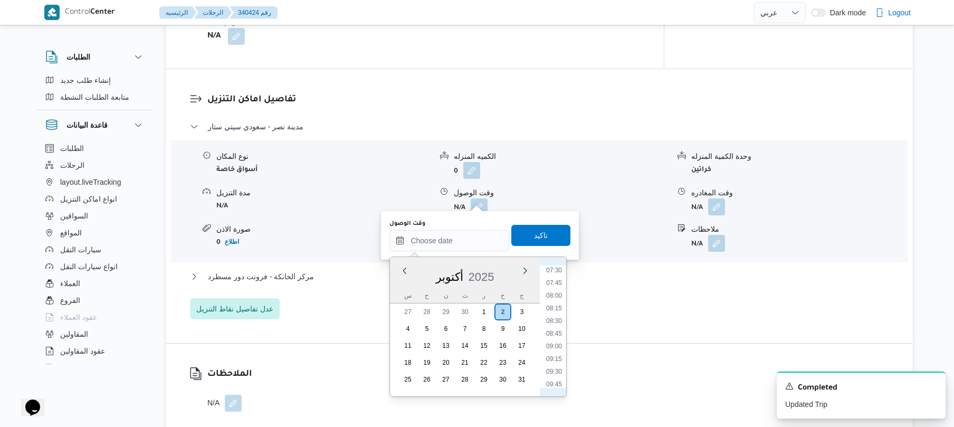
scroll to position [354, 0]
click at [555, 318] on li "08:00" at bounding box center [554, 322] width 24 height 11
type input "٠٢/١٠/٢٠٢٥ ٠٨:٠٠"
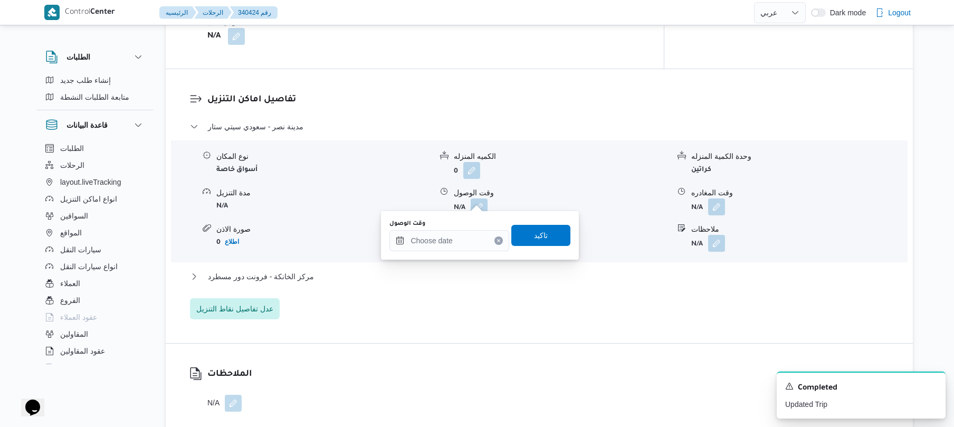
click at [483, 283] on div "مدينة نصر - سعودي سيتي ستار نوع المكان أسواق خاصة الكميه المنزله 0 وحدة الكمية …" at bounding box center [539, 219] width 699 height 199
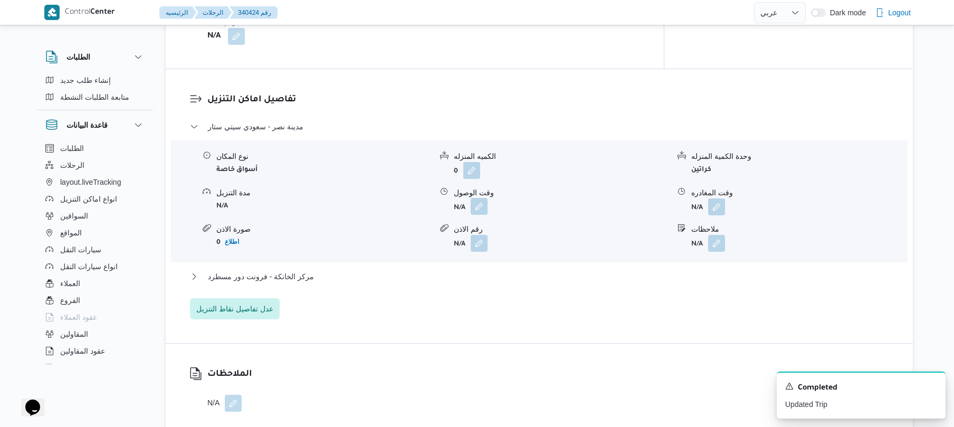
click at [479, 198] on button "button" at bounding box center [479, 206] width 17 height 17
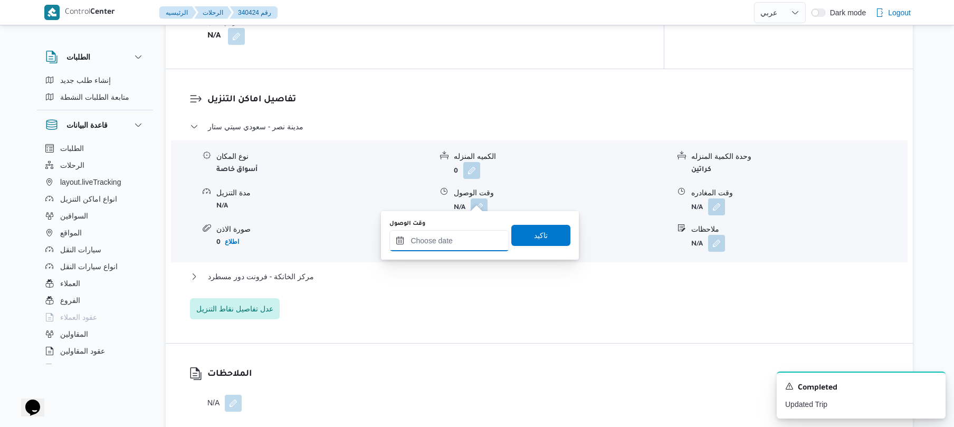
click at [462, 244] on input "وقت الوصول" at bounding box center [449, 240] width 120 height 21
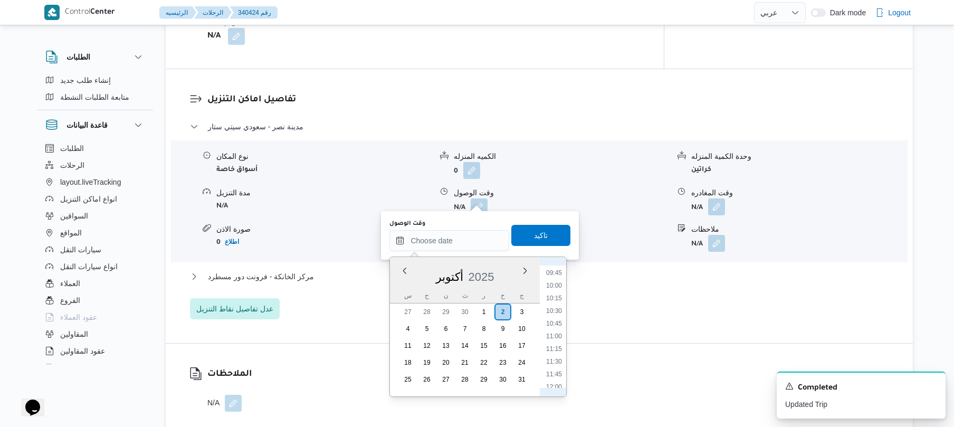
scroll to position [388, 0]
click at [554, 298] on li "08:15" at bounding box center [554, 300] width 24 height 11
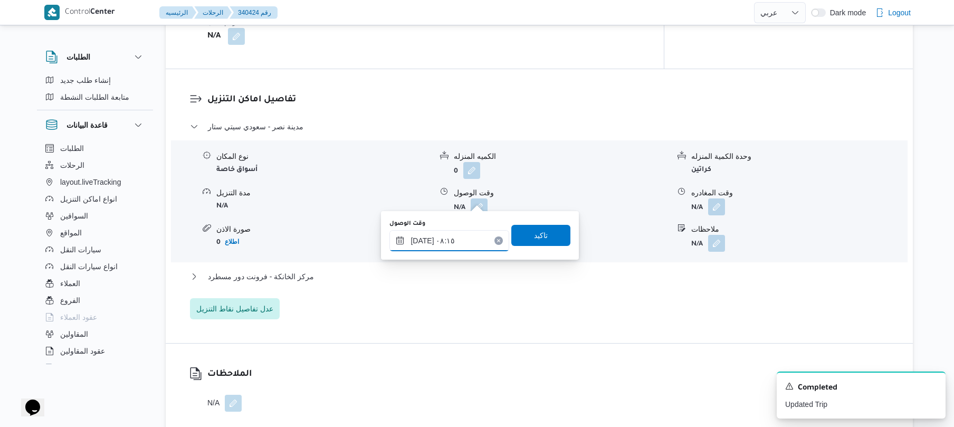
click at [423, 240] on input "٠٢/١٠/٢٠٢٥ ٠٨:١٥" at bounding box center [449, 240] width 120 height 21
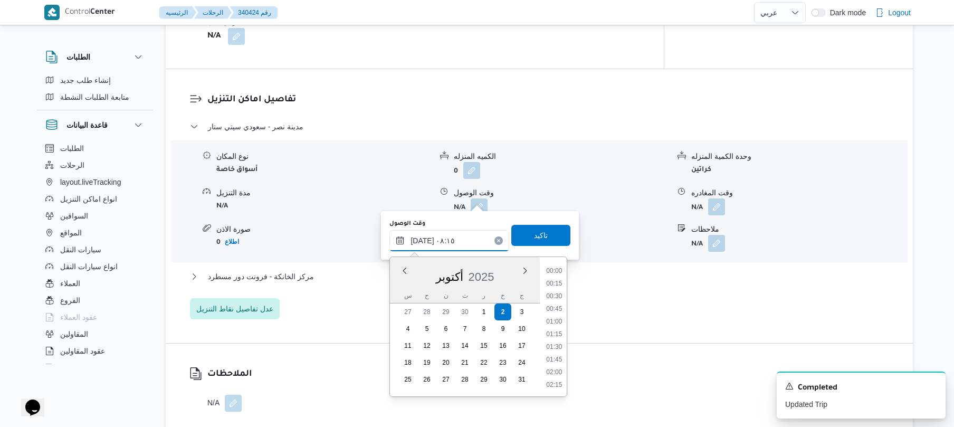
scroll to position [355, 0]
type input "٠٢/١٠/٢٠٢٥ ٠٨:05"
click at [517, 237] on span "تاكيد" at bounding box center [540, 234] width 59 height 21
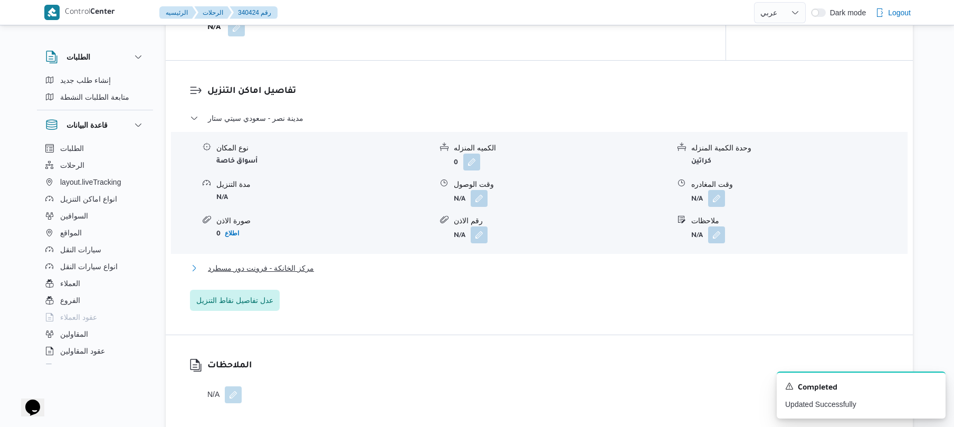
click at [411, 271] on button "مركز الخانكة - فرونت دور مسطرد" at bounding box center [539, 268] width 699 height 13
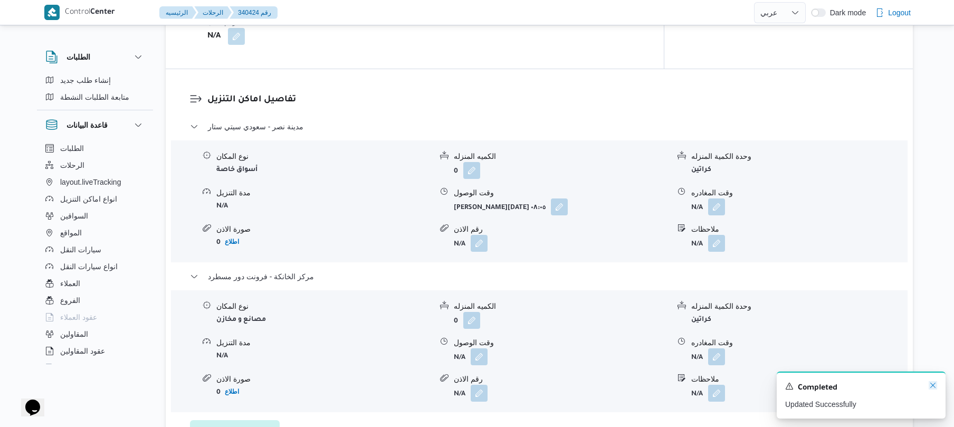
click at [934, 387] on icon "Dismiss toast" at bounding box center [932, 385] width 5 height 5
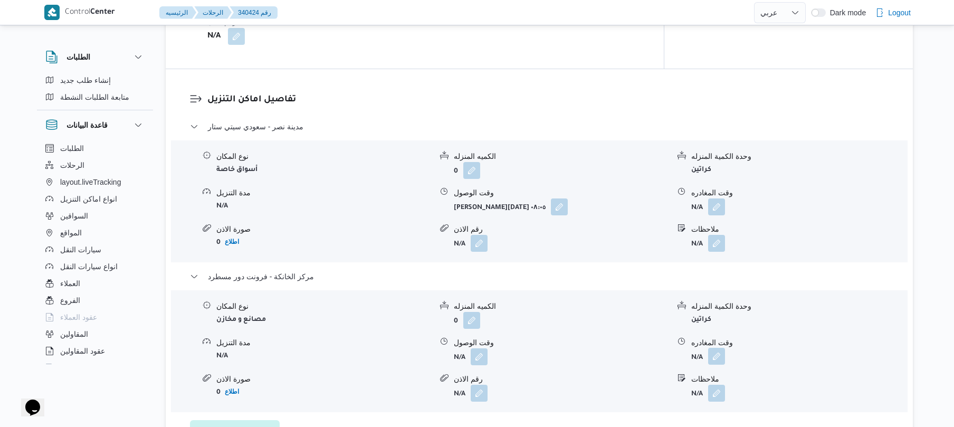
click at [712, 348] on button "button" at bounding box center [716, 356] width 17 height 17
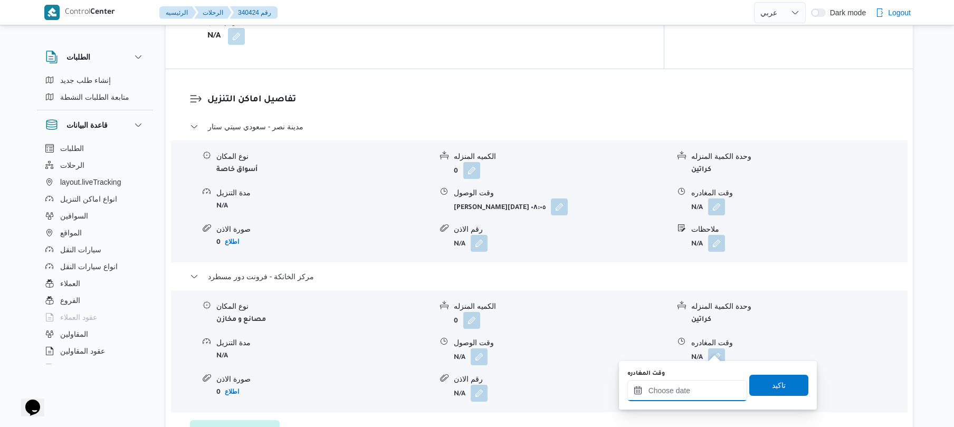
click at [664, 395] on input "وقت المغادره" at bounding box center [688, 390] width 120 height 21
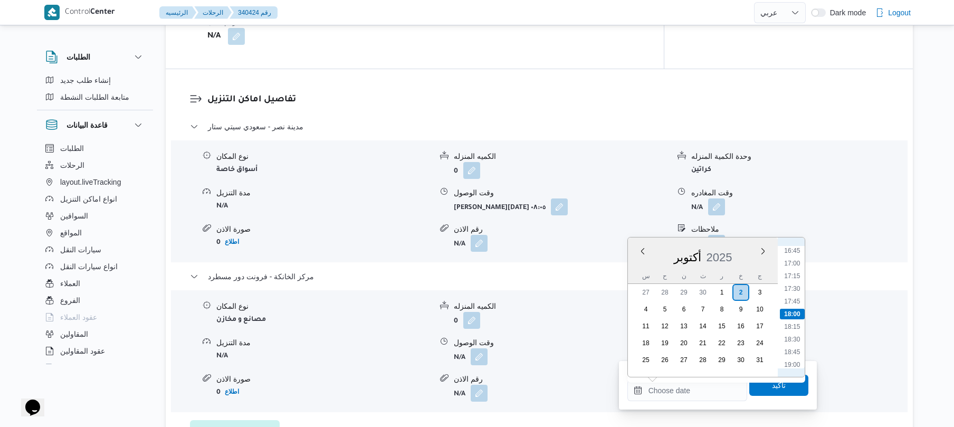
scroll to position [745, 0]
click at [793, 277] on li "15:15" at bounding box center [792, 278] width 24 height 11
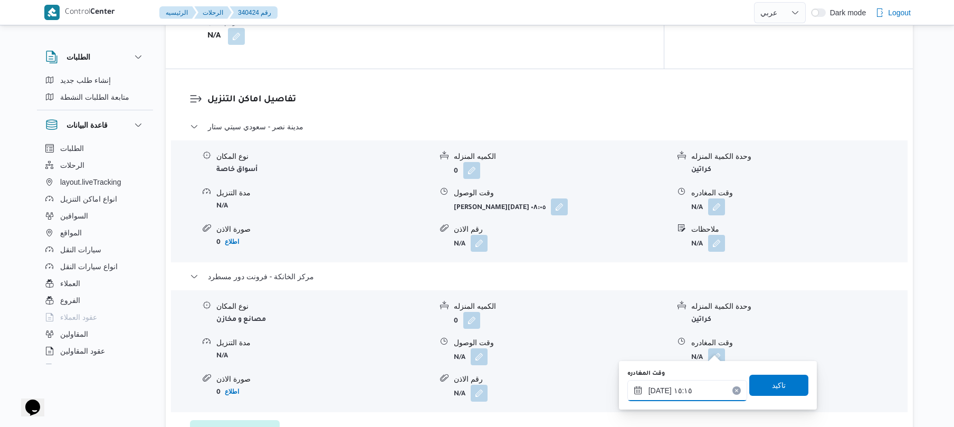
click at [678, 396] on input "٠٢/١٠/٢٠٢٥ ١٥:١٥" at bounding box center [688, 390] width 120 height 21
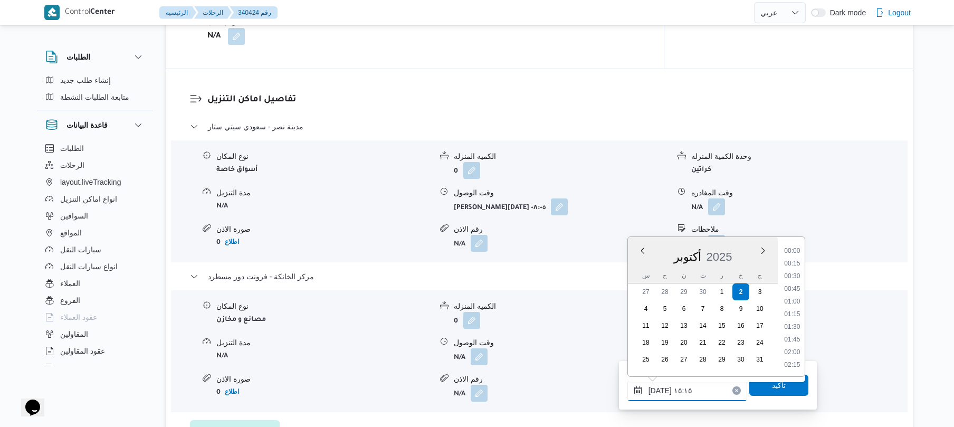
scroll to position [709, 0]
click at [790, 326] on li "15:30" at bounding box center [792, 326] width 24 height 11
type input "٠٢/١٠/٢٠٢٥ ١٥:٣٠"
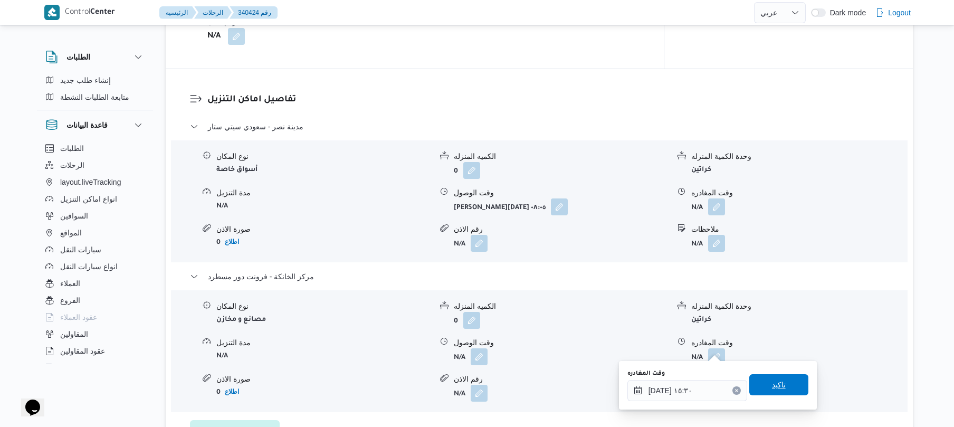
click at [772, 383] on span "تاكيد" at bounding box center [779, 384] width 14 height 13
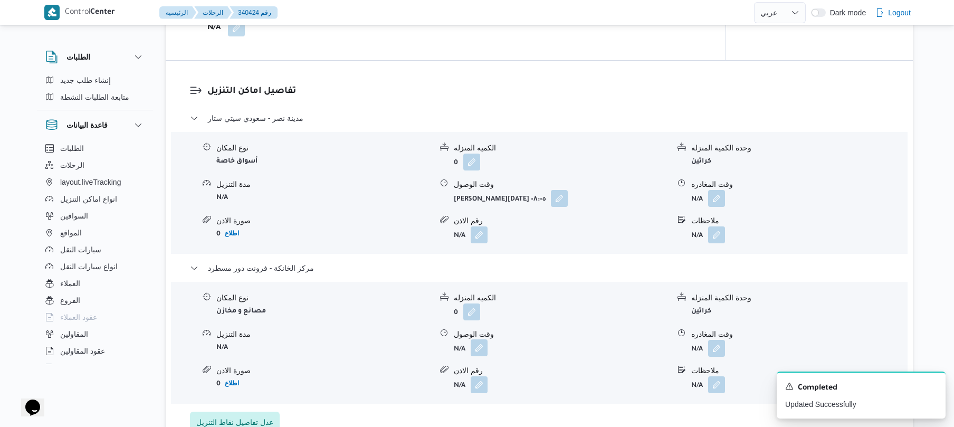
click at [479, 351] on button "button" at bounding box center [479, 347] width 17 height 17
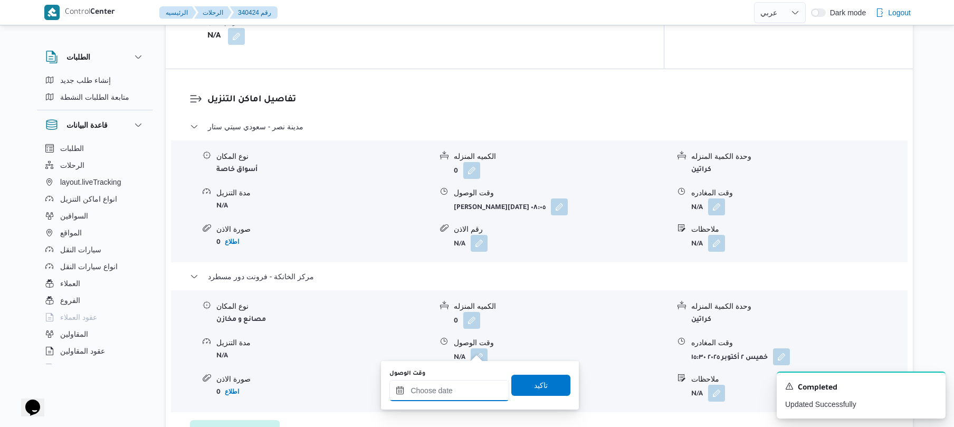
click at [462, 391] on input "وقت الوصول" at bounding box center [449, 390] width 120 height 21
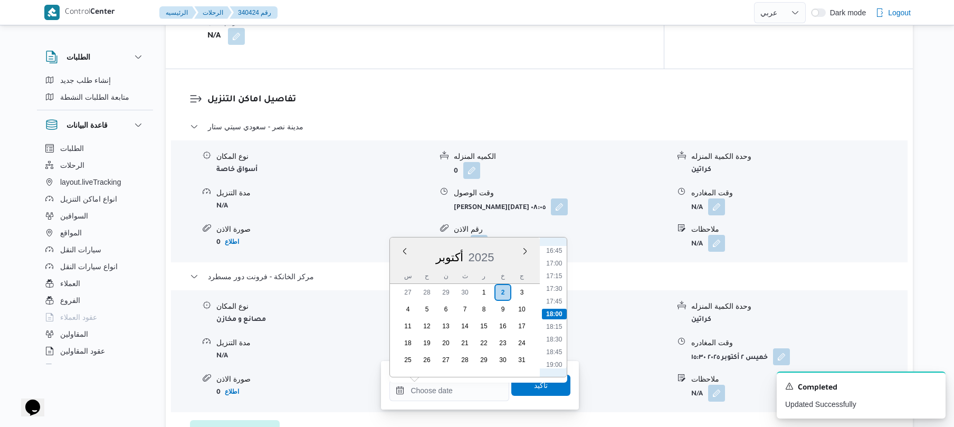
scroll to position [745, 0]
click at [554, 275] on li "15:15" at bounding box center [555, 278] width 24 height 11
type input "٠٢/١٠/٢٠٢٥ ١٥:١٥"
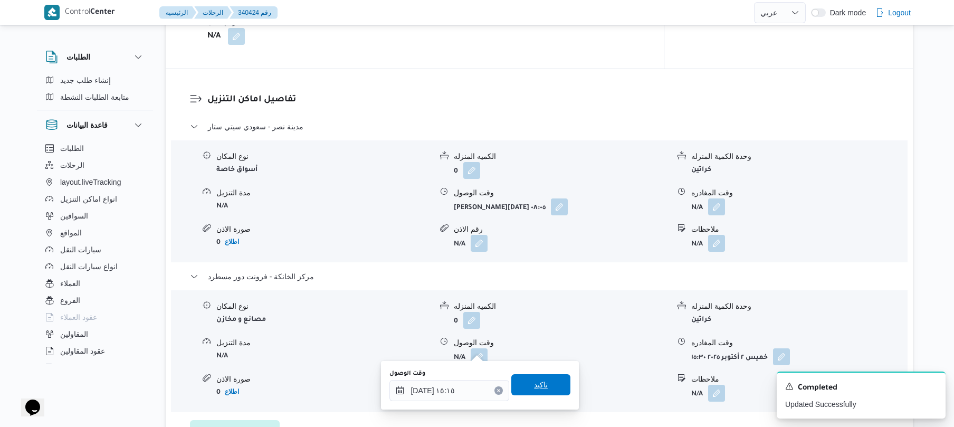
click at [534, 387] on span "تاكيد" at bounding box center [541, 384] width 14 height 13
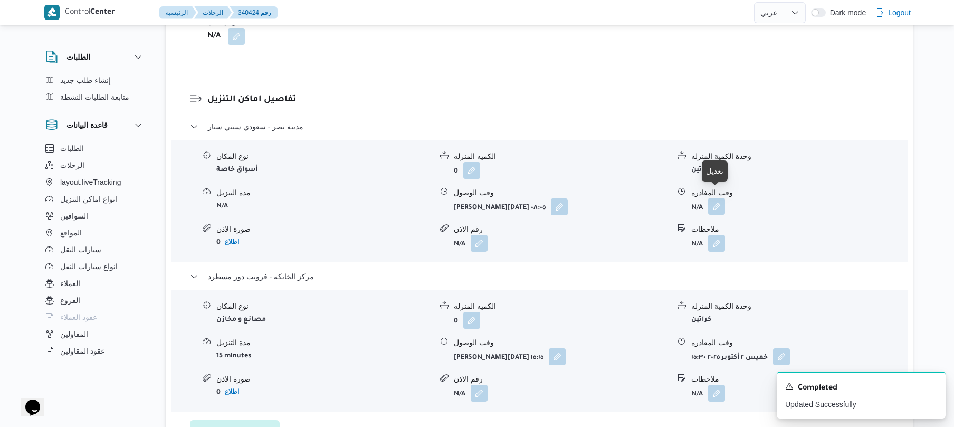
click at [720, 198] on button "button" at bounding box center [716, 206] width 17 height 17
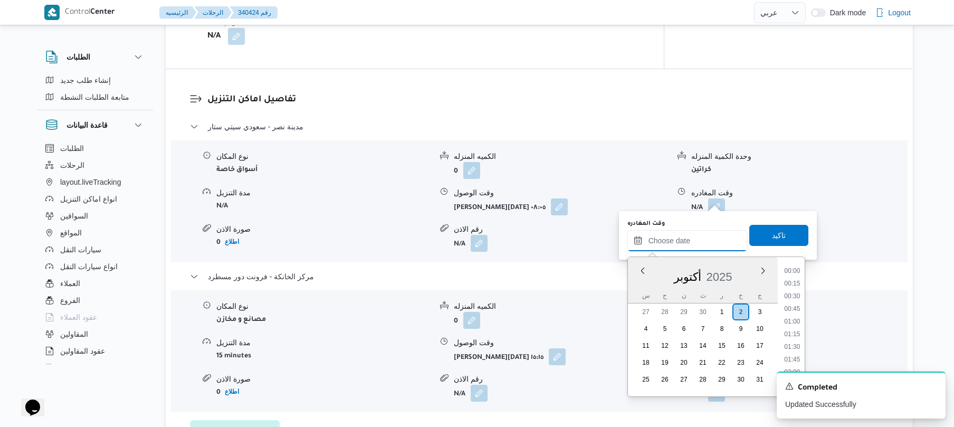
click at [679, 245] on input "وقت المغادره" at bounding box center [688, 240] width 120 height 21
click at [794, 274] on li "14:45" at bounding box center [792, 272] width 24 height 11
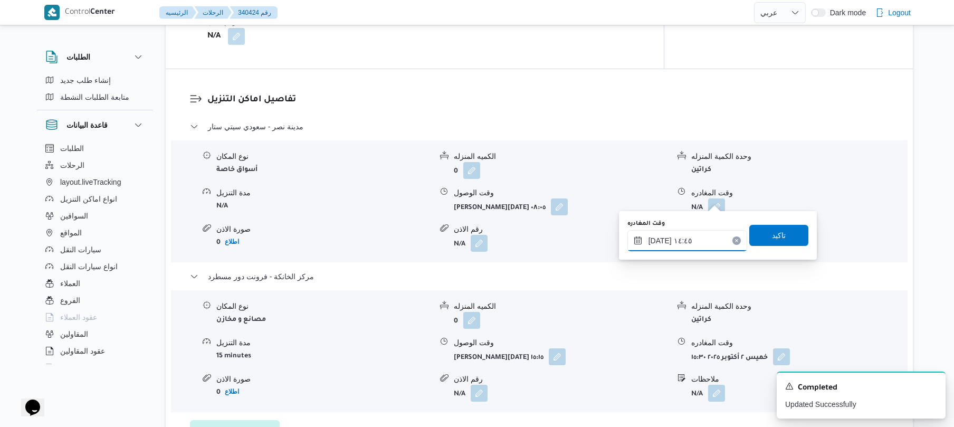
click at [660, 241] on input "[DATE] ١٤:٤٥" at bounding box center [688, 240] width 120 height 21
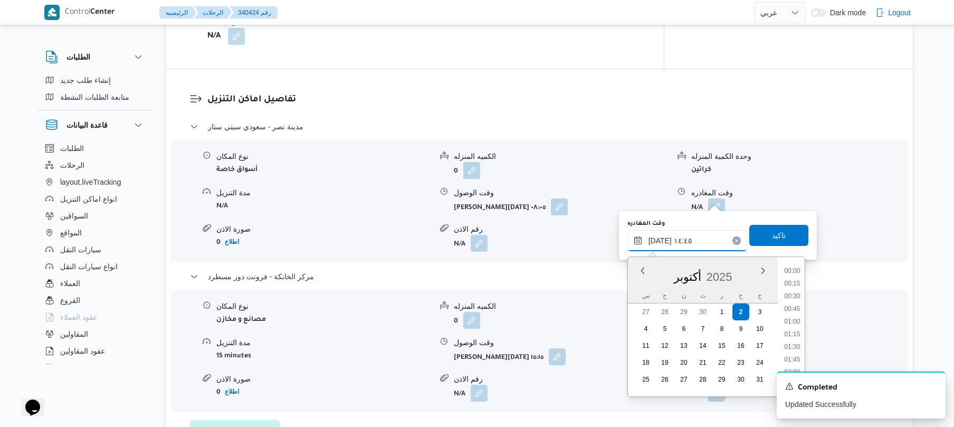
click at [660, 241] on input "[DATE] ١٤:٤٥" at bounding box center [688, 240] width 120 height 21
type input "٠٢/١٠/٢٠٢٥ ١٤:40"
click at [794, 235] on span "تاكيد" at bounding box center [778, 234] width 59 height 21
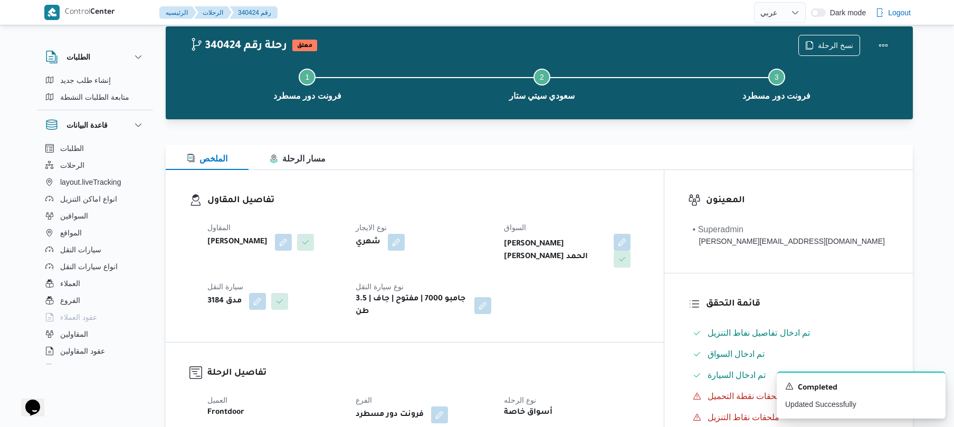
scroll to position [0, 0]
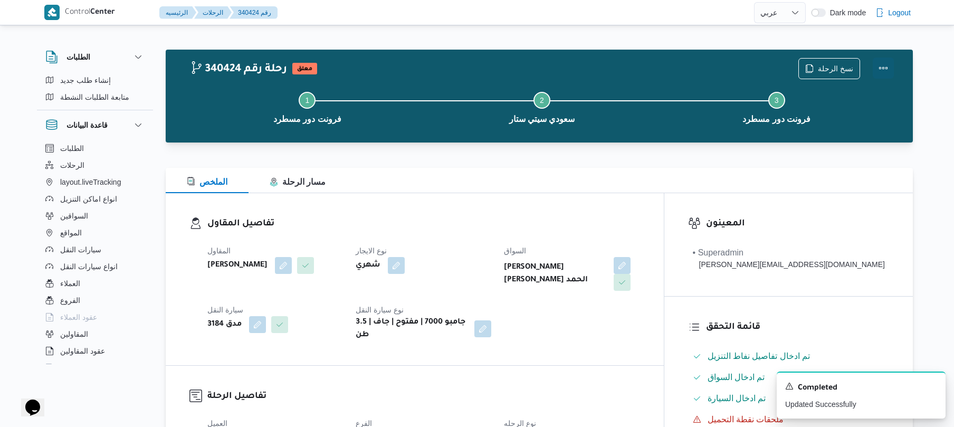
click at [879, 64] on button "Actions" at bounding box center [883, 68] width 21 height 21
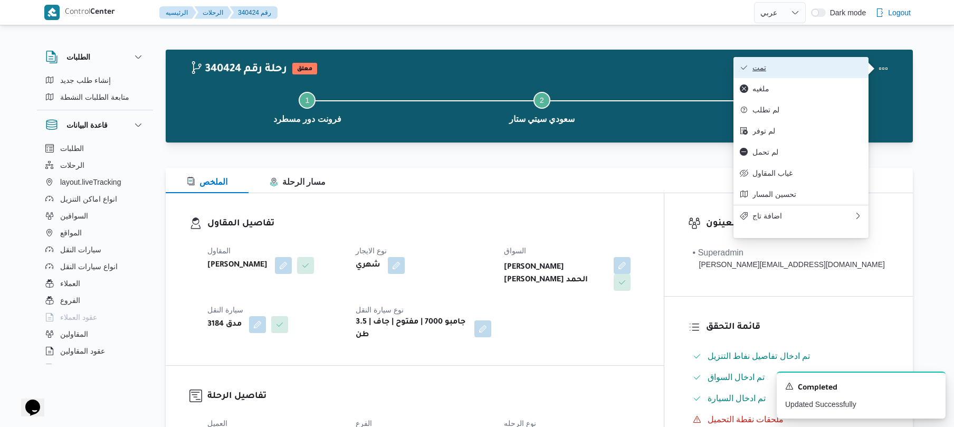
click at [813, 75] on button "تمت" at bounding box center [801, 67] width 135 height 21
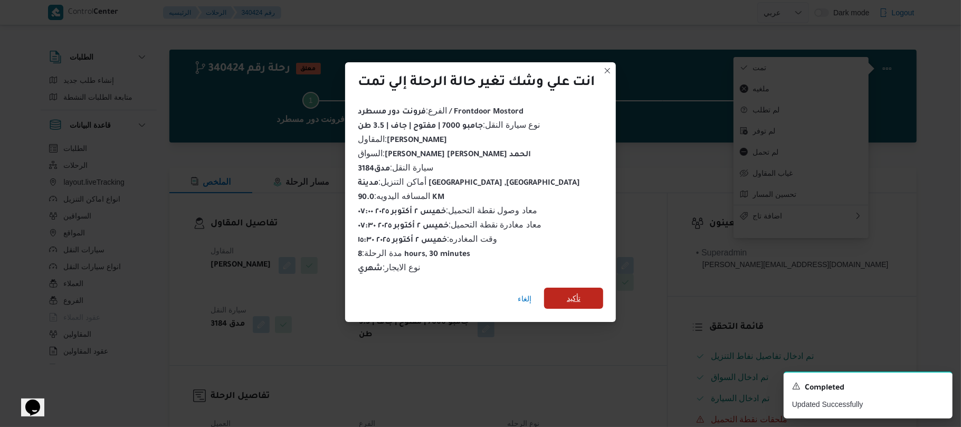
click at [583, 292] on span "تأكيد" at bounding box center [573, 298] width 59 height 21
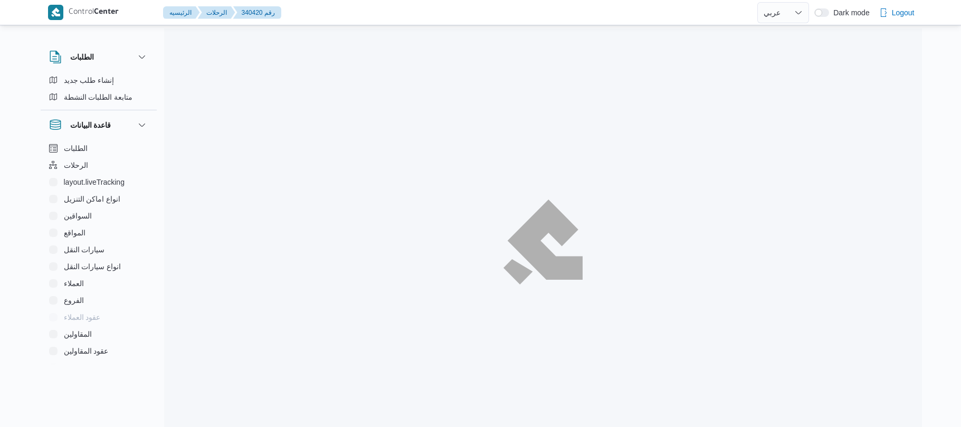
select select "ar"
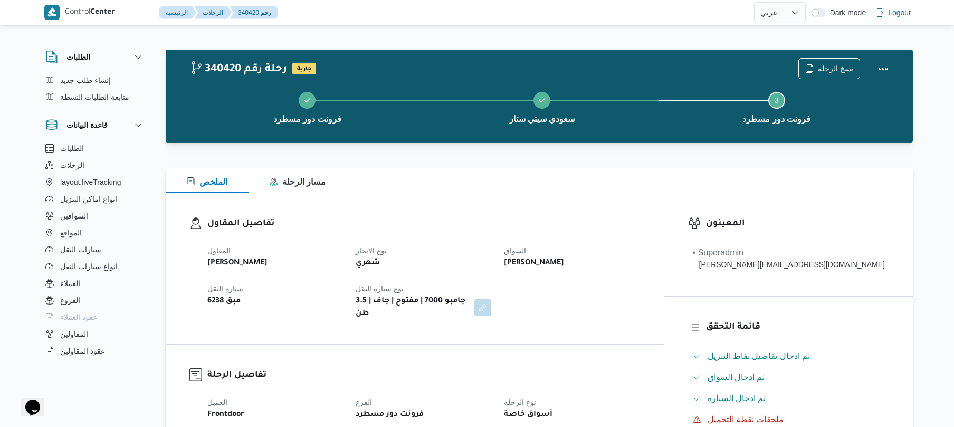
click at [459, 201] on div "تفاصيل المقاول المقاول [PERSON_NAME] نوع الايجار شهري السواق [PERSON_NAME] سيار…" at bounding box center [415, 268] width 498 height 151
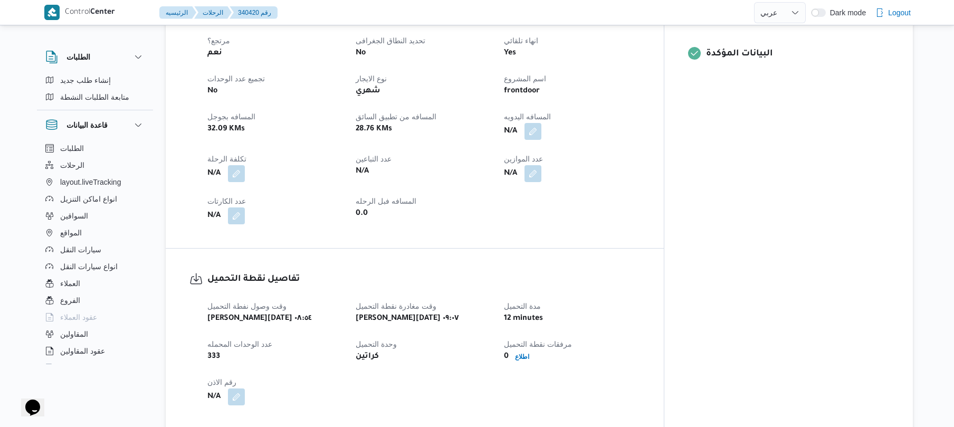
scroll to position [422, 0]
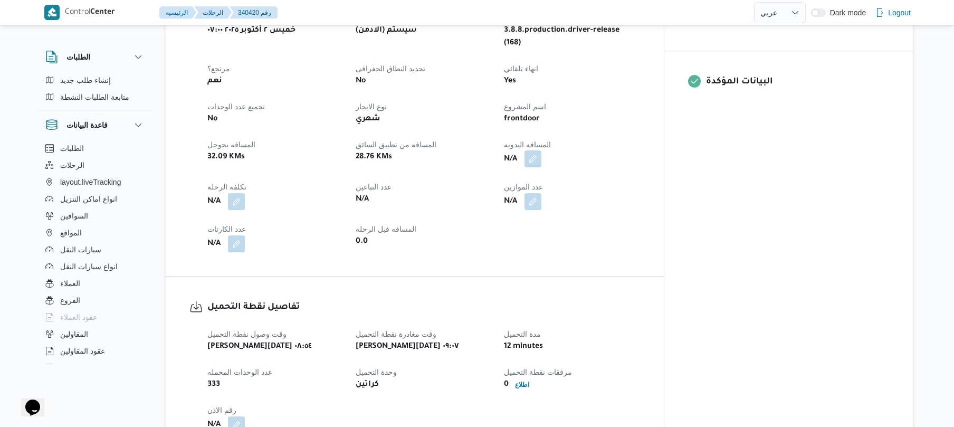
click at [541, 150] on button "button" at bounding box center [533, 158] width 17 height 17
click at [549, 183] on input "المسافه اليدويه" at bounding box center [545, 180] width 105 height 21
type input "90"
click at [628, 176] on span "تاكيد" at bounding box center [630, 174] width 14 height 13
click at [630, 180] on dt "عدد الموازين" at bounding box center [572, 186] width 136 height 13
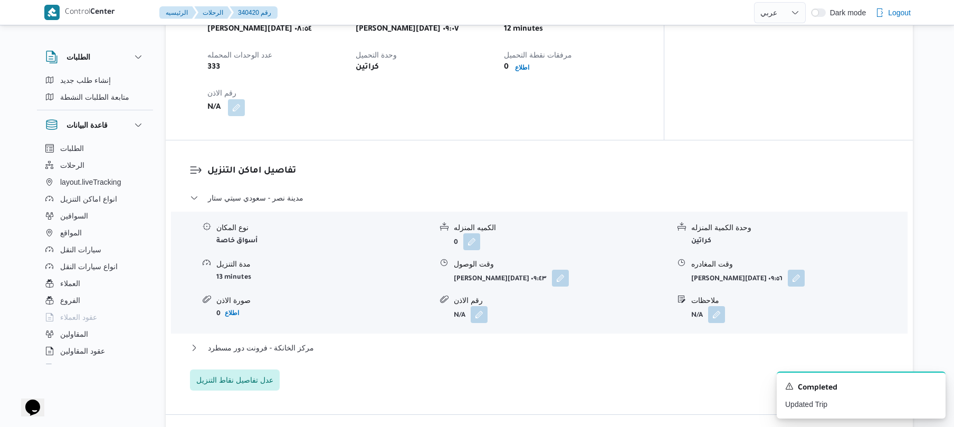
scroll to position [871, 0]
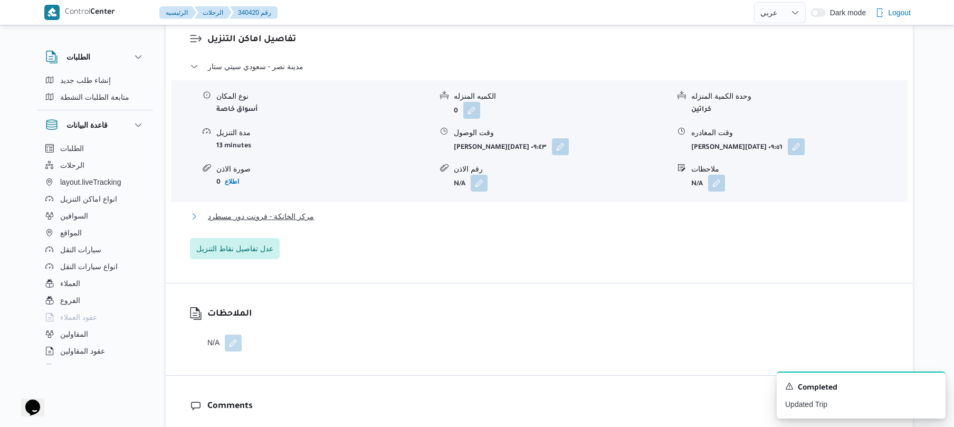
click at [451, 210] on button "مركز الخانكة - فرونت دور مسطرد" at bounding box center [539, 216] width 699 height 13
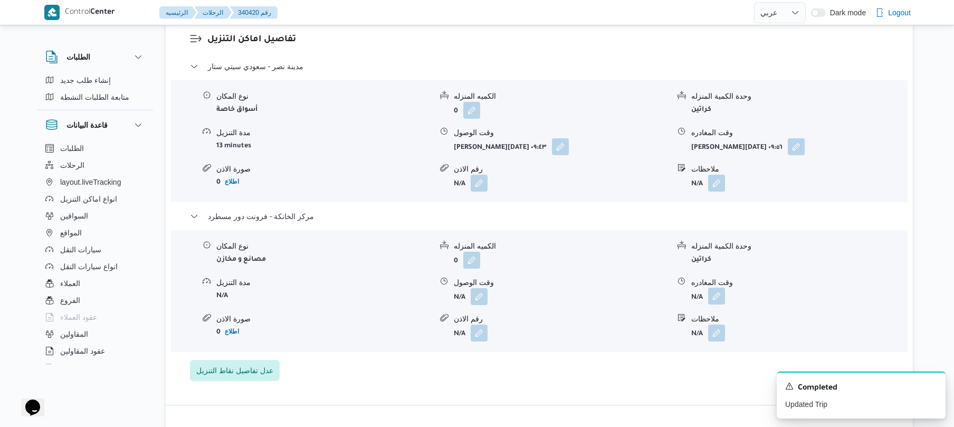
click at [717, 288] on button "button" at bounding box center [716, 296] width 17 height 17
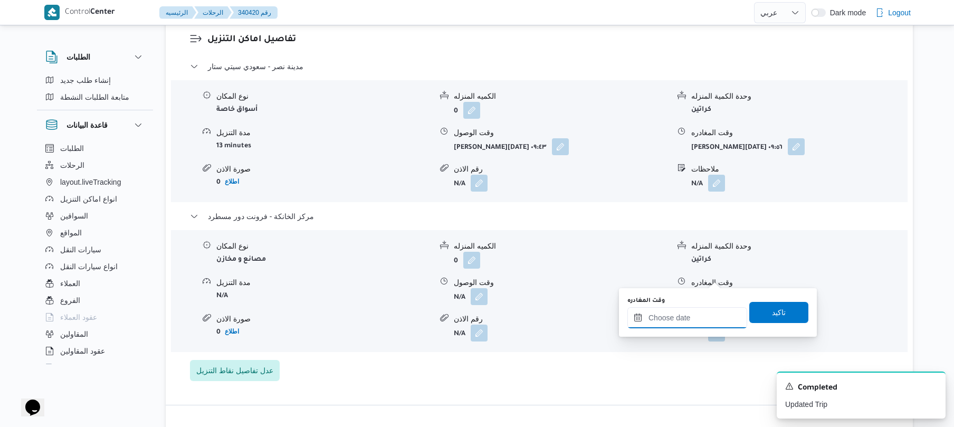
click at [666, 321] on input "وقت المغادره" at bounding box center [688, 317] width 120 height 21
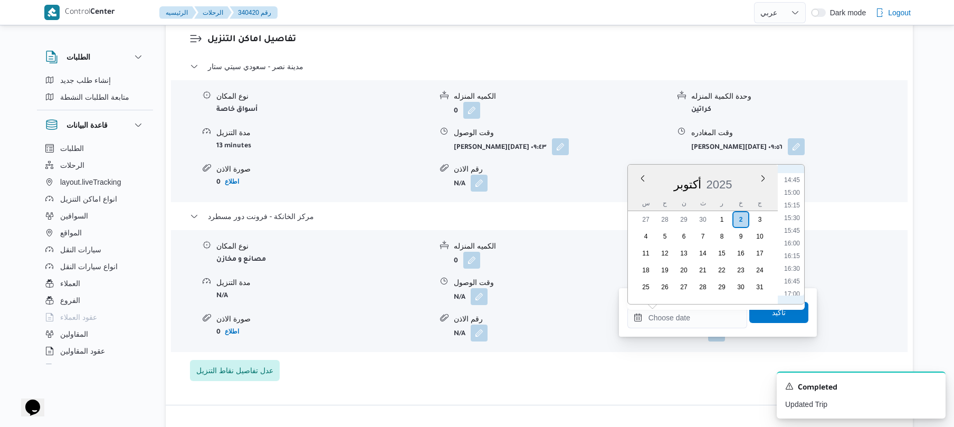
scroll to position [745, 0]
click at [795, 244] on li "16:00" at bounding box center [792, 244] width 24 height 11
type input "[DATE] ١٦:٠٠"
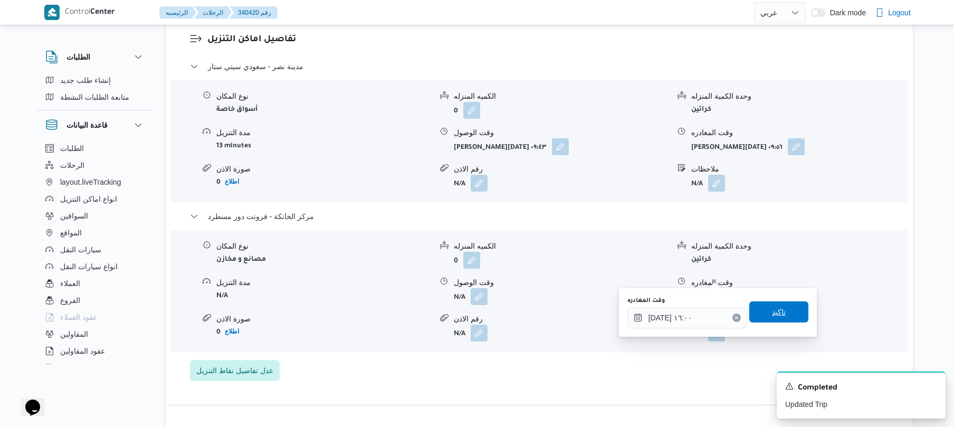
click at [762, 312] on span "تاكيد" at bounding box center [778, 311] width 59 height 21
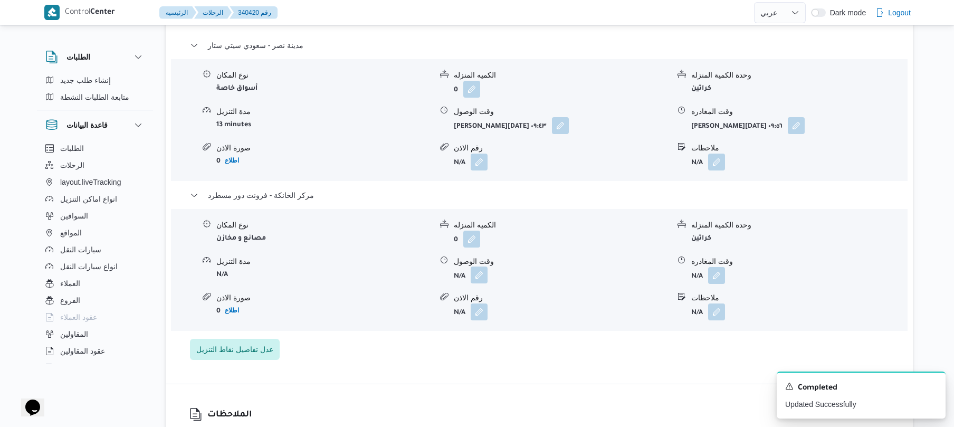
click at [482, 273] on button "button" at bounding box center [479, 275] width 17 height 17
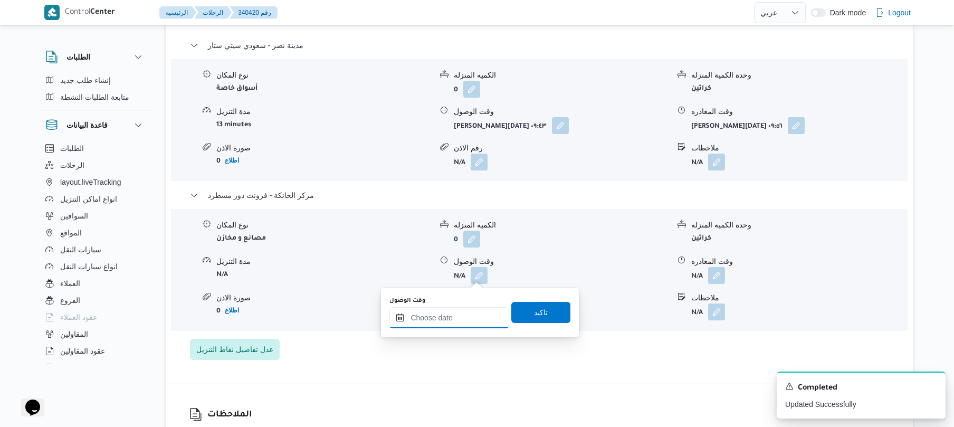
click at [469, 322] on input "وقت الوصول" at bounding box center [449, 317] width 120 height 21
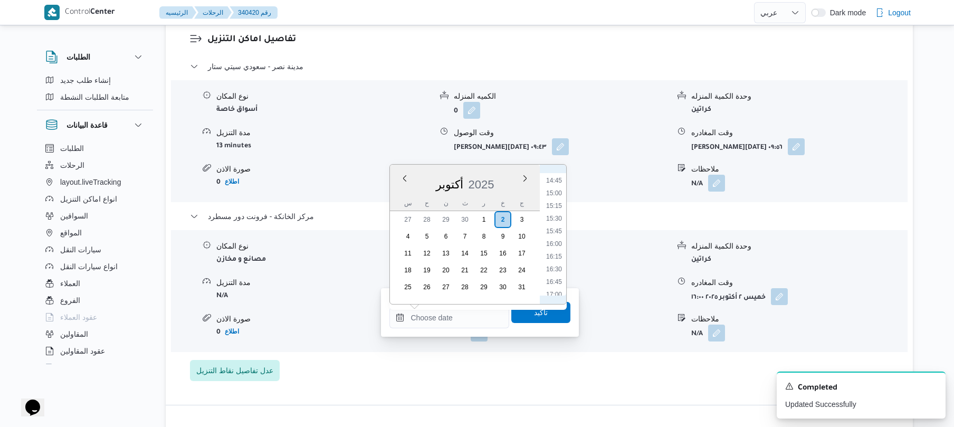
click at [558, 231] on li "15:45" at bounding box center [554, 231] width 24 height 11
type input "[DATE] ١٥:٤٥"
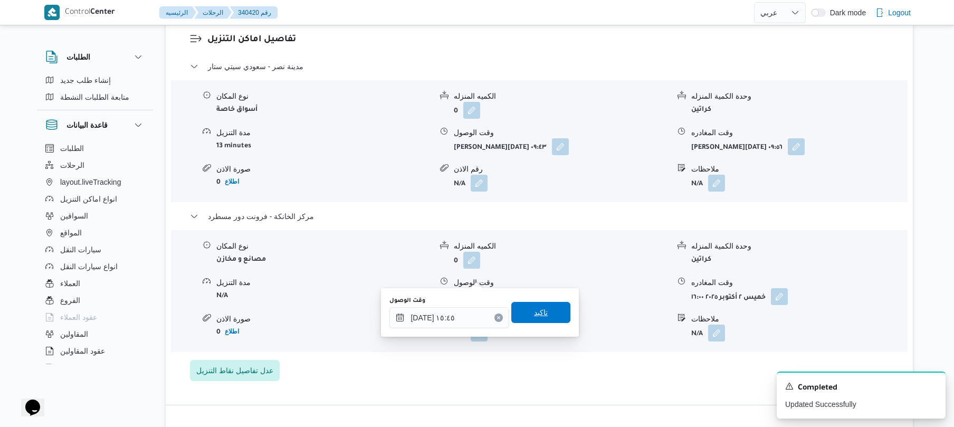
click at [537, 311] on span "تاكيد" at bounding box center [541, 312] width 14 height 13
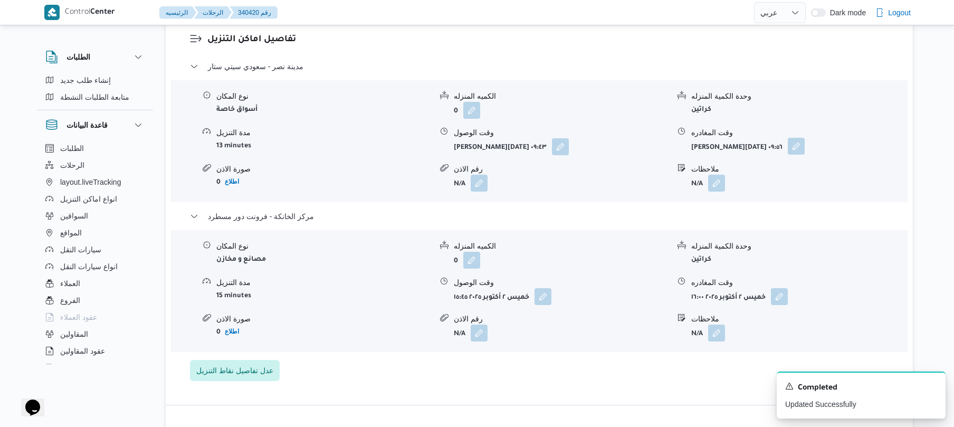
click at [788, 138] on button "button" at bounding box center [796, 146] width 17 height 17
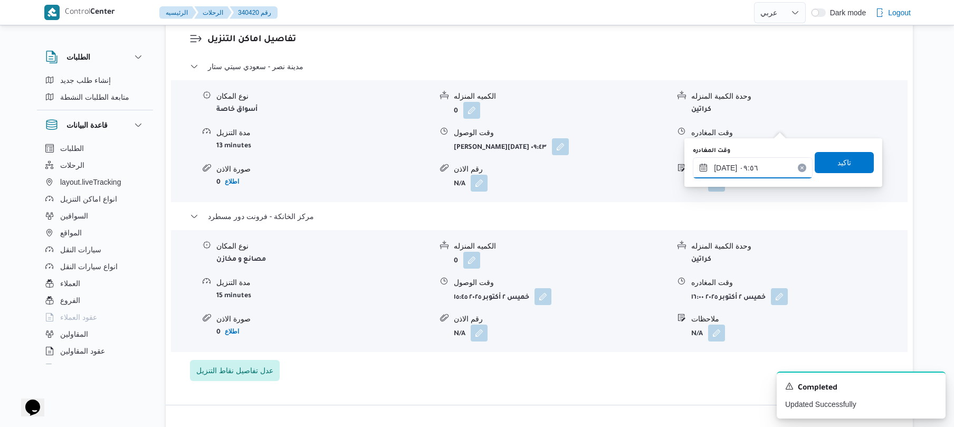
click at [716, 169] on input "[DATE] ٠٩:٥٦" at bounding box center [753, 167] width 120 height 21
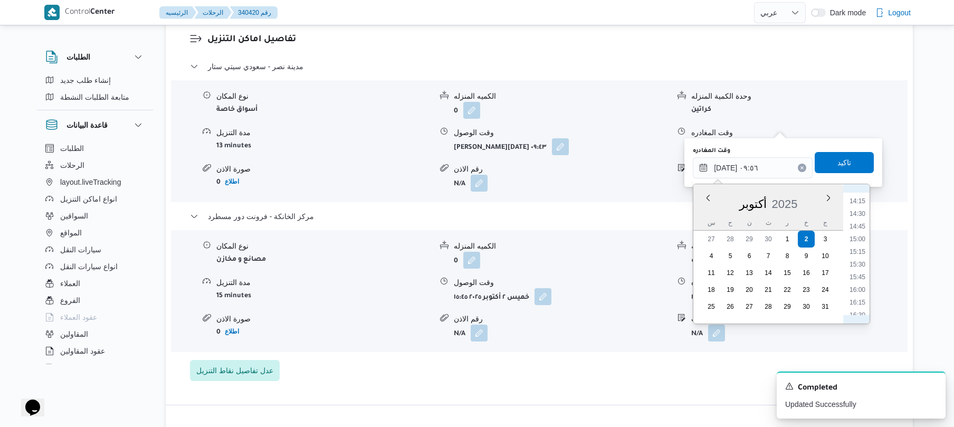
scroll to position [743, 0]
click at [864, 216] on li "15:00" at bounding box center [857, 215] width 24 height 11
type input "[DATE] ١٥:٠٠"
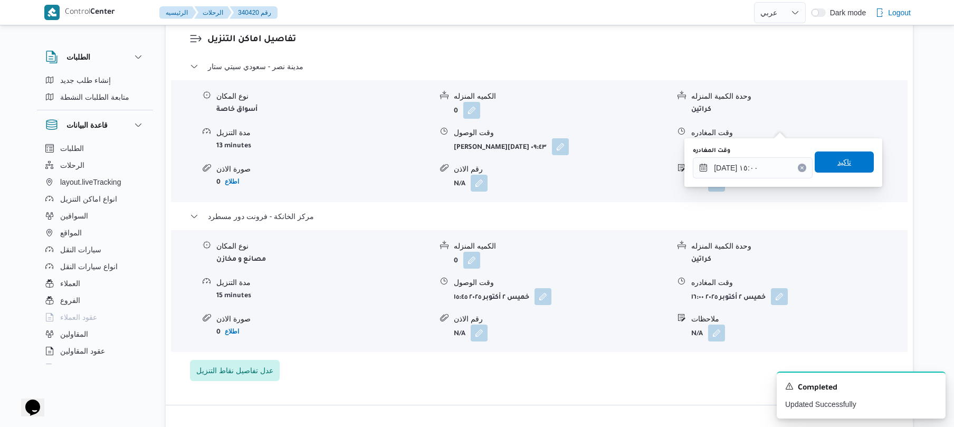
click at [849, 167] on span "تاكيد" at bounding box center [844, 161] width 59 height 21
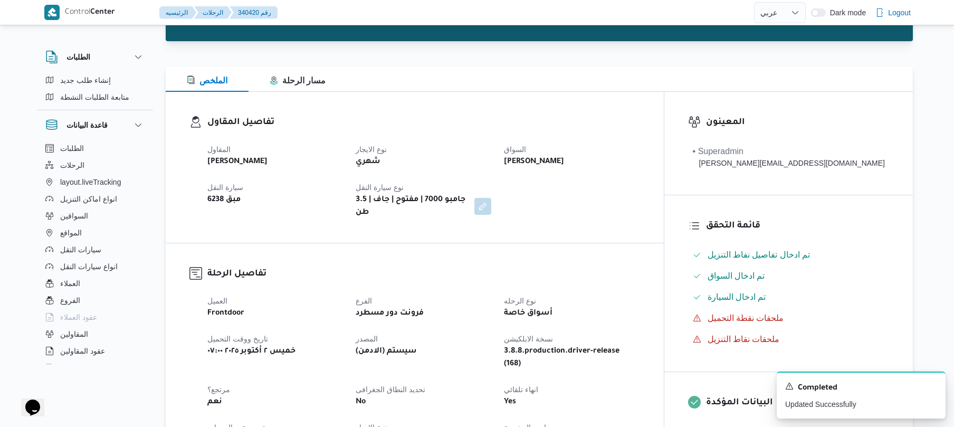
scroll to position [0, 0]
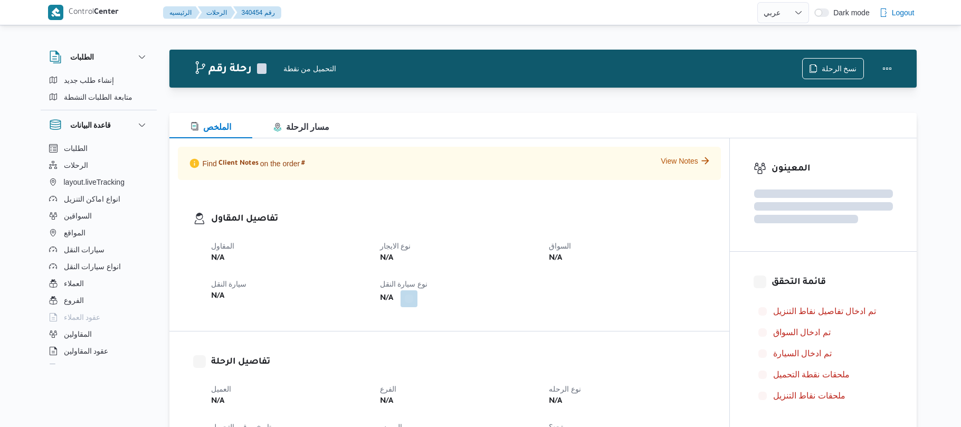
select select "ar"
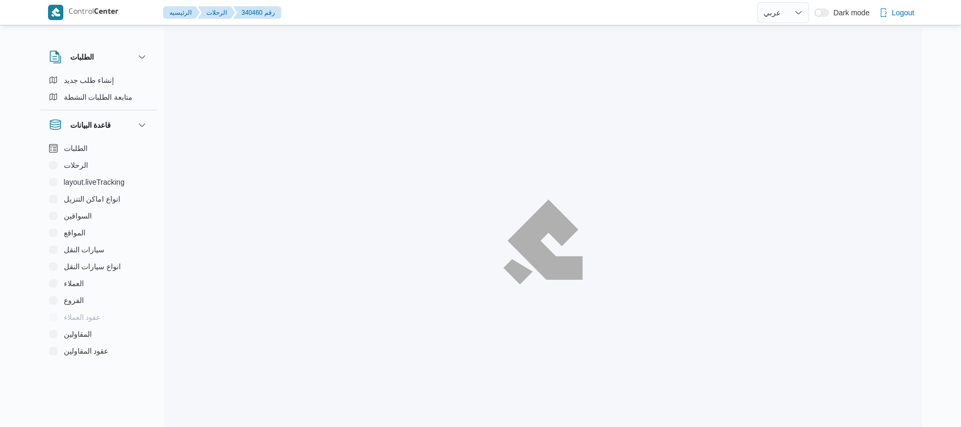
select select "ar"
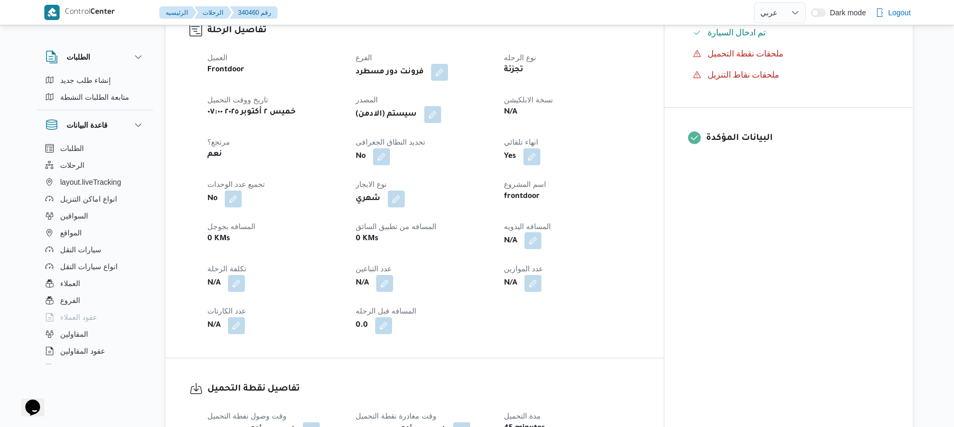
click at [541, 233] on button "button" at bounding box center [533, 240] width 17 height 17
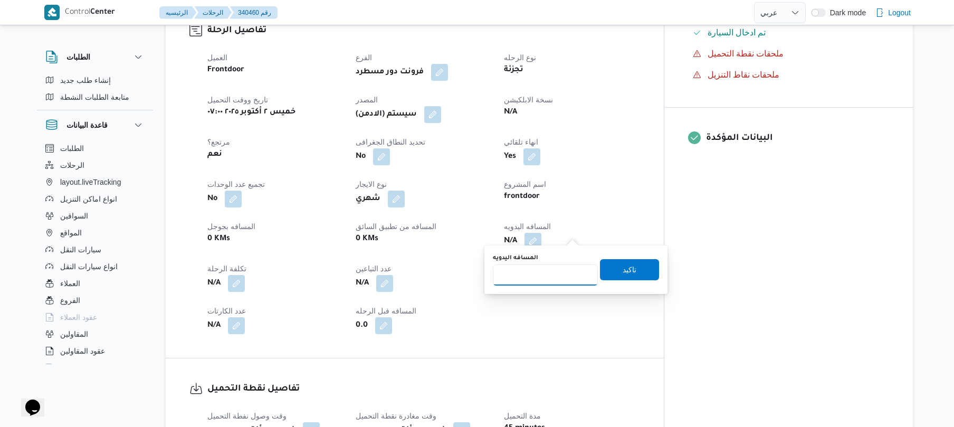
click at [553, 275] on input "المسافه اليدويه" at bounding box center [545, 274] width 105 height 21
type input "125"
click at [630, 270] on span "تاكيد" at bounding box center [629, 269] width 59 height 21
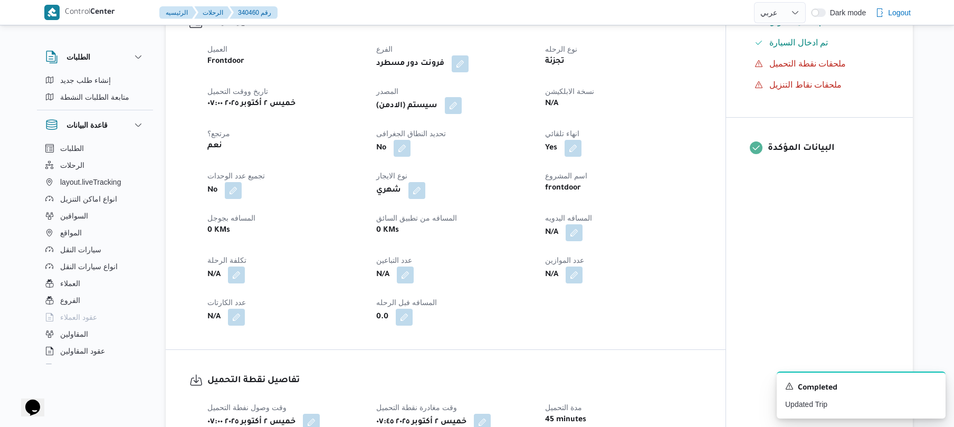
click at [460, 112] on button "button" at bounding box center [453, 105] width 17 height 17
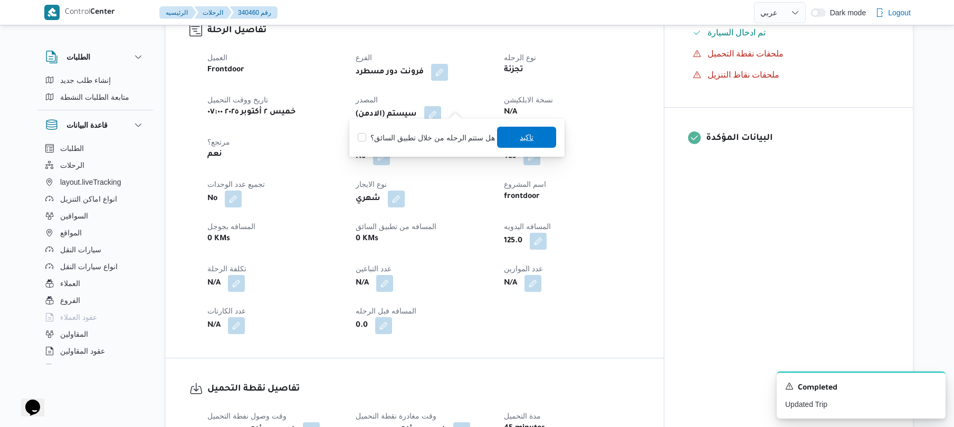
click at [503, 135] on span "تاكيد" at bounding box center [526, 137] width 59 height 21
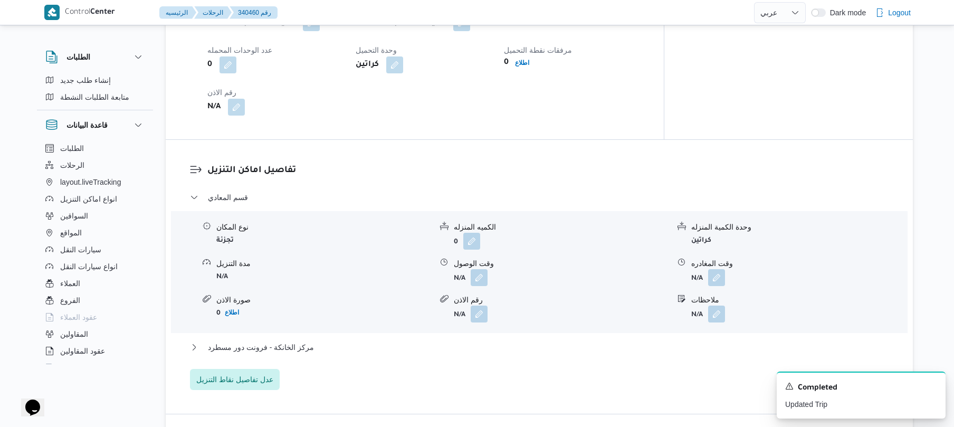
scroll to position [872, 0]
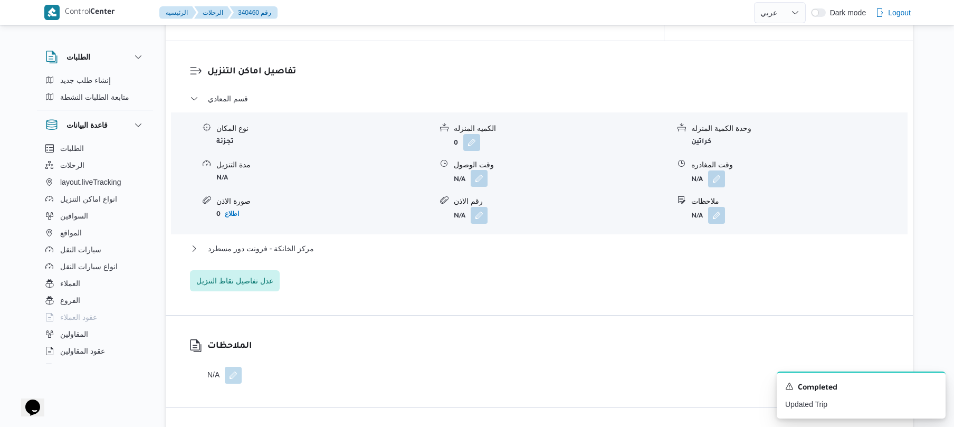
click at [481, 170] on button "button" at bounding box center [479, 178] width 17 height 17
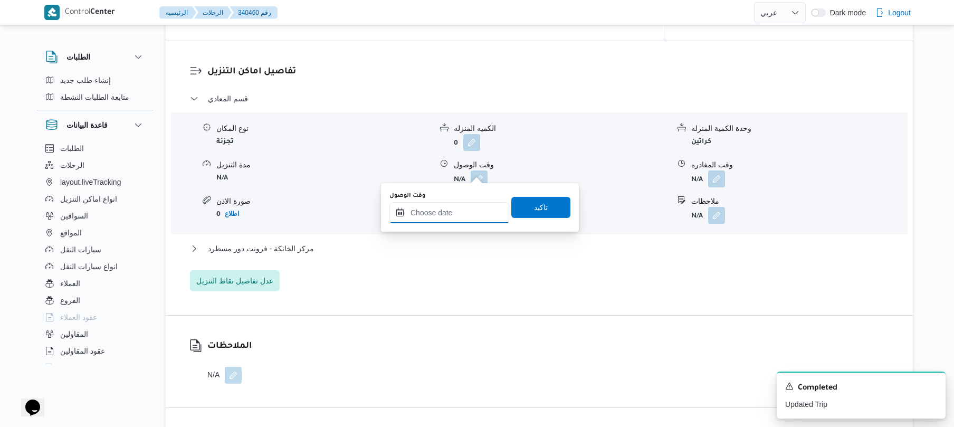
click at [457, 210] on input "وقت الوصول" at bounding box center [449, 212] width 120 height 21
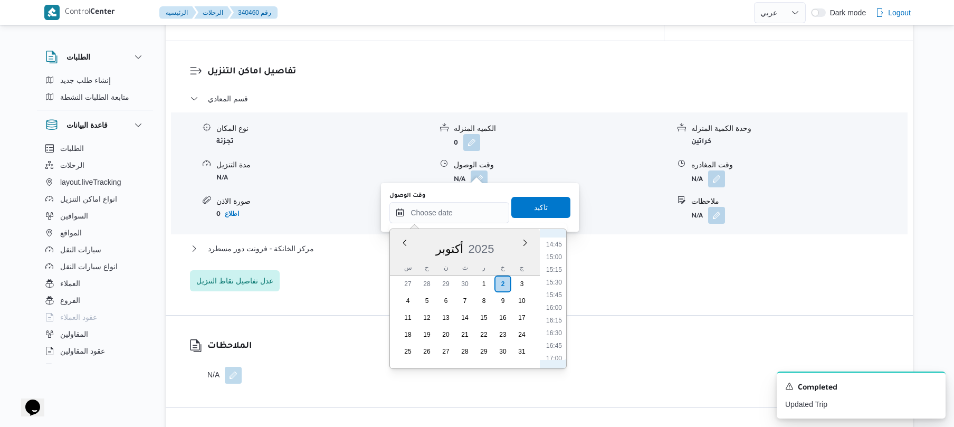
scroll to position [435, 0]
click at [556, 251] on li "08:45" at bounding box center [554, 250] width 24 height 11
type input "[DATE] ٠٨:٤٥"
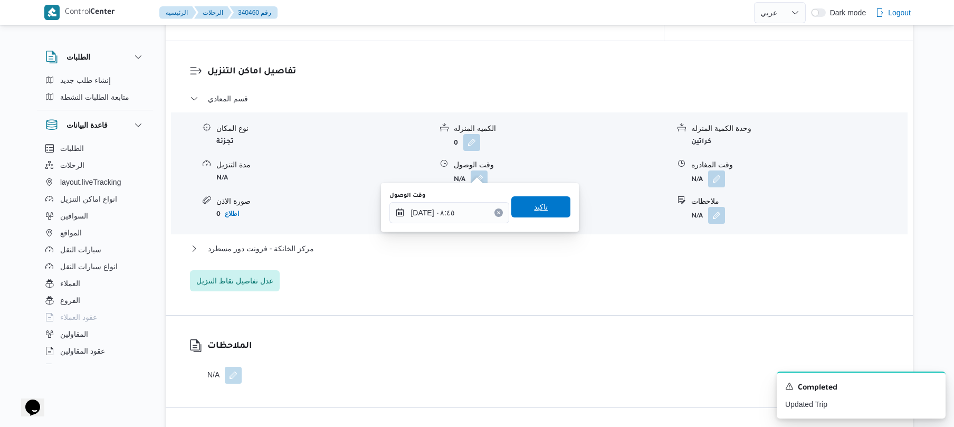
click at [549, 212] on span "تاكيد" at bounding box center [540, 206] width 59 height 21
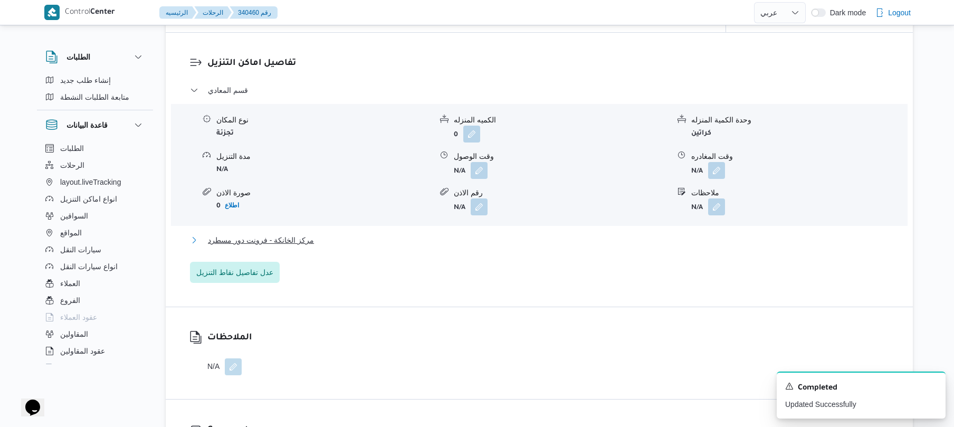
click at [490, 239] on button "مركز الخانكة - فرونت دور مسطرد" at bounding box center [539, 240] width 699 height 13
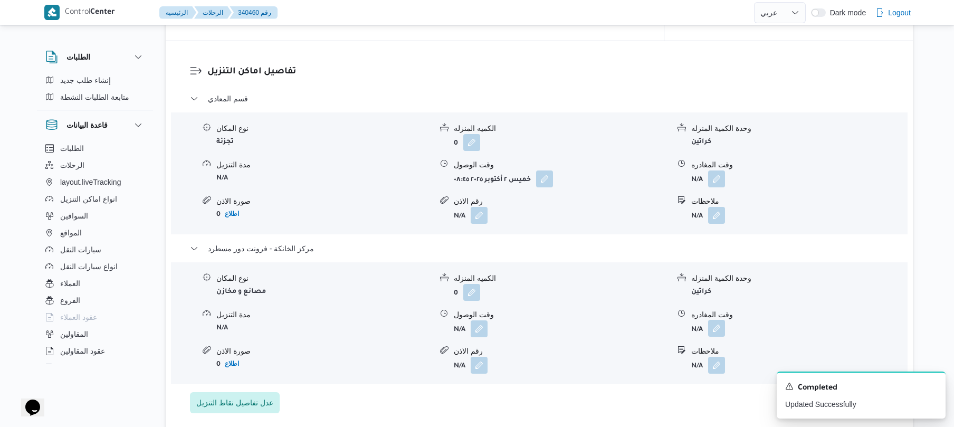
click at [718, 320] on button "button" at bounding box center [716, 328] width 17 height 17
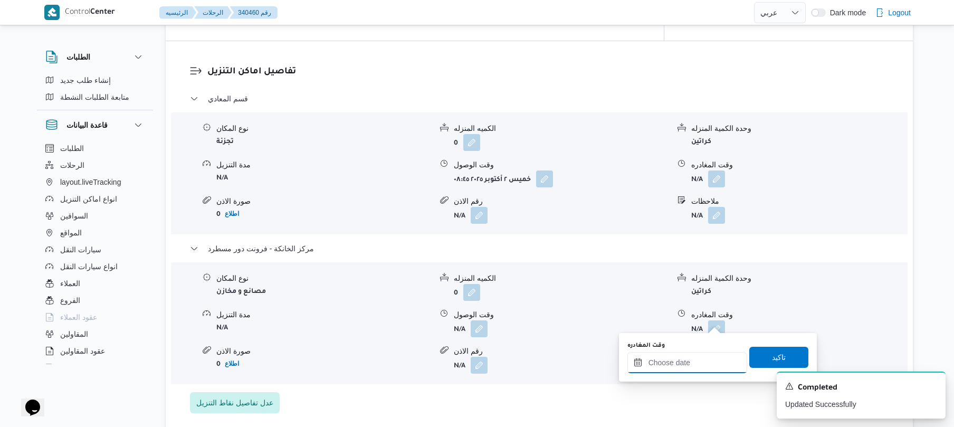
click at [684, 355] on div at bounding box center [688, 362] width 120 height 21
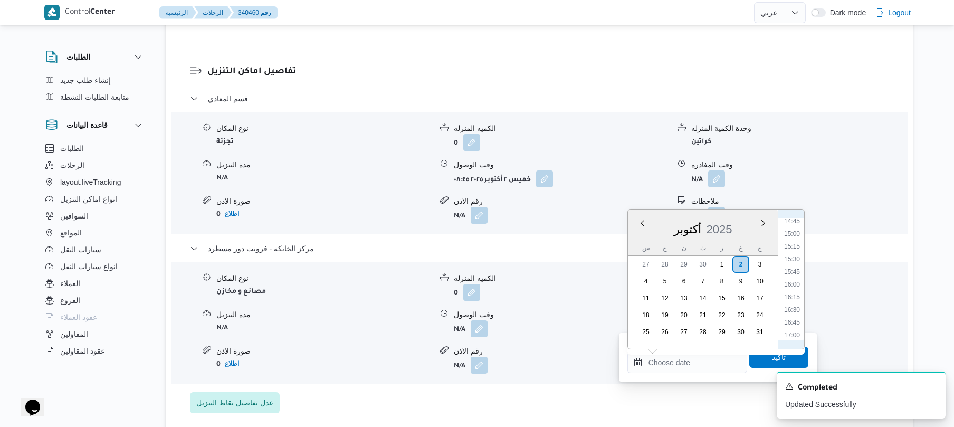
scroll to position [745, 0]
click at [792, 286] on li "16:00" at bounding box center [792, 288] width 24 height 11
type input "٠٢/١٠/٢٠٢٥ ١٦:٠٠"
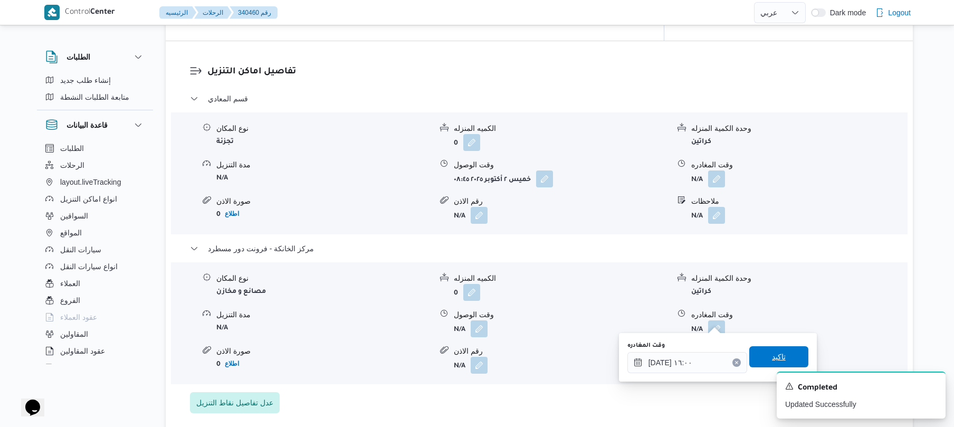
click at [772, 353] on span "تاكيد" at bounding box center [779, 356] width 14 height 13
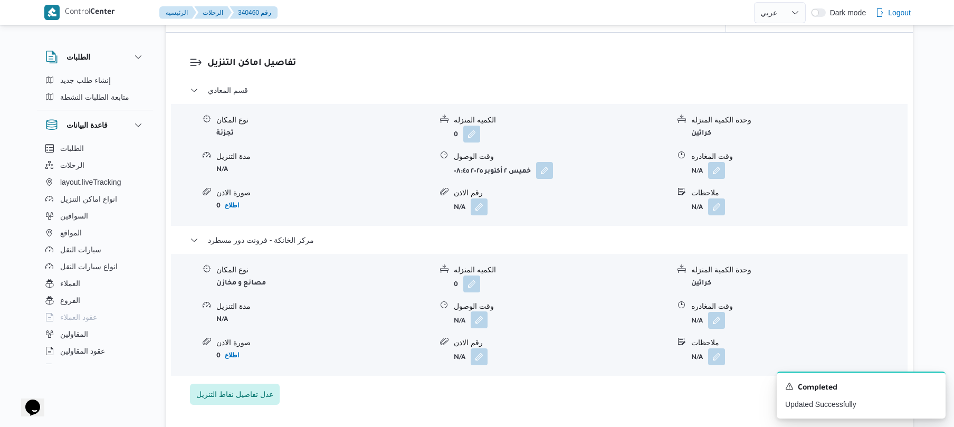
click at [481, 317] on button "button" at bounding box center [479, 319] width 17 height 17
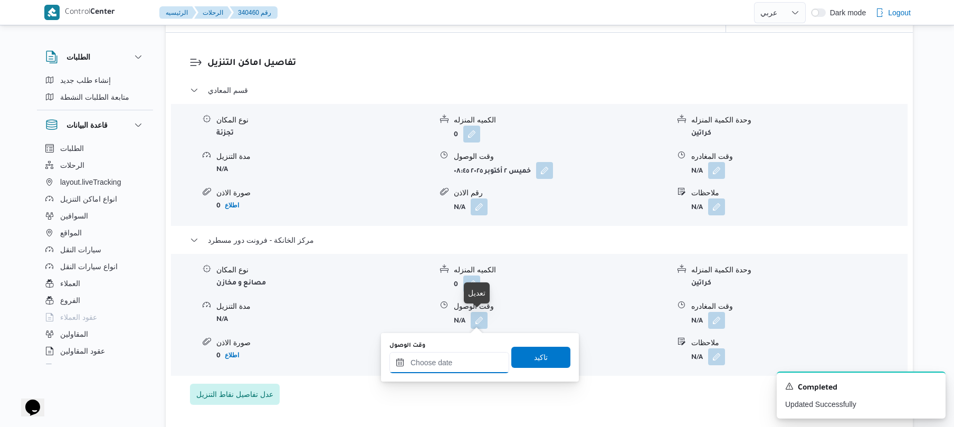
click at [471, 359] on input "وقت الوصول" at bounding box center [449, 362] width 120 height 21
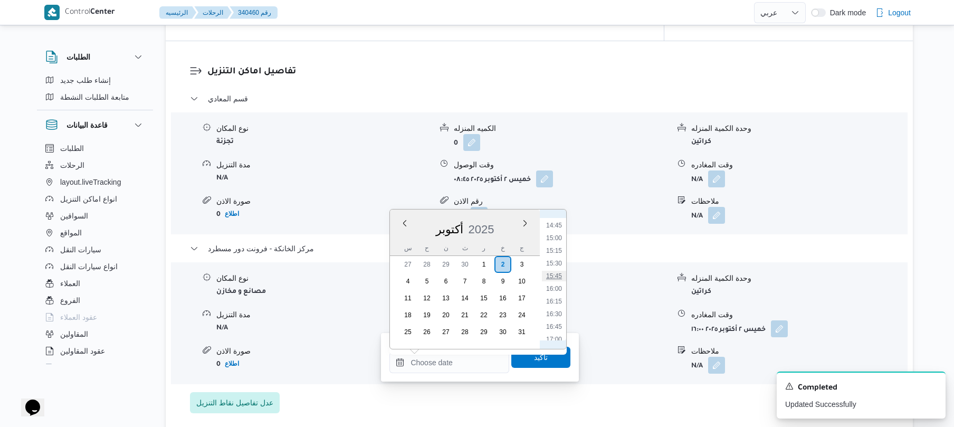
click at [559, 277] on li "15:45" at bounding box center [554, 276] width 24 height 11
type input "٠٢/١٠/٢٠٢٥ ١٥:٤٥"
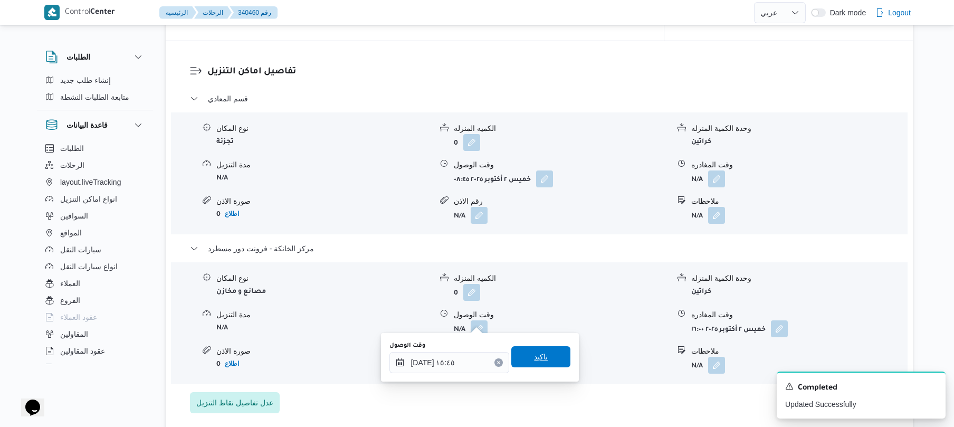
click at [537, 353] on span "تاكيد" at bounding box center [541, 356] width 14 height 13
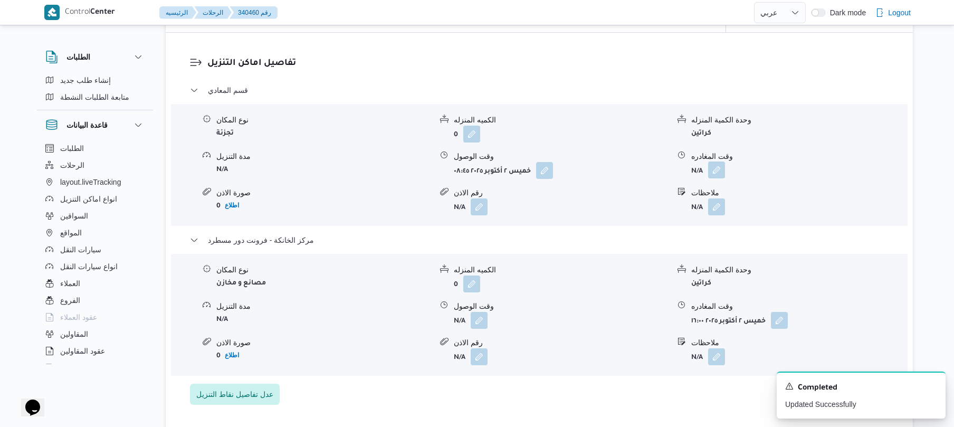
click at [718, 167] on button "button" at bounding box center [716, 169] width 17 height 17
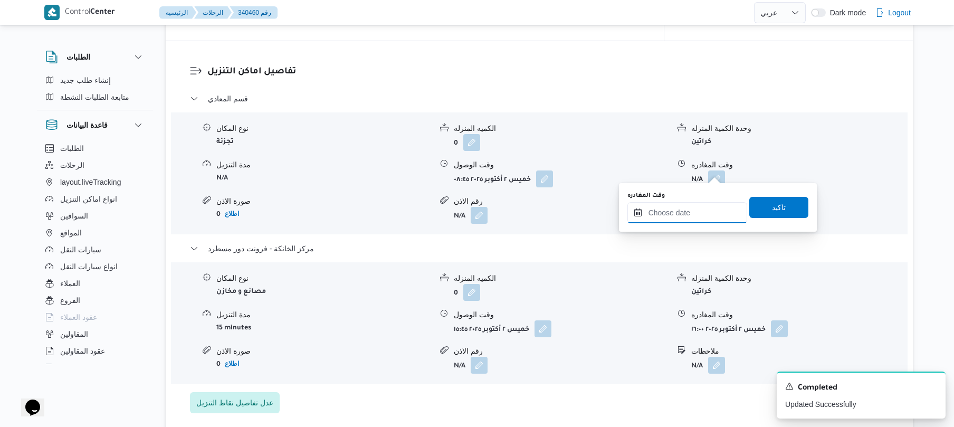
click at [680, 210] on input "وقت المغادره" at bounding box center [688, 212] width 120 height 21
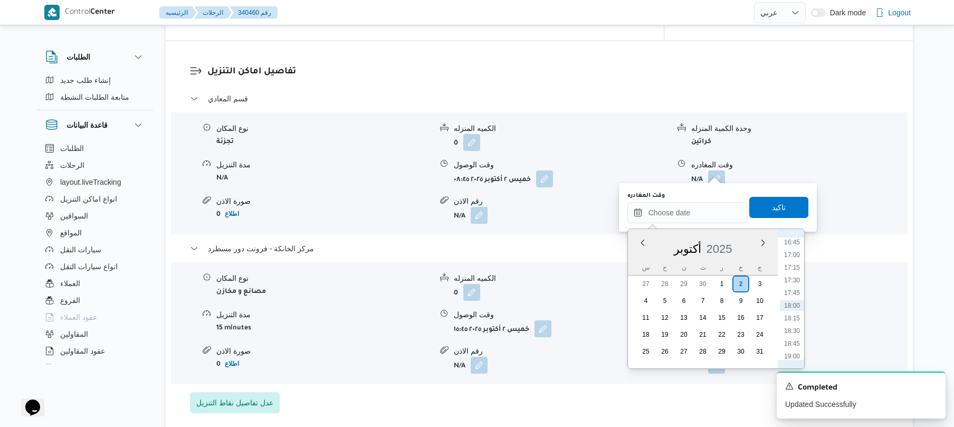
scroll to position [746, 0]
click at [796, 247] on li "14:45" at bounding box center [792, 244] width 24 height 11
type input "[DATE] ١٤:٤٥"
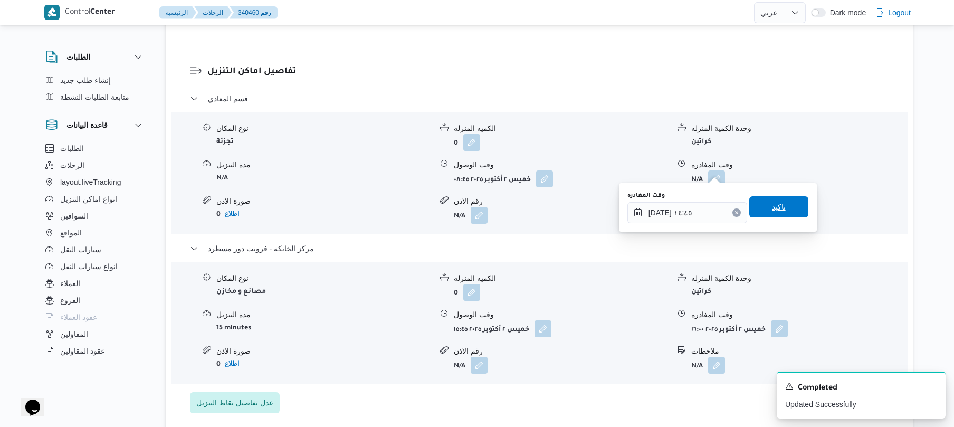
click at [782, 209] on span "تاكيد" at bounding box center [778, 206] width 59 height 21
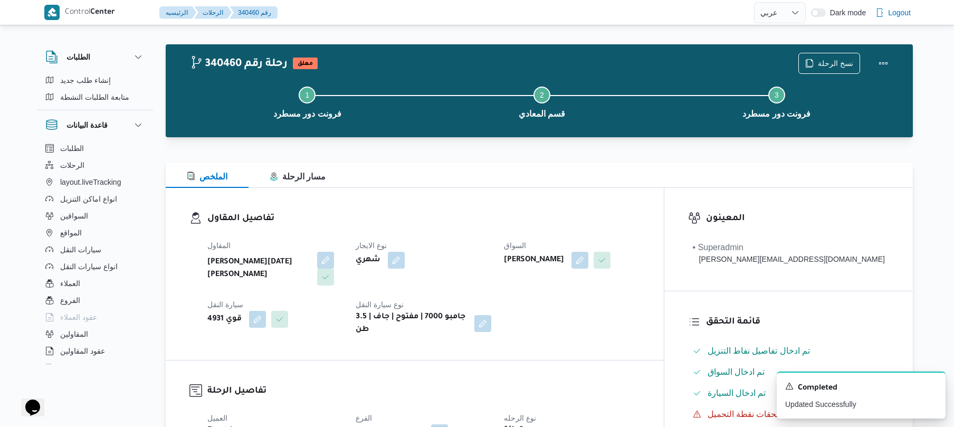
scroll to position [0, 0]
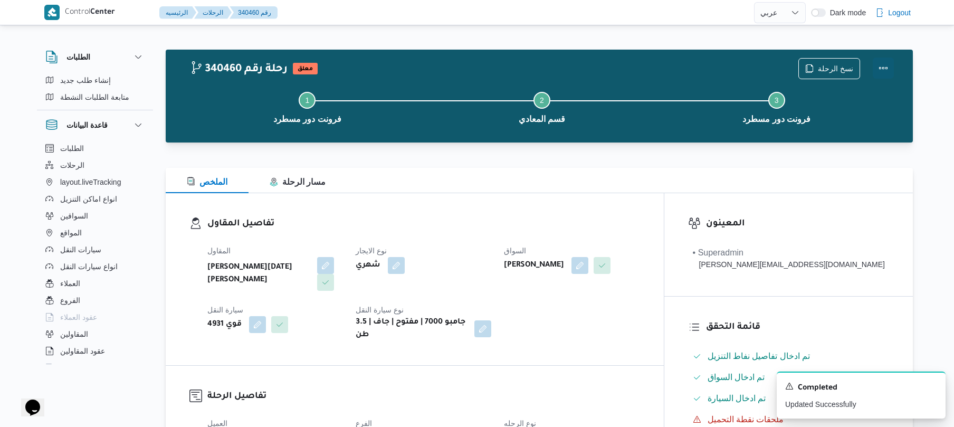
click at [885, 64] on button "Actions" at bounding box center [883, 68] width 21 height 21
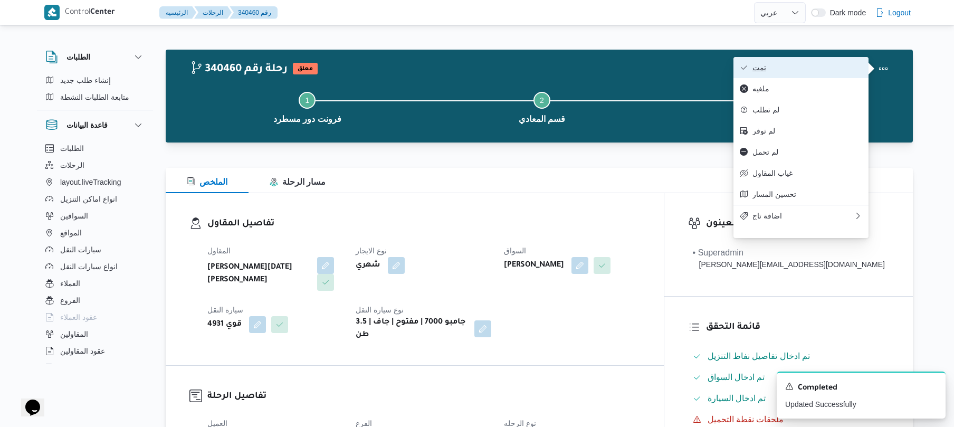
click at [817, 73] on button "تمت" at bounding box center [801, 67] width 135 height 21
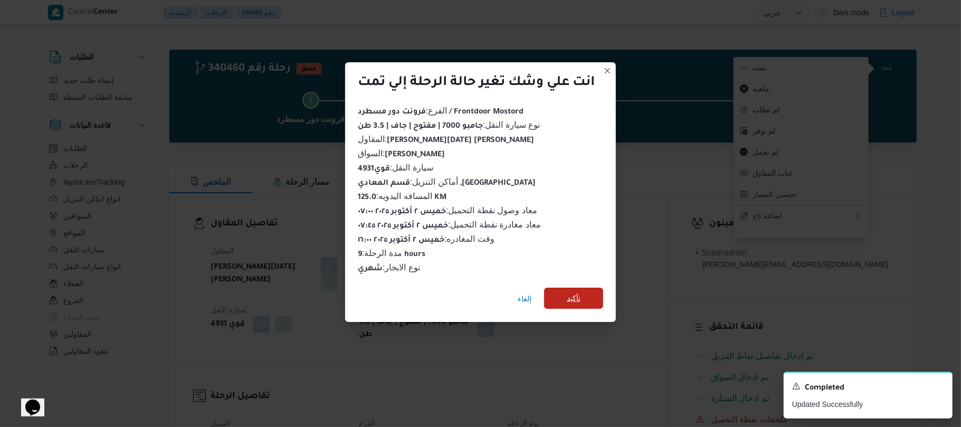
click at [578, 292] on span "تأكيد" at bounding box center [574, 298] width 14 height 13
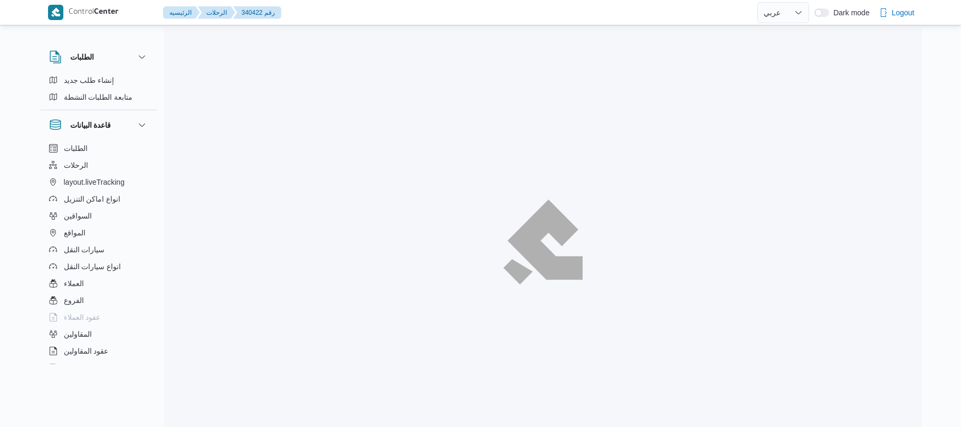
select select "ar"
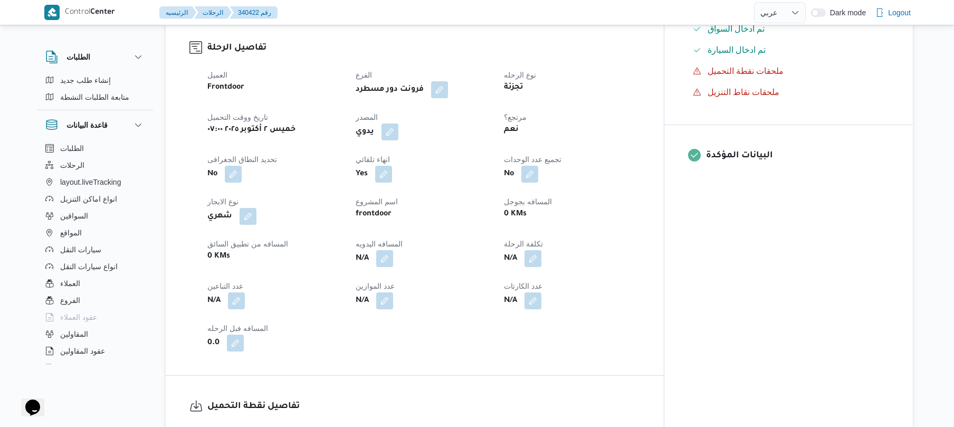
scroll to position [366, 0]
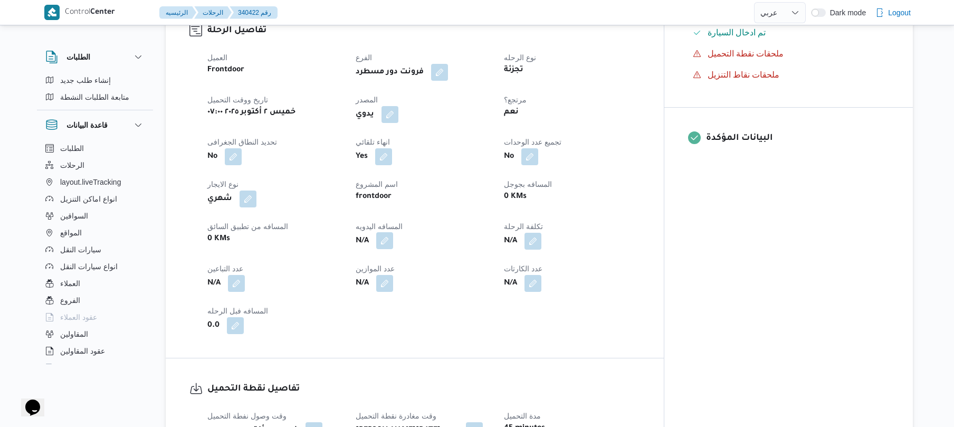
click at [393, 232] on button "button" at bounding box center [384, 240] width 17 height 17
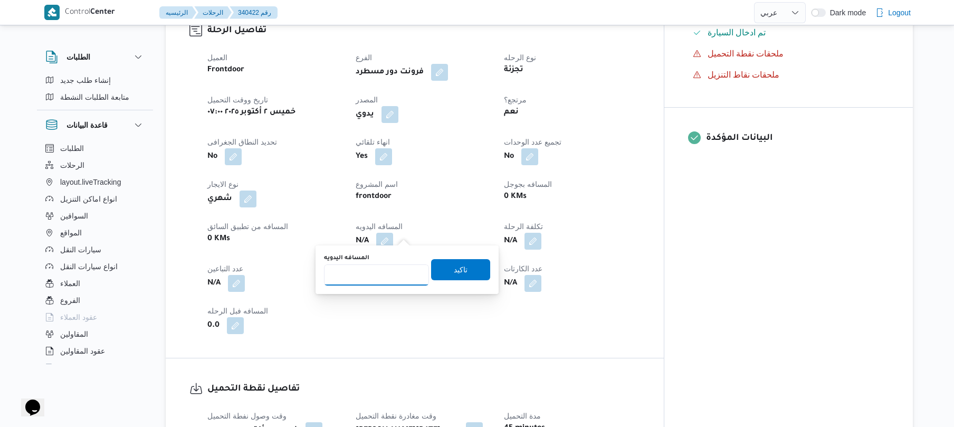
click at [402, 273] on input "المسافه اليدويه" at bounding box center [376, 274] width 105 height 21
type input "70"
click at [462, 270] on span "تاكيد" at bounding box center [460, 269] width 59 height 21
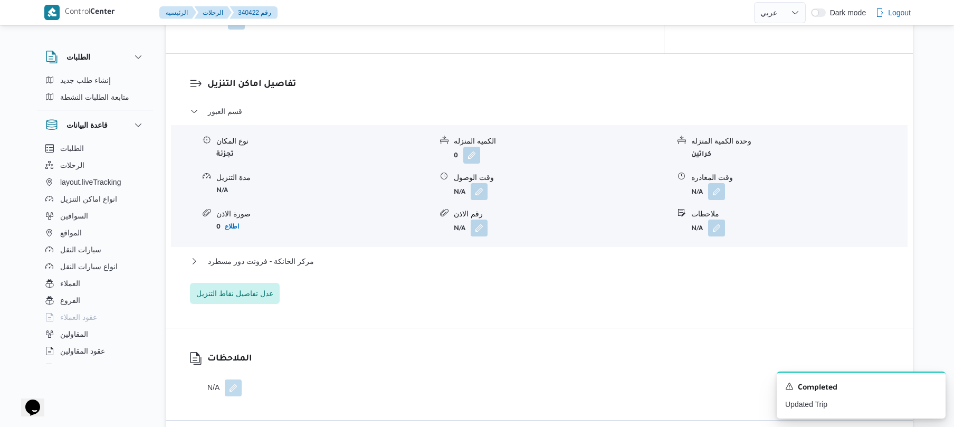
scroll to position [872, 0]
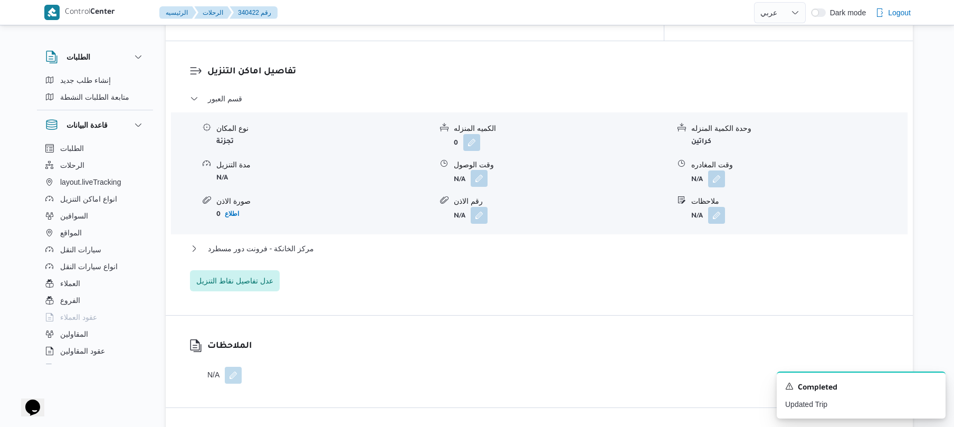
click at [480, 170] on button "button" at bounding box center [479, 178] width 17 height 17
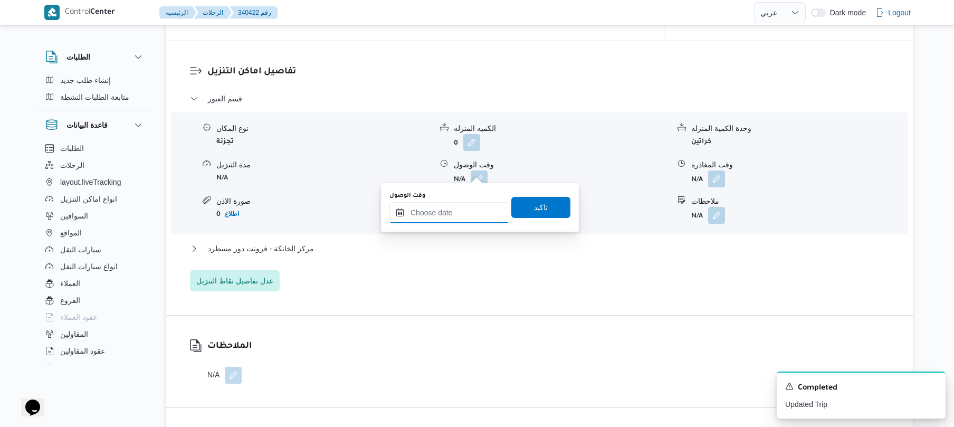
click at [446, 214] on input "وقت الوصول" at bounding box center [449, 212] width 120 height 21
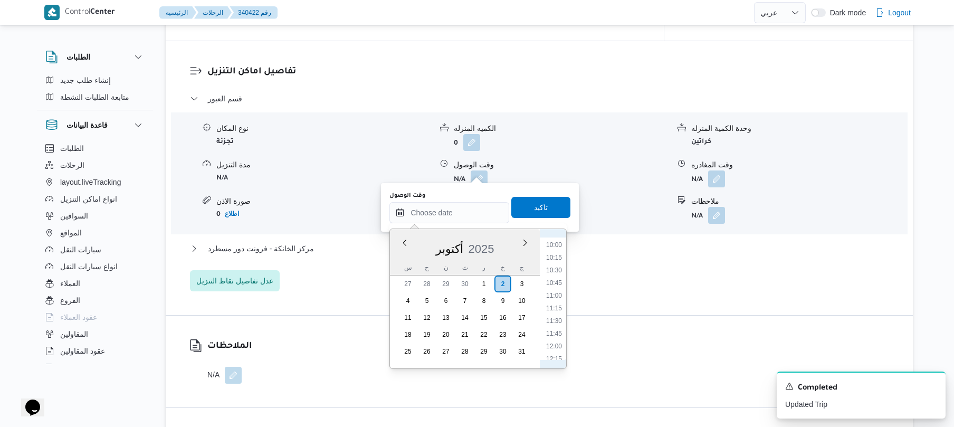
scroll to position [332, 0]
click at [554, 350] on li "08:45" at bounding box center [554, 354] width 24 height 11
type input "[DATE] ٠٨:٤٥"
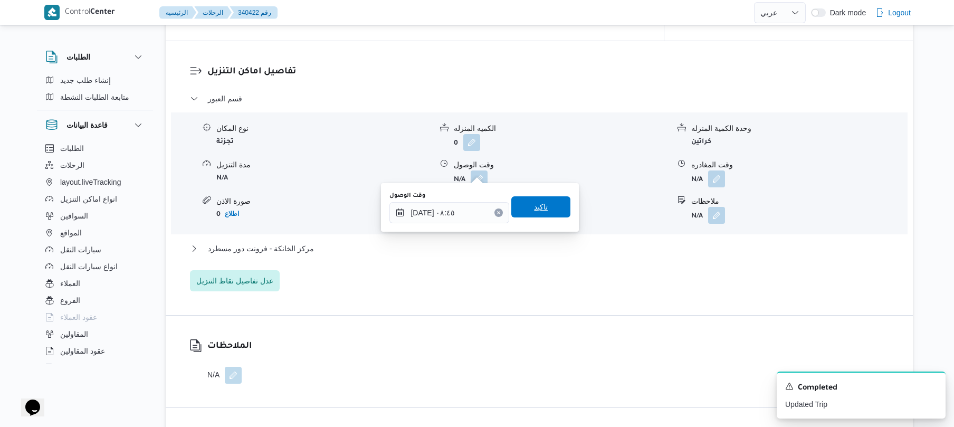
click at [541, 216] on span "تاكيد" at bounding box center [540, 206] width 59 height 21
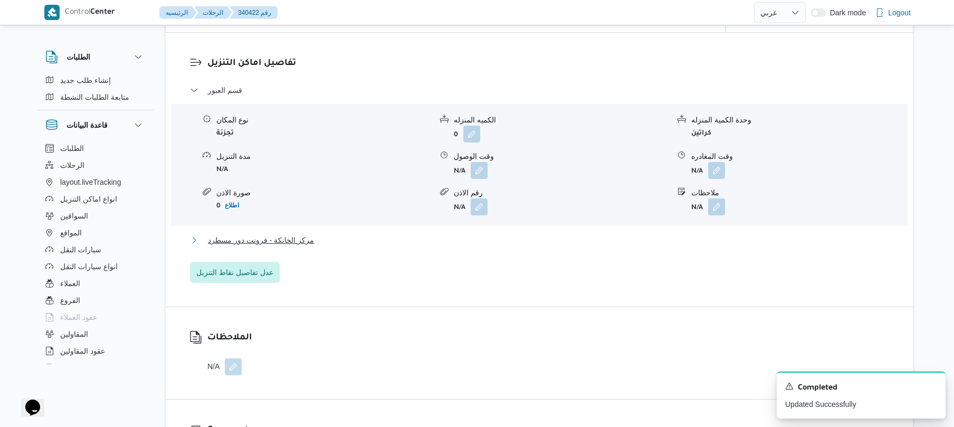
click at [505, 237] on button "مركز الخانكة - فرونت دور مسطرد" at bounding box center [539, 240] width 699 height 13
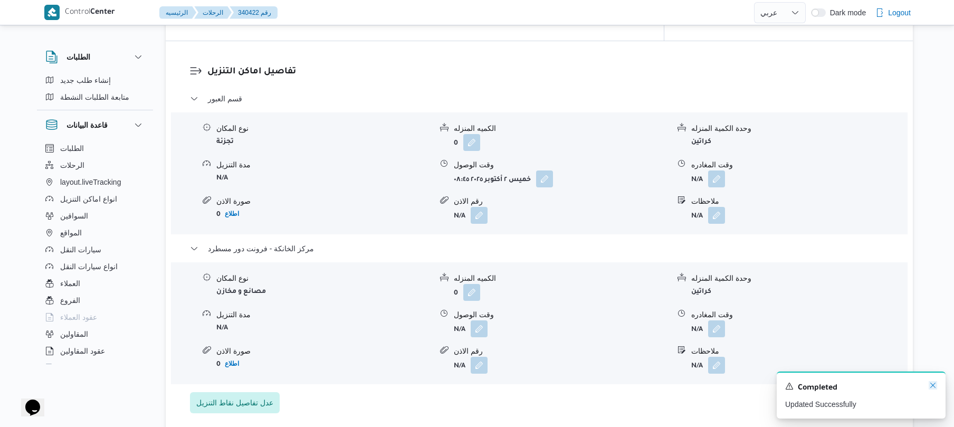
click at [932, 387] on icon "Dismiss toast" at bounding box center [932, 385] width 5 height 5
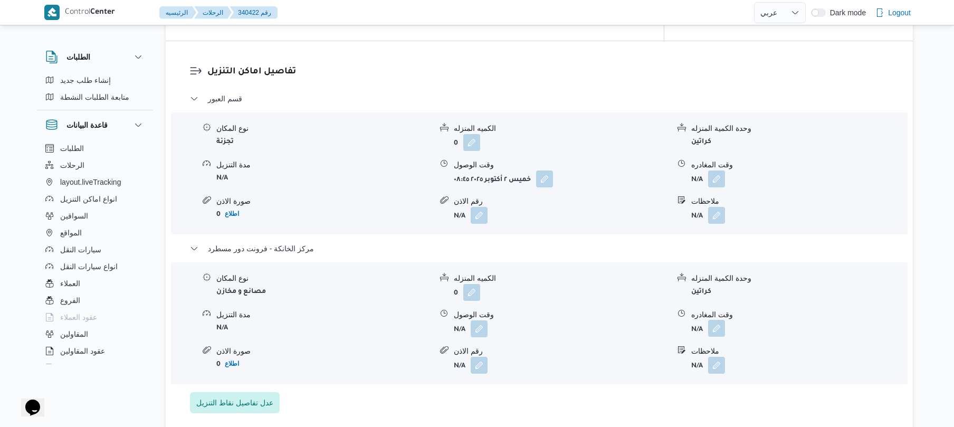
click at [718, 320] on button "button" at bounding box center [716, 328] width 17 height 17
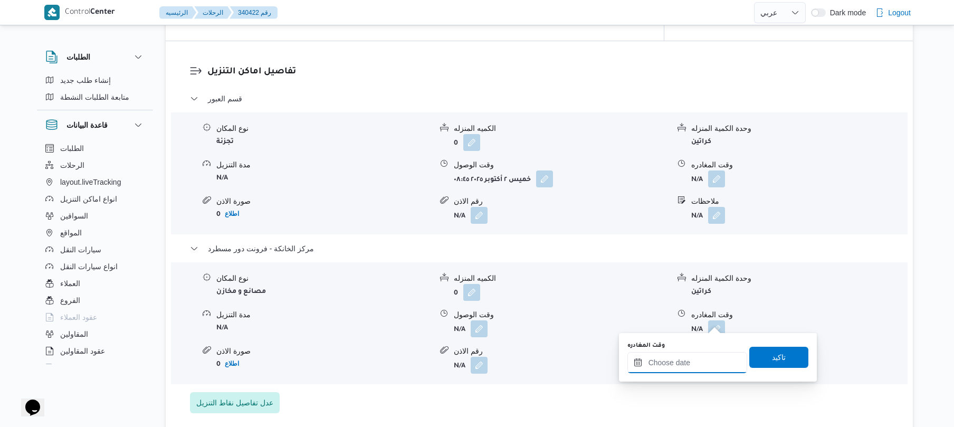
click at [687, 362] on input "وقت المغادره" at bounding box center [688, 362] width 120 height 21
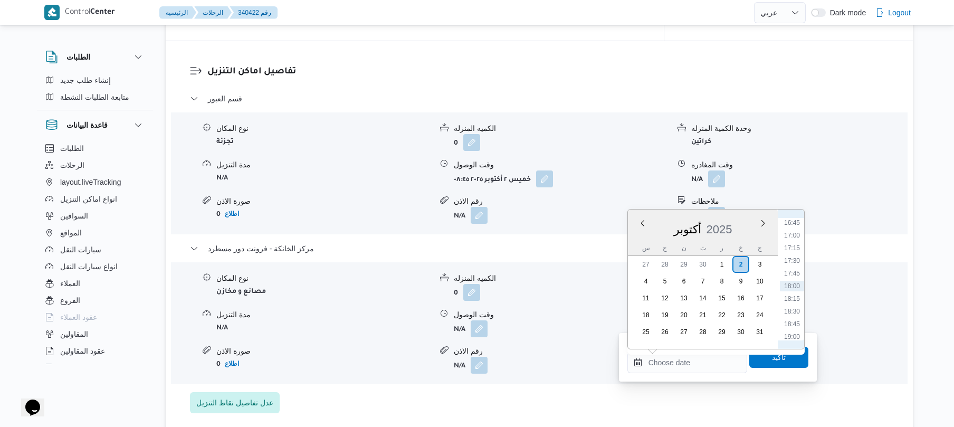
scroll to position [745, 0]
click at [795, 262] on li "15:30" at bounding box center [792, 263] width 24 height 11
type input "[DATE] ١٥:٣٠"
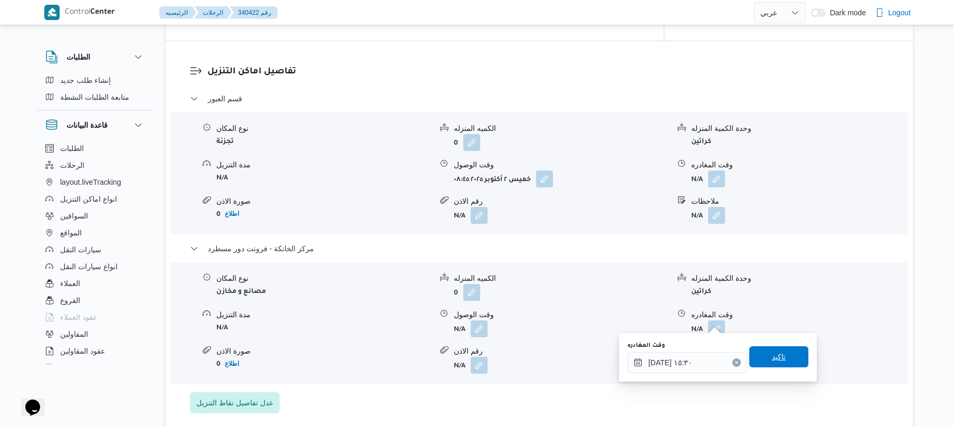
click at [772, 357] on span "تاكيد" at bounding box center [779, 356] width 14 height 13
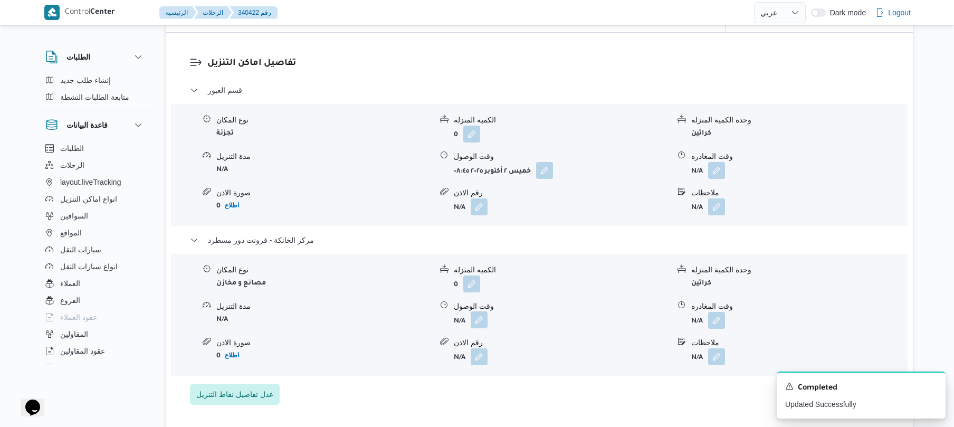
click at [475, 317] on button "button" at bounding box center [479, 319] width 17 height 17
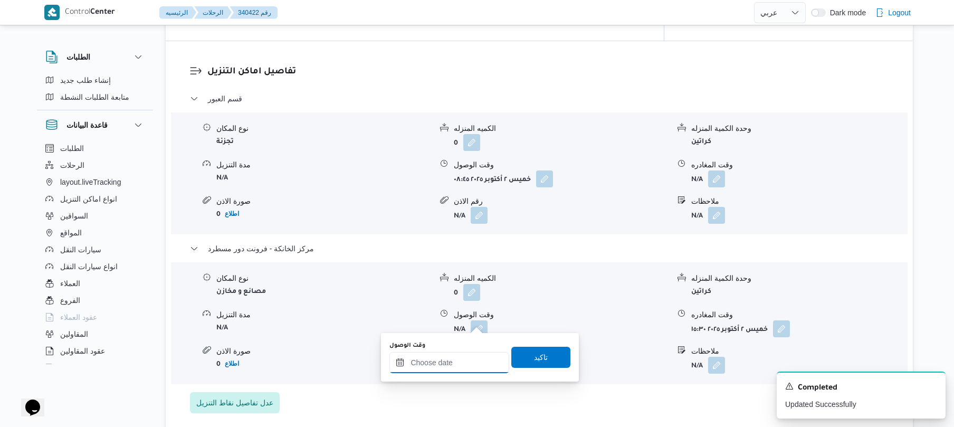
click at [465, 367] on input "وقت الوصول" at bounding box center [449, 362] width 120 height 21
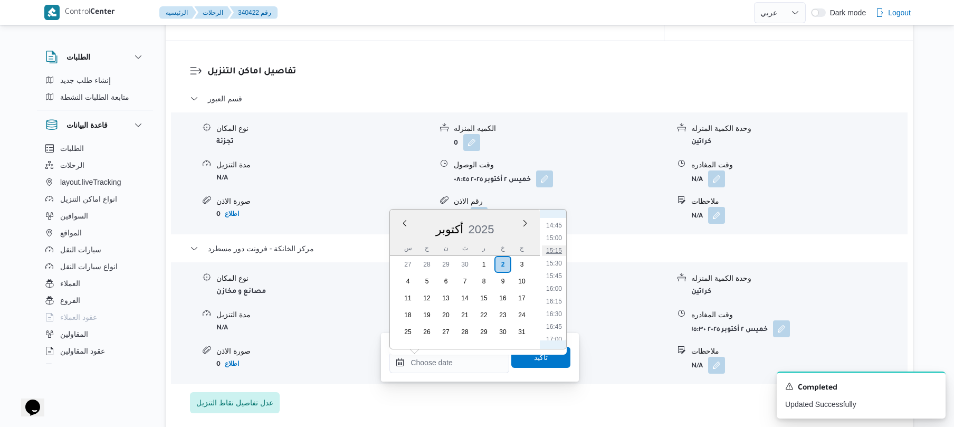
click at [556, 251] on li "15:15" at bounding box center [554, 250] width 24 height 11
type input "٠٢/١٠/٢٠٢٥ ١٥:١٥"
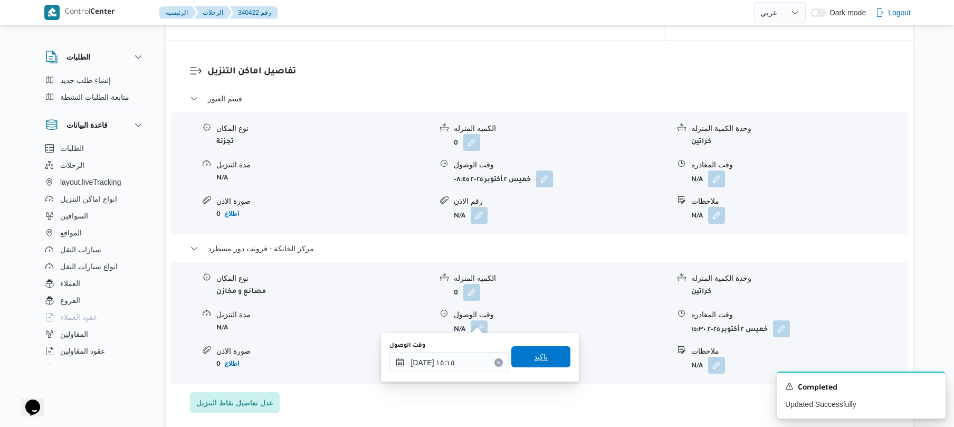
click at [537, 356] on span "تاكيد" at bounding box center [541, 356] width 14 height 13
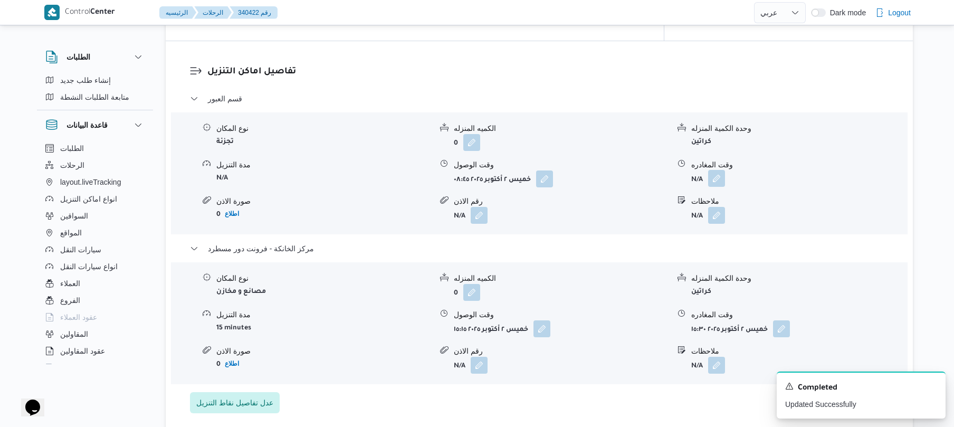
click at [715, 170] on button "button" at bounding box center [716, 178] width 17 height 17
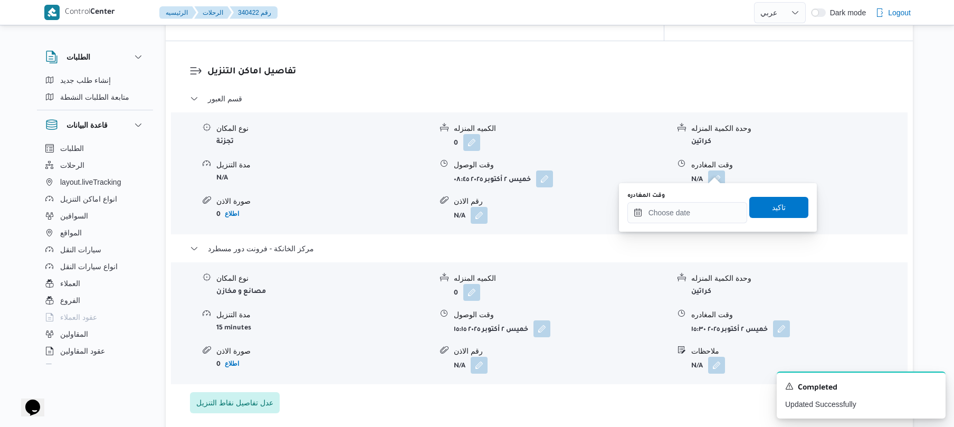
click at [668, 223] on div "وقت المغادره تاكيد" at bounding box center [717, 208] width 183 height 34
click at [672, 214] on input "وقت المغادره" at bounding box center [688, 212] width 120 height 21
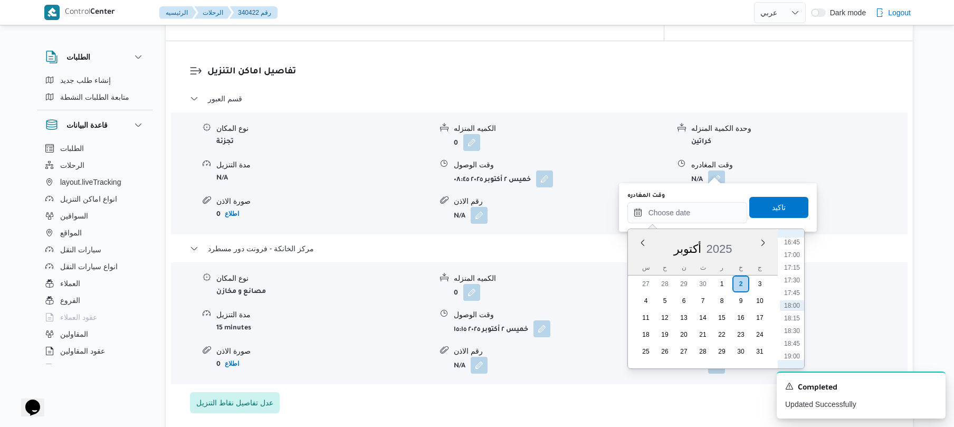
scroll to position [746, 0]
click at [793, 246] on li "14:45" at bounding box center [792, 244] width 24 height 11
type input "[DATE] ١٤:٤٥"
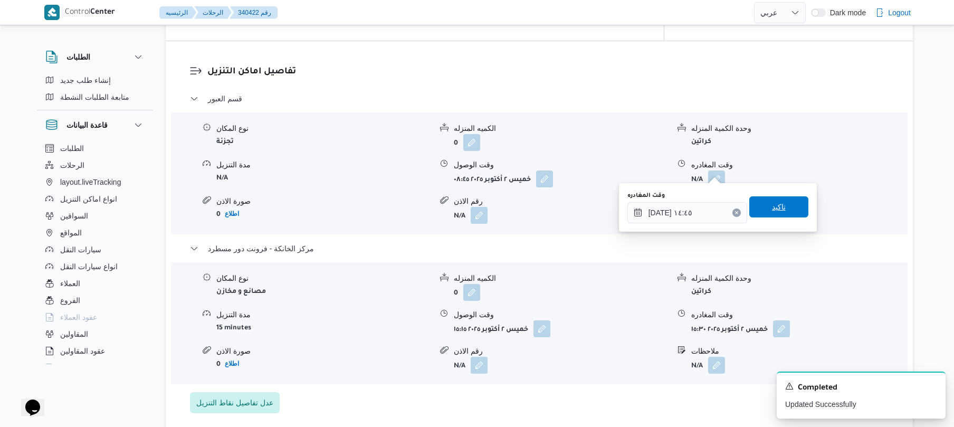
click at [782, 211] on span "تاكيد" at bounding box center [778, 206] width 59 height 21
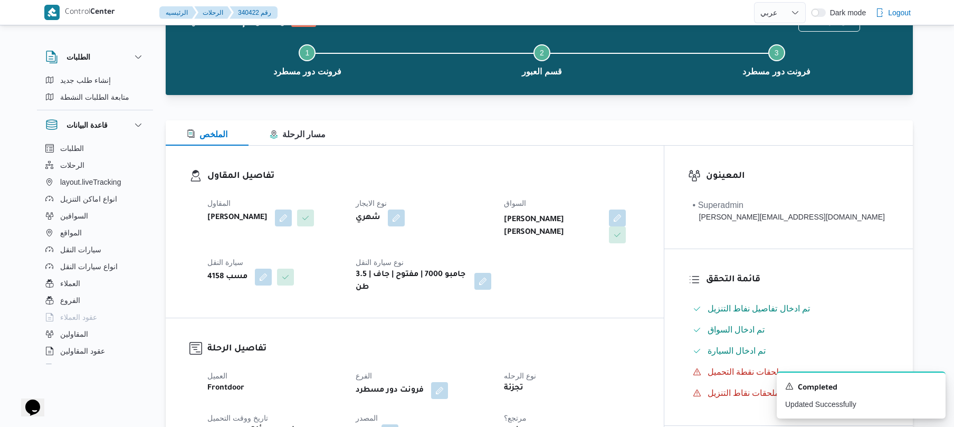
scroll to position [0, 0]
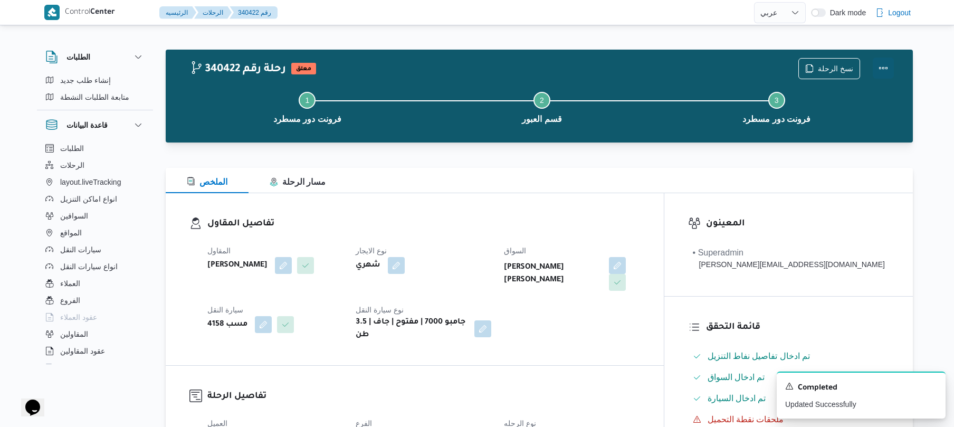
click at [887, 66] on button "Actions" at bounding box center [883, 68] width 21 height 21
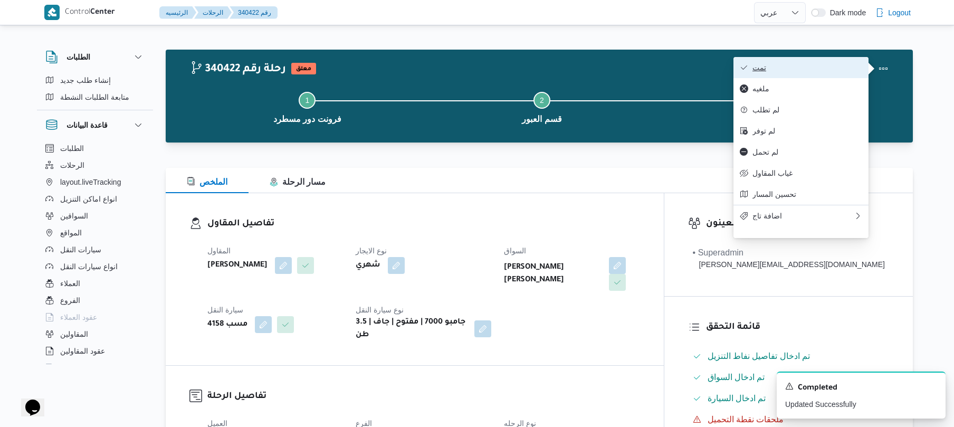
click at [829, 64] on span "تمت" at bounding box center [808, 67] width 110 height 8
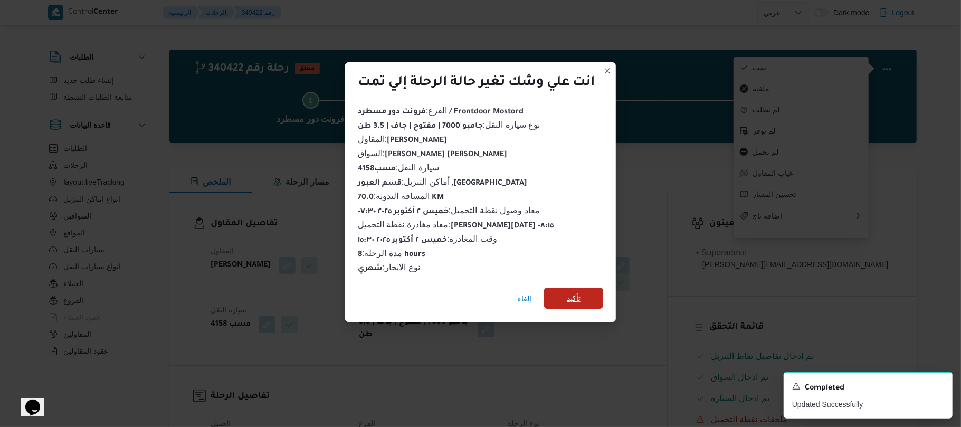
click at [581, 292] on span "تأكيد" at bounding box center [574, 298] width 14 height 13
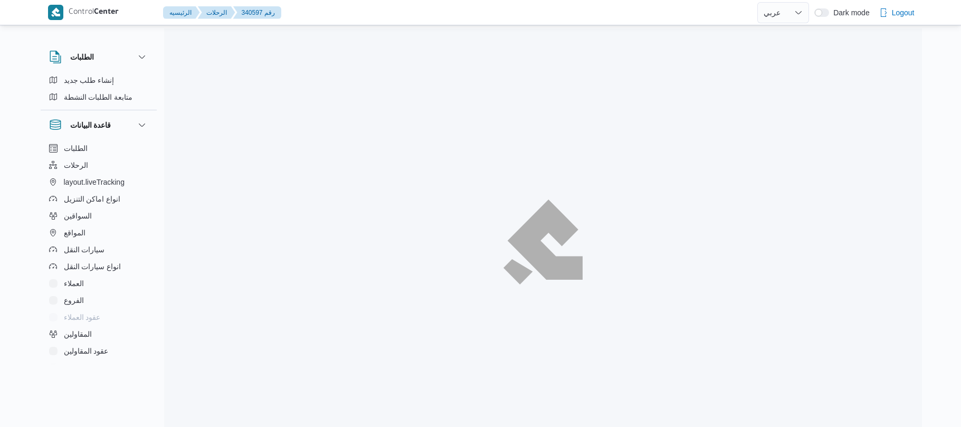
select select "ar"
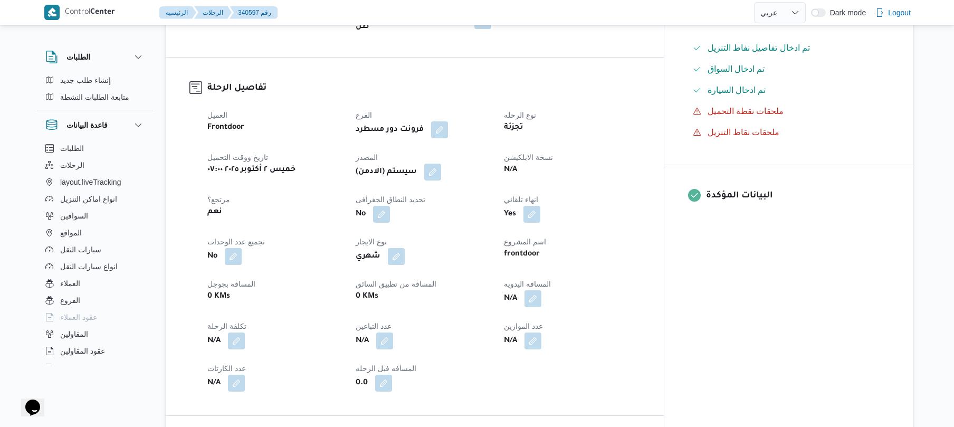
scroll to position [366, 0]
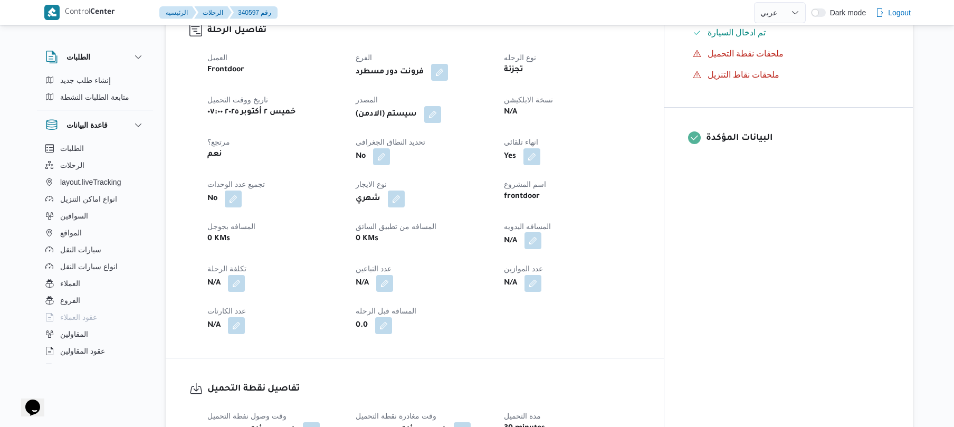
click at [541, 232] on button "button" at bounding box center [533, 240] width 17 height 17
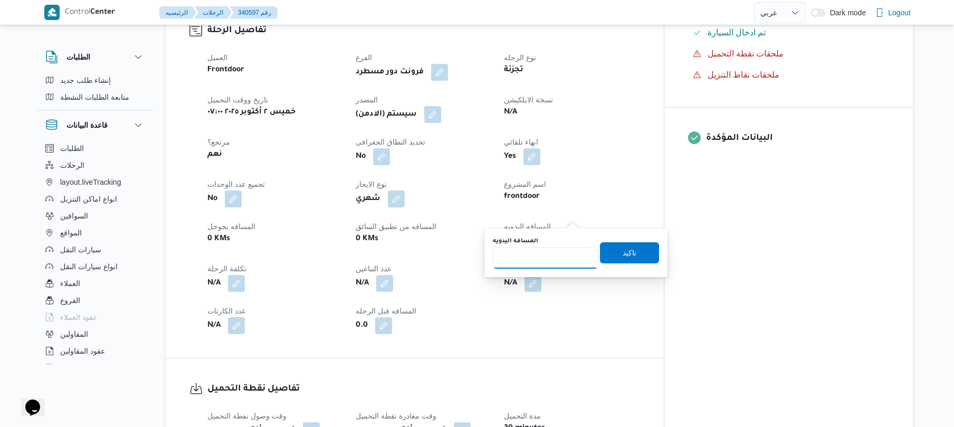
click at [555, 256] on input "المسافه اليدويه" at bounding box center [545, 258] width 105 height 21
type input "120"
click at [628, 250] on span "تاكيد" at bounding box center [630, 252] width 14 height 13
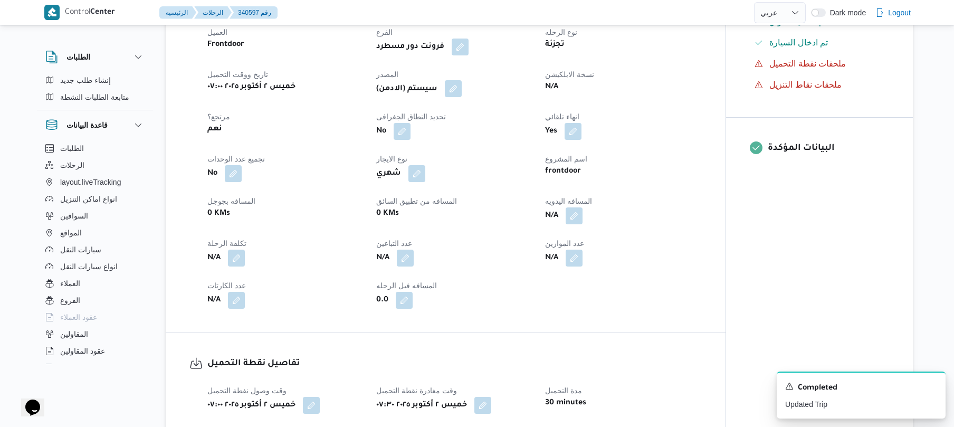
click at [456, 89] on button "button" at bounding box center [453, 88] width 17 height 17
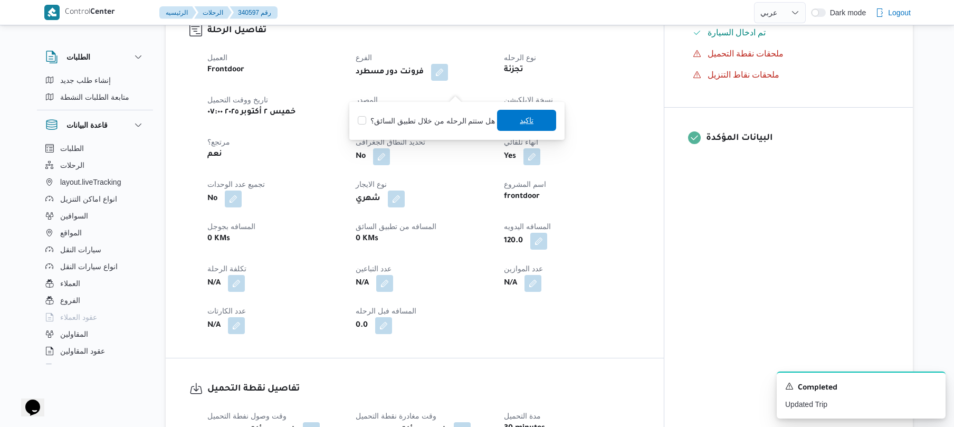
click at [516, 129] on span "تاكيد" at bounding box center [526, 120] width 59 height 21
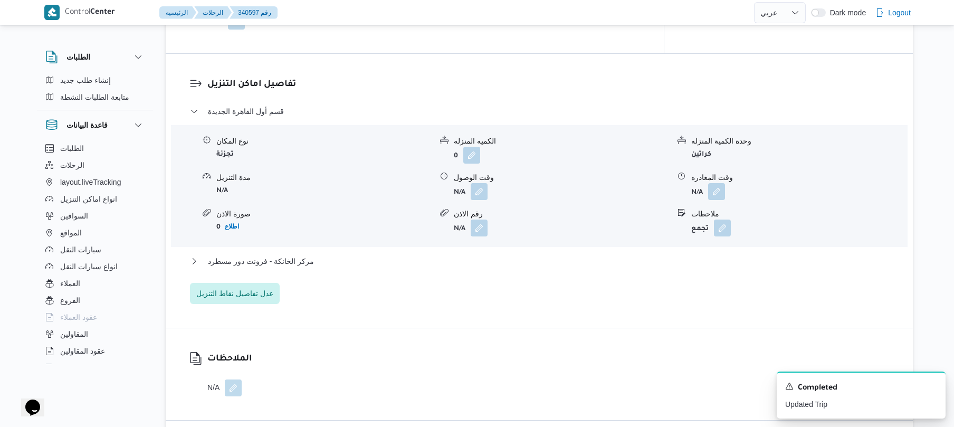
scroll to position [900, 0]
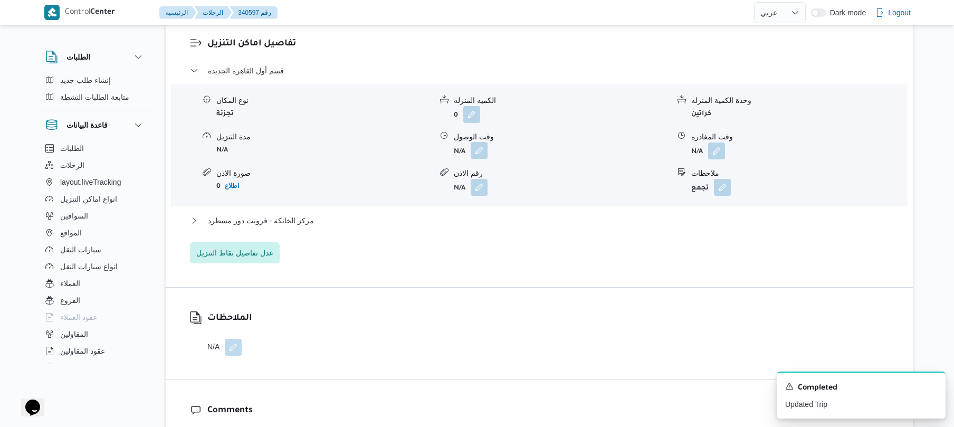
click at [481, 142] on button "button" at bounding box center [479, 150] width 17 height 17
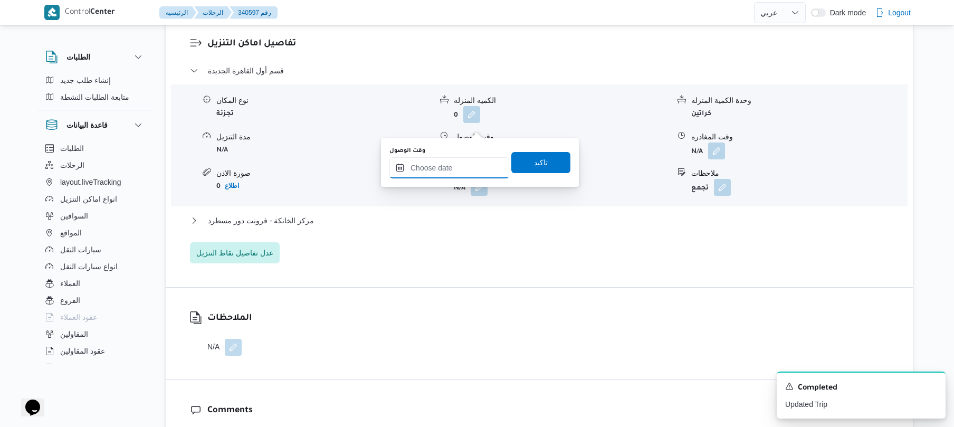
click at [448, 172] on input "وقت الوصول" at bounding box center [449, 167] width 120 height 21
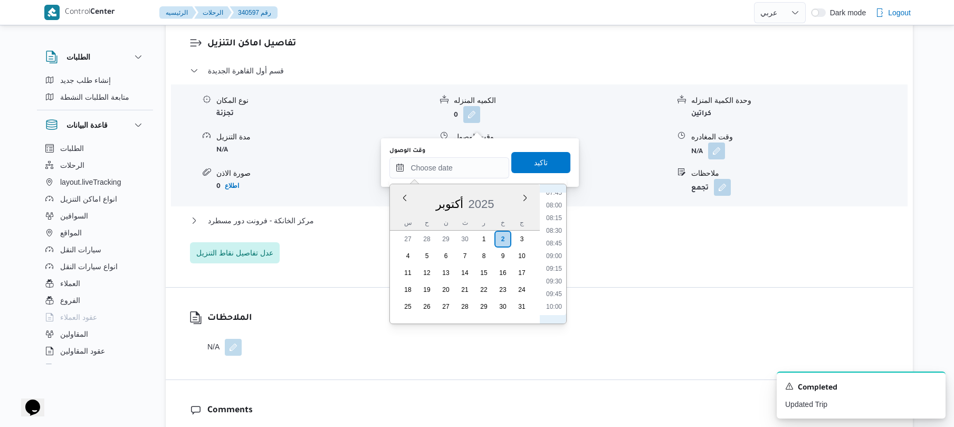
scroll to position [366, 0]
click at [552, 248] on li "08:15" at bounding box center [554, 249] width 24 height 11
type input "[DATE] ٠٨:١٥"
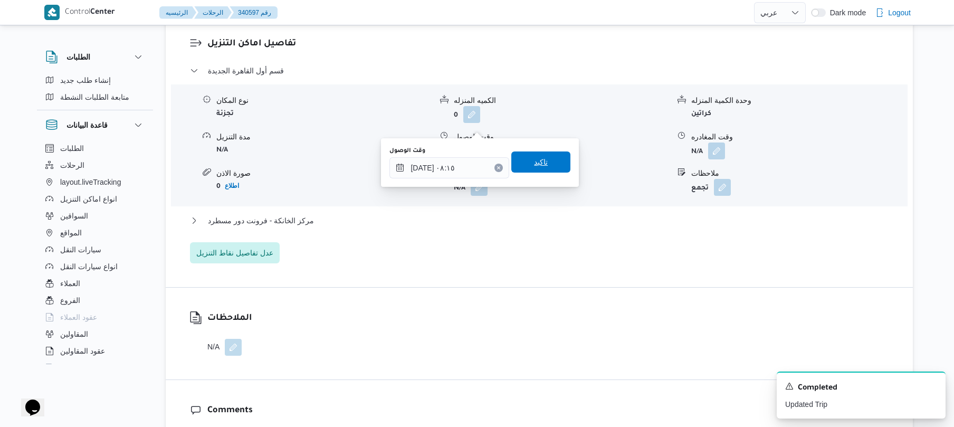
click at [548, 158] on span "تاكيد" at bounding box center [540, 161] width 59 height 21
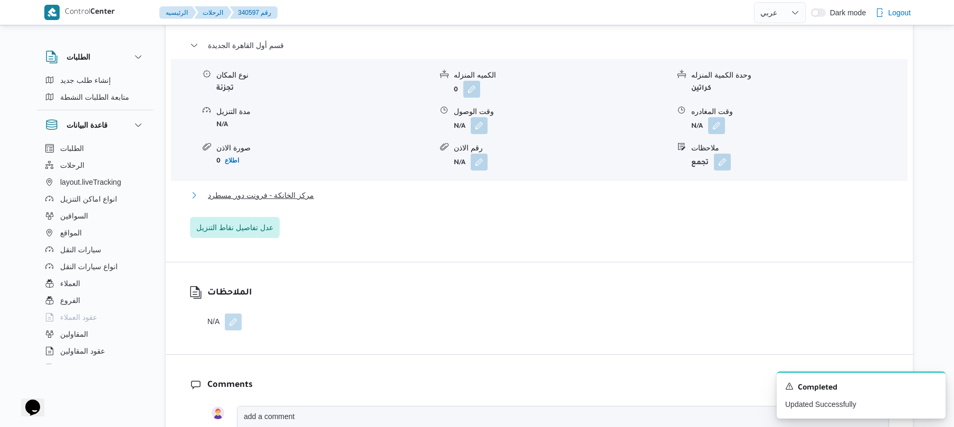
click at [511, 195] on button "مركز الخانكة - فرونت دور مسطرد" at bounding box center [539, 195] width 699 height 13
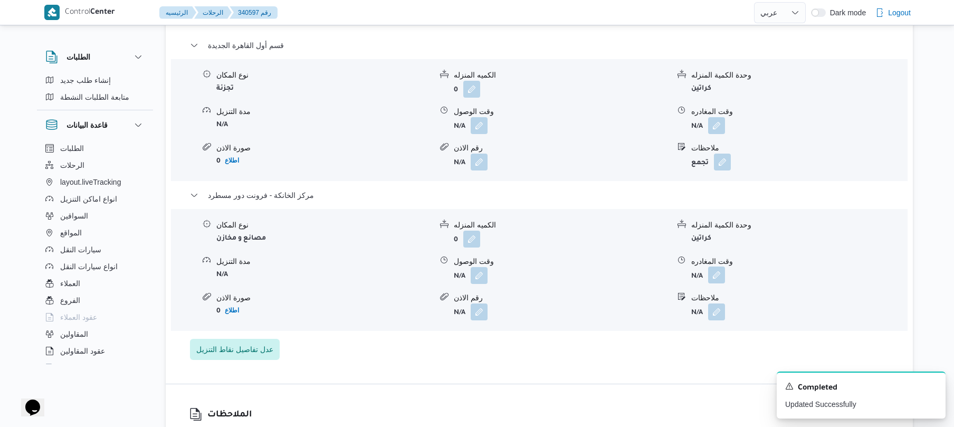
click at [712, 277] on button "button" at bounding box center [716, 275] width 17 height 17
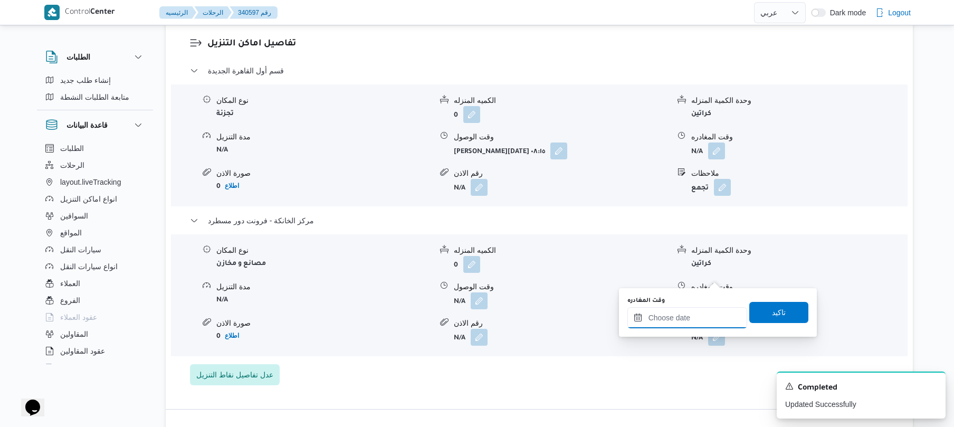
click at [678, 318] on input "وقت المغادره" at bounding box center [688, 317] width 120 height 21
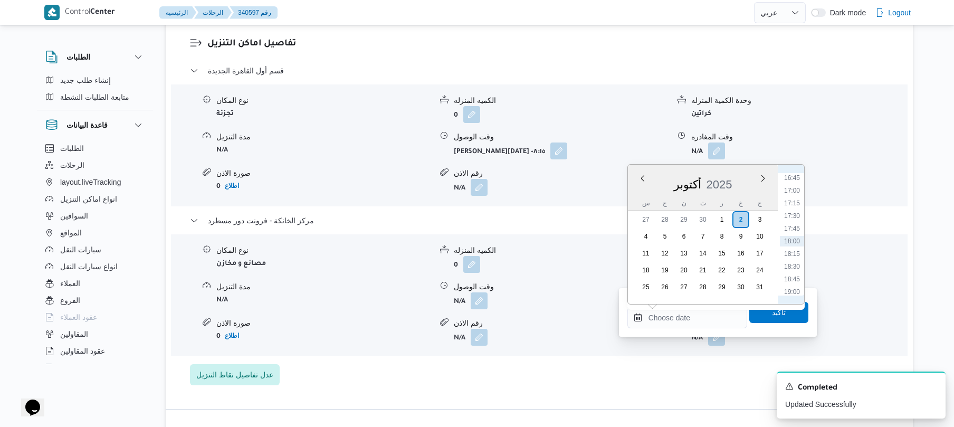
scroll to position [745, 0]
click at [794, 231] on li "15:45" at bounding box center [792, 231] width 24 height 11
type input "[DATE] ١٥:٤٥"
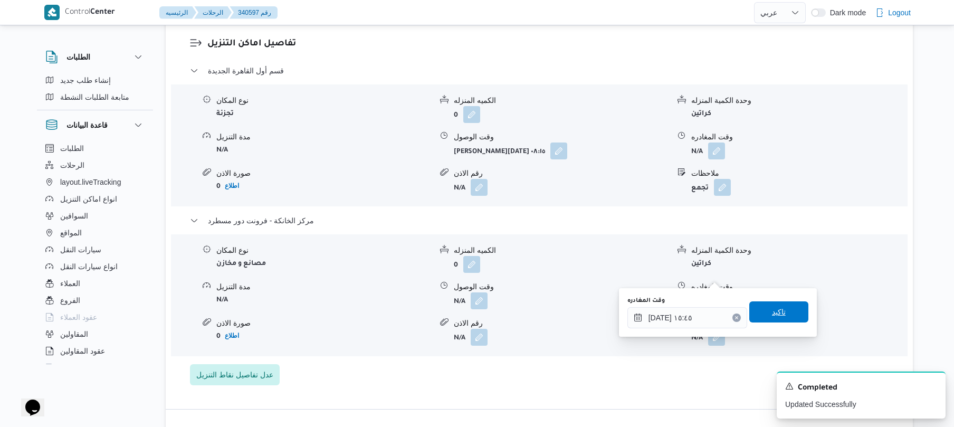
click at [775, 307] on span "تاكيد" at bounding box center [779, 312] width 14 height 13
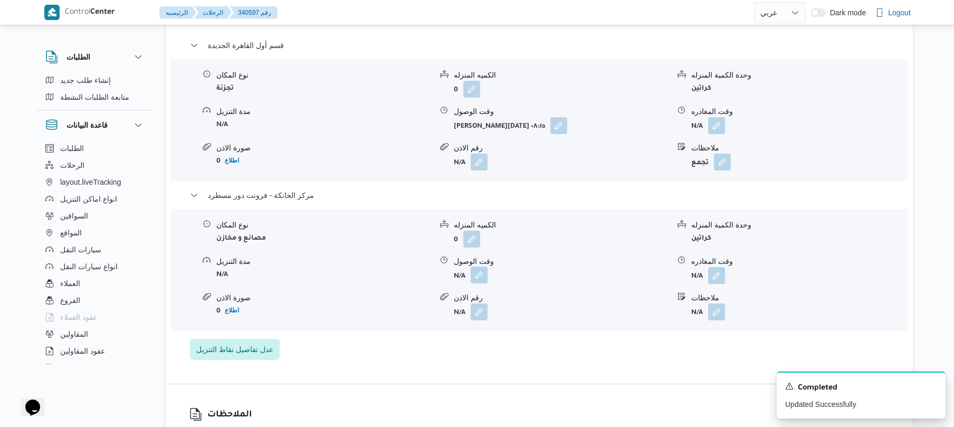
click at [478, 273] on button "button" at bounding box center [479, 275] width 17 height 17
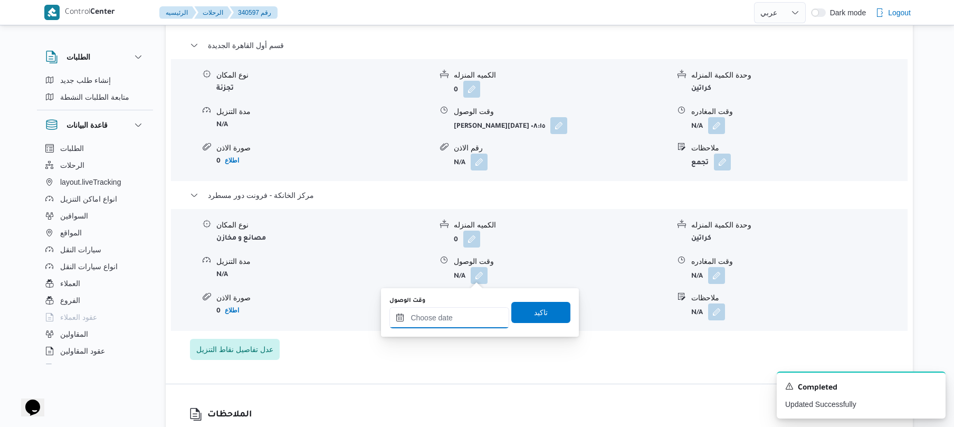
click at [478, 320] on input "وقت الوصول" at bounding box center [449, 317] width 120 height 21
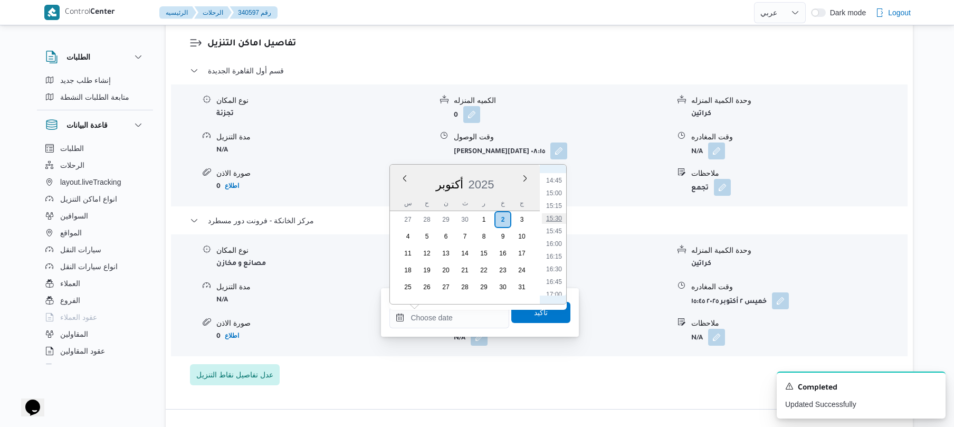
click at [556, 214] on li "15:30" at bounding box center [554, 218] width 24 height 11
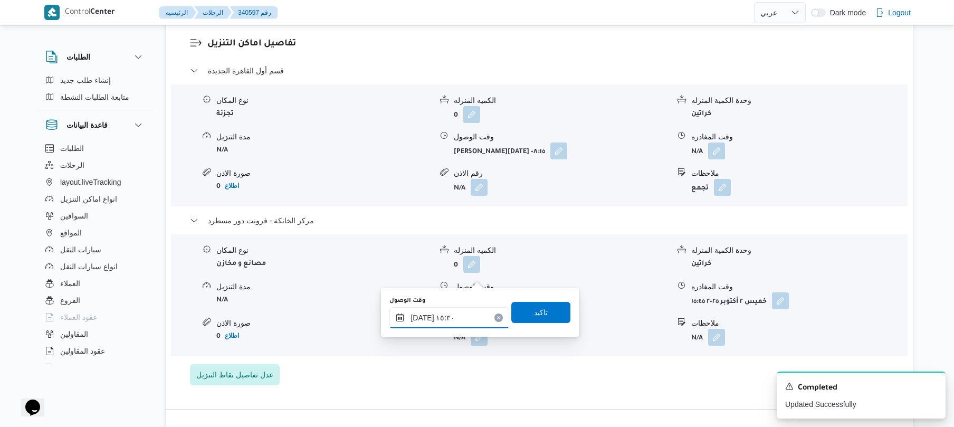
type input "[DATE] ١٥:٣٠"
click at [534, 311] on span "تاكيد" at bounding box center [541, 312] width 14 height 13
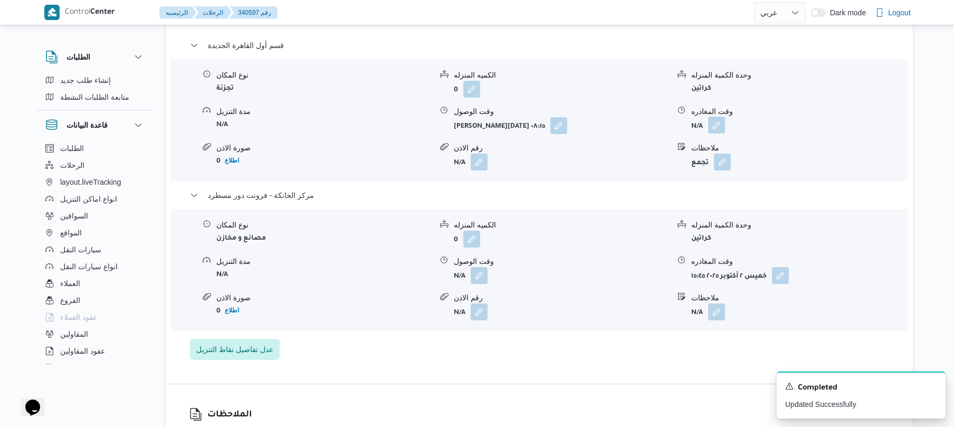
click at [715, 125] on button "button" at bounding box center [716, 125] width 17 height 17
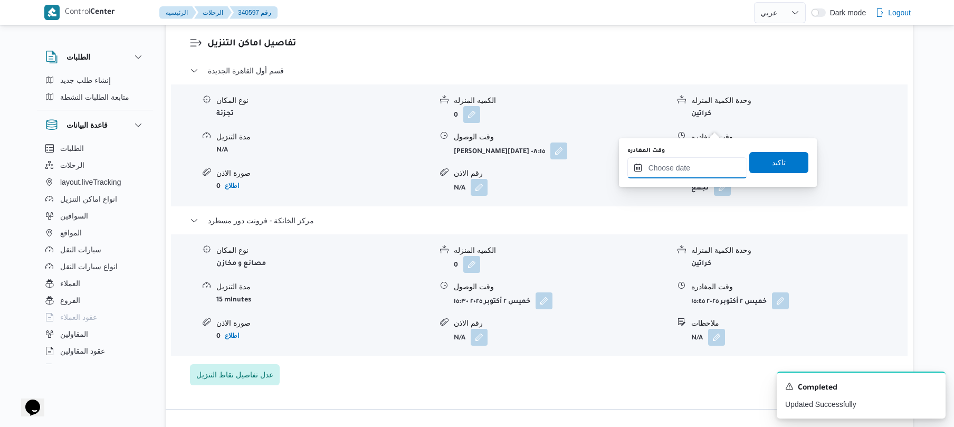
click at [682, 169] on input "وقت المغادره" at bounding box center [688, 167] width 120 height 21
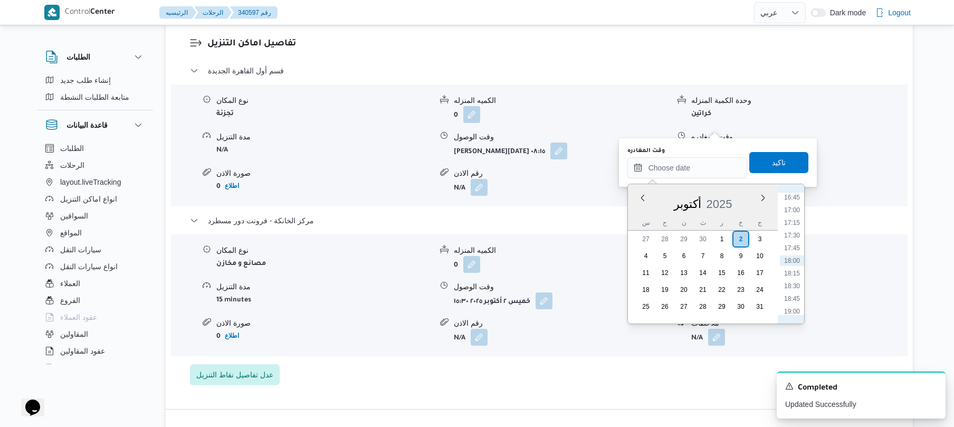
scroll to position [746, 0]
click at [795, 201] on li "14:45" at bounding box center [792, 199] width 24 height 11
type input "[DATE] ١٤:٤٥"
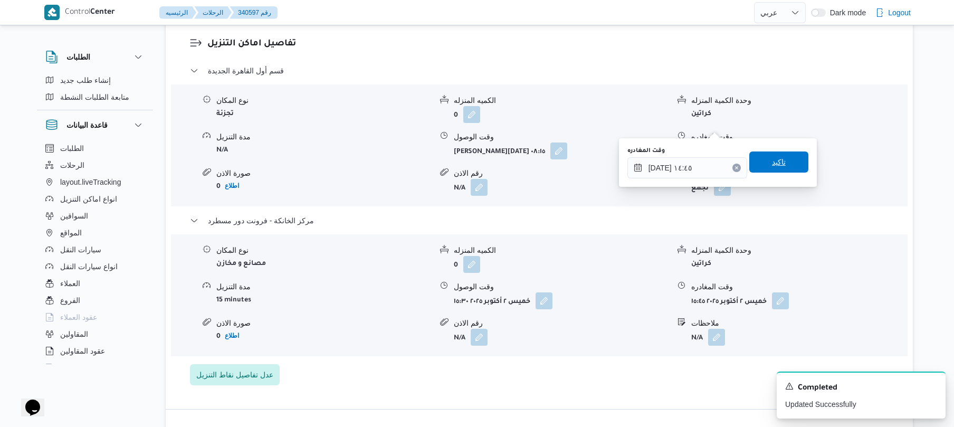
click at [782, 165] on span "تاكيد" at bounding box center [778, 161] width 59 height 21
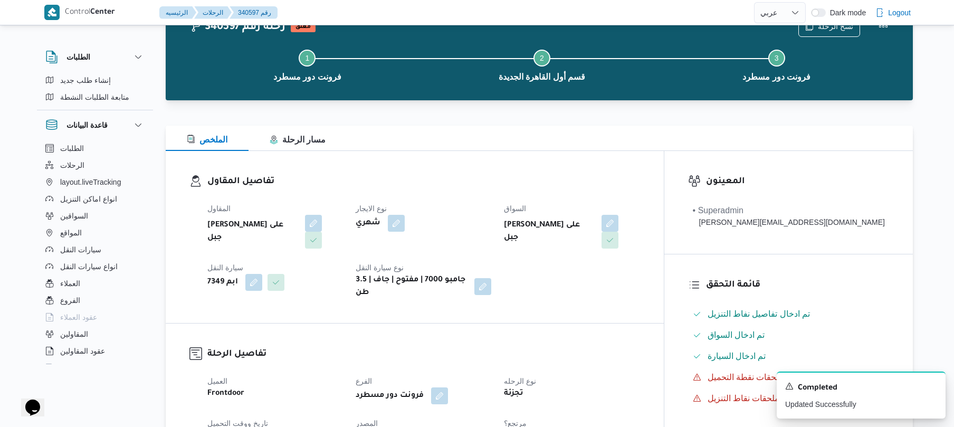
scroll to position [0, 0]
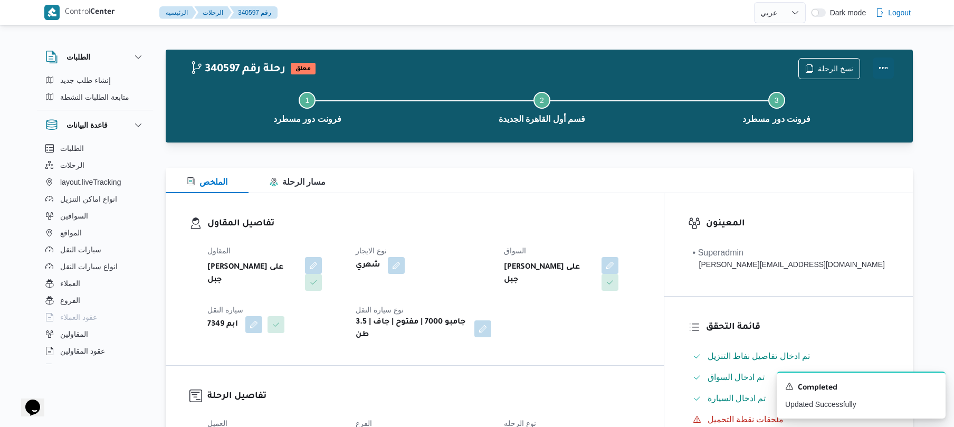
click at [887, 69] on button "Actions" at bounding box center [883, 68] width 21 height 21
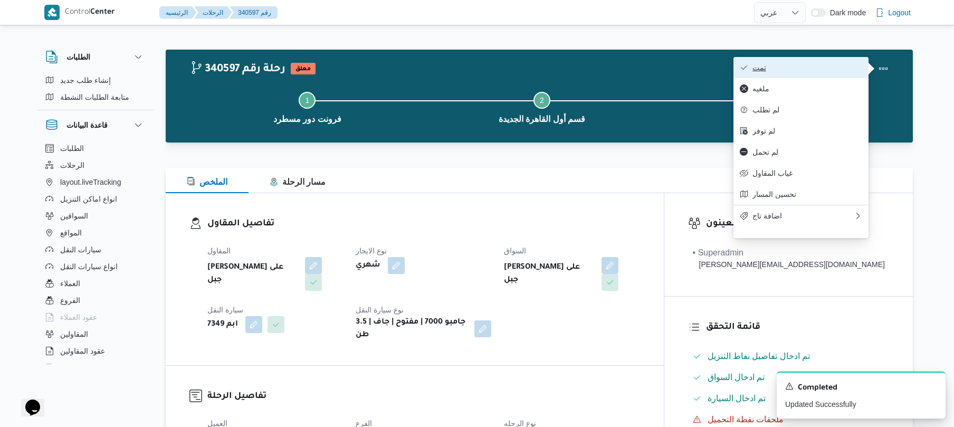
click at [832, 68] on span "تمت" at bounding box center [808, 67] width 110 height 8
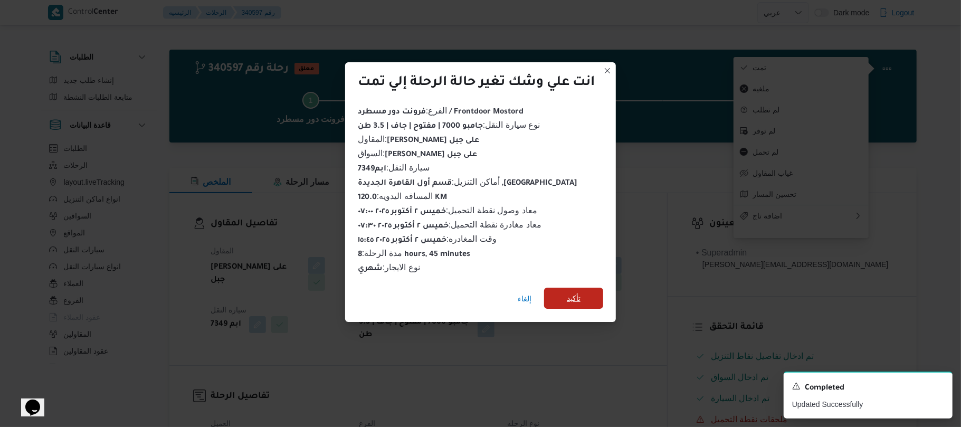
click at [581, 294] on span "تأكيد" at bounding box center [574, 298] width 14 height 13
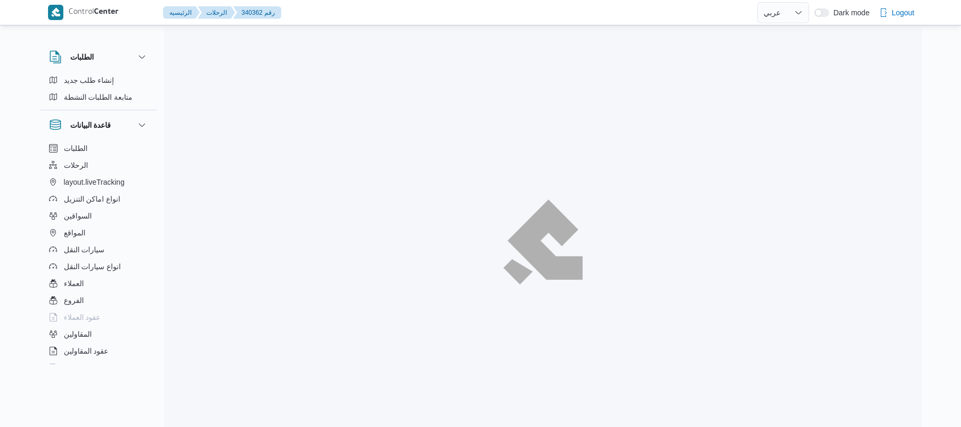
select select "ar"
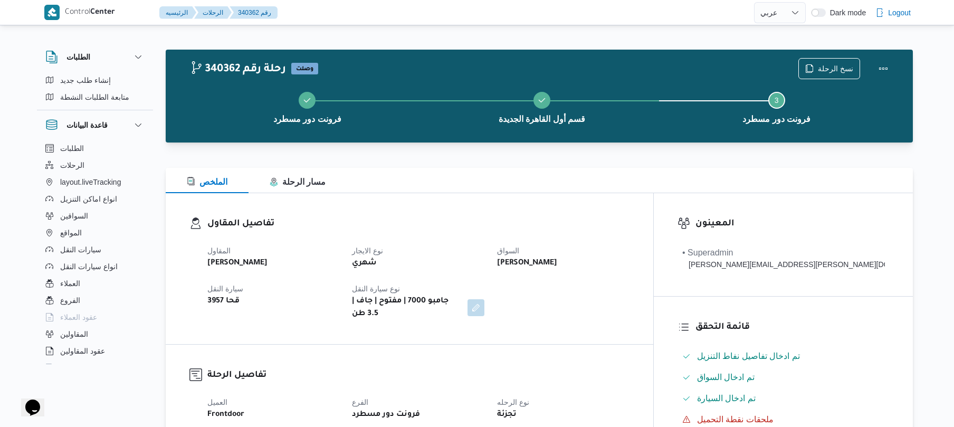
click at [638, 159] on div at bounding box center [539, 161] width 747 height 13
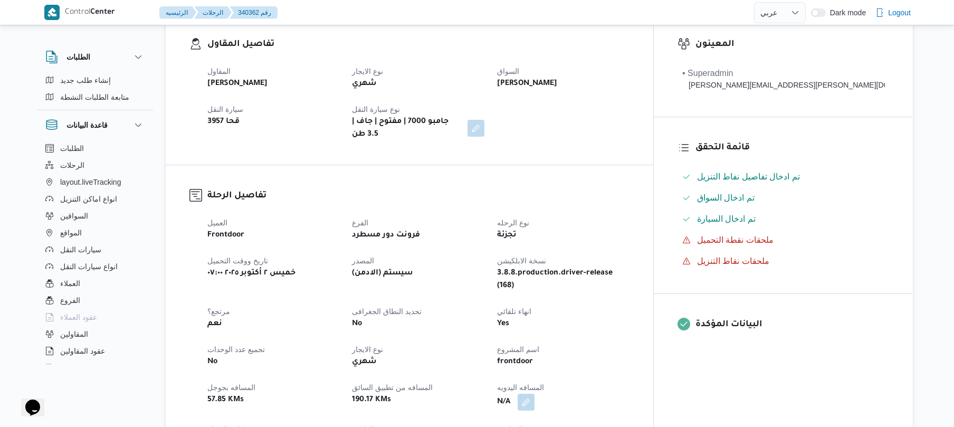
scroll to position [338, 0]
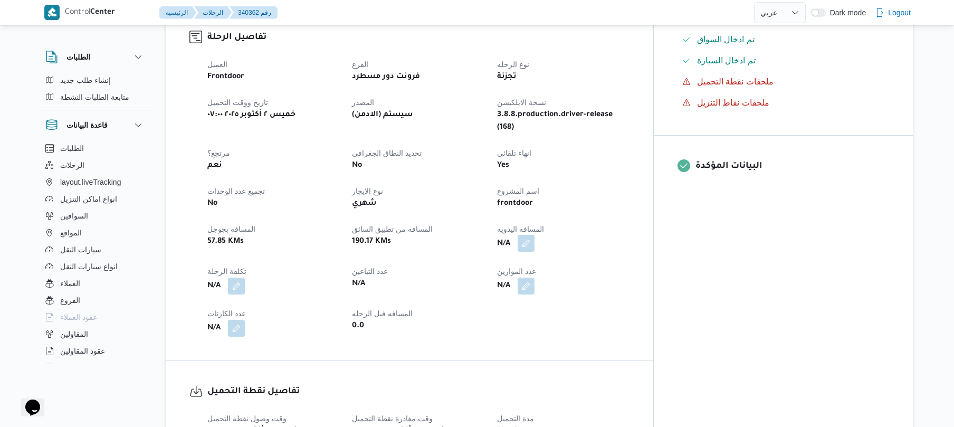
drag, startPoint x: 575, startPoint y: 221, endPoint x: 572, endPoint y: 228, distance: 8.0
click at [535, 235] on button "button" at bounding box center [526, 243] width 17 height 17
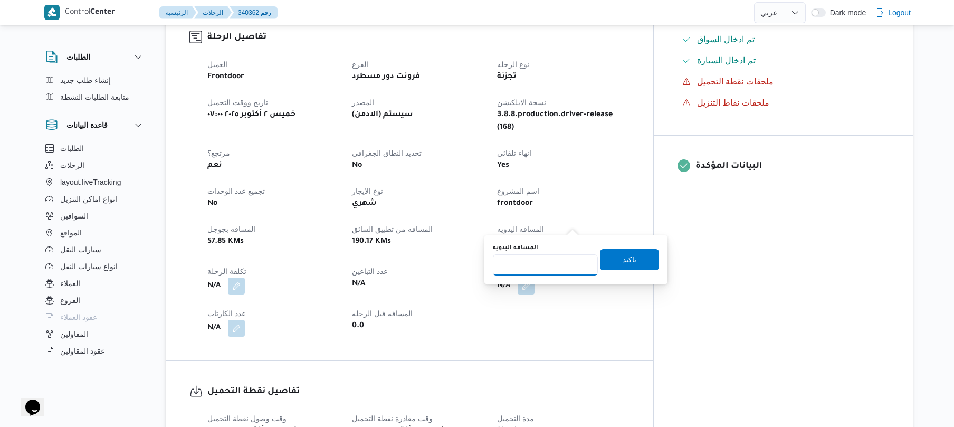
click at [537, 272] on input "المسافه اليدويه" at bounding box center [545, 264] width 105 height 21
type input "120"
click at [623, 261] on span "تاكيد" at bounding box center [630, 259] width 14 height 13
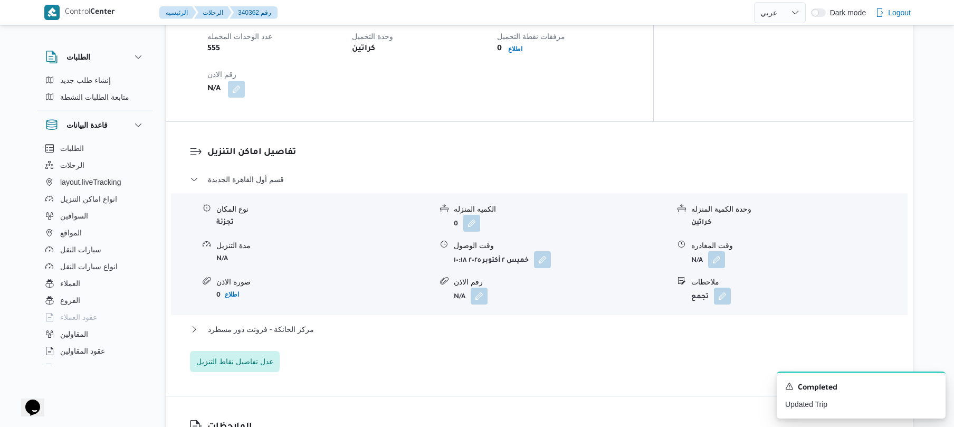
scroll to position [760, 0]
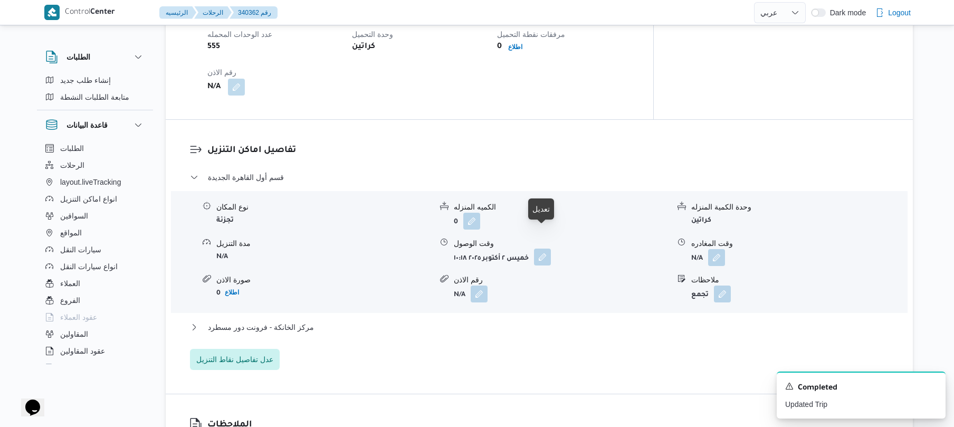
click at [544, 249] on button "button" at bounding box center [542, 257] width 17 height 17
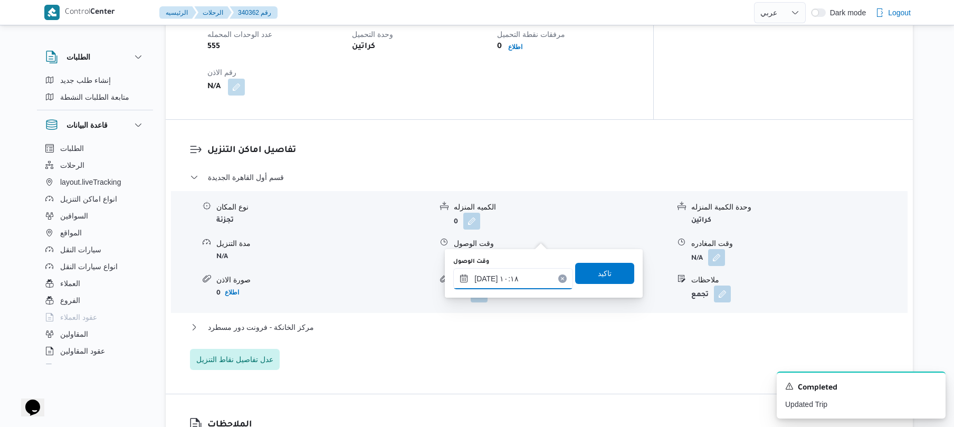
click at [507, 277] on input "[DATE] ١٠:١٨" at bounding box center [513, 278] width 120 height 21
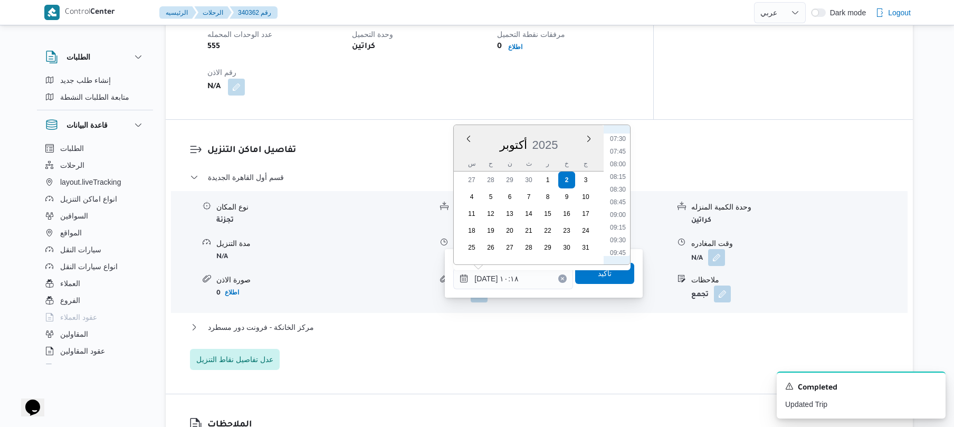
scroll to position [351, 0]
click at [621, 210] on li "08:15" at bounding box center [618, 206] width 24 height 11
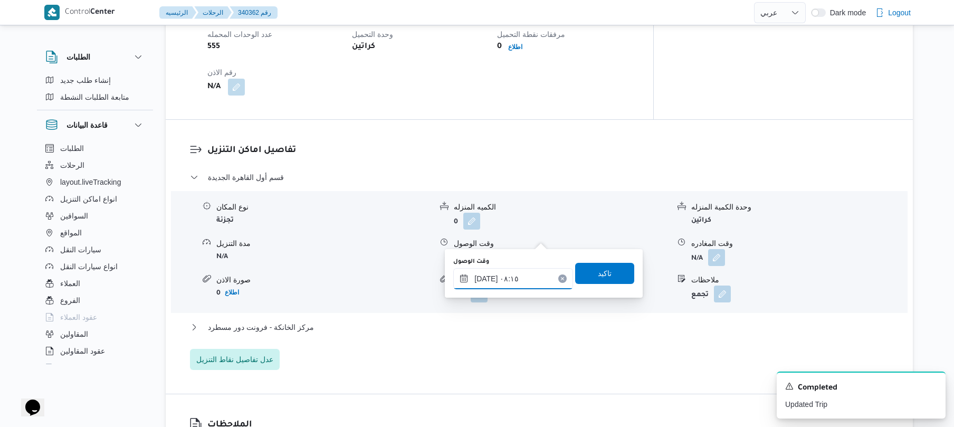
click at [488, 278] on input "[DATE] ٠٨:١٥" at bounding box center [513, 278] width 120 height 21
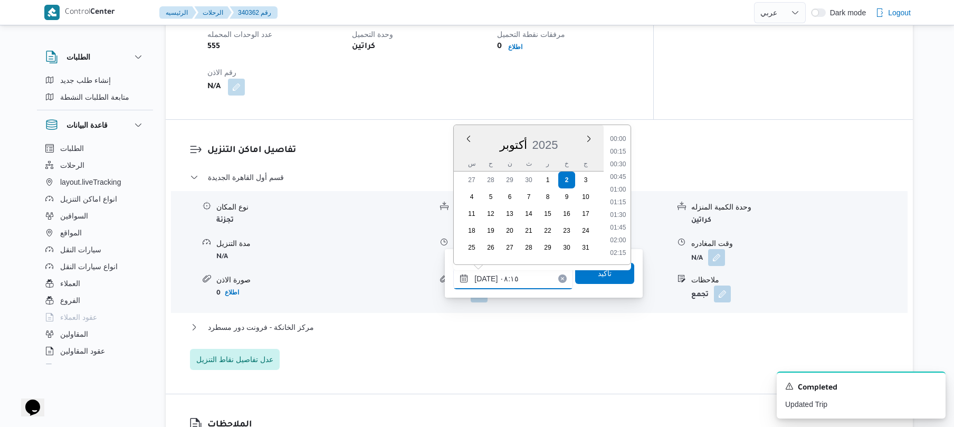
click at [488, 278] on input "[DATE] ٠٨:١٥" at bounding box center [513, 278] width 120 height 21
type input "[DATE] ٠٨:25"
click at [583, 277] on span "تاكيد" at bounding box center [604, 272] width 59 height 21
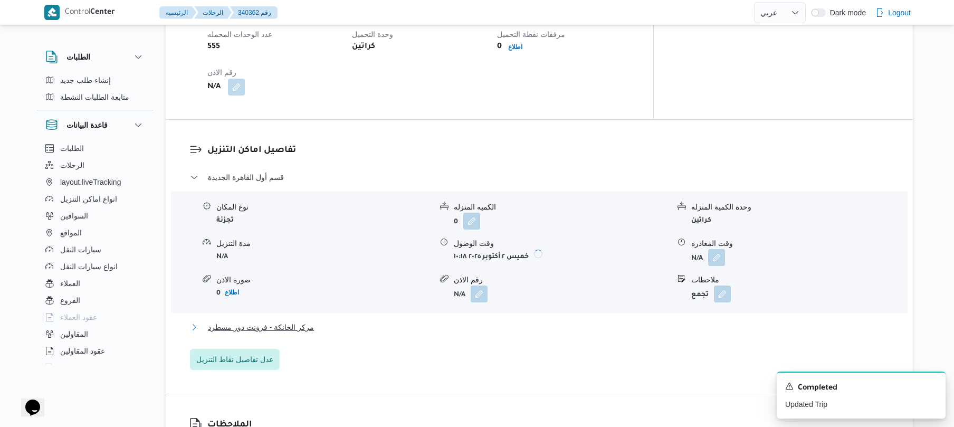
click at [511, 321] on button "مركز الخانكة - فرونت دور مسطرد" at bounding box center [539, 327] width 699 height 13
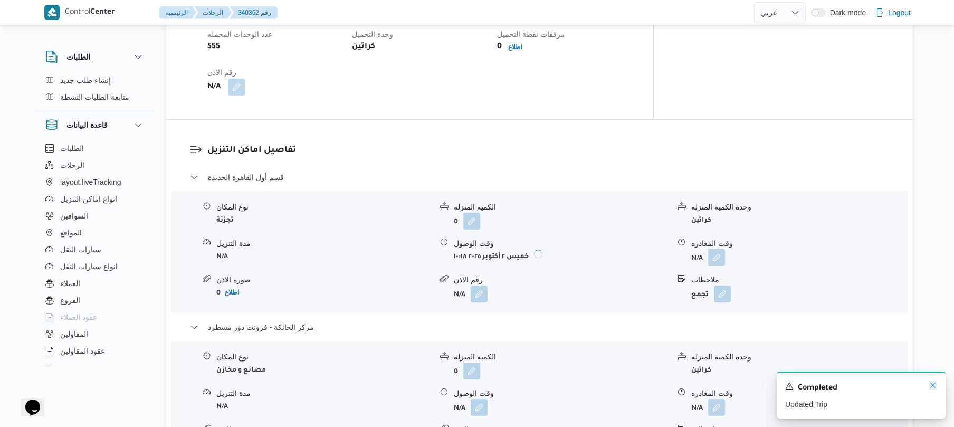
click at [934, 383] on icon "Dismiss toast" at bounding box center [933, 385] width 8 height 8
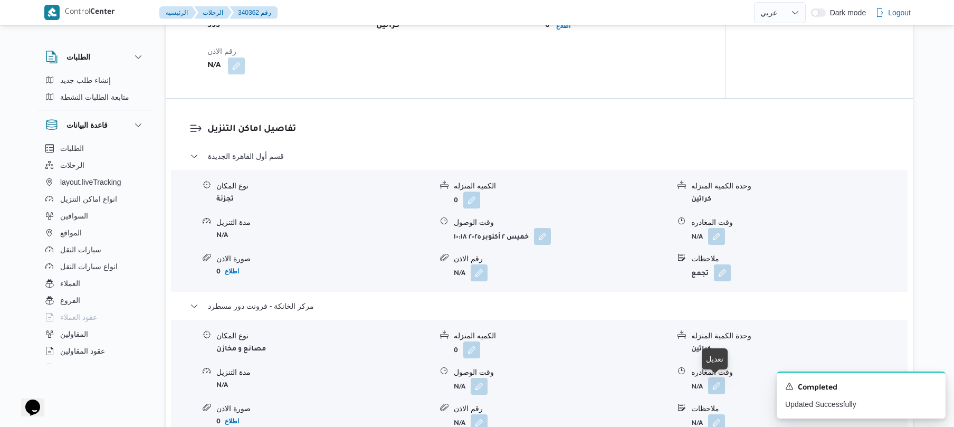
click at [717, 384] on button "button" at bounding box center [716, 385] width 17 height 17
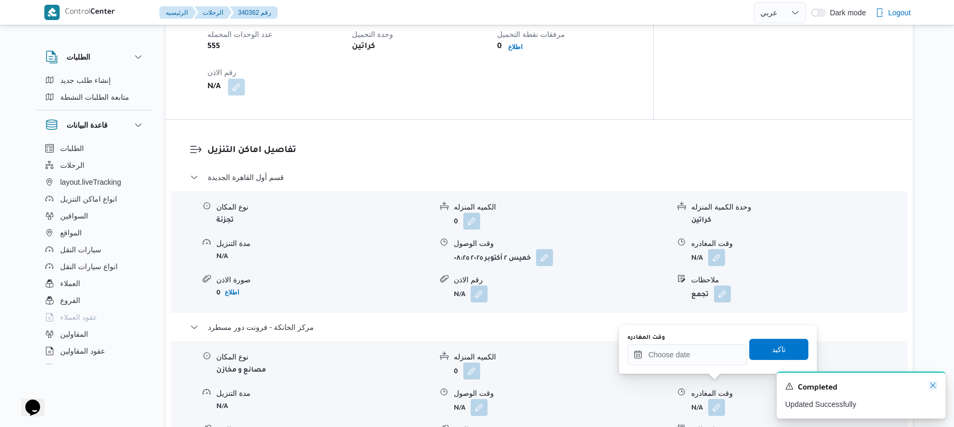
click at [932, 385] on icon "Dismiss toast" at bounding box center [933, 385] width 8 height 8
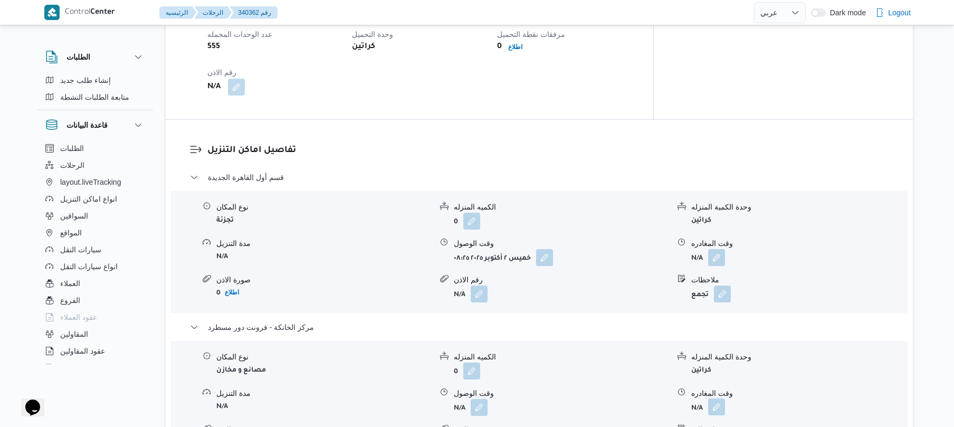
click at [718, 398] on button "button" at bounding box center [716, 406] width 17 height 17
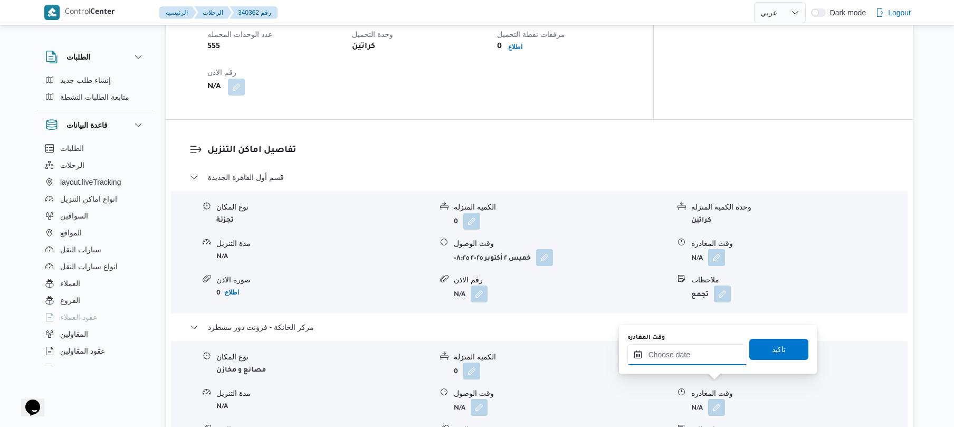
click at [695, 359] on input "وقت المغادره" at bounding box center [688, 354] width 120 height 21
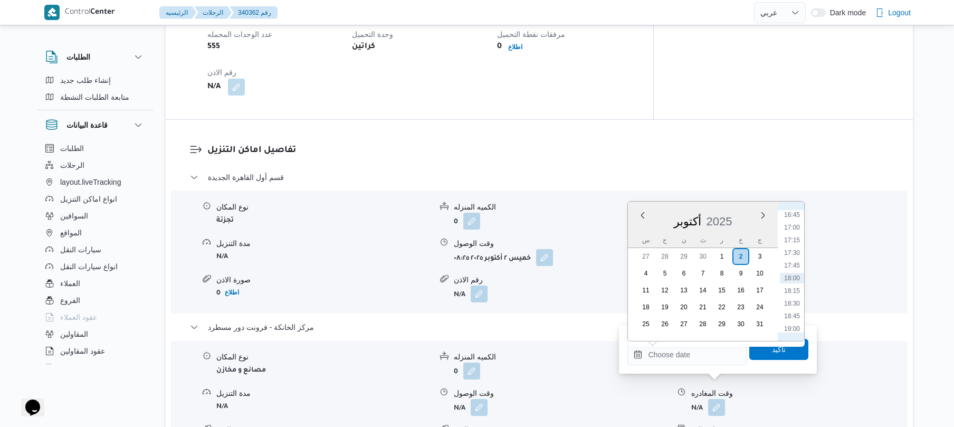
scroll to position [745, 0]
click at [792, 268] on li "15:45" at bounding box center [792, 268] width 24 height 11
type input "[DATE] ١٥:٤٥"
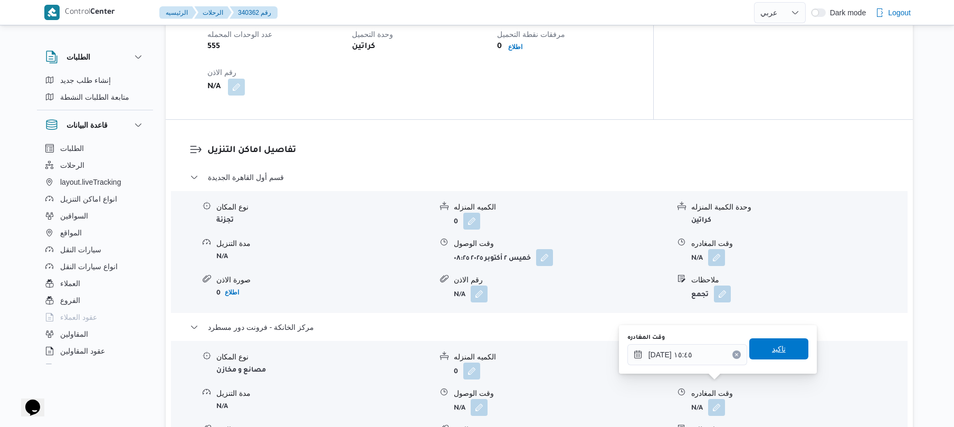
click at [761, 349] on span "تاكيد" at bounding box center [778, 348] width 59 height 21
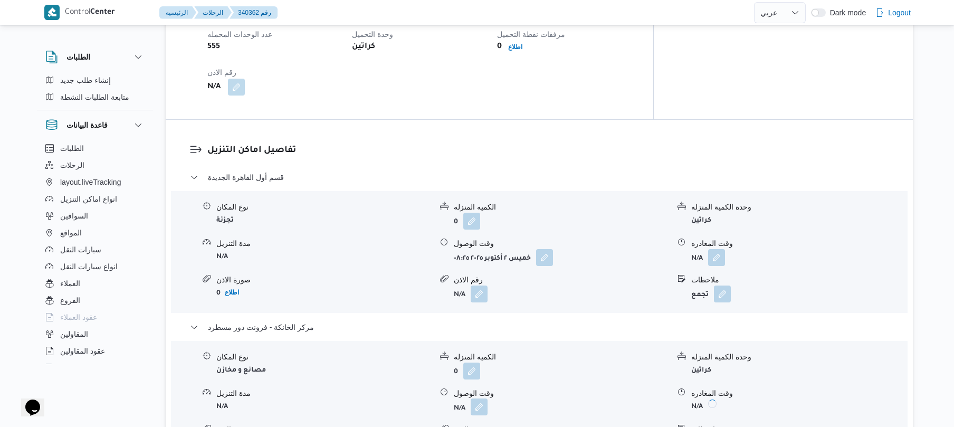
click at [480, 398] on button "button" at bounding box center [479, 406] width 17 height 17
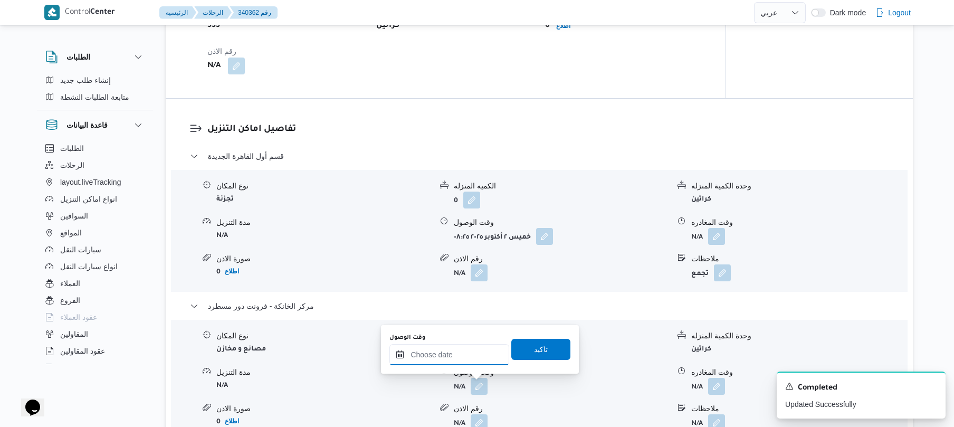
click at [469, 359] on input "وقت الوصول" at bounding box center [449, 354] width 120 height 21
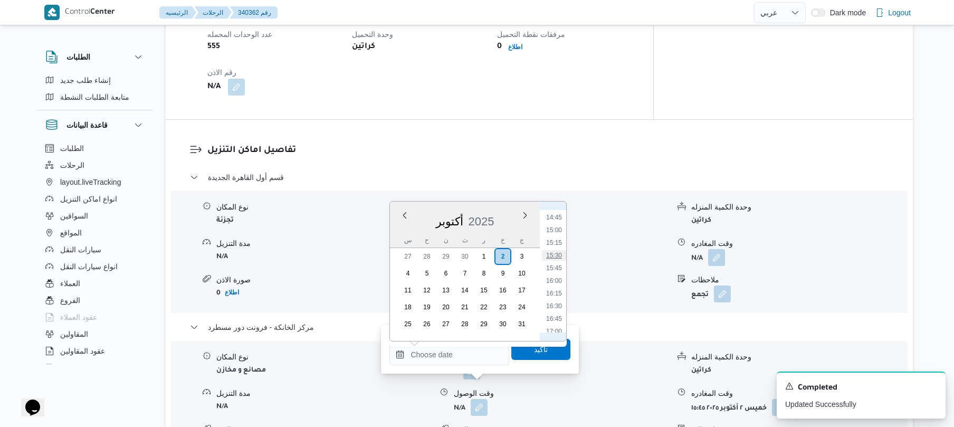
click at [560, 254] on li "15:30" at bounding box center [554, 255] width 24 height 11
type input "[DATE] ١٥:٣٠"
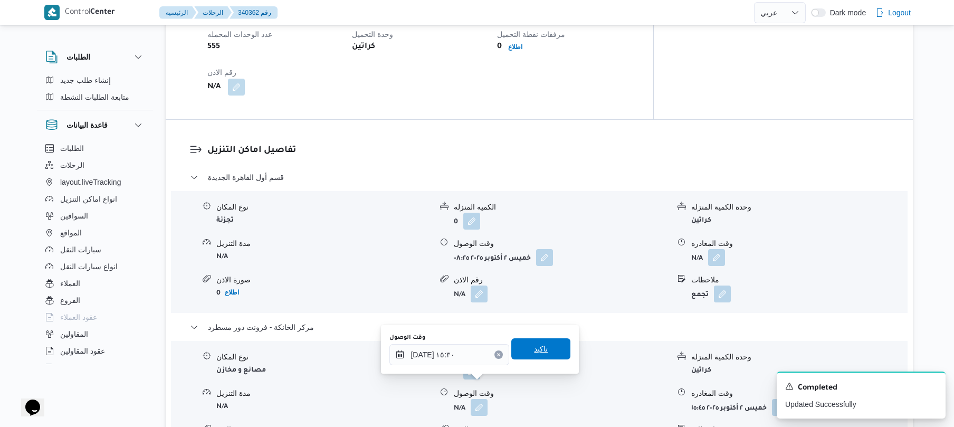
click at [537, 351] on span "تاكيد" at bounding box center [541, 349] width 14 height 13
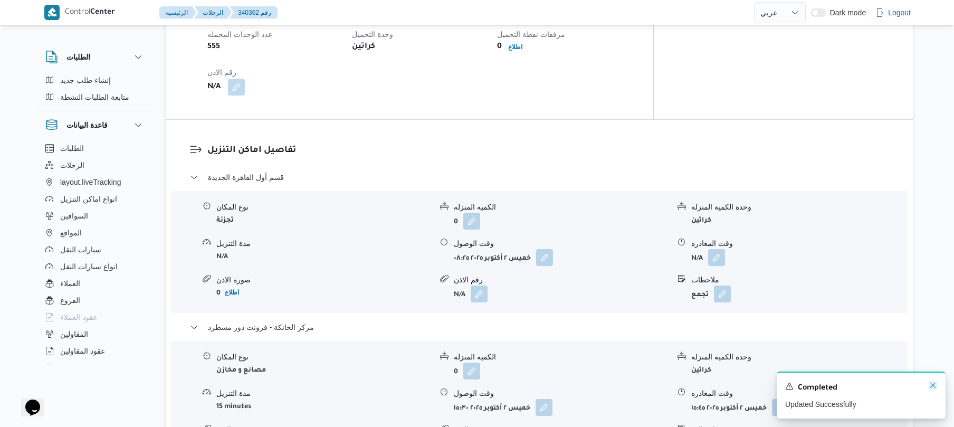
click at [932, 388] on icon "Dismiss toast" at bounding box center [933, 385] width 8 height 8
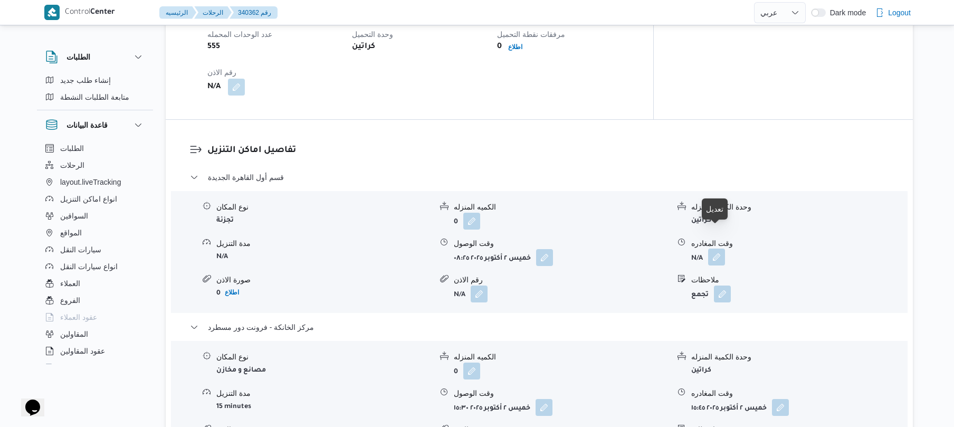
click at [716, 249] on button "button" at bounding box center [716, 257] width 17 height 17
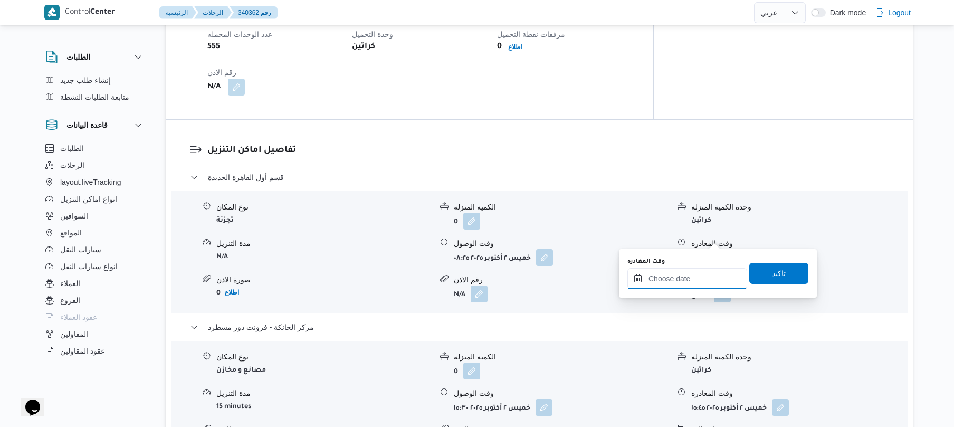
click at [691, 279] on input "وقت المغادره" at bounding box center [688, 278] width 120 height 21
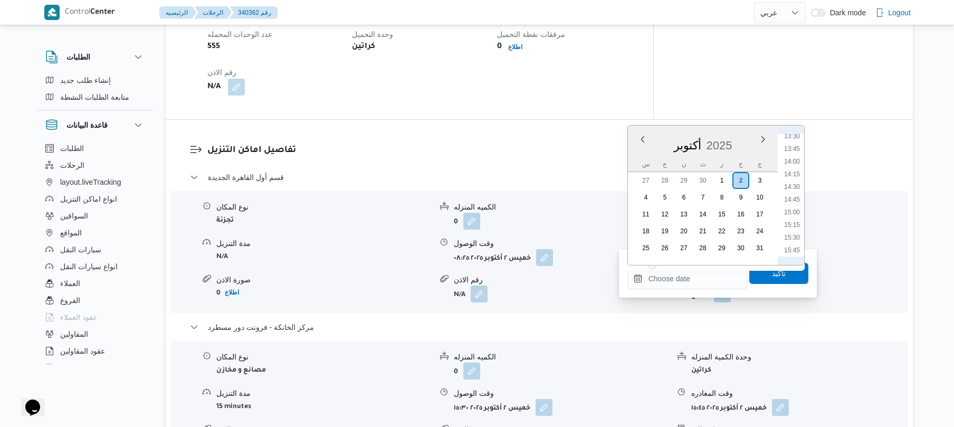
scroll to position [641, 0]
click at [794, 246] on li "14:45" at bounding box center [792, 246] width 24 height 11
type input "[DATE] ١٤:٤٥"
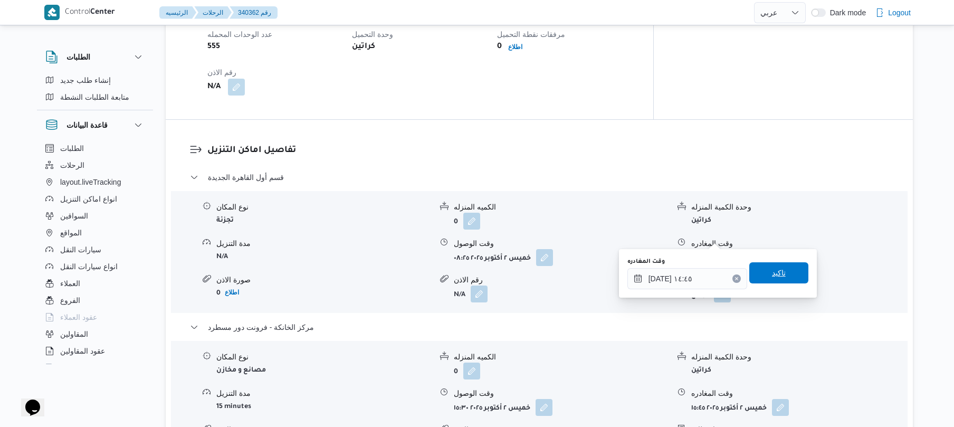
click at [776, 275] on span "تاكيد" at bounding box center [779, 273] width 14 height 13
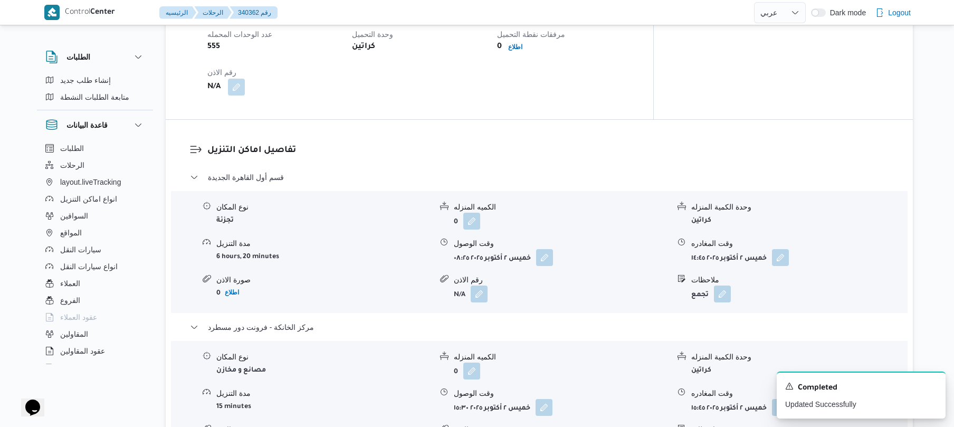
scroll to position [0, 0]
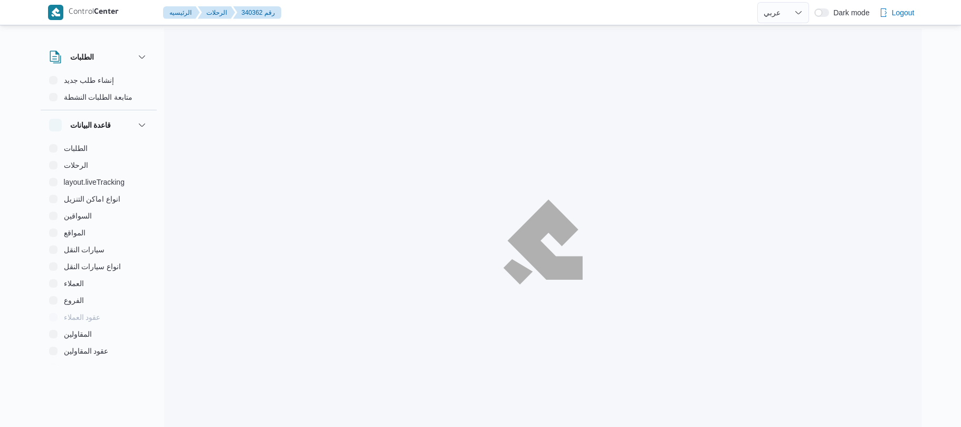
select select "ar"
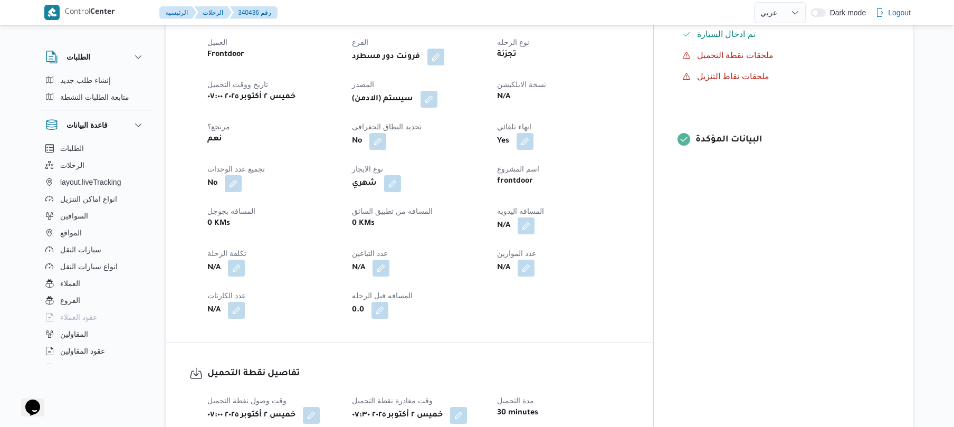
scroll to position [366, 0]
click at [535, 232] on button "button" at bounding box center [526, 223] width 17 height 17
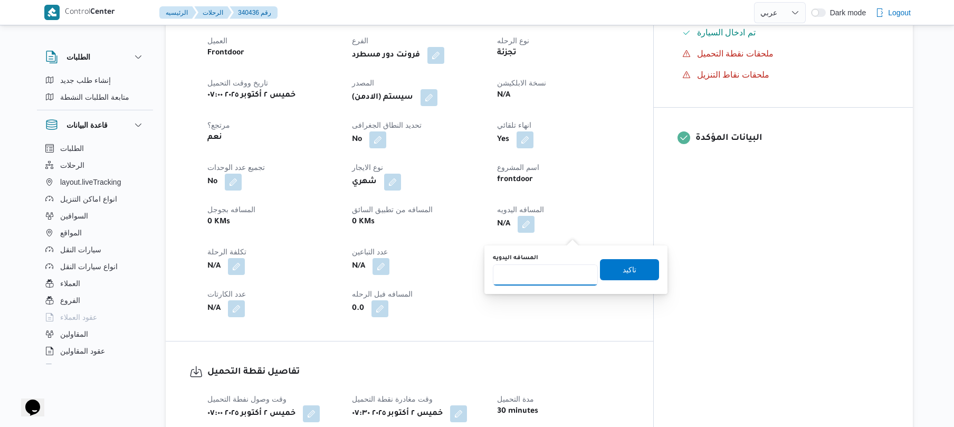
click at [555, 279] on input "المسافه اليدويه" at bounding box center [545, 274] width 105 height 21
type input "120"
click at [623, 271] on span "تاكيد" at bounding box center [630, 269] width 14 height 13
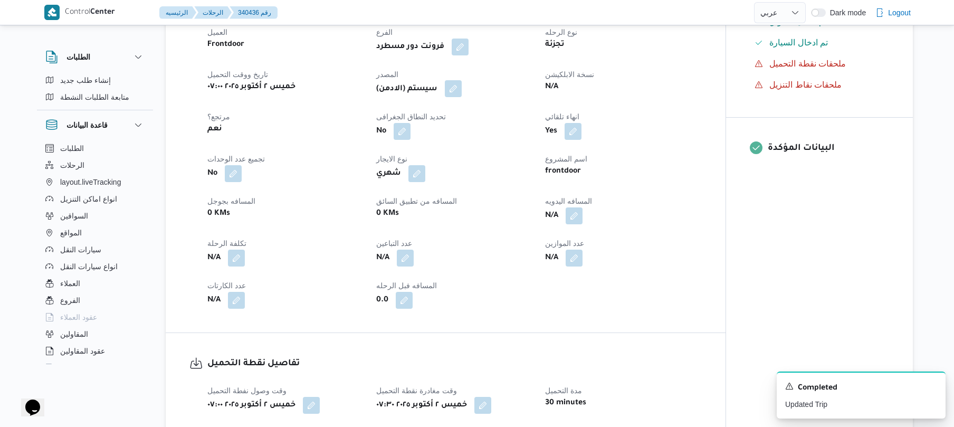
click at [460, 97] on button "button" at bounding box center [453, 88] width 17 height 17
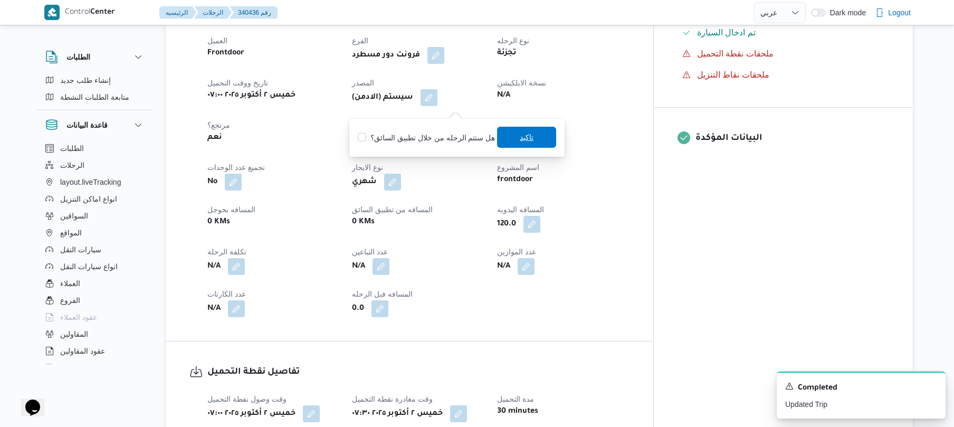
click at [529, 137] on span "تاكيد" at bounding box center [527, 137] width 14 height 13
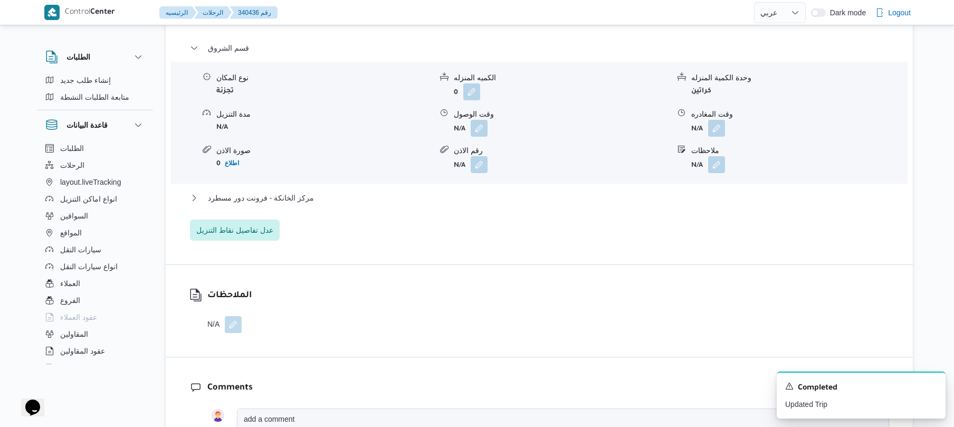
scroll to position [929, 0]
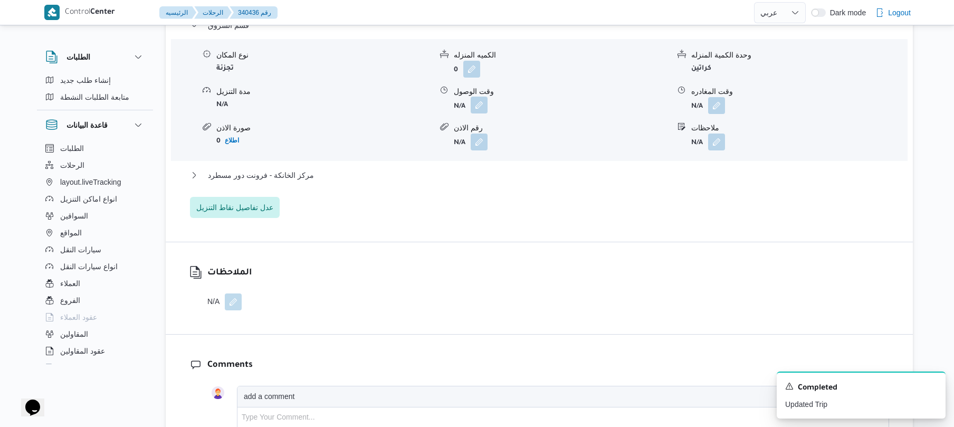
click at [476, 113] on button "button" at bounding box center [479, 105] width 17 height 17
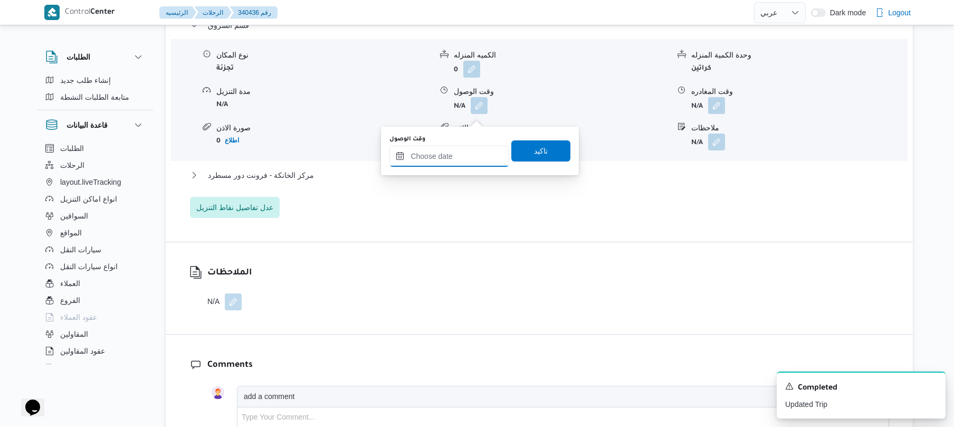
click at [451, 150] on input "وقت الوصول" at bounding box center [449, 156] width 120 height 21
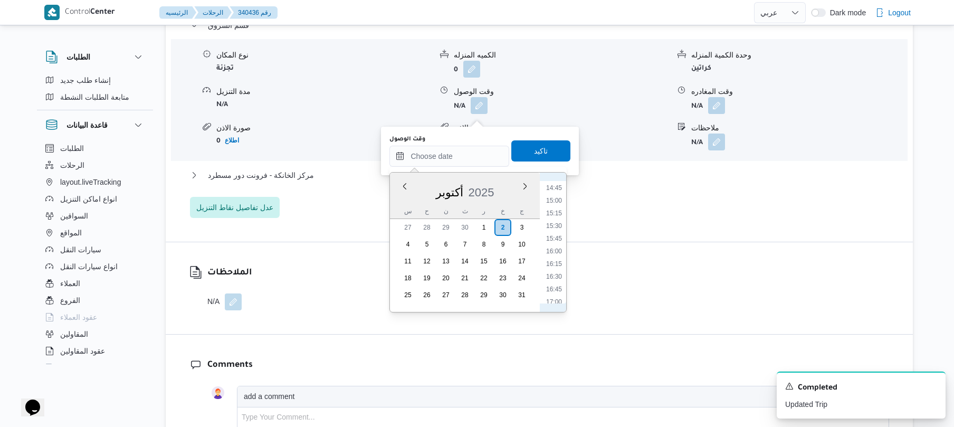
scroll to position [366, 0]
click at [555, 236] on li "08:15" at bounding box center [554, 238] width 24 height 11
type input "٠٢/١٠/٢٠٢٥ ٠٨:١٥"
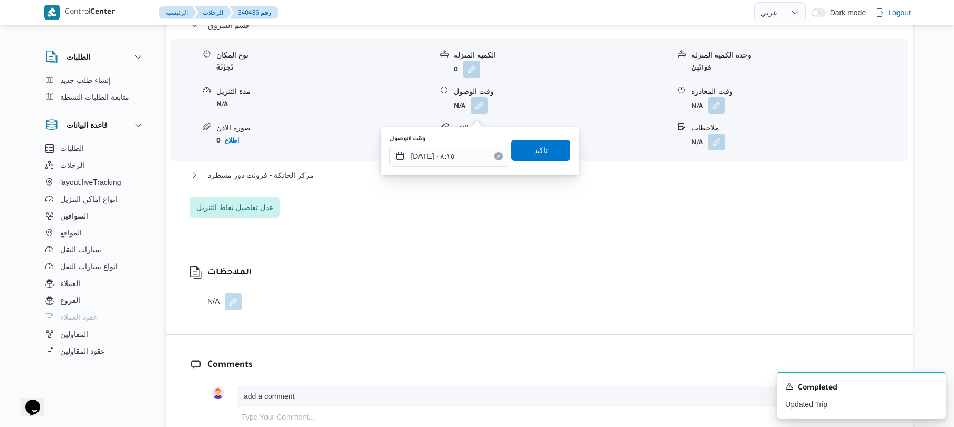
click at [541, 153] on span "تاكيد" at bounding box center [540, 150] width 59 height 21
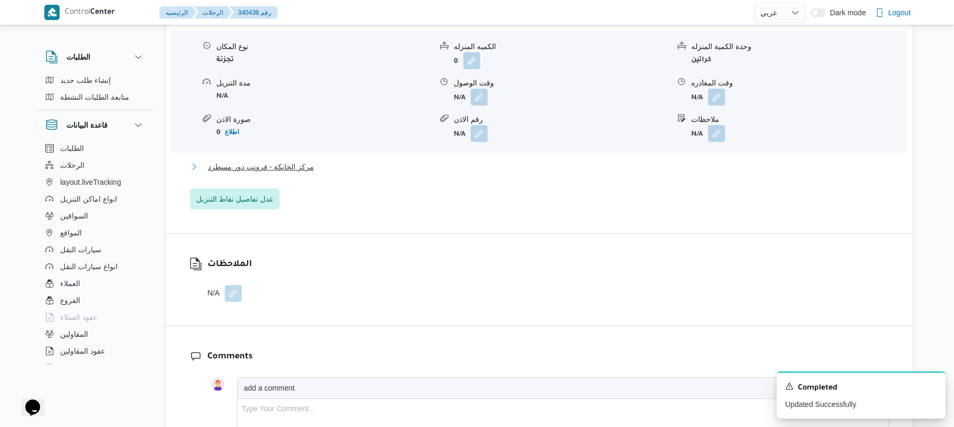
click at [521, 173] on button "مركز الخانكة - فرونت دور مسطرد" at bounding box center [539, 166] width 699 height 13
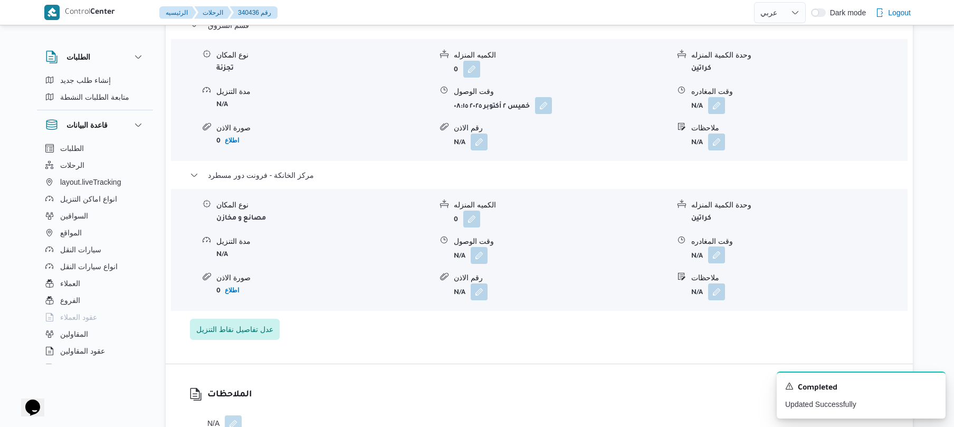
click at [717, 263] on button "button" at bounding box center [716, 254] width 17 height 17
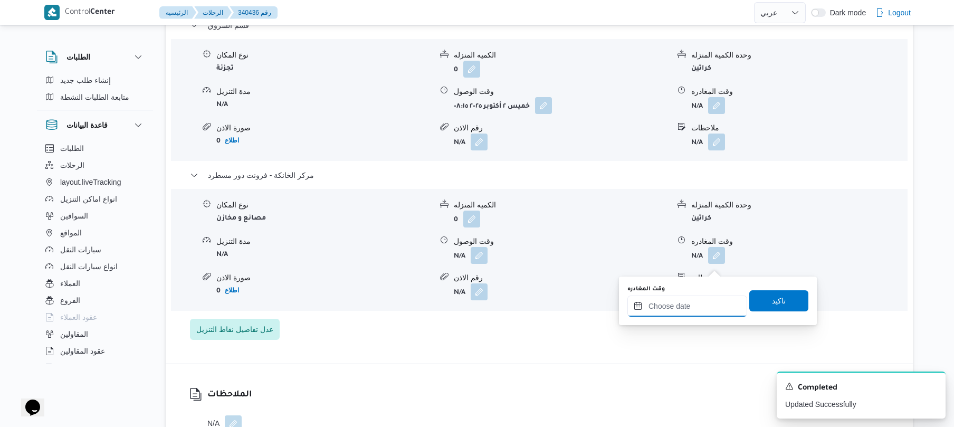
click at [659, 307] on input "وقت المغادره" at bounding box center [688, 306] width 120 height 21
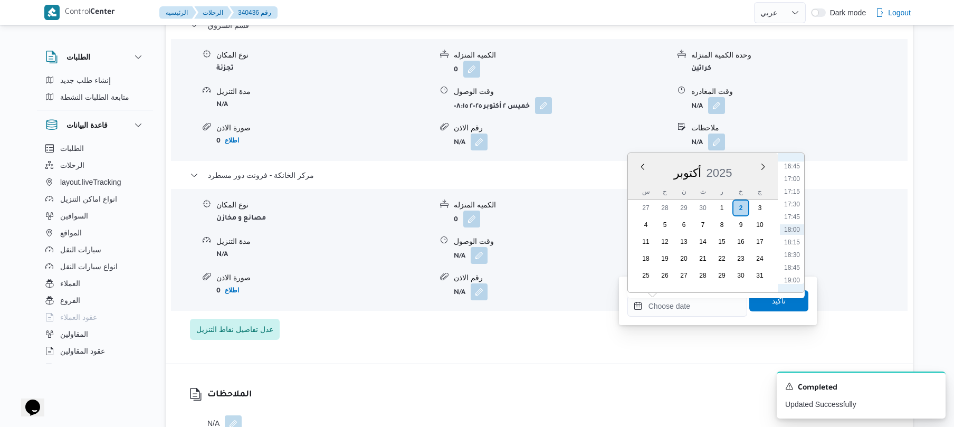
scroll to position [745, 0]
click at [794, 218] on li "15:45" at bounding box center [792, 219] width 24 height 11
type input "٠٢/١٠/٢٠٢٥ ١٥:٤٥"
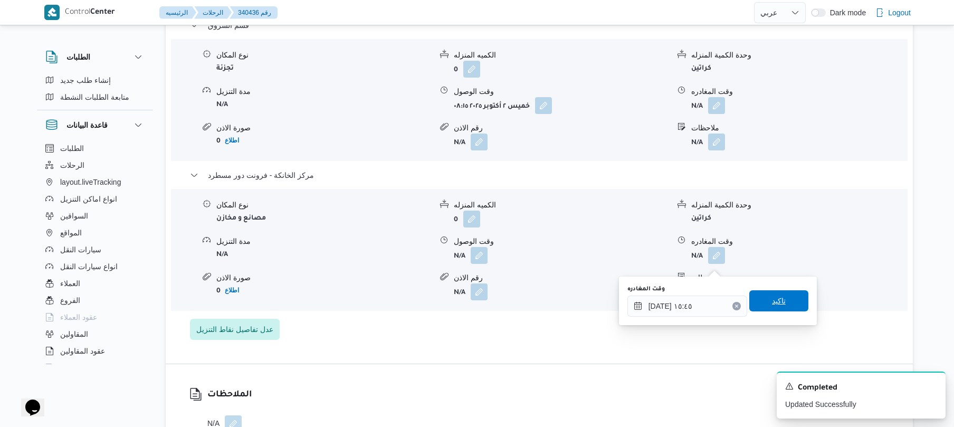
click at [763, 297] on span "تاكيد" at bounding box center [778, 300] width 59 height 21
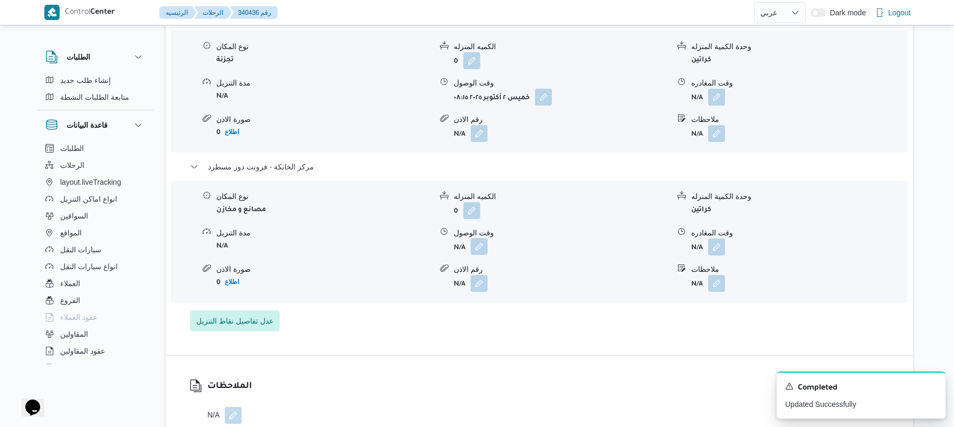
click at [480, 255] on button "button" at bounding box center [479, 246] width 17 height 17
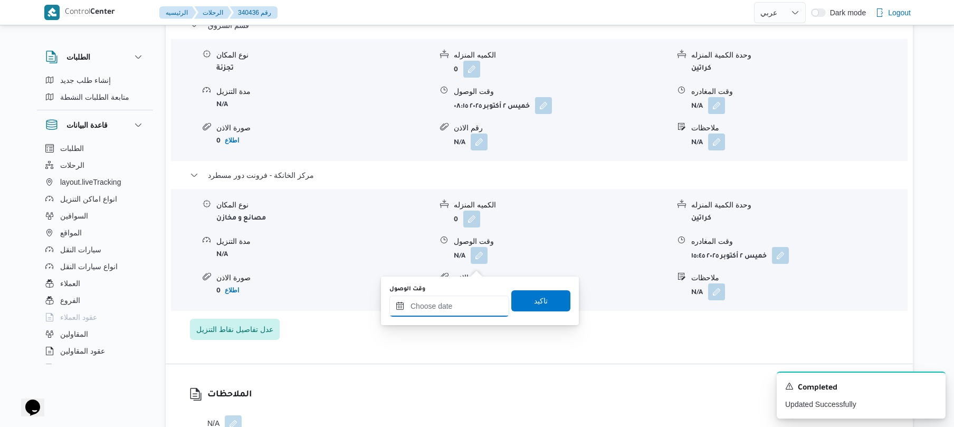
click at [477, 309] on input "وقت الوصول" at bounding box center [449, 306] width 120 height 21
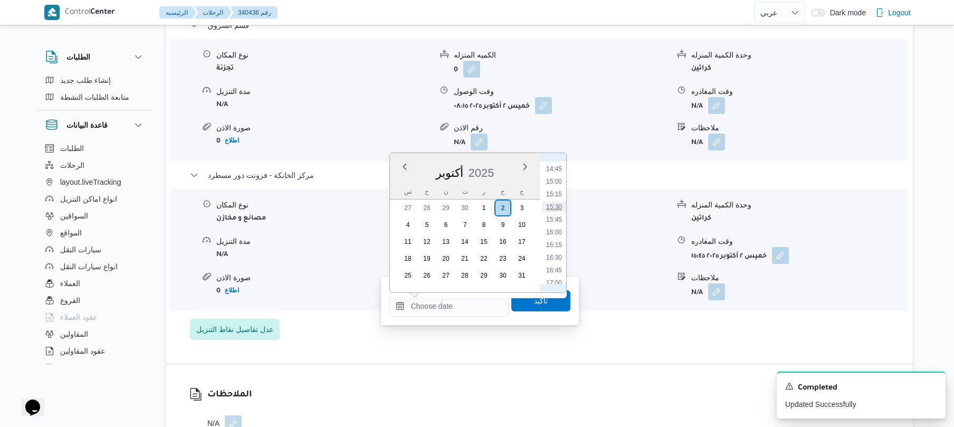
click at [558, 207] on li "15:30" at bounding box center [554, 207] width 24 height 11
type input "٠٢/١٠/٢٠٢٥ ١٥:٣٠"
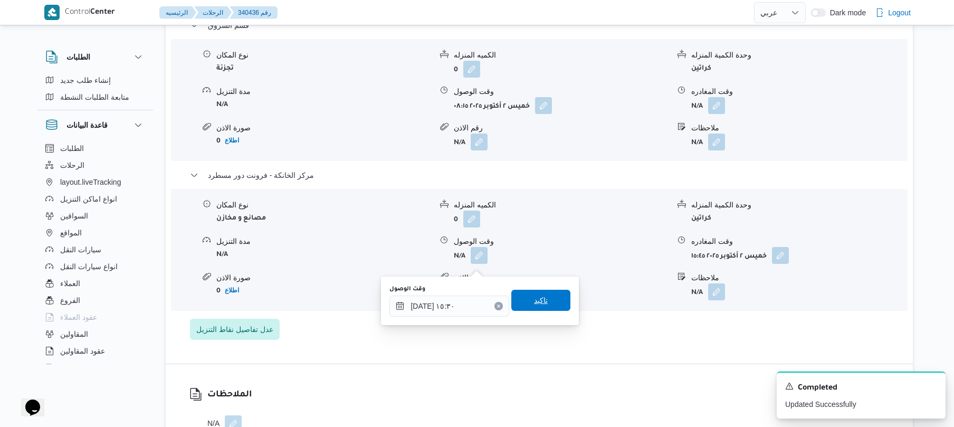
click at [534, 306] on span "تاكيد" at bounding box center [541, 300] width 14 height 13
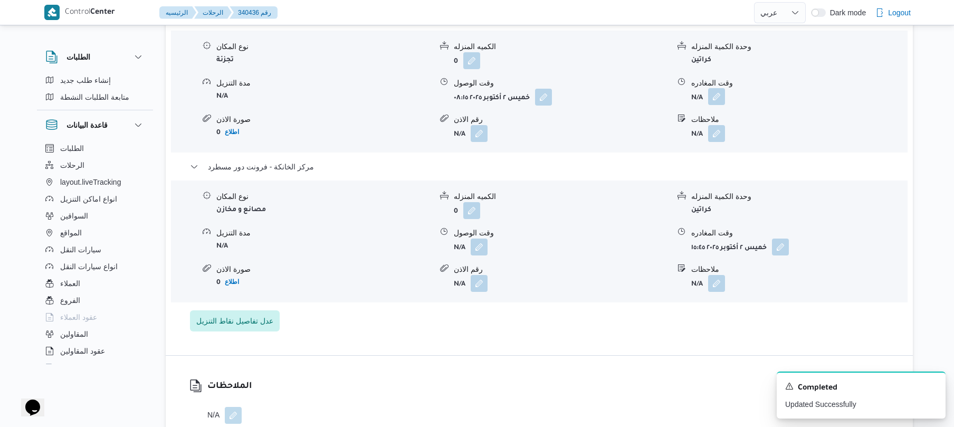
click at [722, 105] on button "button" at bounding box center [716, 96] width 17 height 17
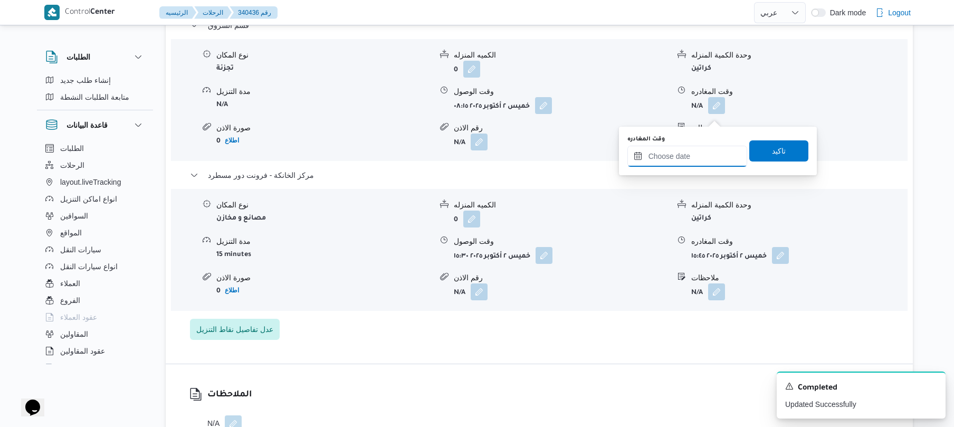
click at [670, 153] on input "وقت المغادره" at bounding box center [688, 156] width 120 height 21
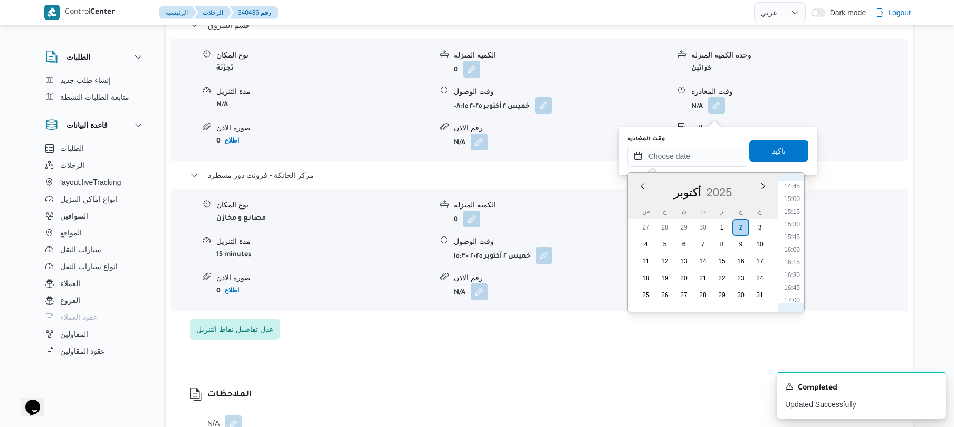
scroll to position [746, 0]
click at [794, 190] on li "14:45" at bounding box center [792, 188] width 24 height 11
type input "٠٢/١٠/٢٠٢٥ ١٤:٤٥"
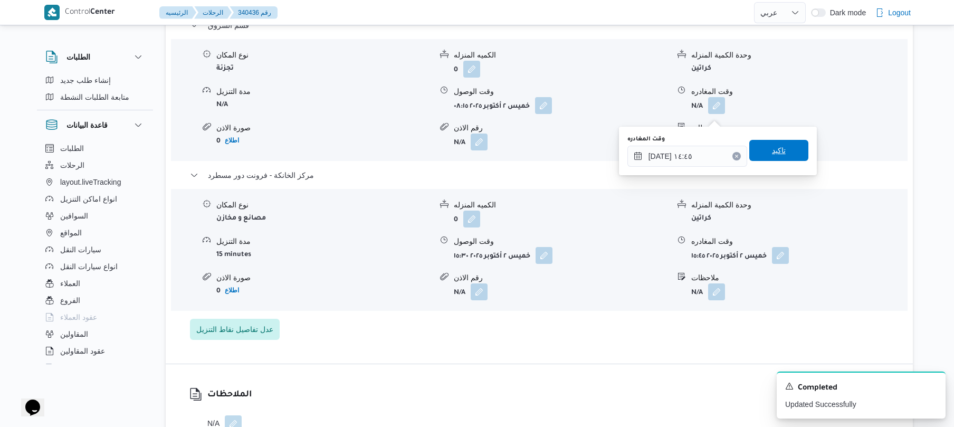
click at [780, 156] on span "تاكيد" at bounding box center [778, 150] width 59 height 21
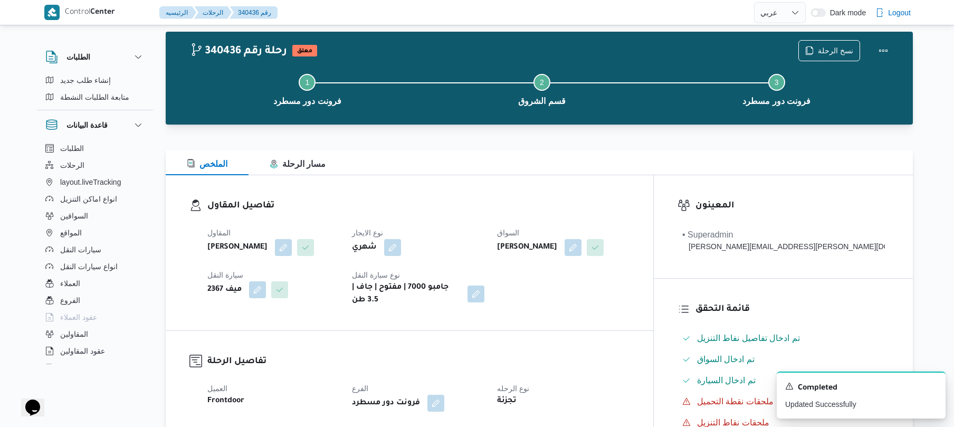
scroll to position [0, 0]
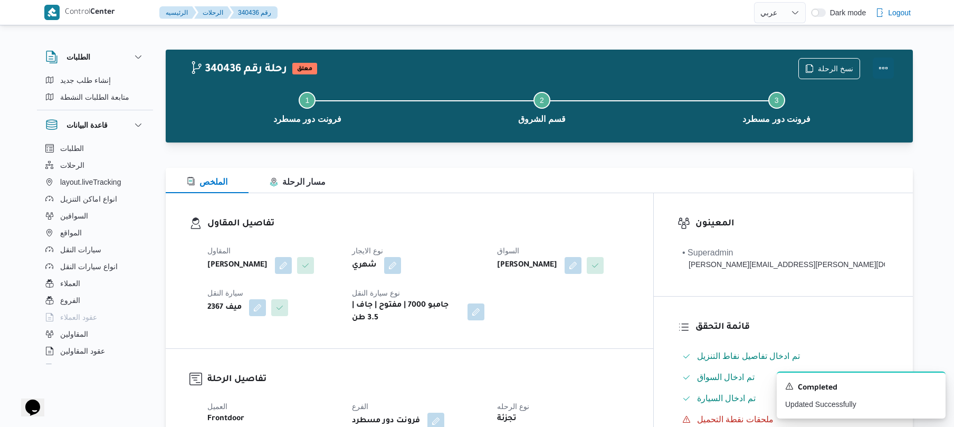
click at [879, 70] on button "Actions" at bounding box center [883, 68] width 21 height 21
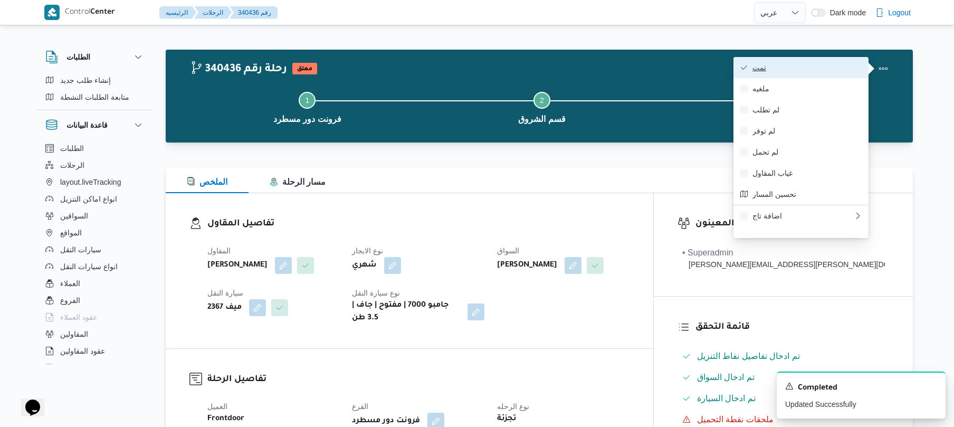
click at [825, 70] on span "تمت" at bounding box center [808, 67] width 110 height 8
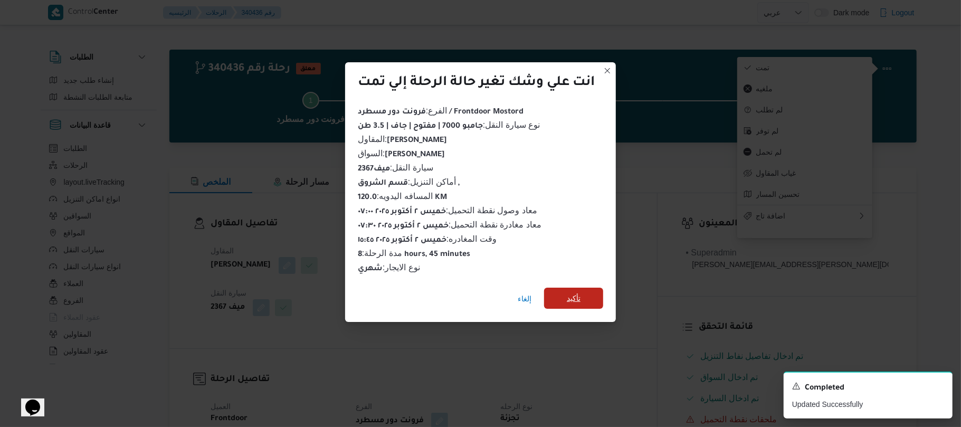
click at [581, 298] on span "تأكيد" at bounding box center [574, 298] width 14 height 13
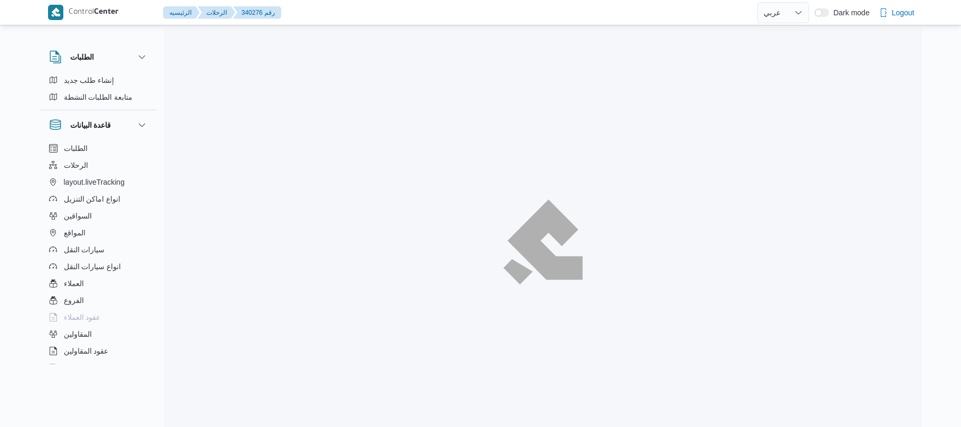
select select "ar"
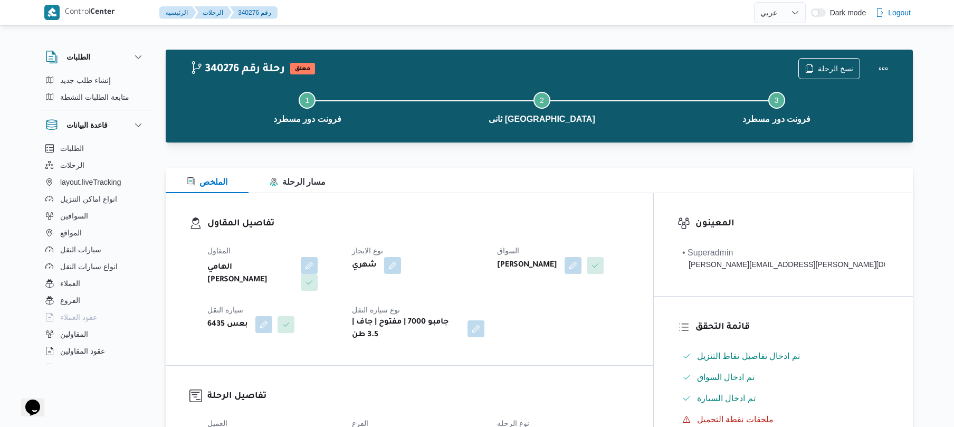
click at [597, 180] on div "الملخص مسار الرحلة" at bounding box center [539, 180] width 747 height 25
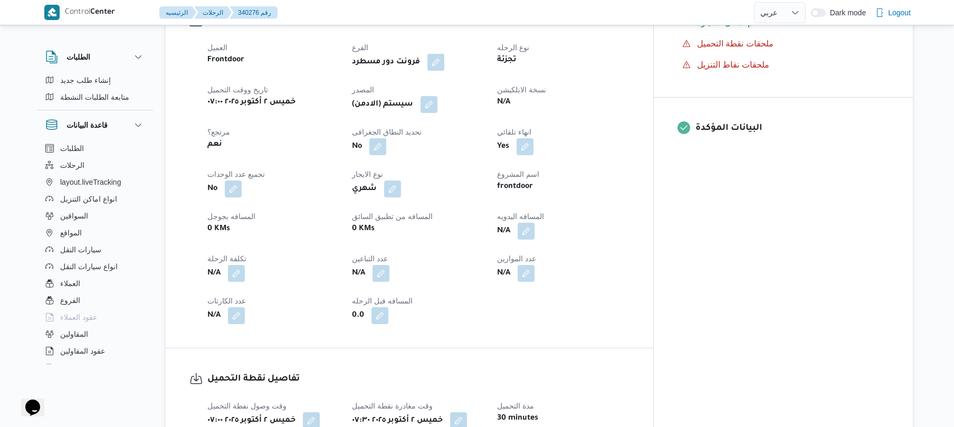
scroll to position [394, 0]
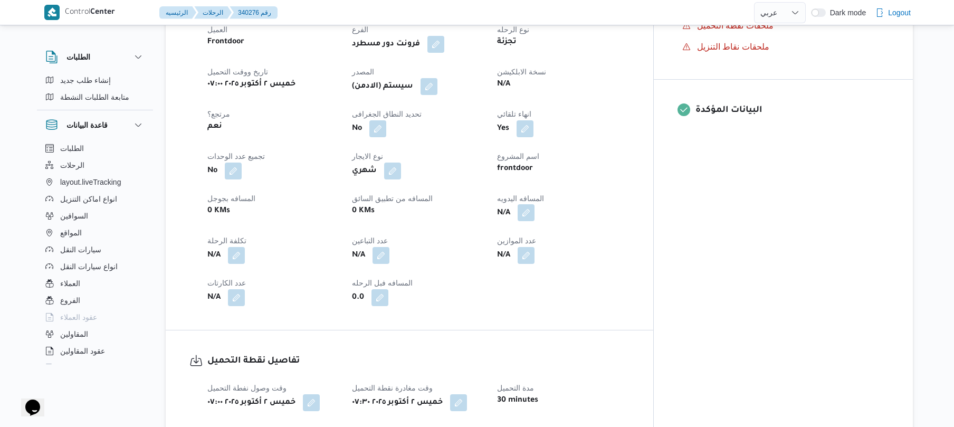
click at [535, 204] on button "button" at bounding box center [526, 212] width 17 height 17
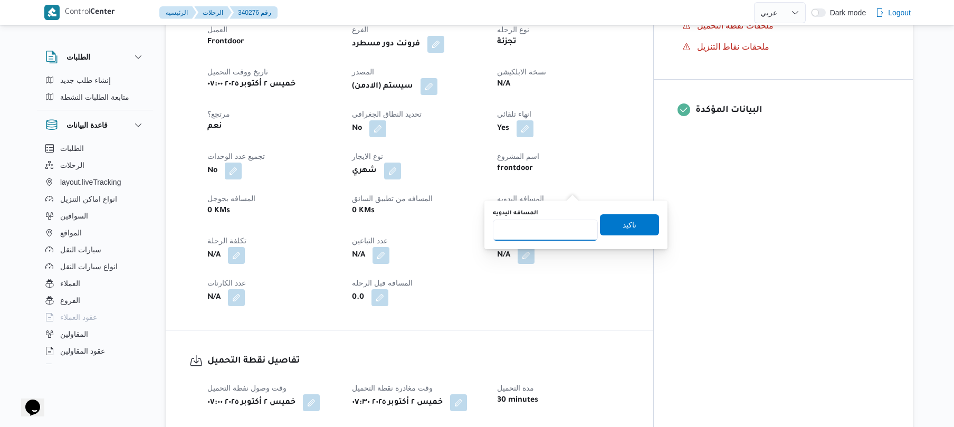
click at [555, 231] on input "المسافه اليدويه" at bounding box center [545, 230] width 105 height 21
type input "120"
click at [606, 227] on span "تاكيد" at bounding box center [629, 224] width 59 height 21
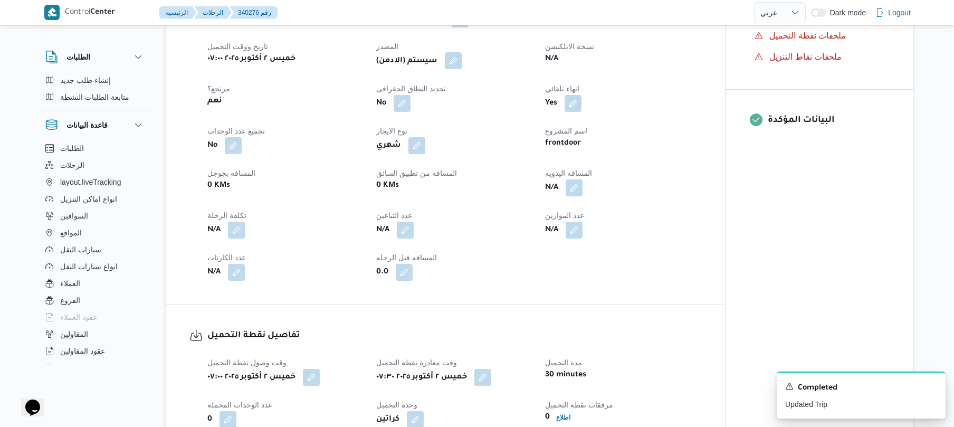
click at [456, 62] on button "button" at bounding box center [453, 60] width 17 height 17
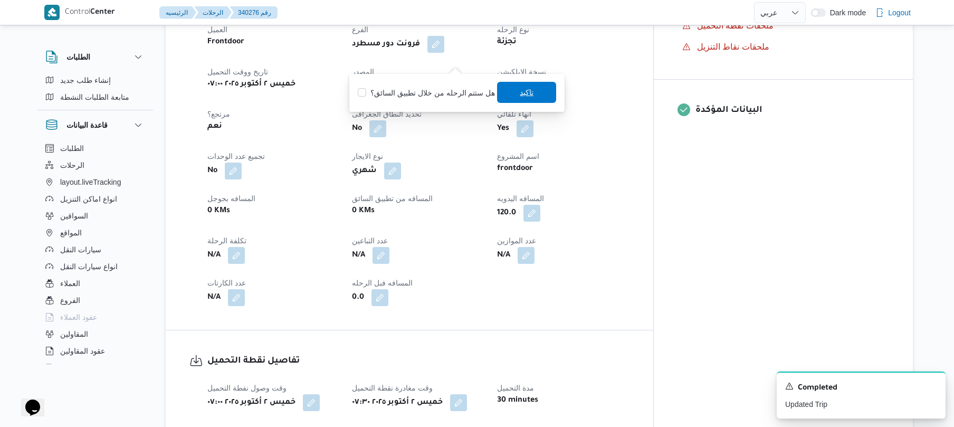
click at [514, 93] on span "تاكيد" at bounding box center [526, 92] width 59 height 21
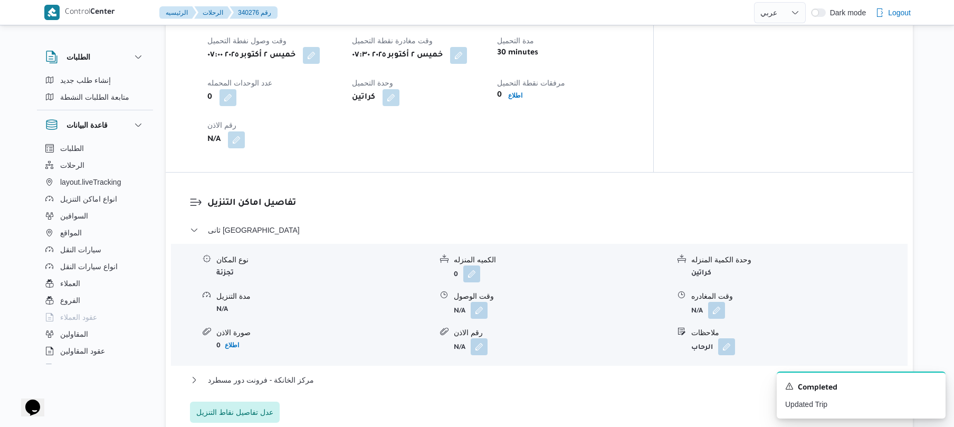
scroll to position [872, 0]
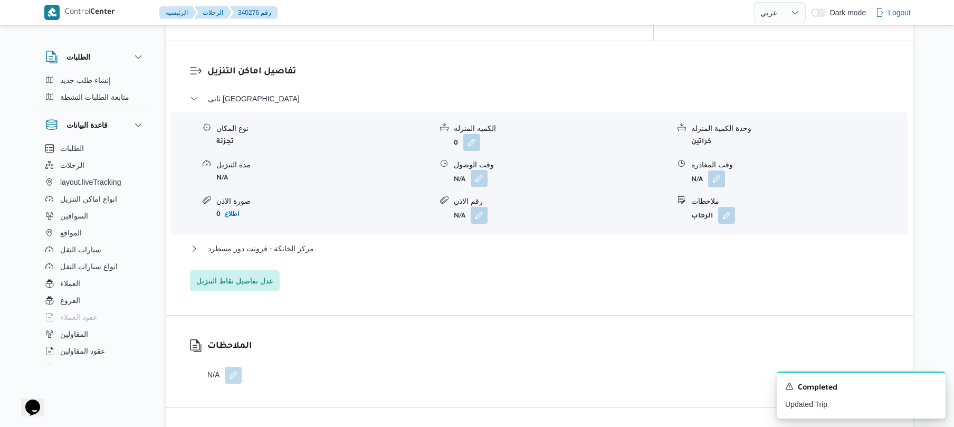
click at [480, 170] on button "button" at bounding box center [479, 178] width 17 height 17
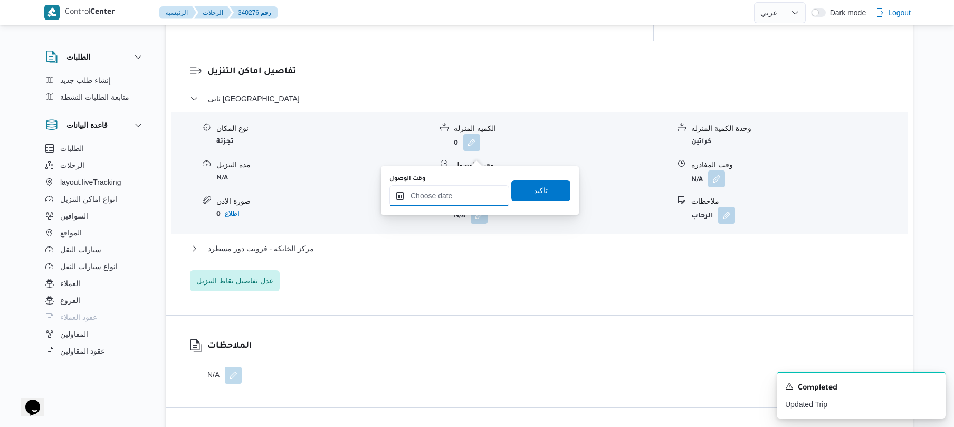
click at [454, 197] on input "وقت الوصول" at bounding box center [449, 195] width 120 height 21
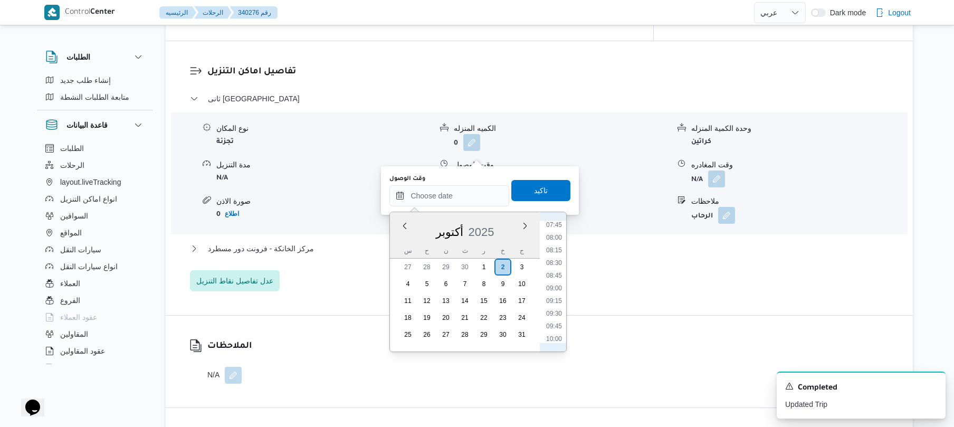
scroll to position [366, 0]
click at [556, 275] on li "08:15" at bounding box center [554, 277] width 24 height 11
type input "[DATE] ٠٨:١٥"
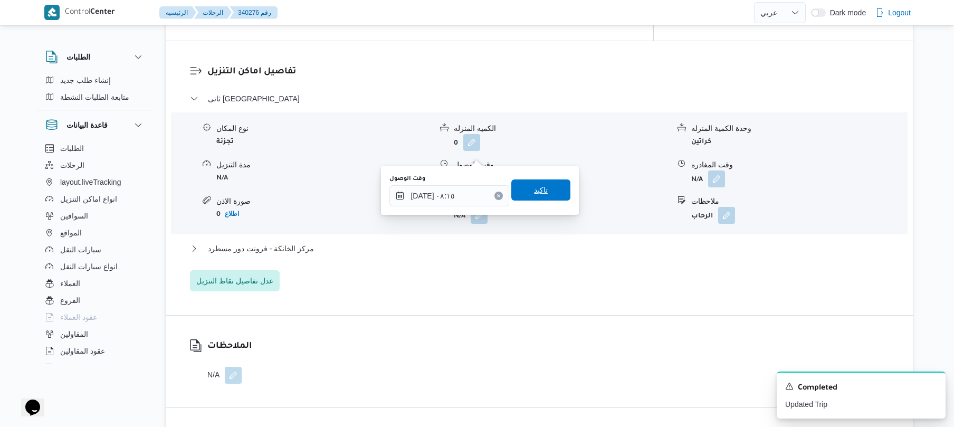
click at [549, 197] on span "تاكيد" at bounding box center [540, 189] width 59 height 21
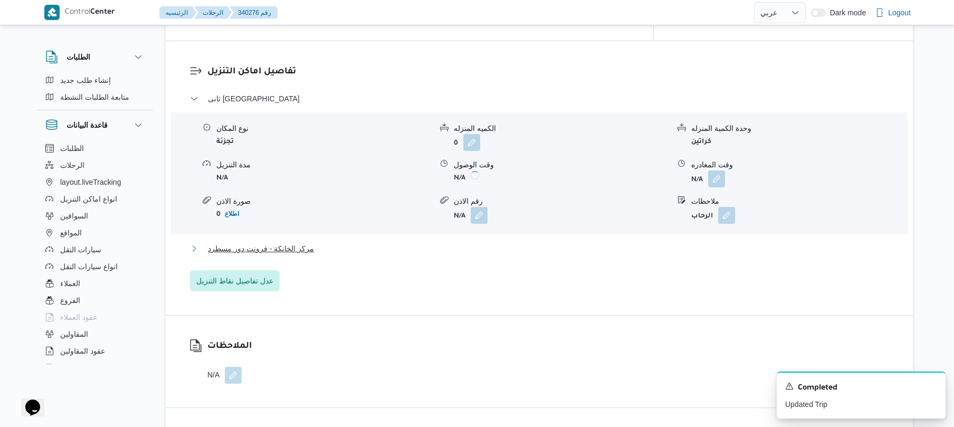
click at [498, 242] on button "مركز الخانكة - فرونت دور مسطرد" at bounding box center [539, 248] width 699 height 13
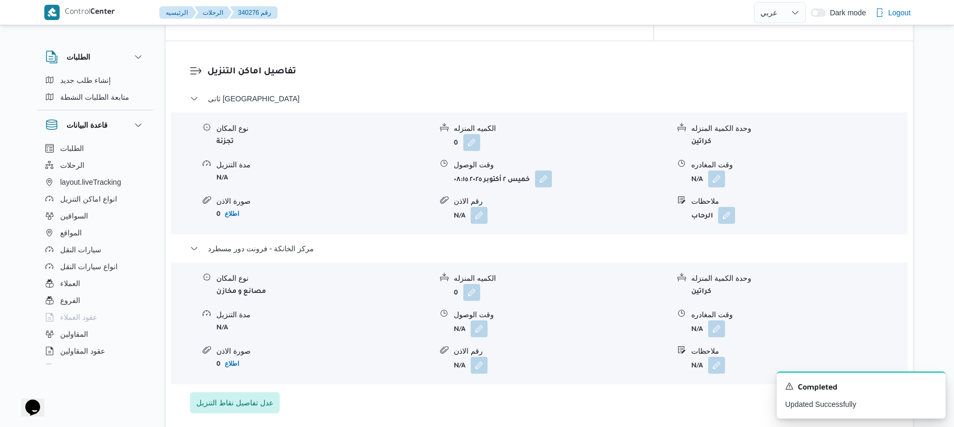
click at [708, 320] on span at bounding box center [714, 328] width 22 height 17
click at [718, 320] on button "button" at bounding box center [716, 328] width 17 height 17
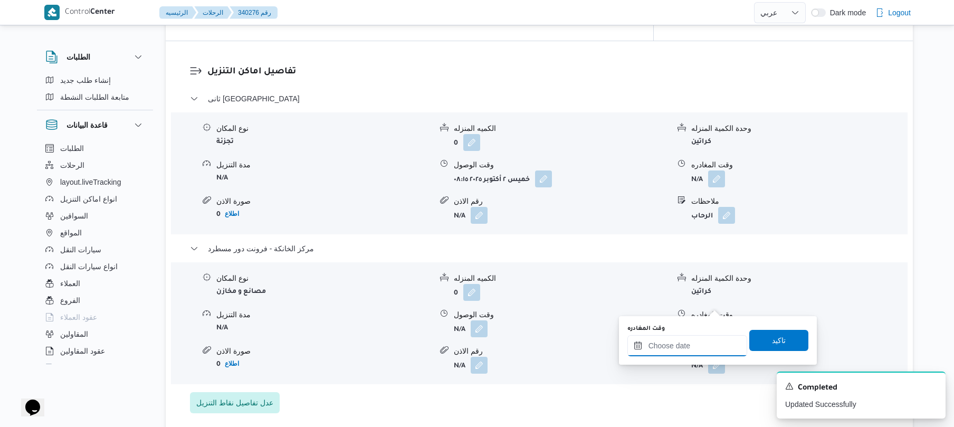
click at [684, 343] on input "وقت المغادره" at bounding box center [688, 345] width 120 height 21
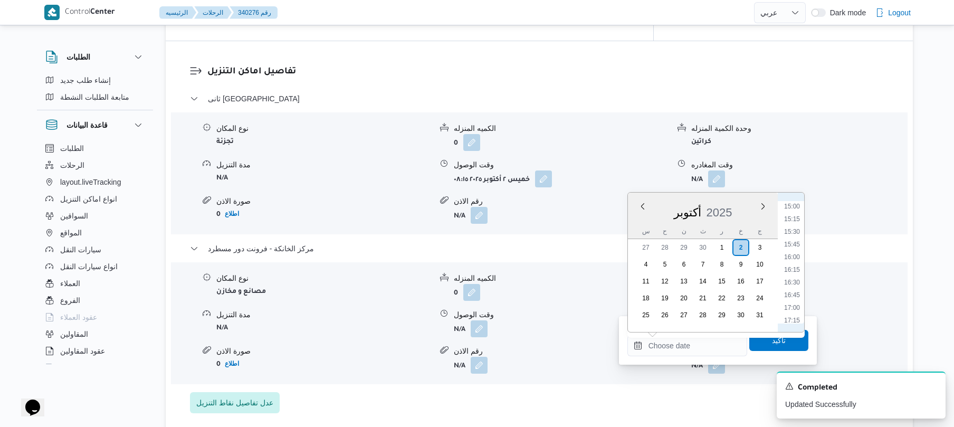
scroll to position [745, 0]
click at [790, 259] on li "15:45" at bounding box center [792, 259] width 24 height 11
type input "٠٢/١٠/٢٠٢٥ ١٥:٤٥"
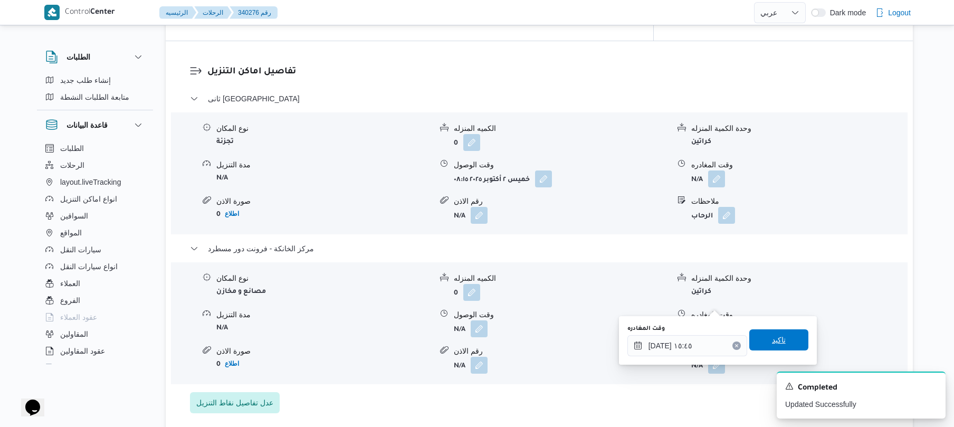
click at [760, 342] on span "تاكيد" at bounding box center [778, 339] width 59 height 21
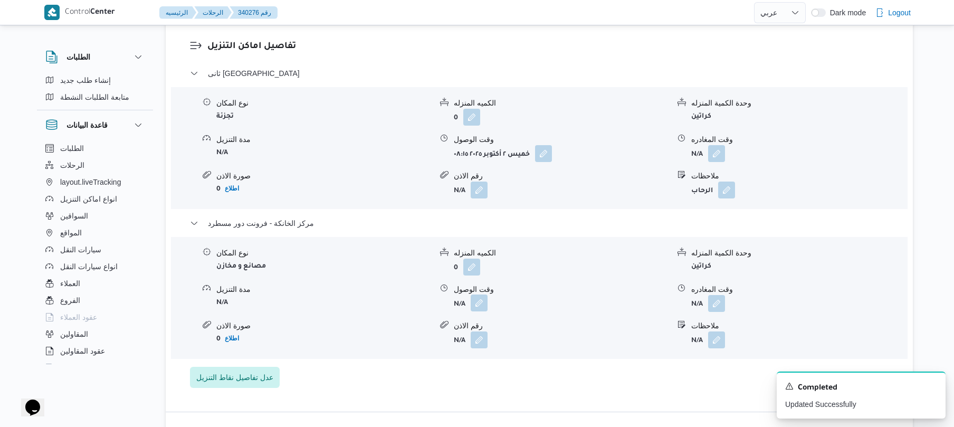
click at [478, 304] on button "button" at bounding box center [479, 302] width 17 height 17
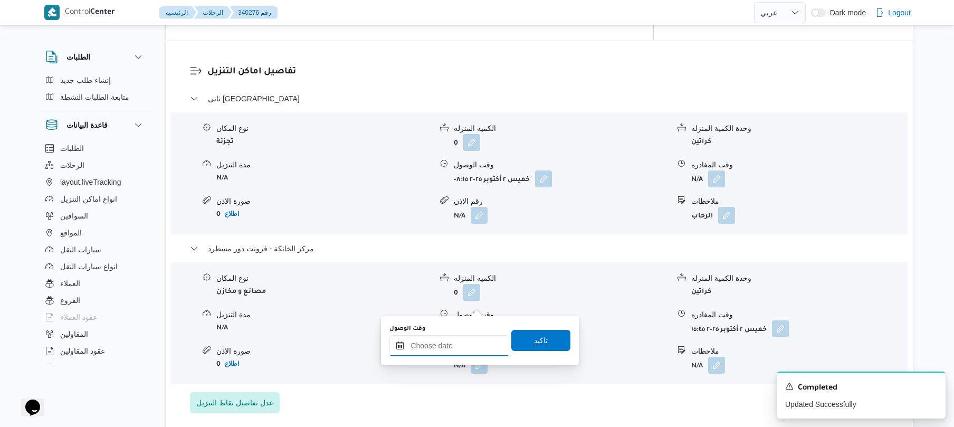
click at [473, 344] on input "وقت الوصول" at bounding box center [449, 345] width 120 height 21
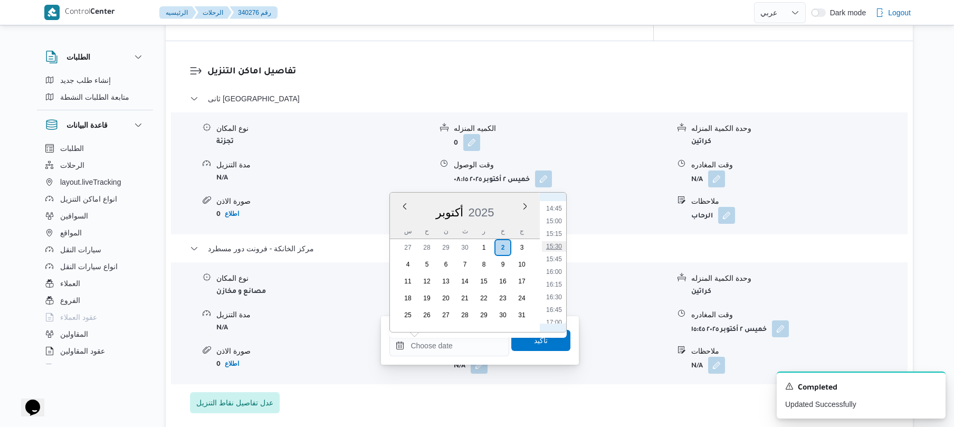
click at [558, 245] on li "15:30" at bounding box center [554, 246] width 24 height 11
type input "٠٢/١٠/٢٠٢٥ ١٥:٣٠"
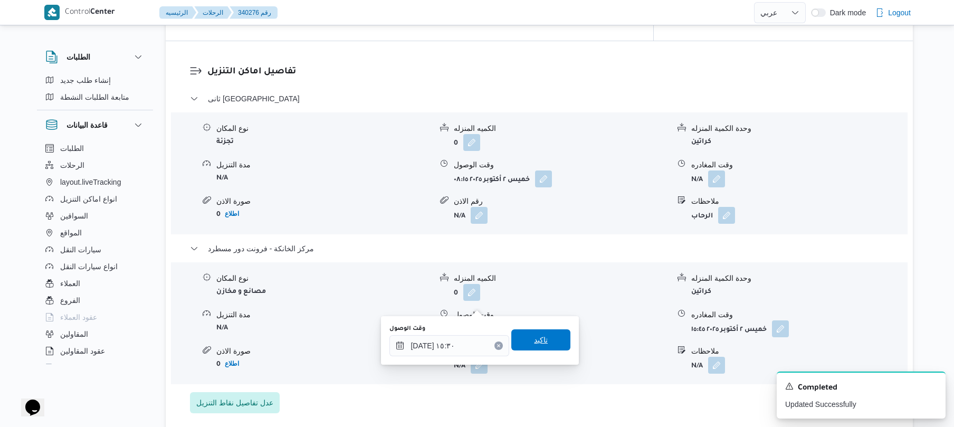
click at [534, 343] on span "تاكيد" at bounding box center [541, 340] width 14 height 13
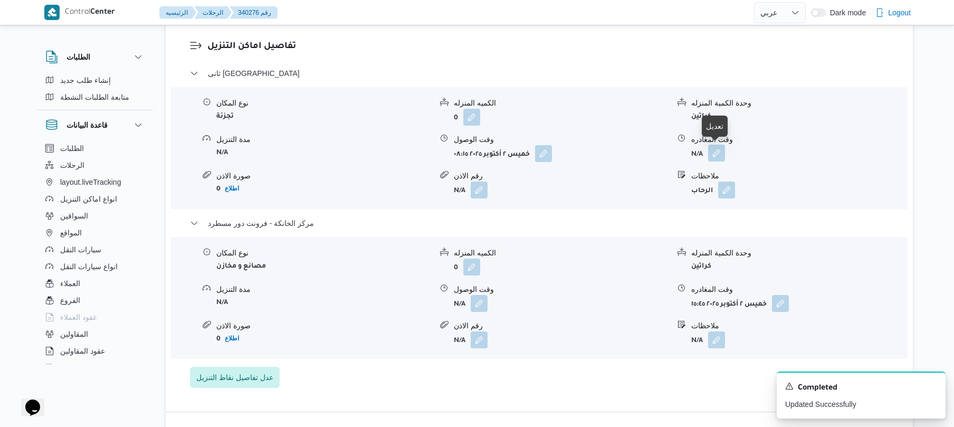
click at [720, 158] on button "button" at bounding box center [716, 153] width 17 height 17
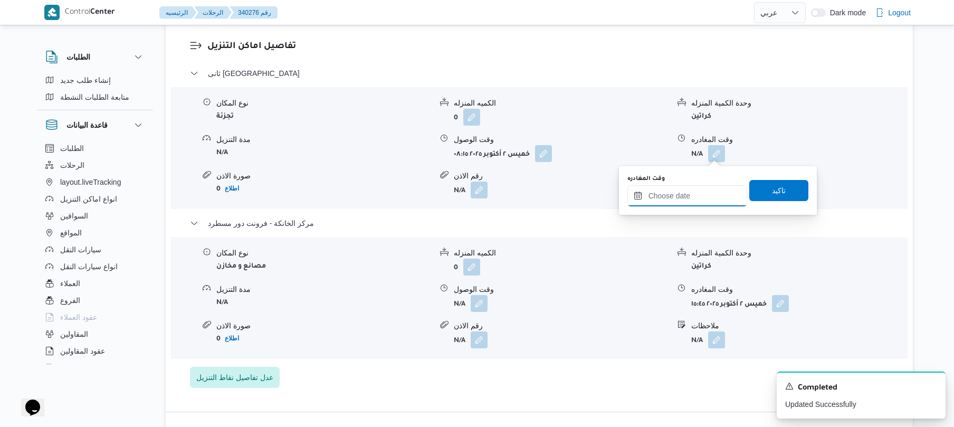
click at [690, 187] on input "وقت المغادره" at bounding box center [688, 195] width 120 height 21
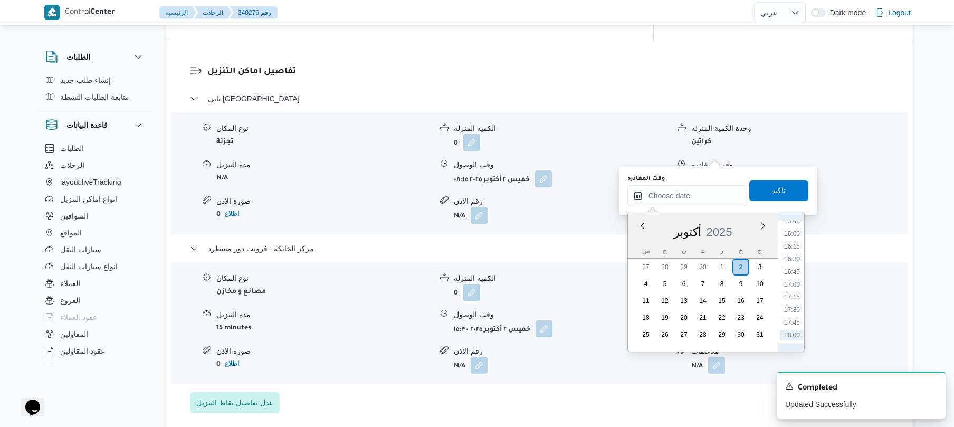
scroll to position [746, 0]
click at [787, 226] on li "14:45" at bounding box center [792, 227] width 24 height 11
type input "٠٢/١٠/٢٠٢٥ ١٤:٤٥"
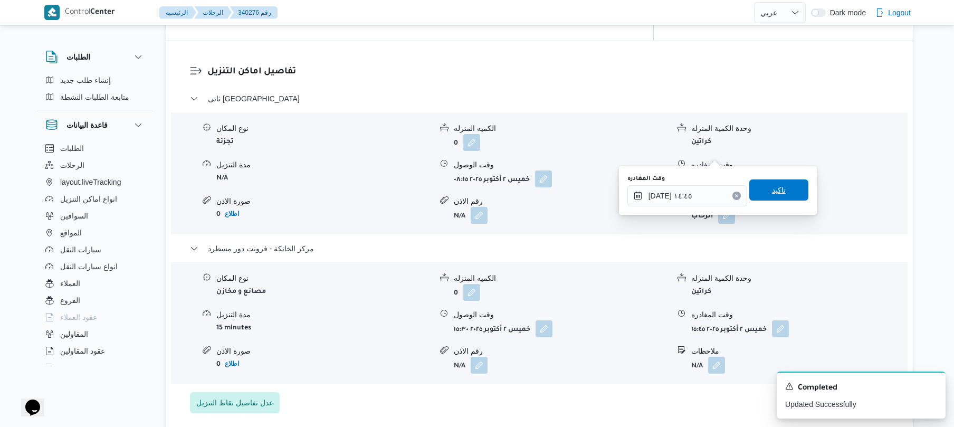
click at [782, 193] on span "تاكيد" at bounding box center [778, 189] width 59 height 21
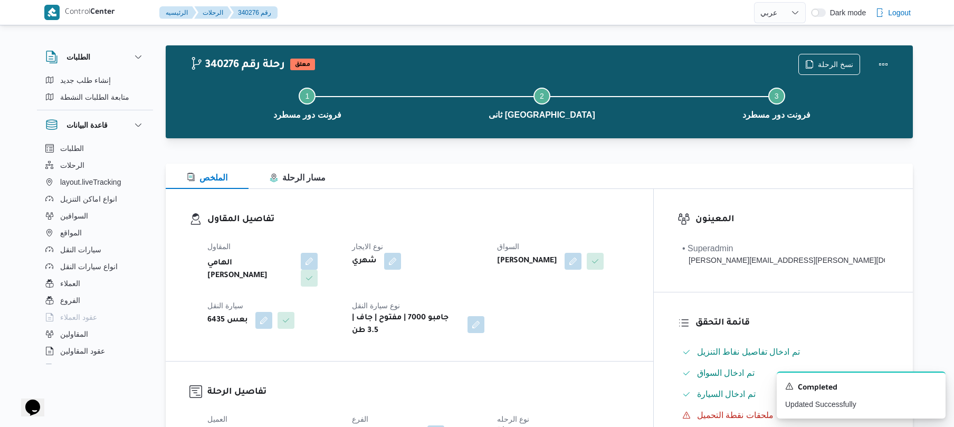
scroll to position [0, 0]
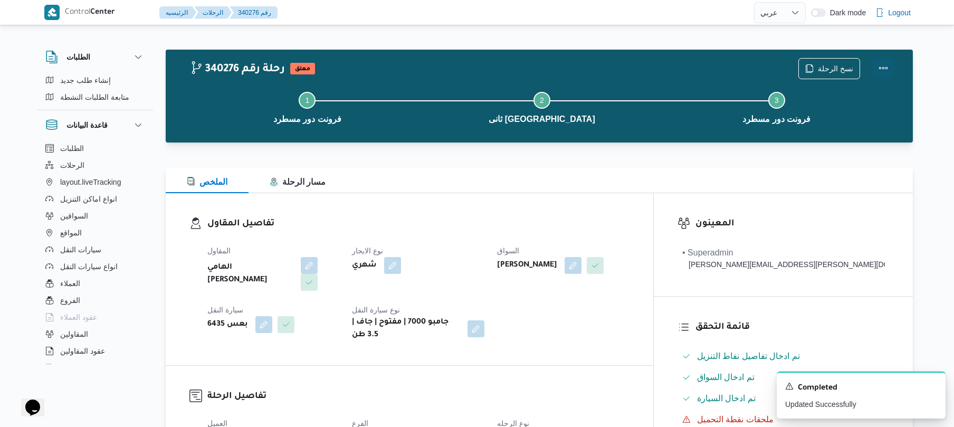
click at [883, 66] on button "Actions" at bounding box center [883, 68] width 21 height 21
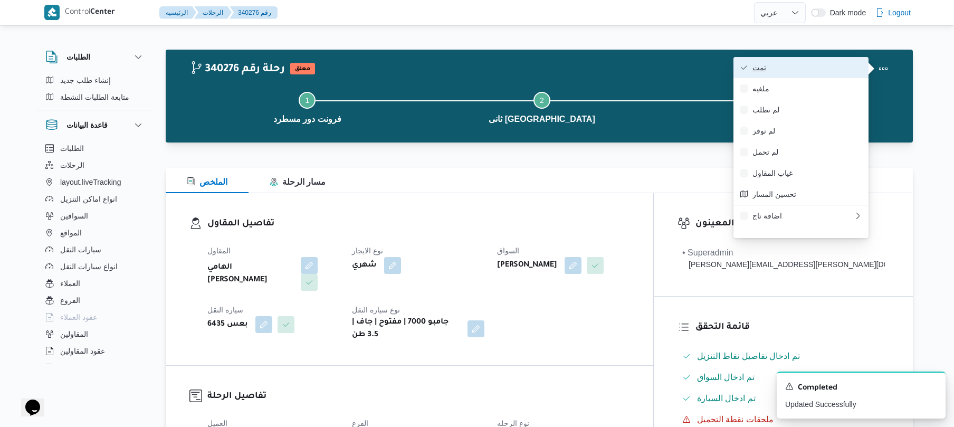
click at [839, 68] on span "تمت" at bounding box center [808, 67] width 110 height 8
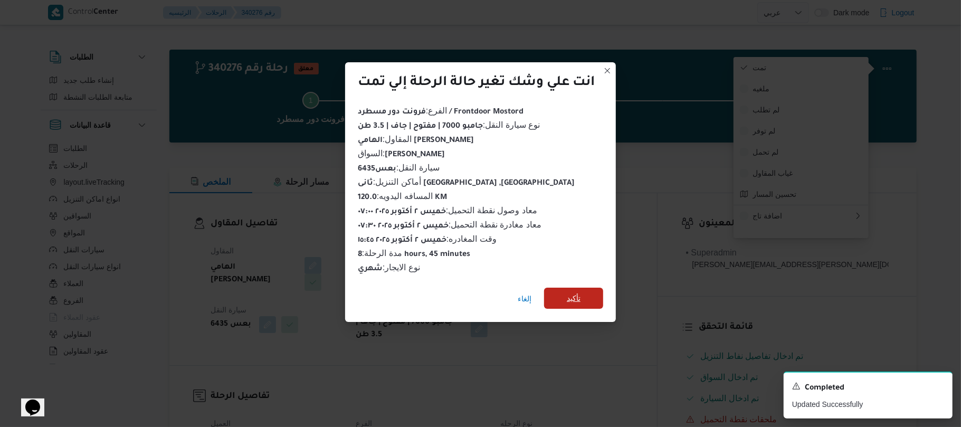
click at [589, 290] on span "تأكيد" at bounding box center [573, 298] width 59 height 21
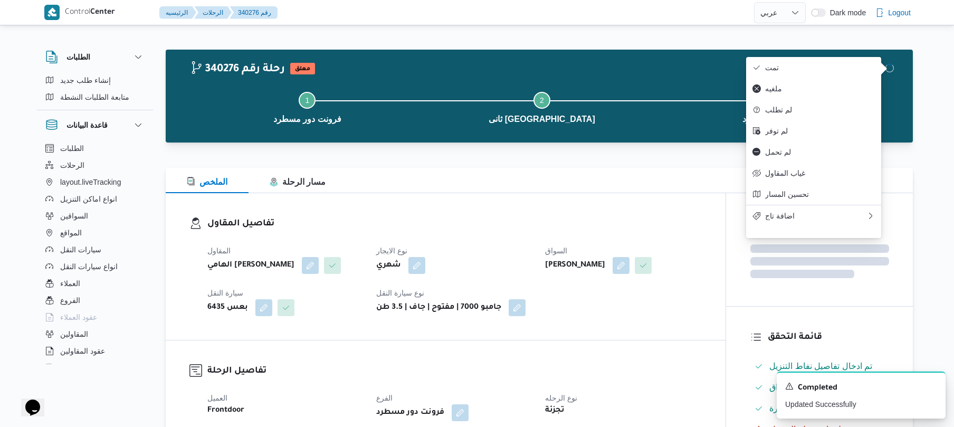
click at [571, 321] on div "المقاول الهامي محمد خالد علي نوع الايجار شهري السواق يوسف حسين حسن يوسف سيارة ا…" at bounding box center [454, 280] width 507 height 84
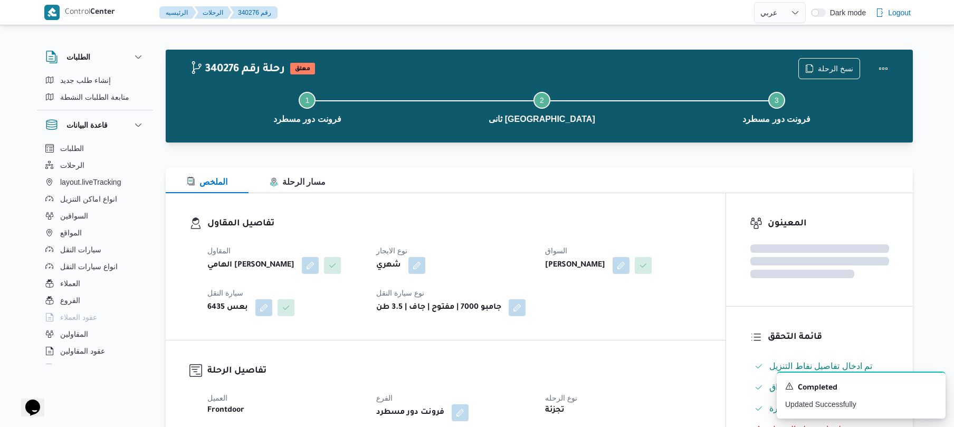
click at [683, 218] on h3 "تفاصيل المقاول" at bounding box center [454, 224] width 495 height 14
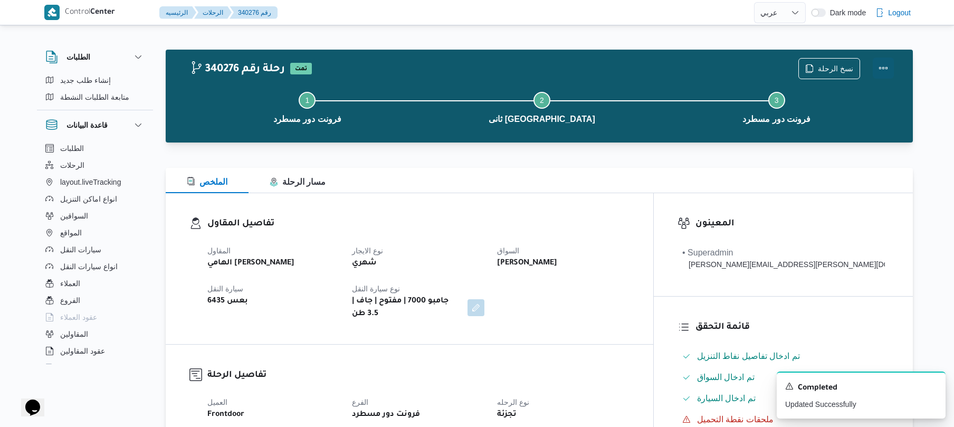
click at [879, 65] on button "Actions" at bounding box center [883, 68] width 21 height 21
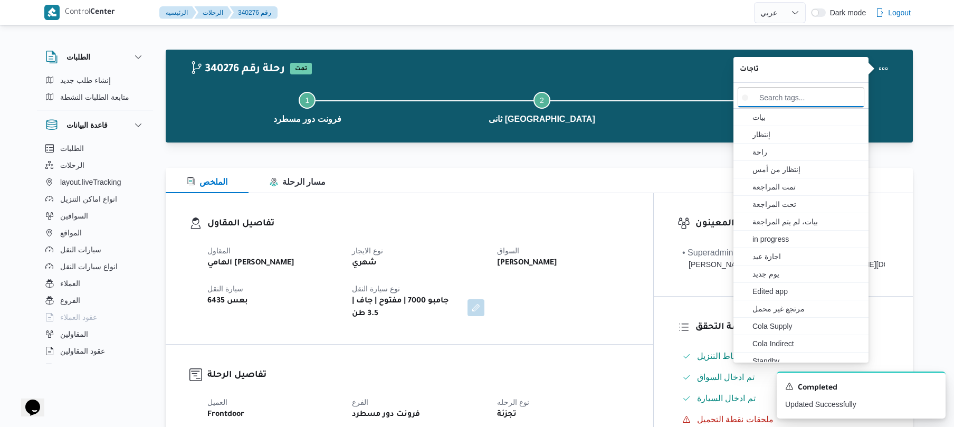
click at [645, 165] on div at bounding box center [539, 161] width 747 height 13
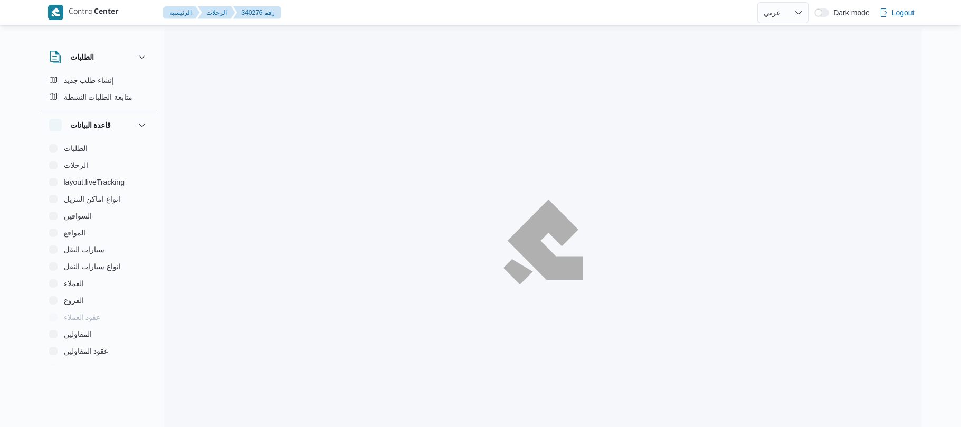
select select "ar"
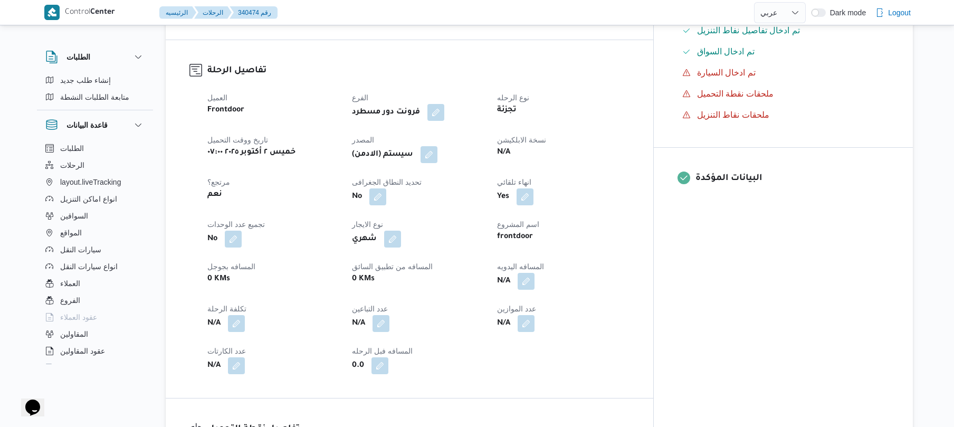
scroll to position [65, 0]
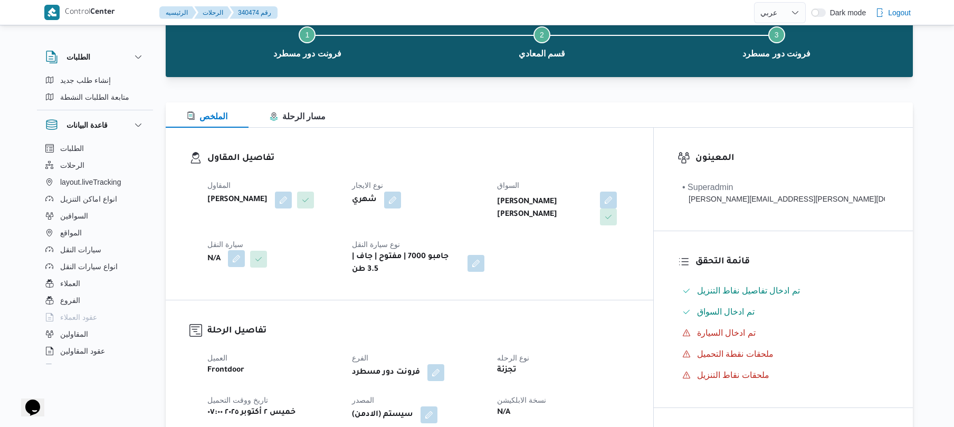
click at [237, 259] on button "button" at bounding box center [236, 258] width 17 height 17
click at [220, 300] on div "Search" at bounding box center [215, 301] width 79 height 21
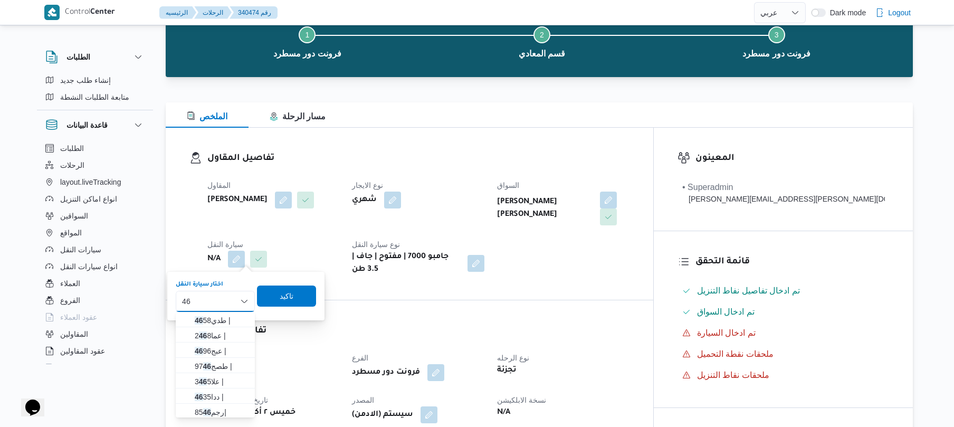
click at [214, 300] on div "46 46 Combo box. Selected. 46. Selected. Combo box input. Search. Type some tex…" at bounding box center [215, 301] width 79 height 21
type input "4"
click at [511, 163] on h3 "تفاصيل المقاول" at bounding box center [418, 158] width 422 height 14
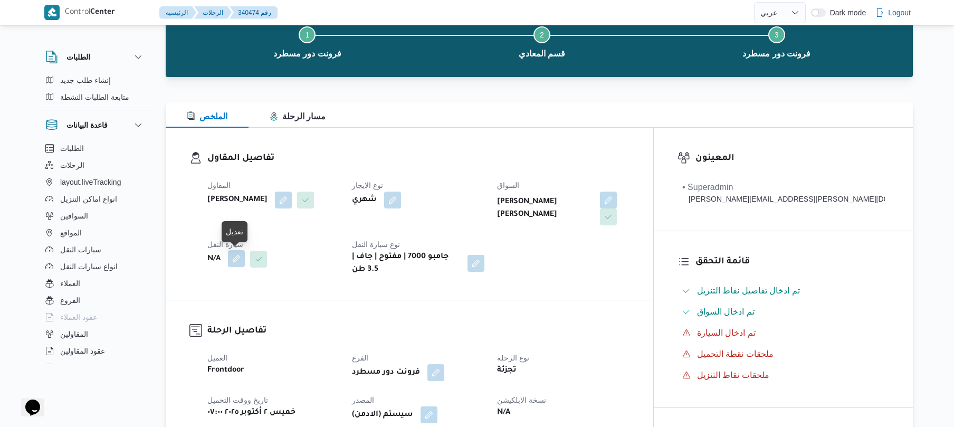
click at [234, 260] on button "button" at bounding box center [236, 258] width 17 height 17
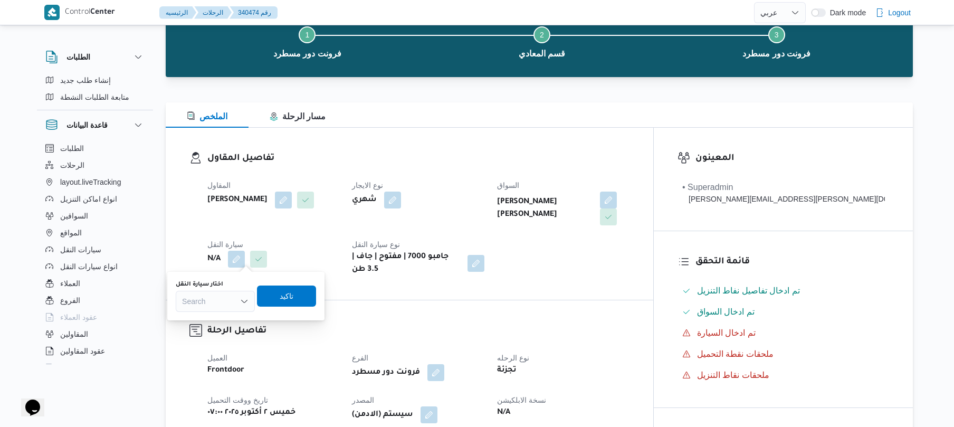
click at [210, 300] on div "Search" at bounding box center [215, 301] width 79 height 21
type input "4837"
click at [203, 320] on mark "4837" at bounding box center [203, 320] width 16 height 8
click at [288, 302] on span "تاكيد" at bounding box center [292, 295] width 59 height 21
